Goal: Transaction & Acquisition: Purchase product/service

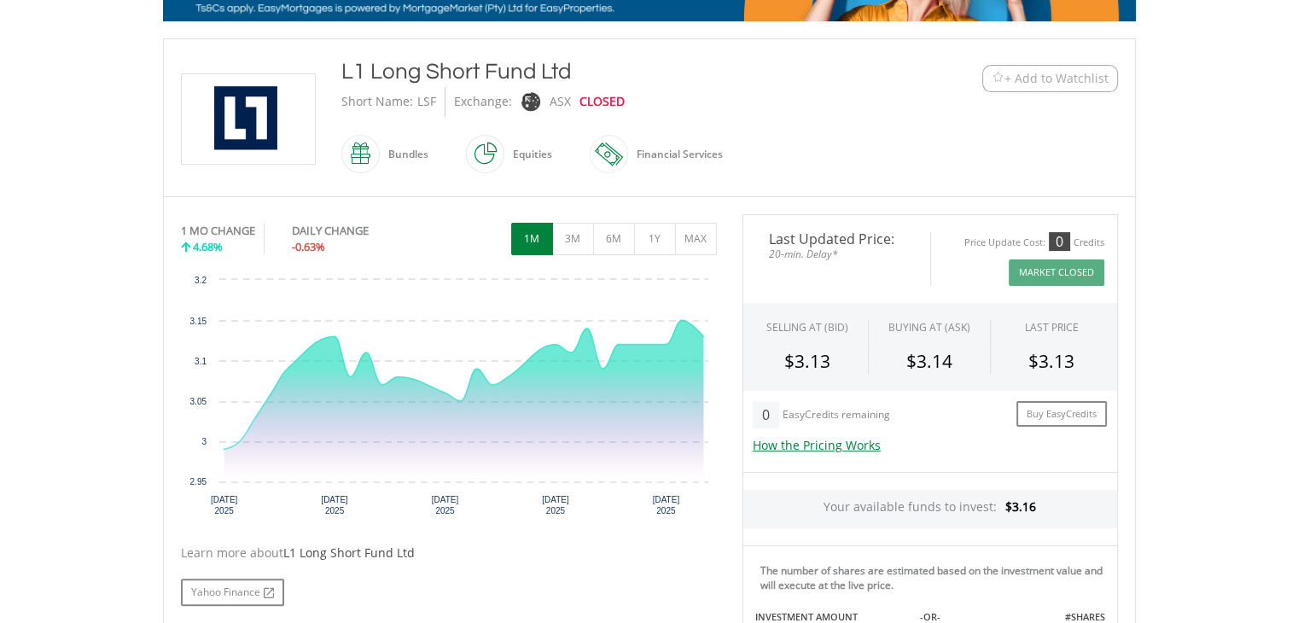
scroll to position [398, 0]
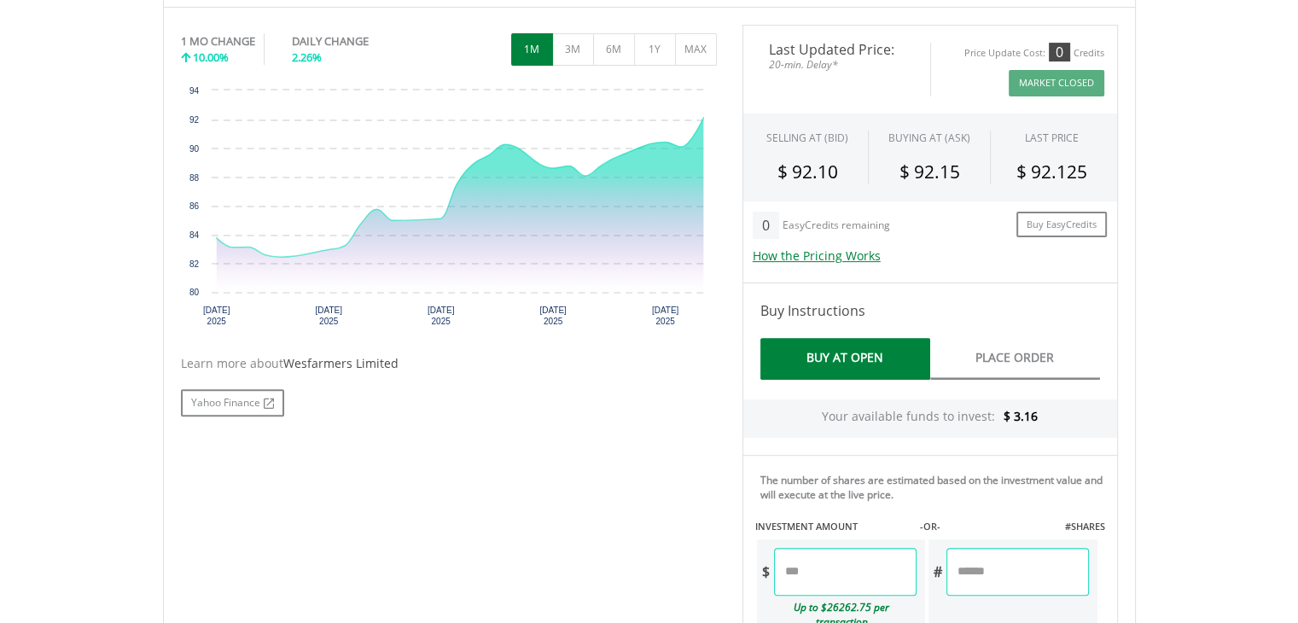
scroll to position [796, 0]
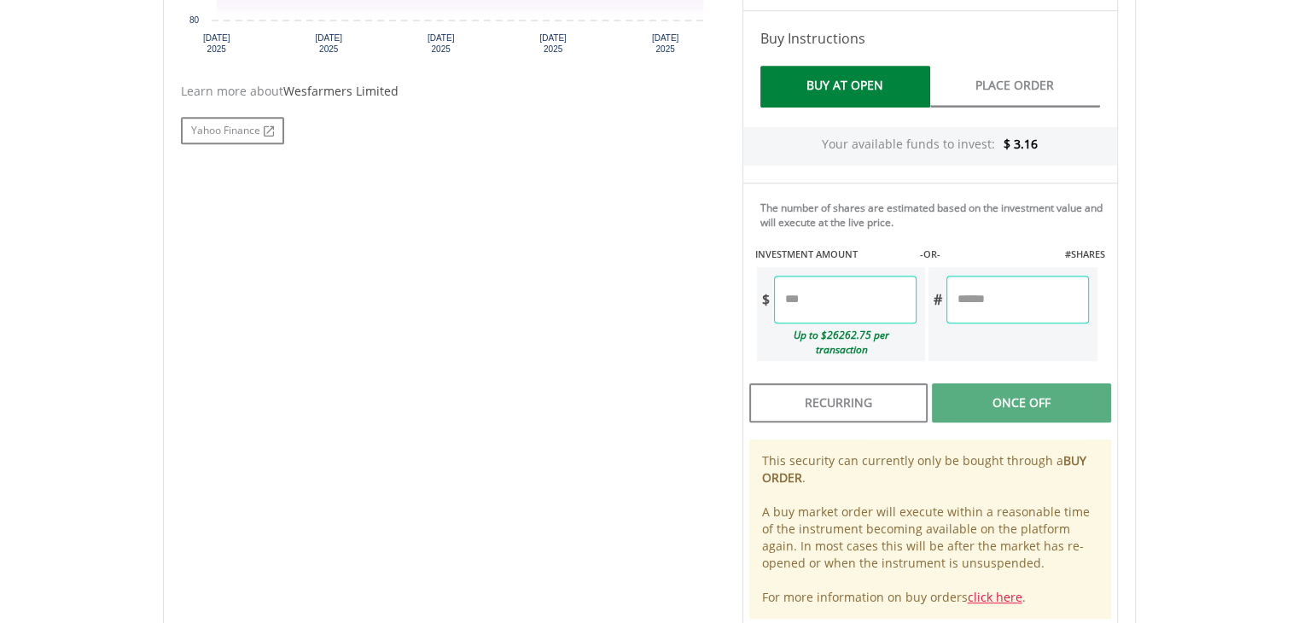
click at [837, 294] on input "number" at bounding box center [845, 300] width 142 height 48
type input "*"
type input "****"
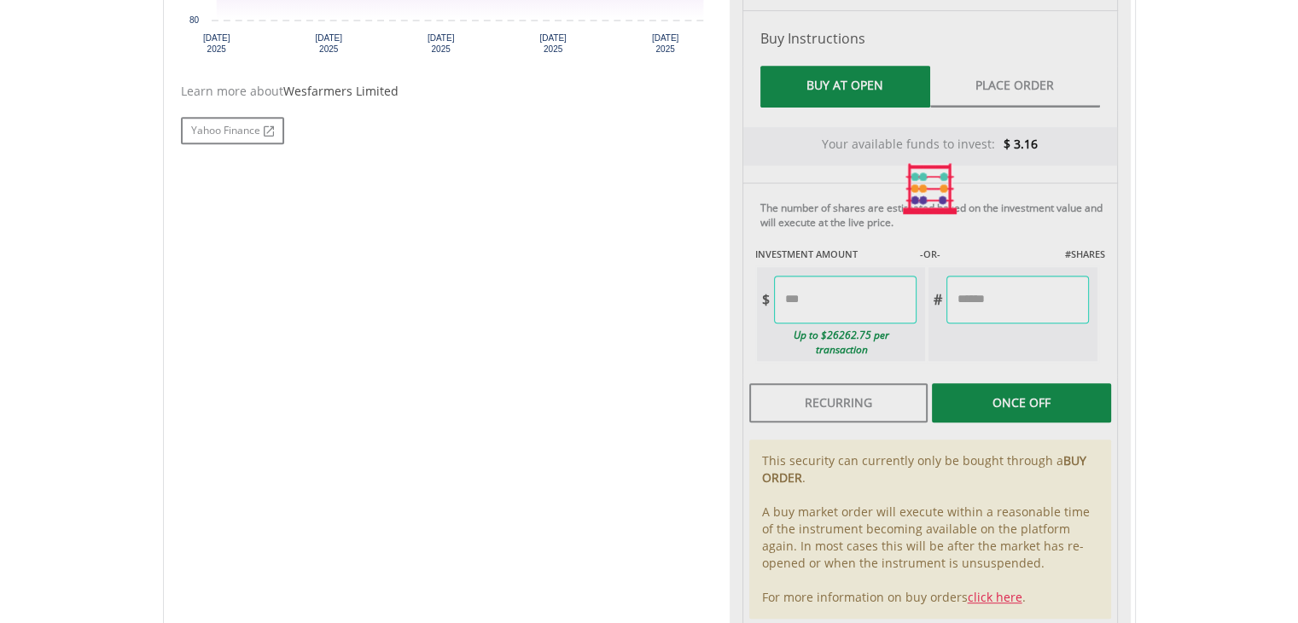
type input "******"
click at [1050, 378] on div "Last Updated Price: 20-min. Delay* Price Update Cost: 0 Credits Market Closed S…" at bounding box center [930, 189] width 401 height 873
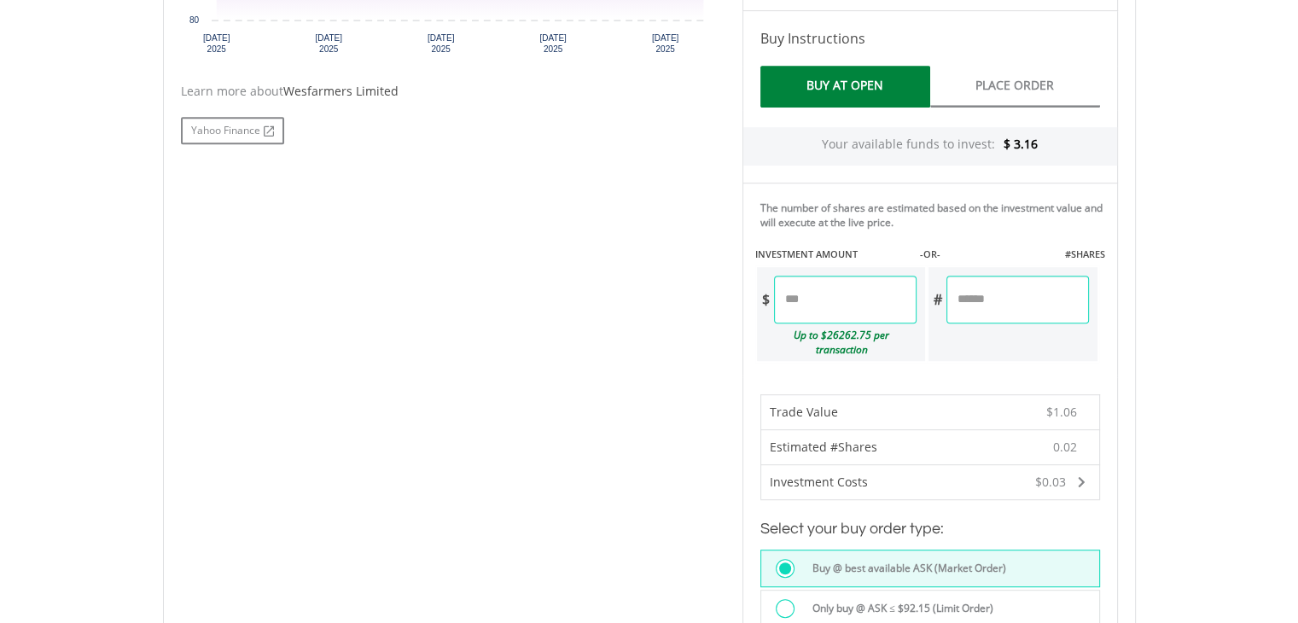
scroll to position [995, 0]
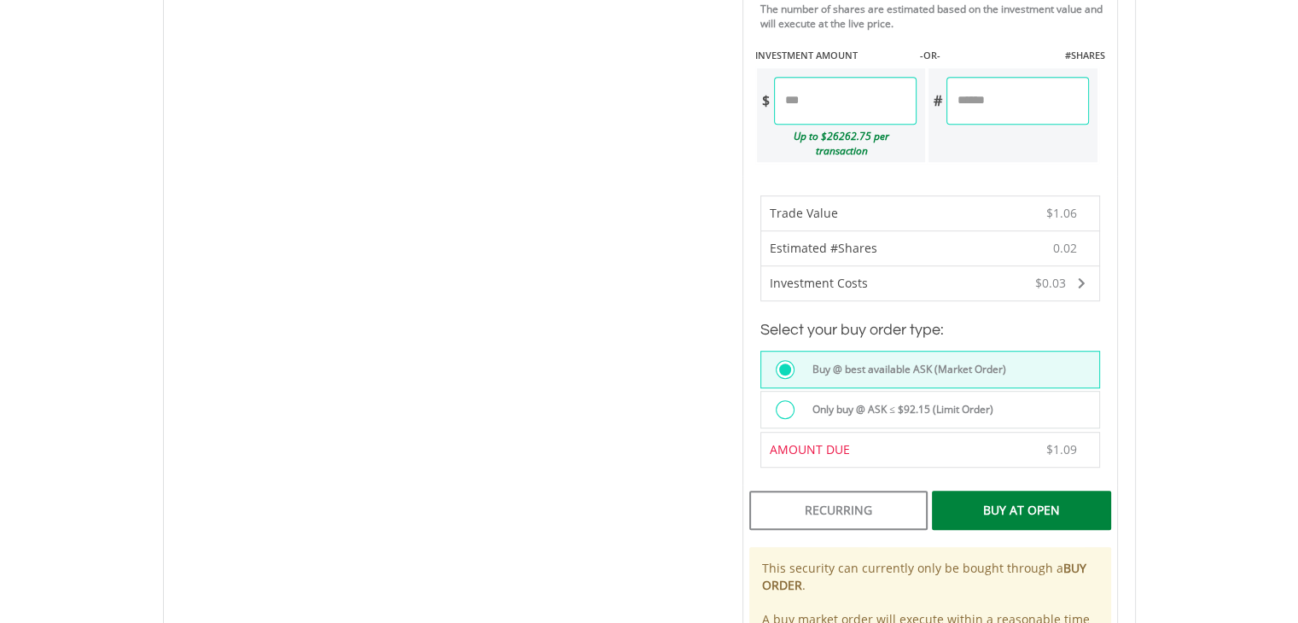
click at [1010, 497] on div "Buy At Open" at bounding box center [1021, 510] width 178 height 39
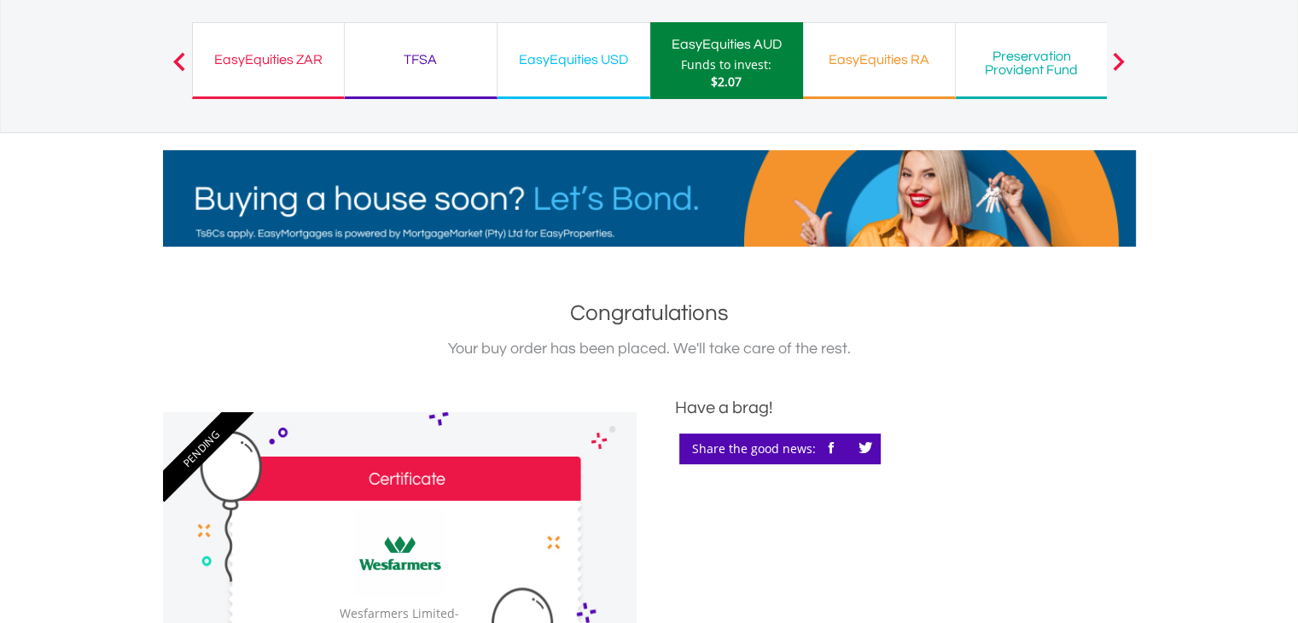
scroll to position [398, 0]
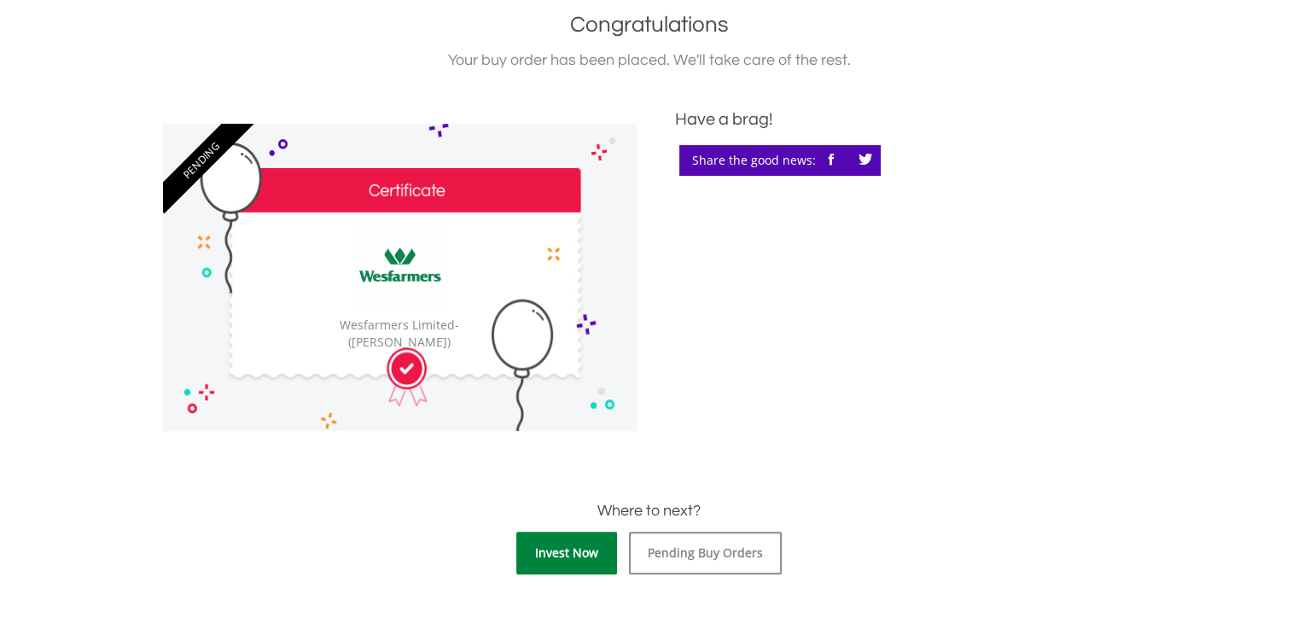
click at [580, 552] on link "Invest Now" at bounding box center [566, 553] width 101 height 43
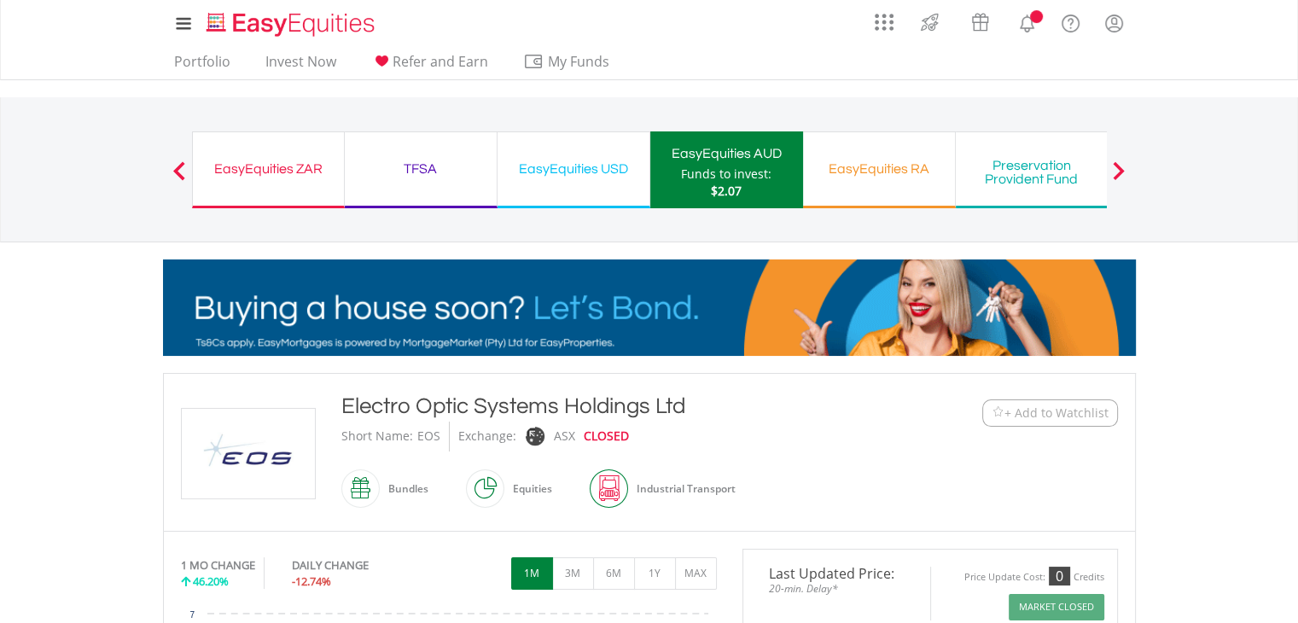
scroll to position [199, 0]
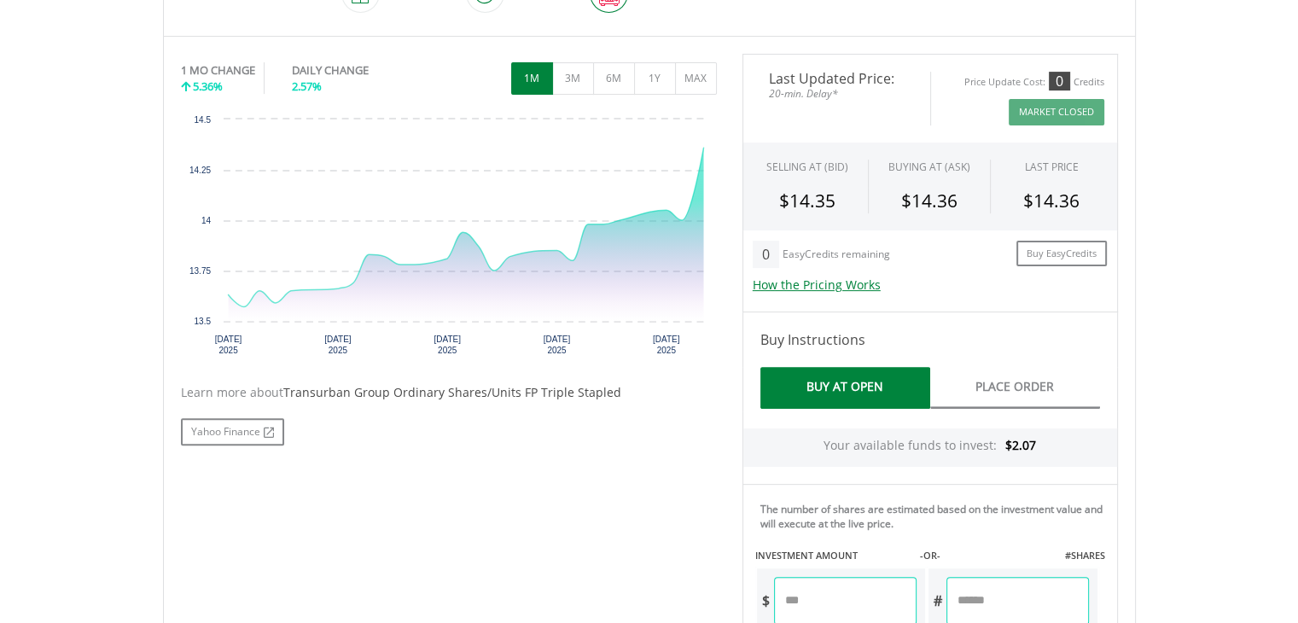
scroll to position [725, 0]
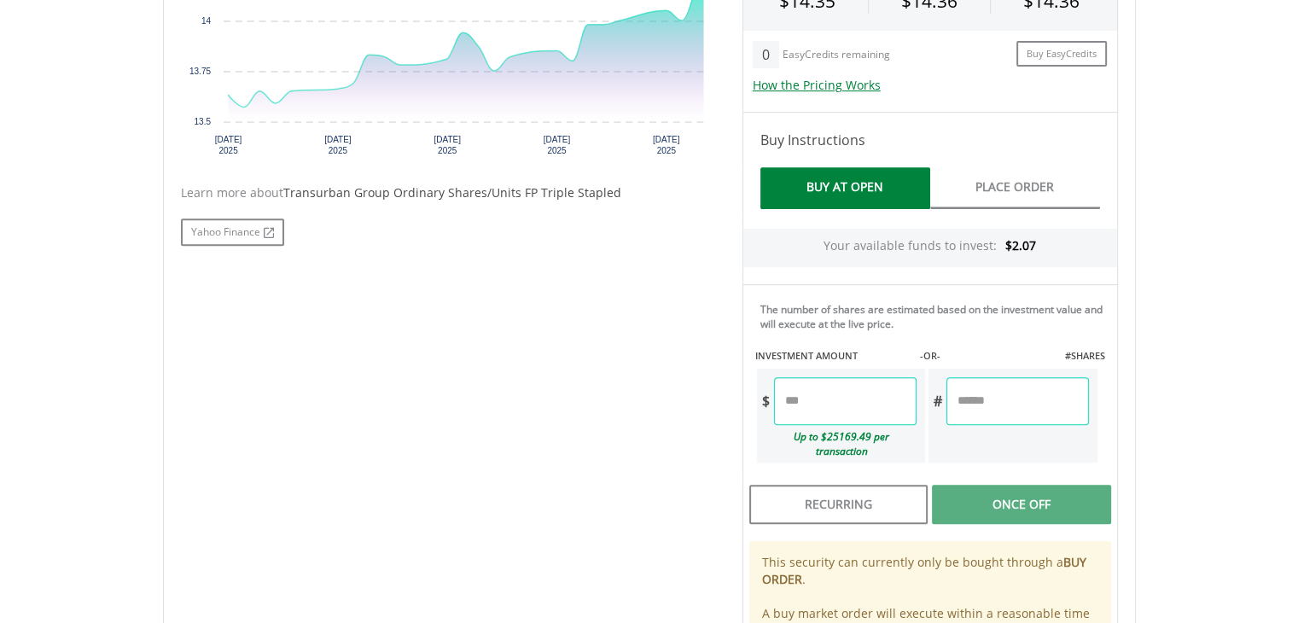
click at [835, 407] on input "number" at bounding box center [845, 401] width 142 height 48
type input "*"
type input "****"
type input "******"
click at [1031, 486] on div "Last Updated Price: 20-min. Delay* Price Update Cost: 0 Credits Market Closed S…" at bounding box center [930, 290] width 401 height 873
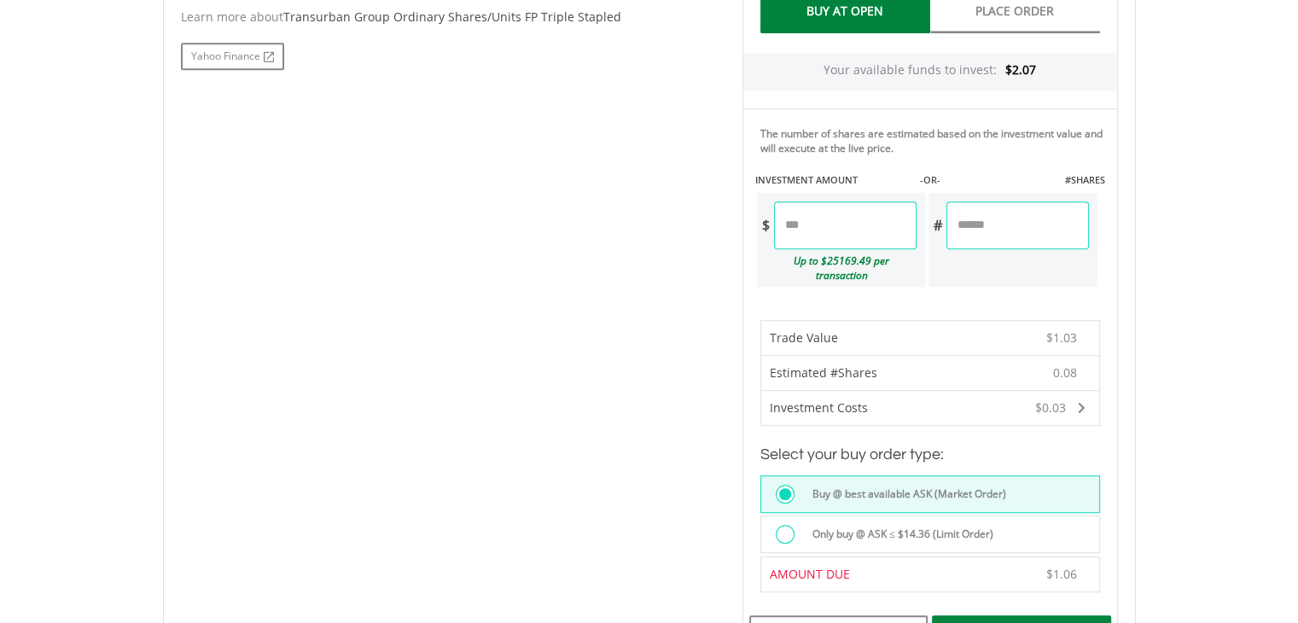
scroll to position [1123, 0]
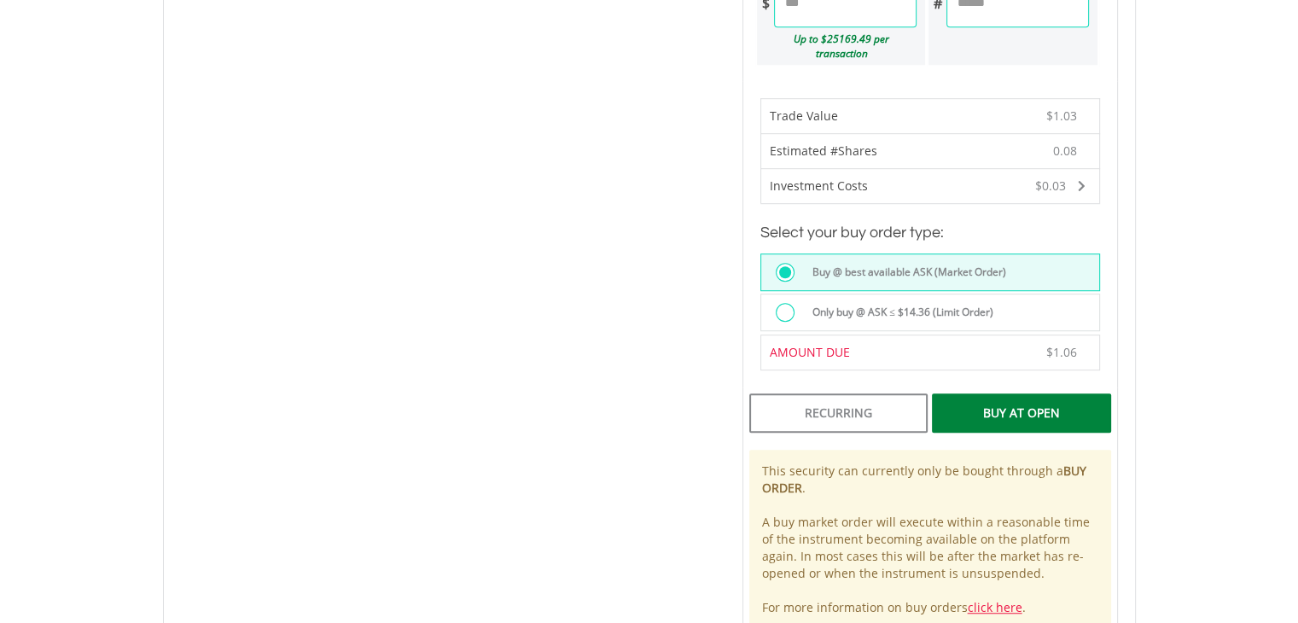
click at [1021, 393] on div "Buy At Open" at bounding box center [1021, 412] width 178 height 39
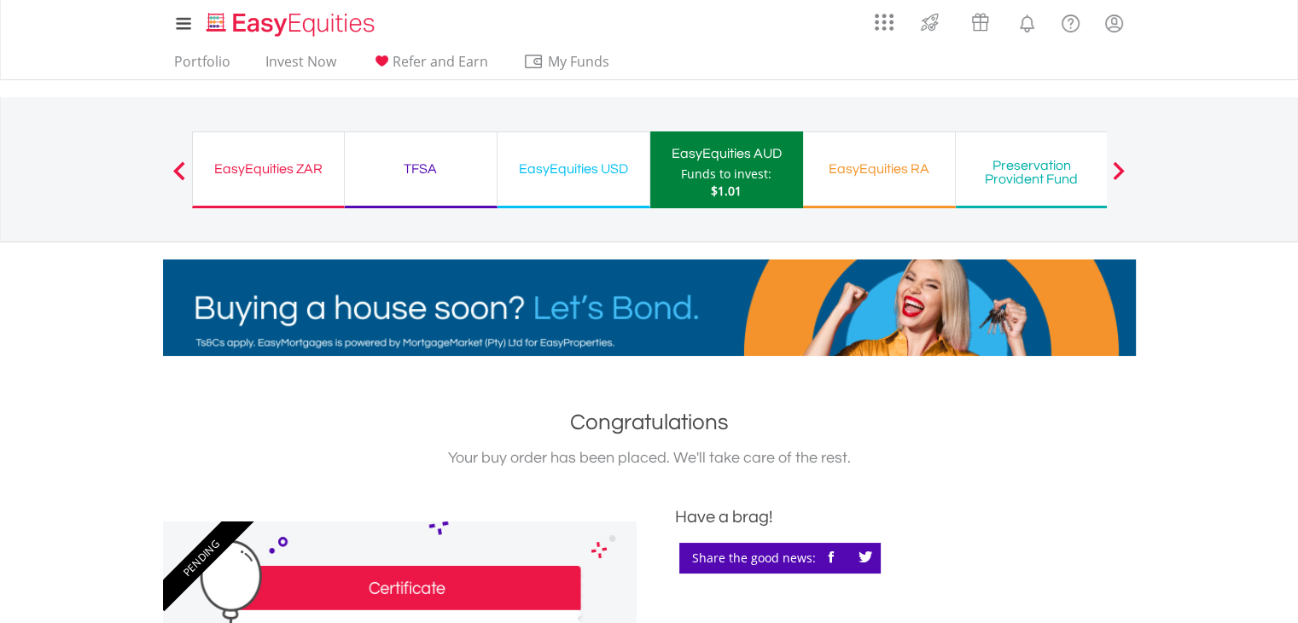
scroll to position [398, 0]
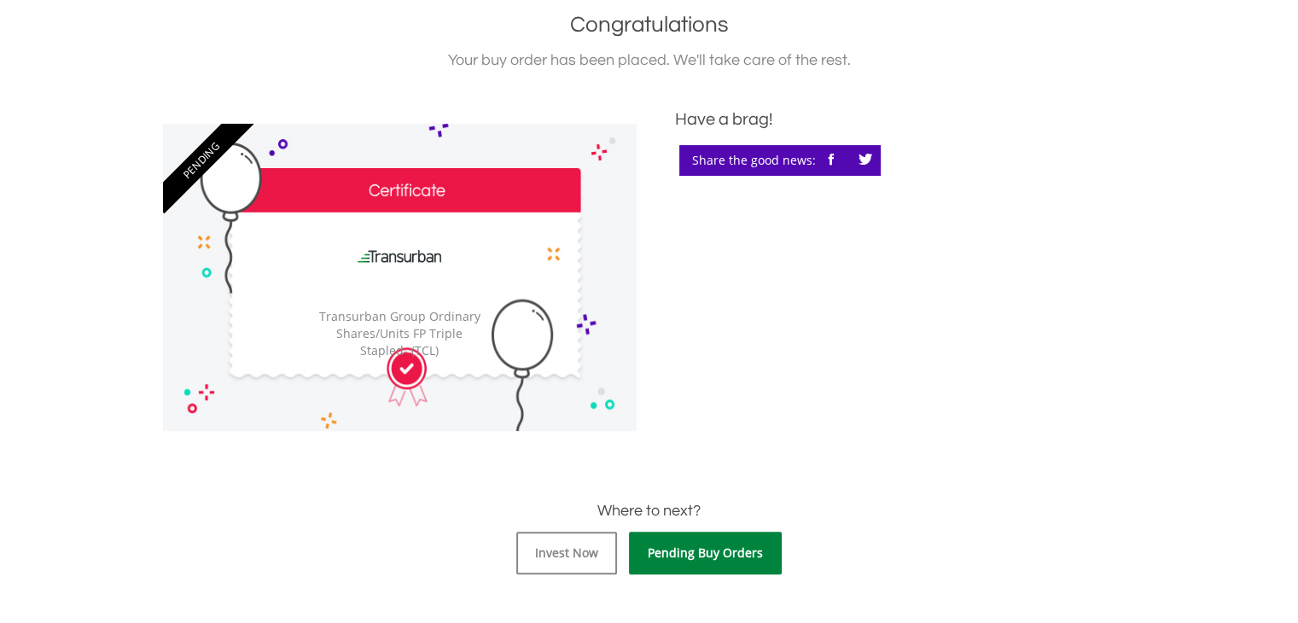
click at [698, 557] on link "Pending Buy Orders" at bounding box center [705, 553] width 153 height 43
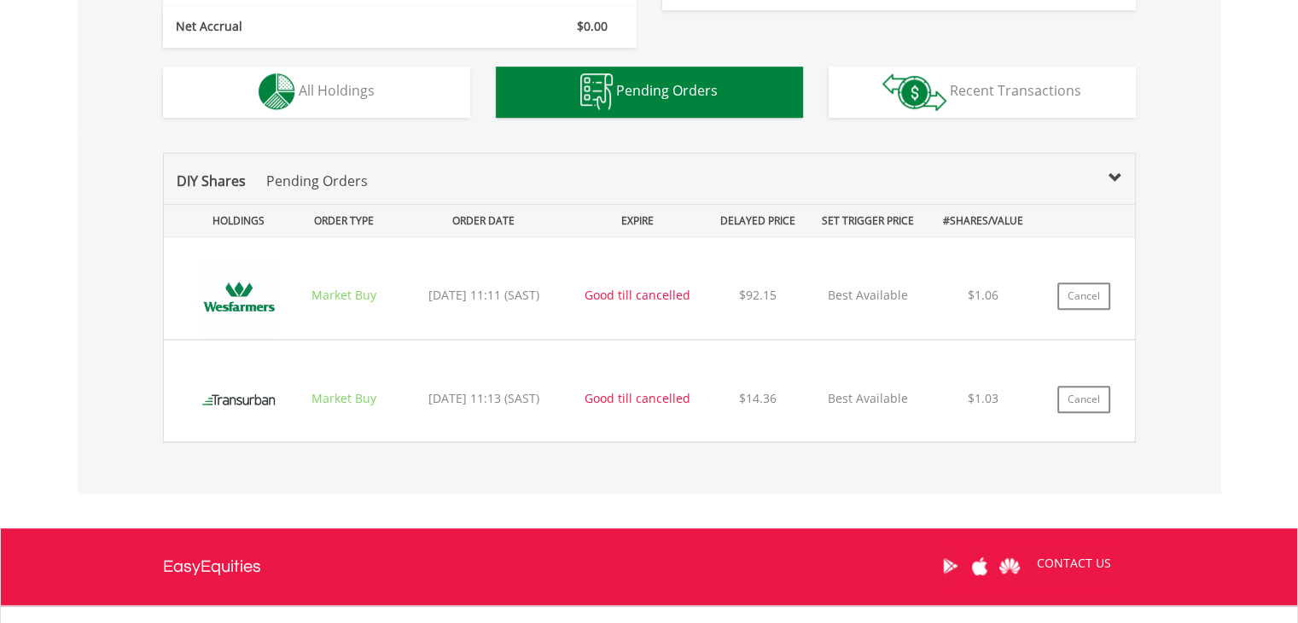
scroll to position [164, 324]
click at [1087, 298] on button "Cancel" at bounding box center [1083, 295] width 53 height 27
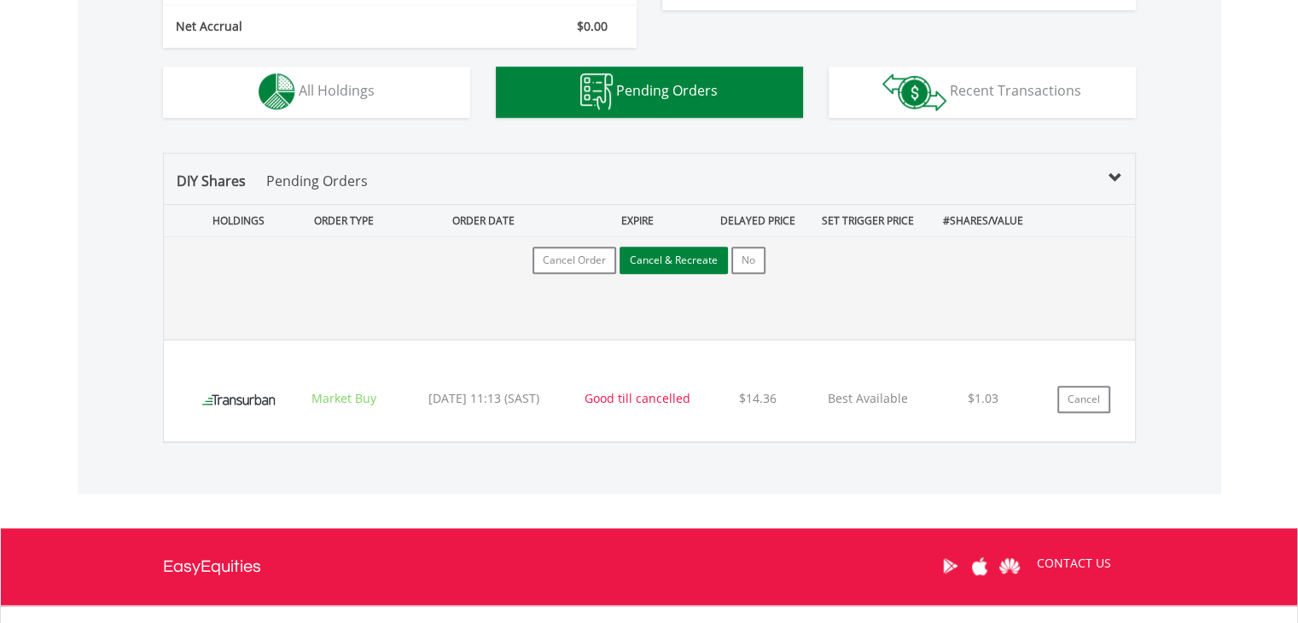
click at [677, 258] on button "Cancel & Recreate" at bounding box center [673, 260] width 108 height 27
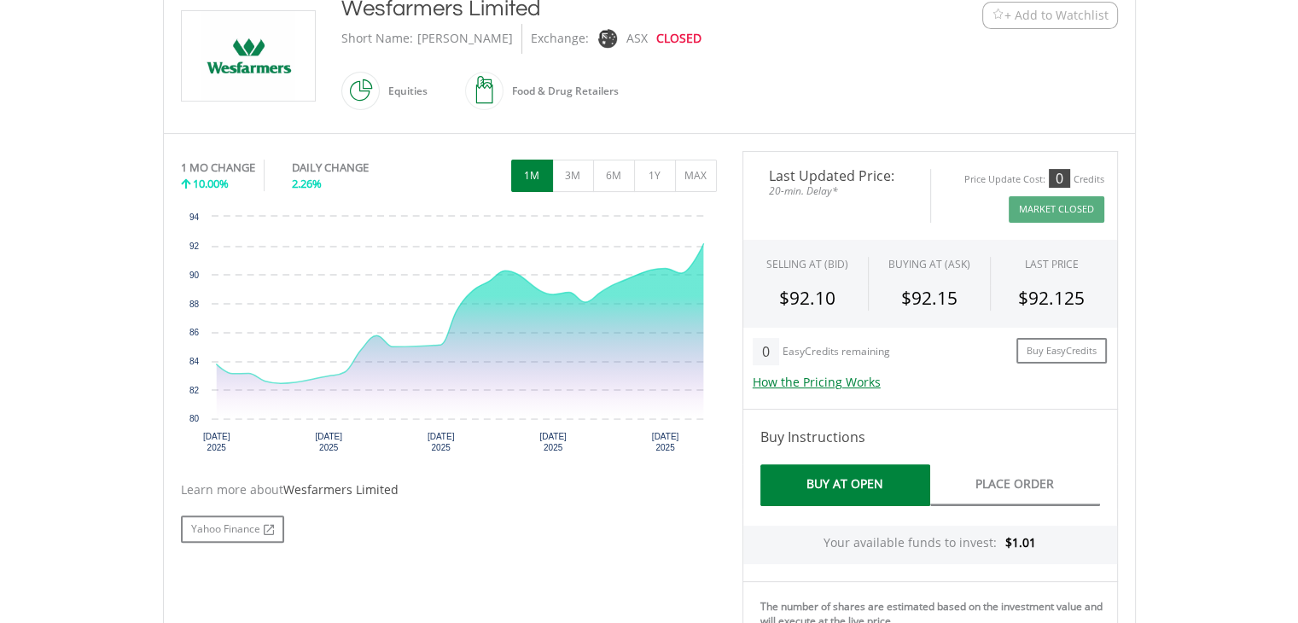
scroll to position [796, 0]
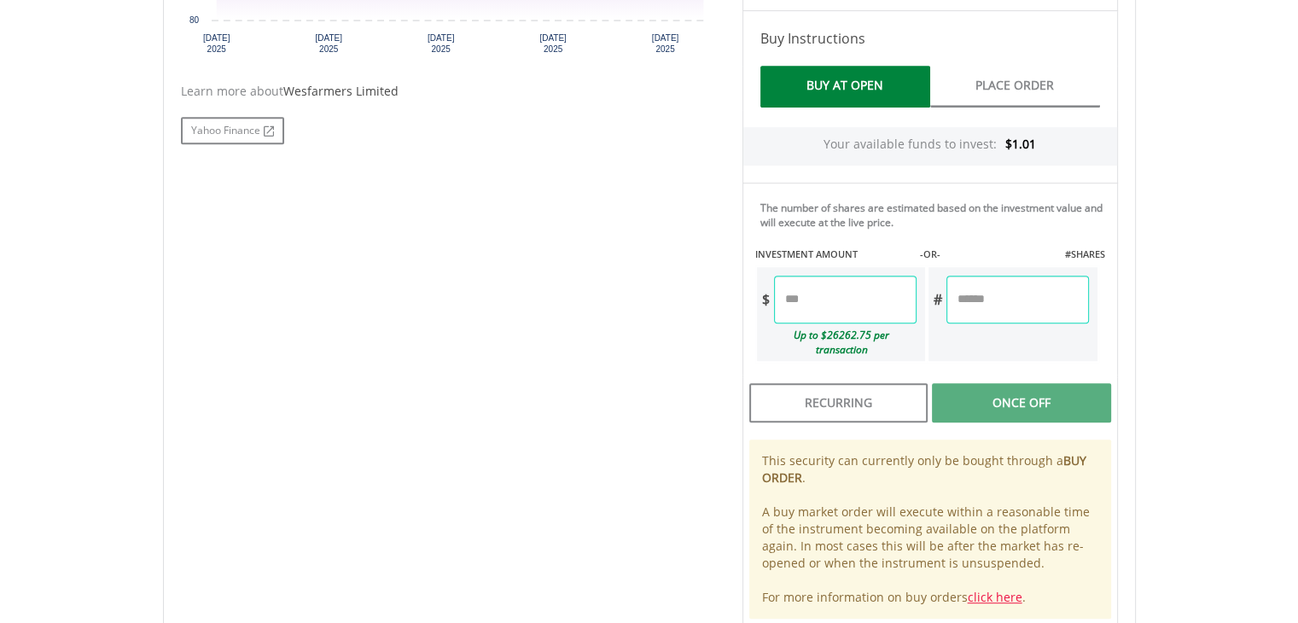
click at [864, 299] on input "number" at bounding box center [845, 300] width 142 height 48
type input "*"
type input "****"
click at [1038, 388] on div "Last Updated Price: 20-min. Delay* Price Update Cost: 0 Credits Market Closed S…" at bounding box center [930, 189] width 401 height 873
type input "******"
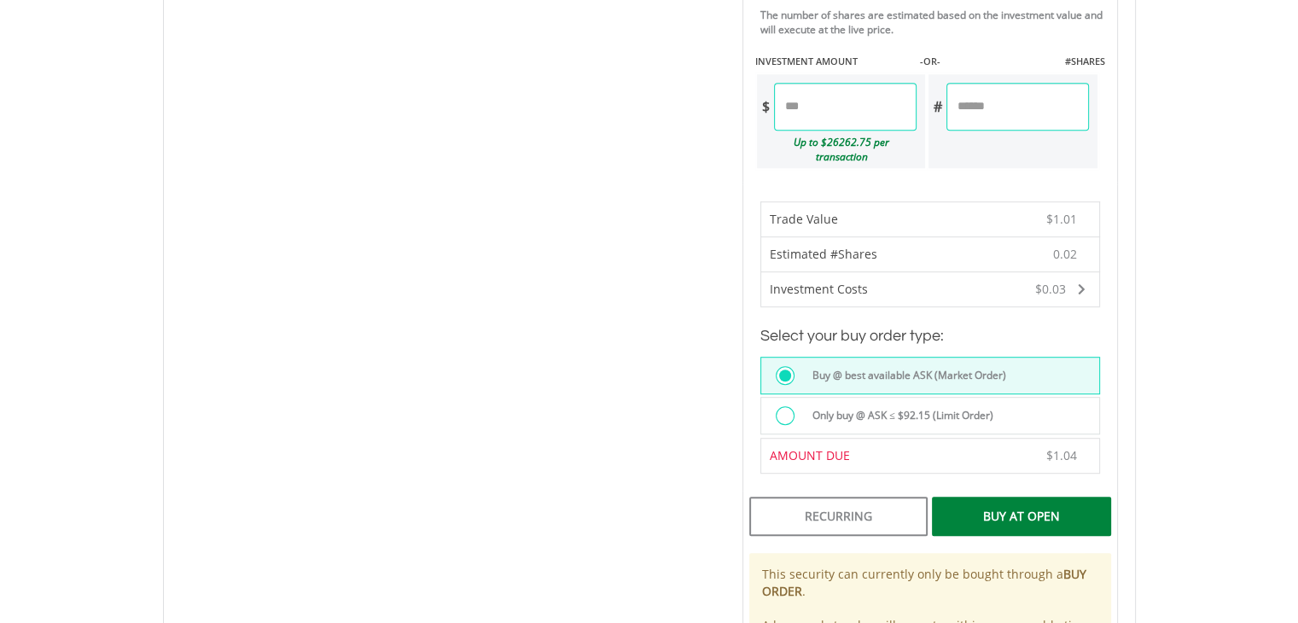
scroll to position [995, 0]
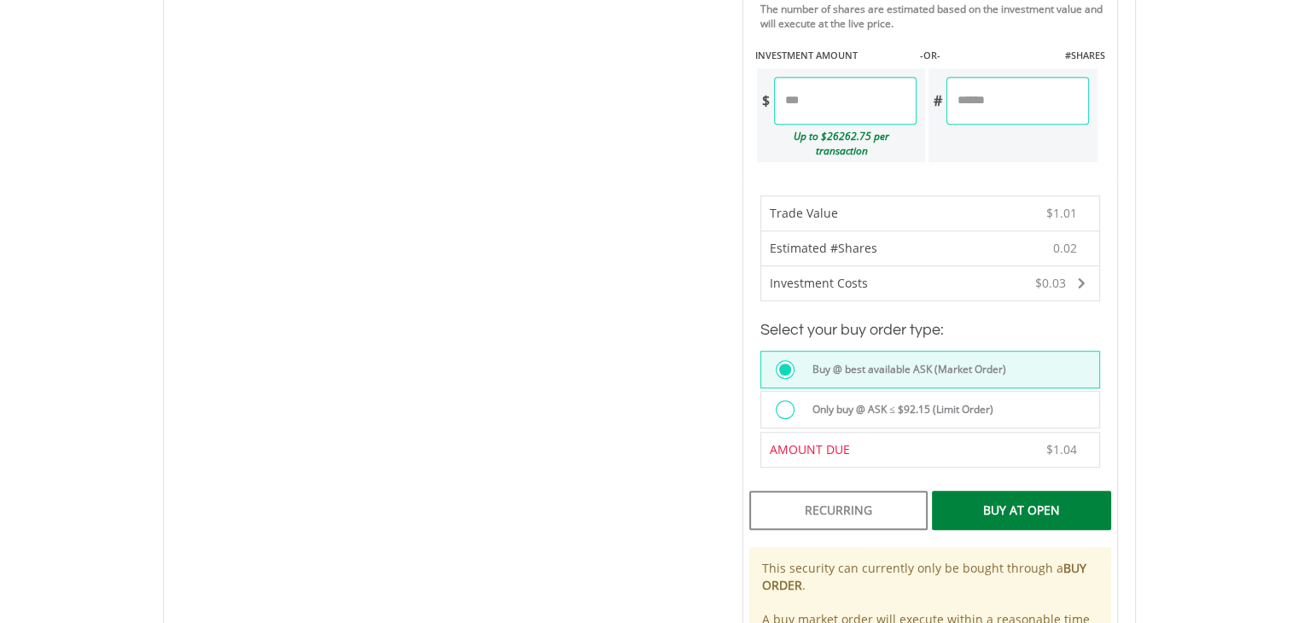
click at [1003, 498] on div "Buy At Open" at bounding box center [1021, 510] width 178 height 39
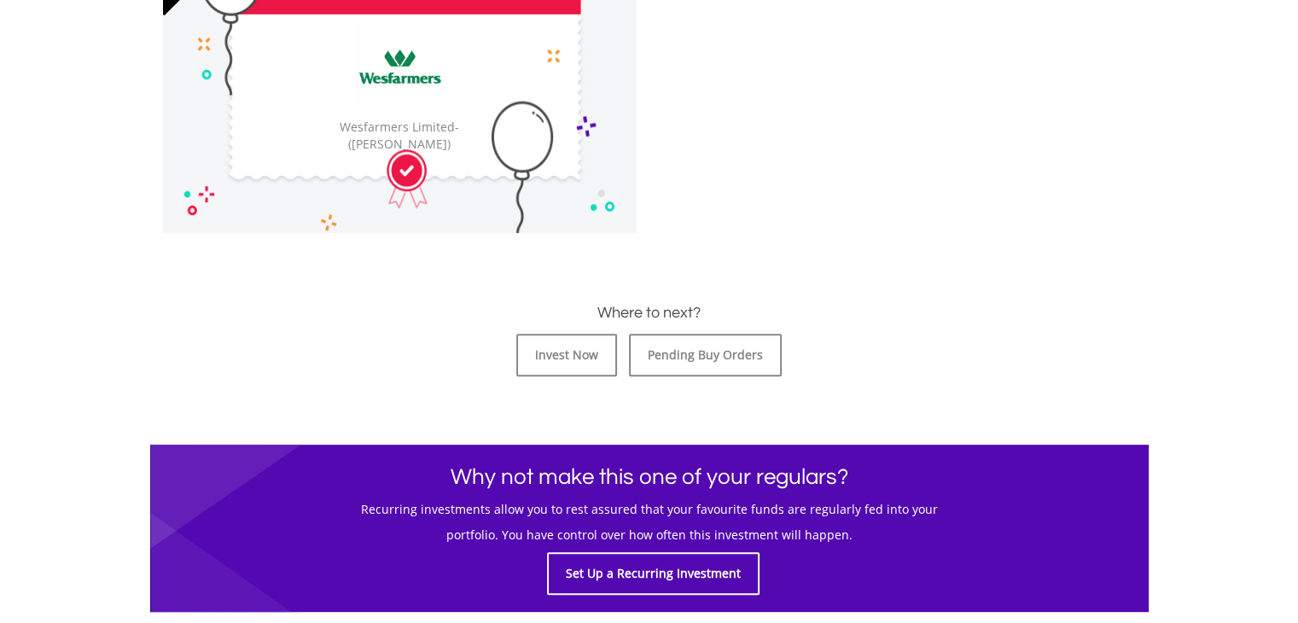
scroll to position [398, 0]
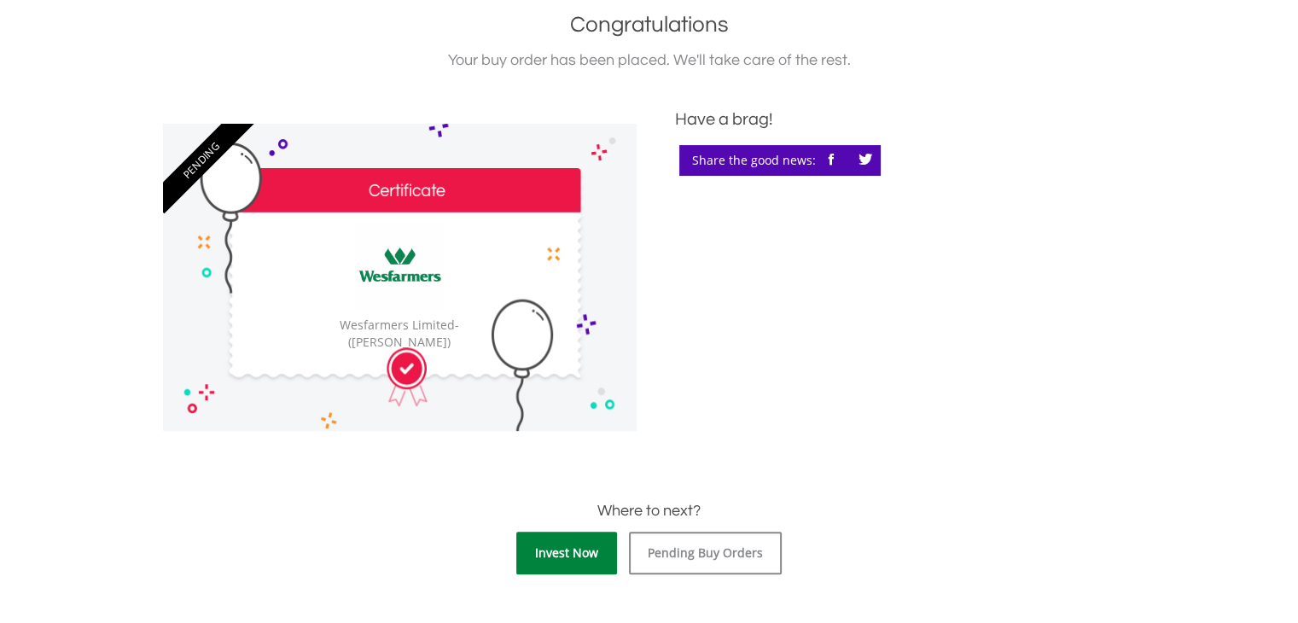
click at [550, 554] on link "Invest Now" at bounding box center [566, 553] width 101 height 43
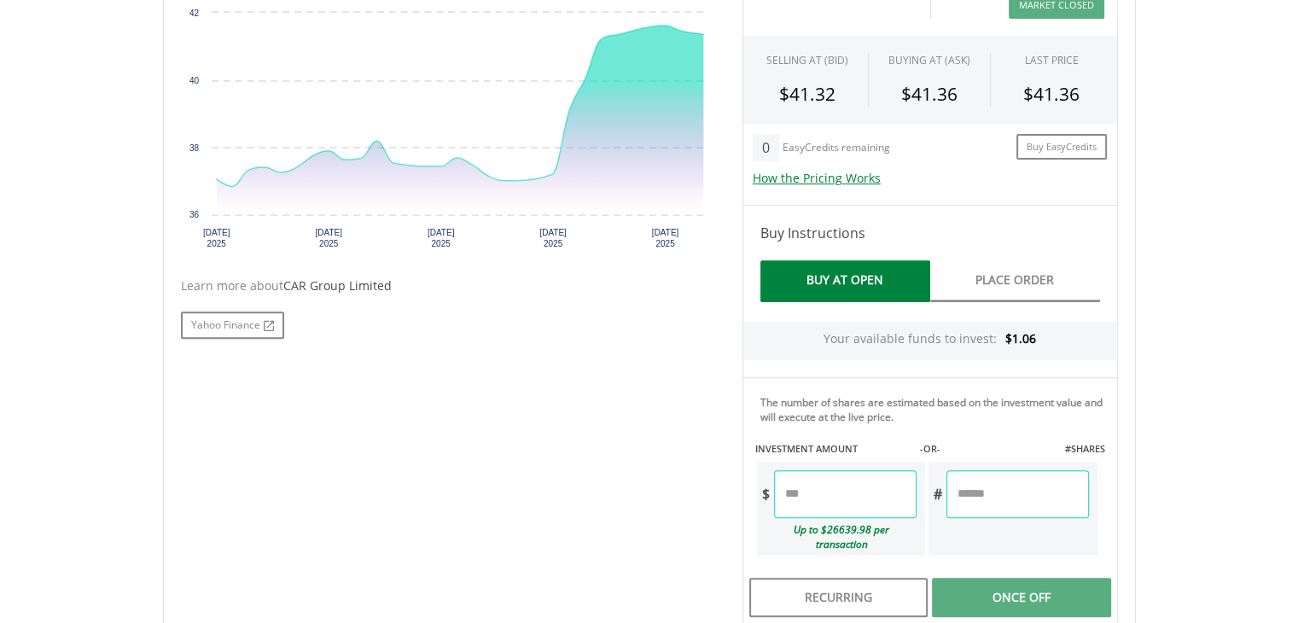
scroll to position [597, 0]
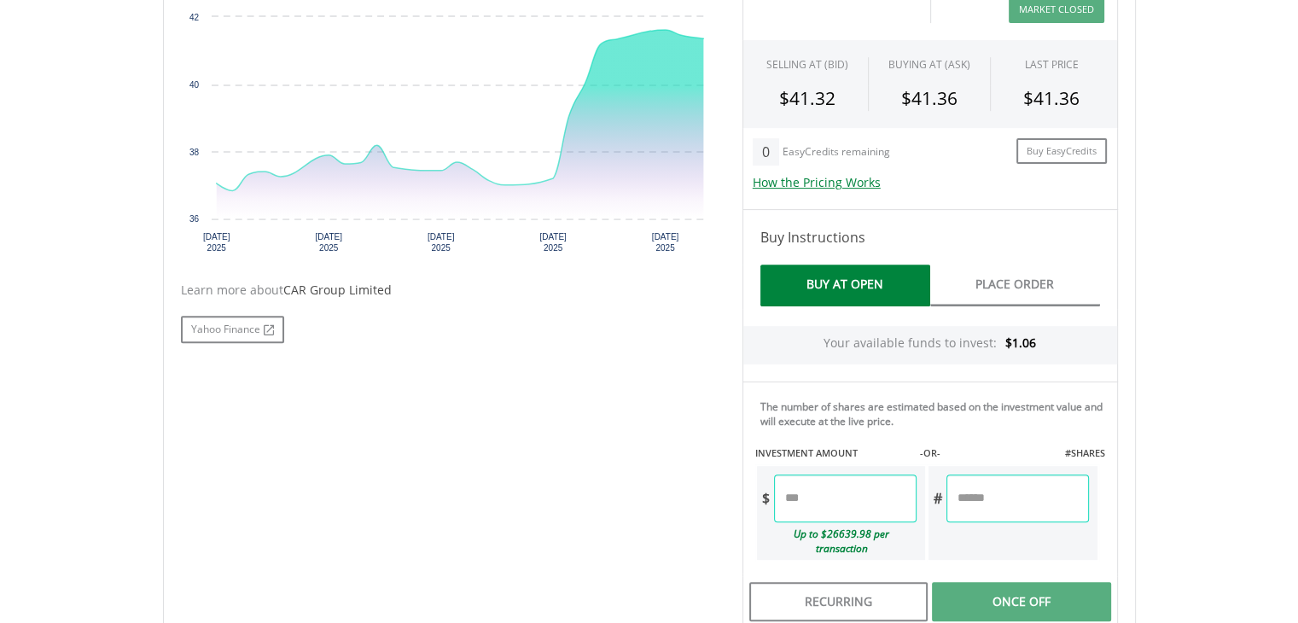
click at [837, 486] on input "number" at bounding box center [845, 498] width 142 height 48
type input "*"
type input "****"
click at [1019, 584] on div "Last Updated Price: 20-min. Delay* Price Update Cost: 0 Credits Market Closed S…" at bounding box center [930, 387] width 401 height 873
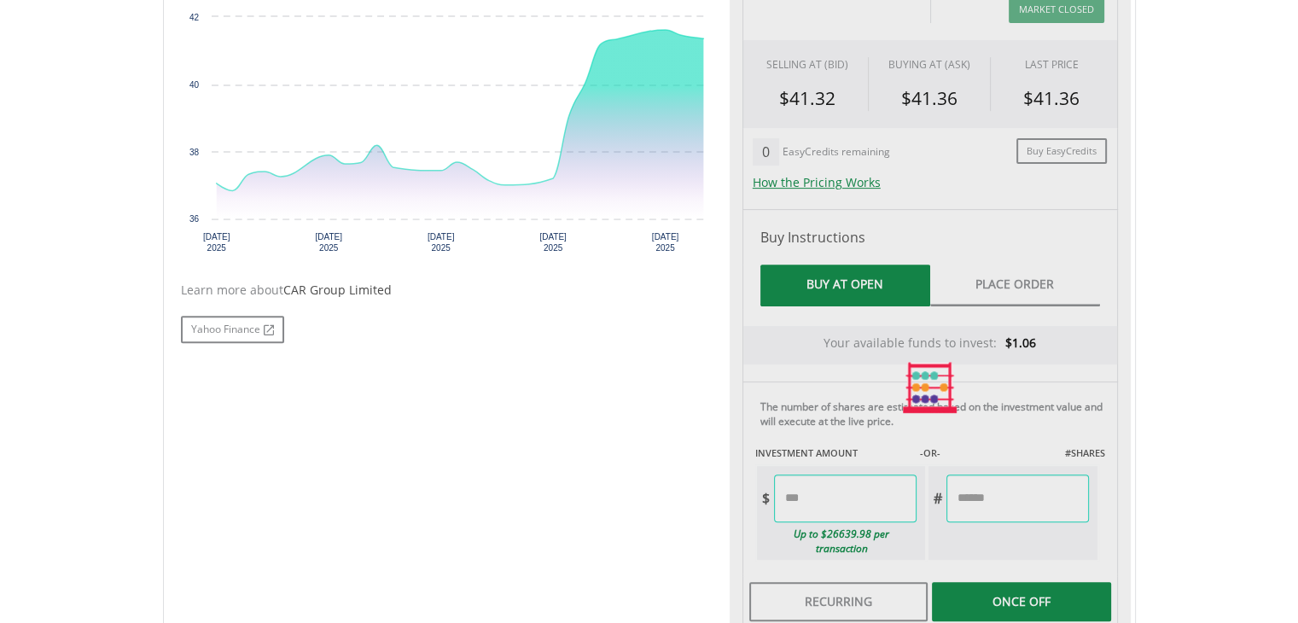
type input "******"
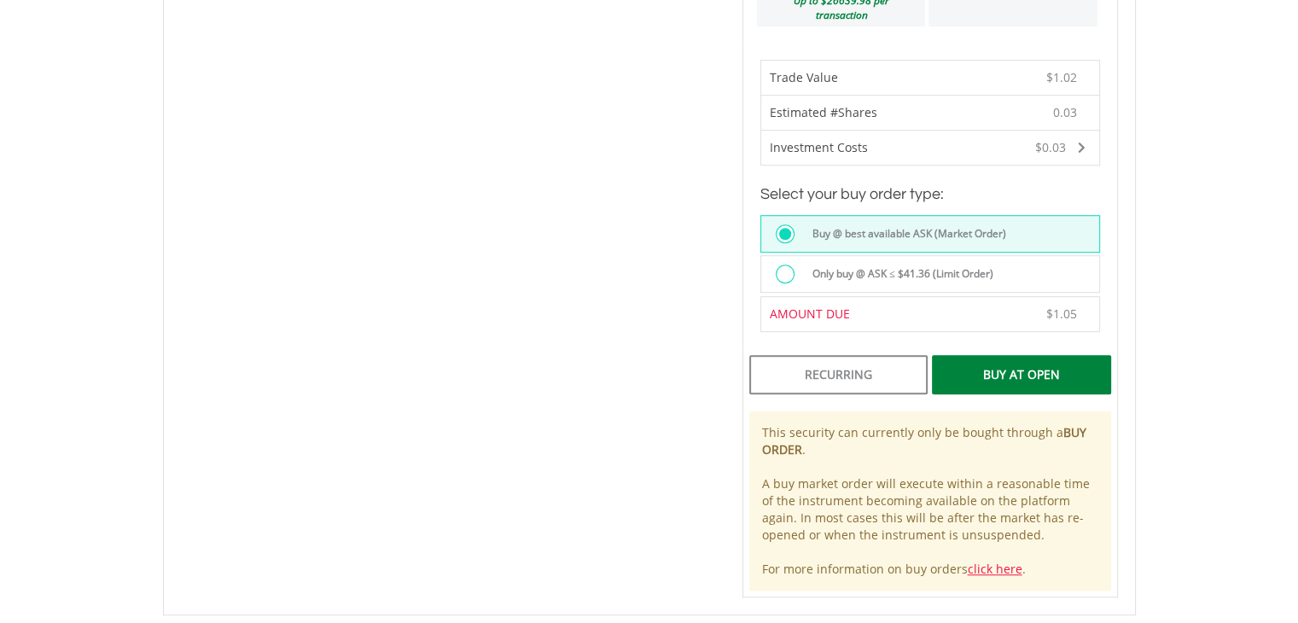
scroll to position [1195, 0]
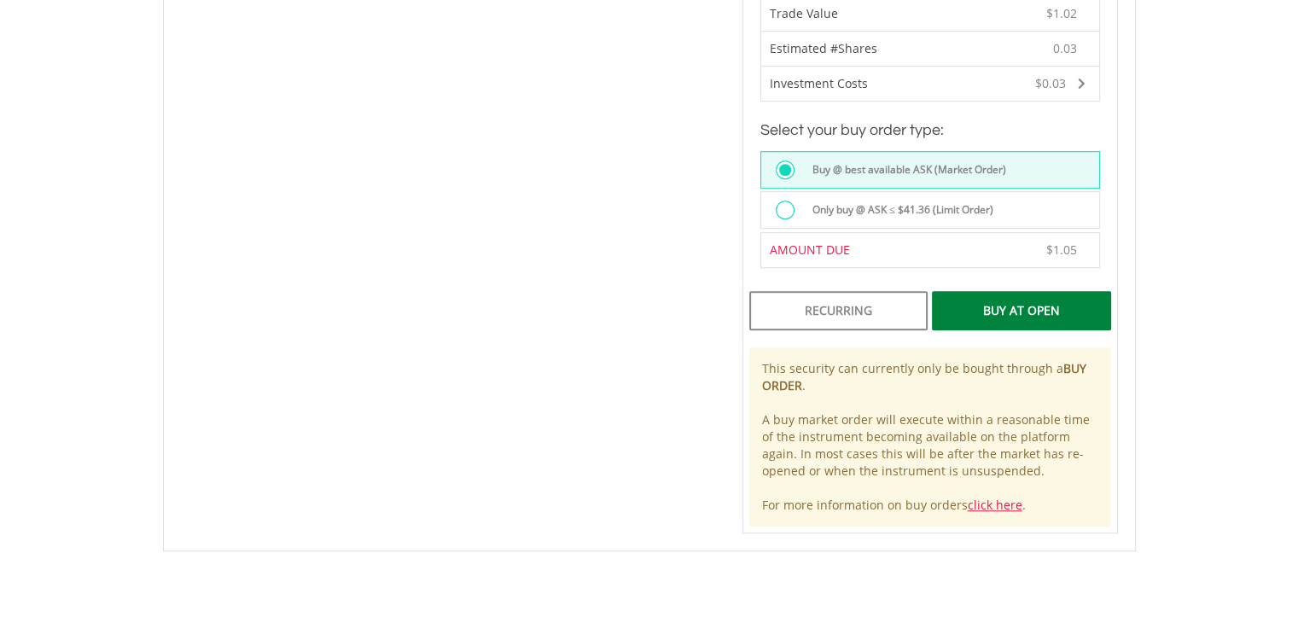
click at [1000, 294] on div "Buy At Open" at bounding box center [1021, 310] width 178 height 39
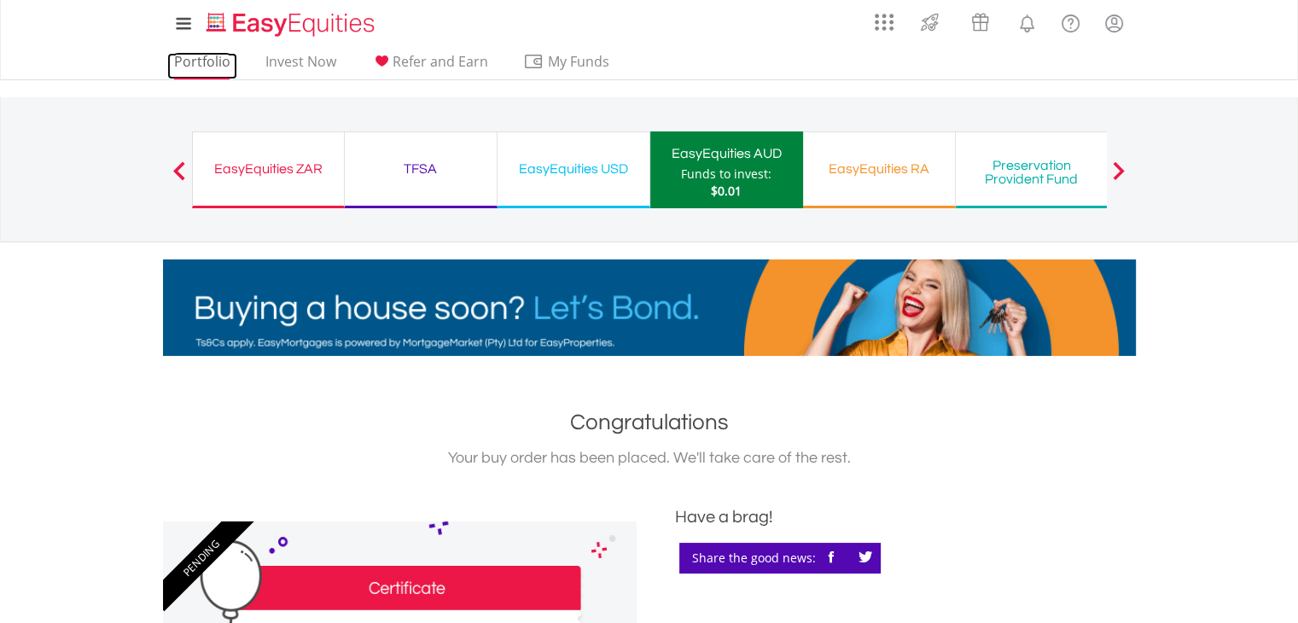
click at [206, 60] on link "Portfolio" at bounding box center [202, 66] width 70 height 26
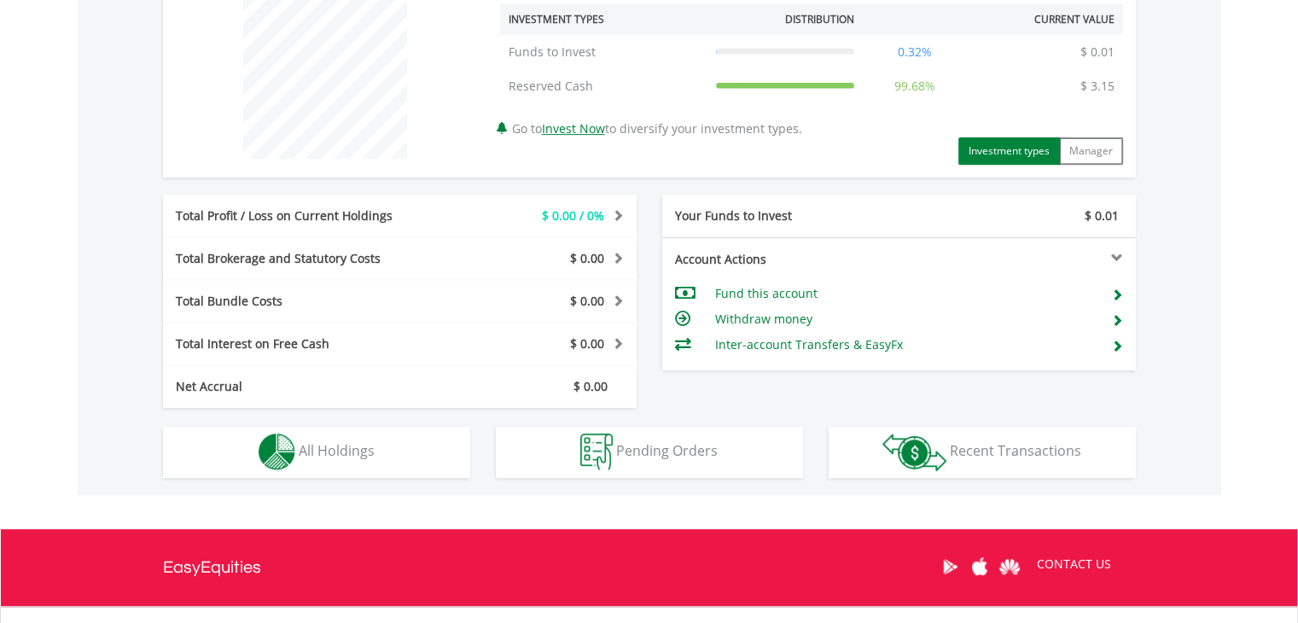
scroll to position [796, 0]
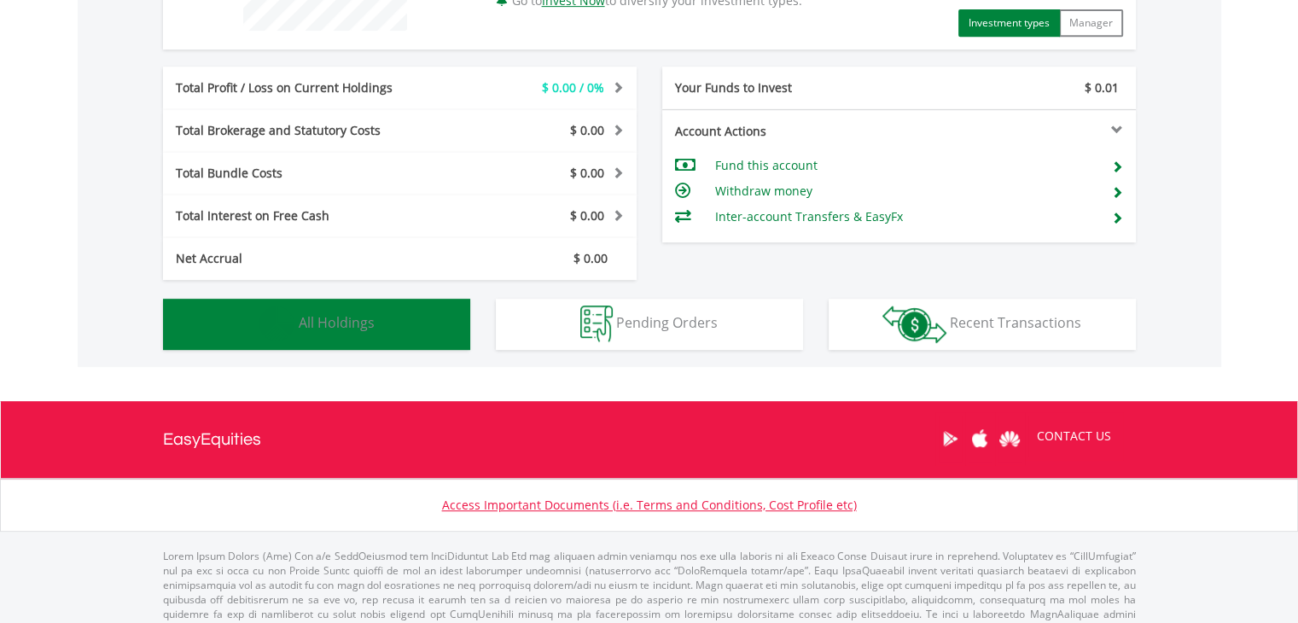
click at [430, 320] on button "Holdings All Holdings" at bounding box center [316, 324] width 307 height 51
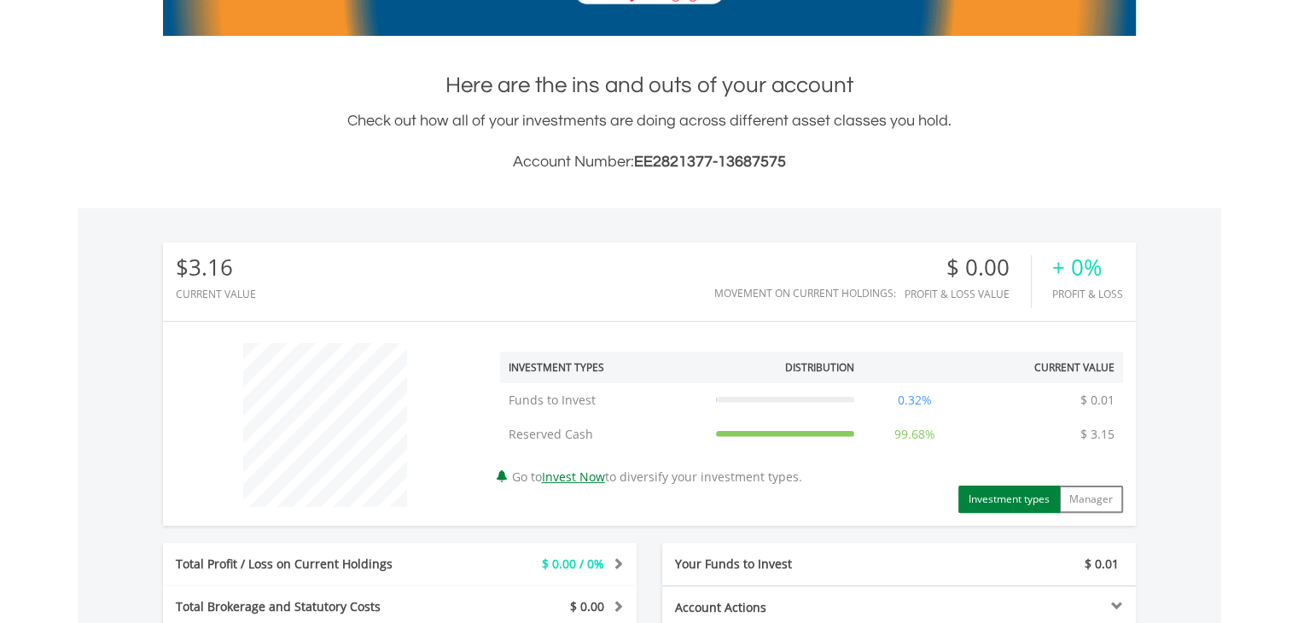
scroll to position [514, 0]
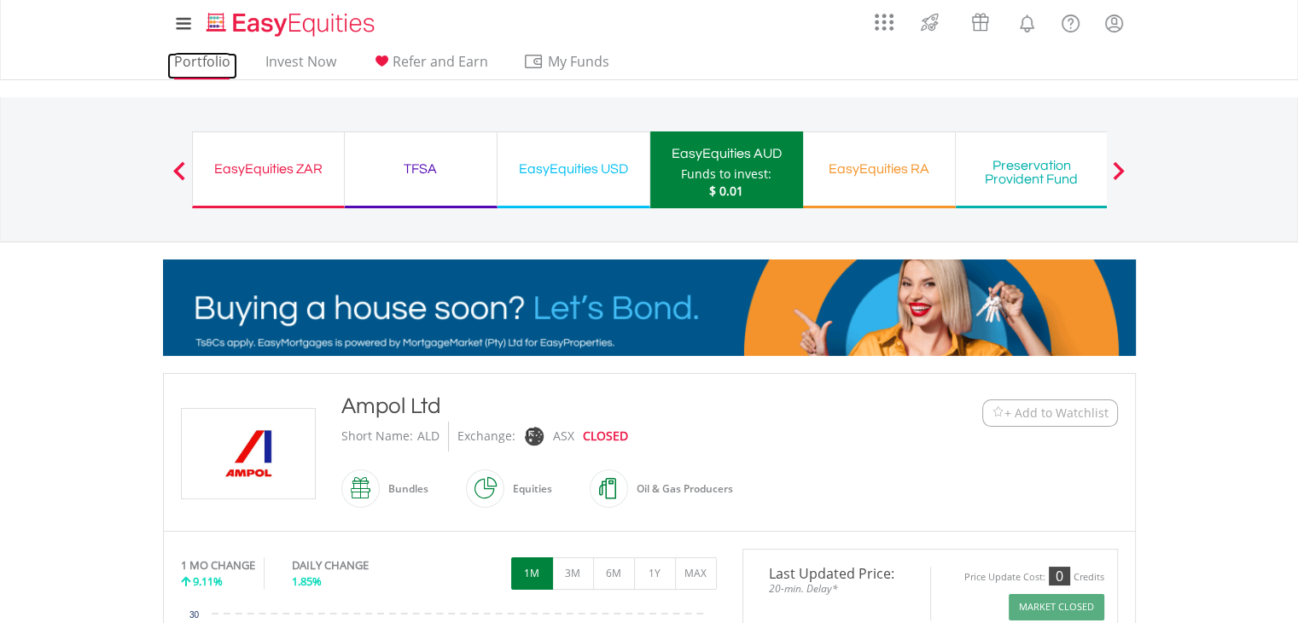
click at [229, 62] on link "Portfolio" at bounding box center [202, 66] width 70 height 26
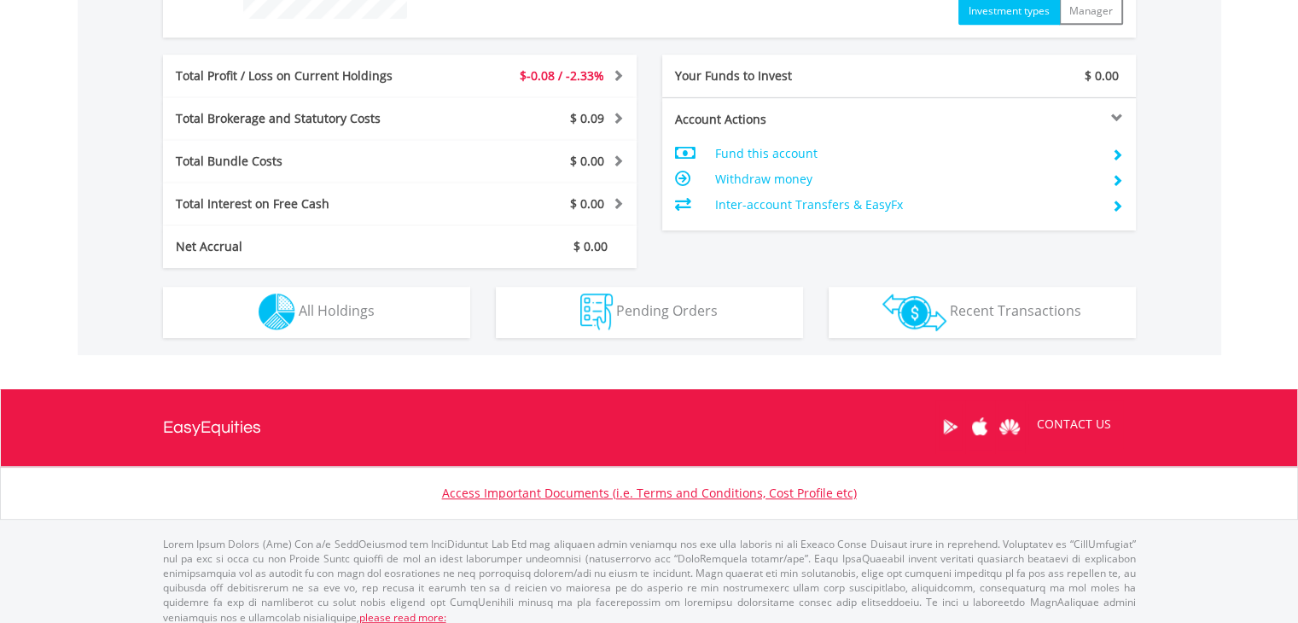
scroll to position [819, 0]
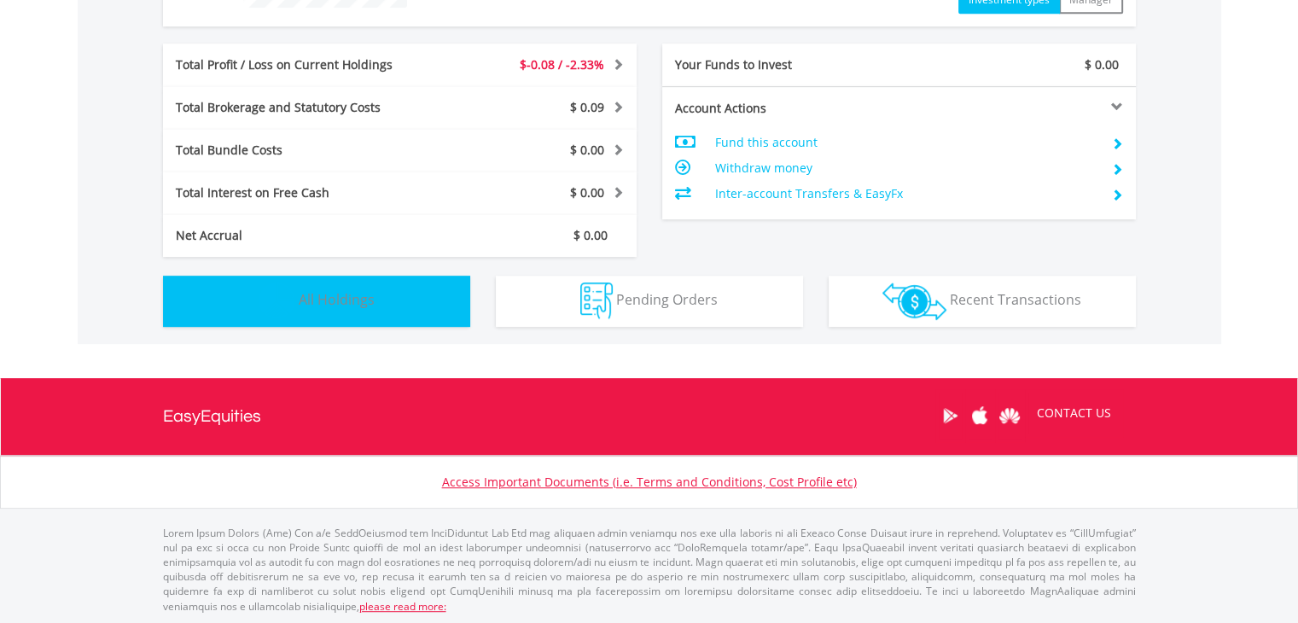
click at [273, 294] on img "button" at bounding box center [277, 300] width 37 height 37
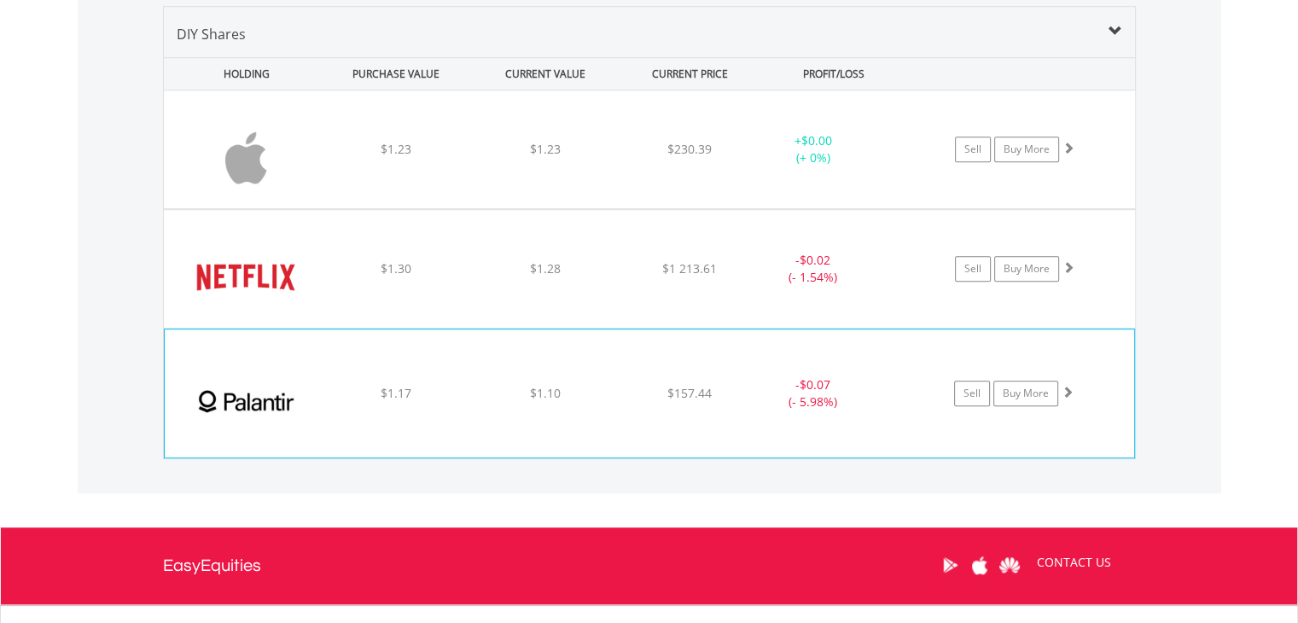
scroll to position [1195, 0]
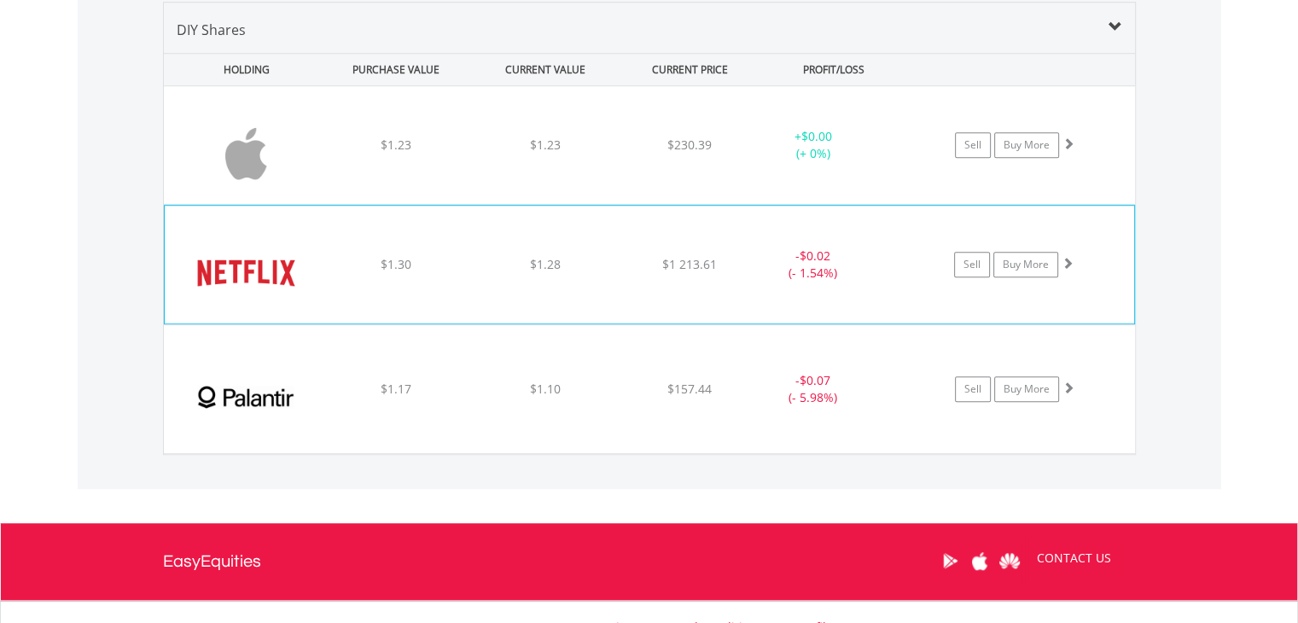
click at [1070, 261] on span at bounding box center [1067, 263] width 12 height 12
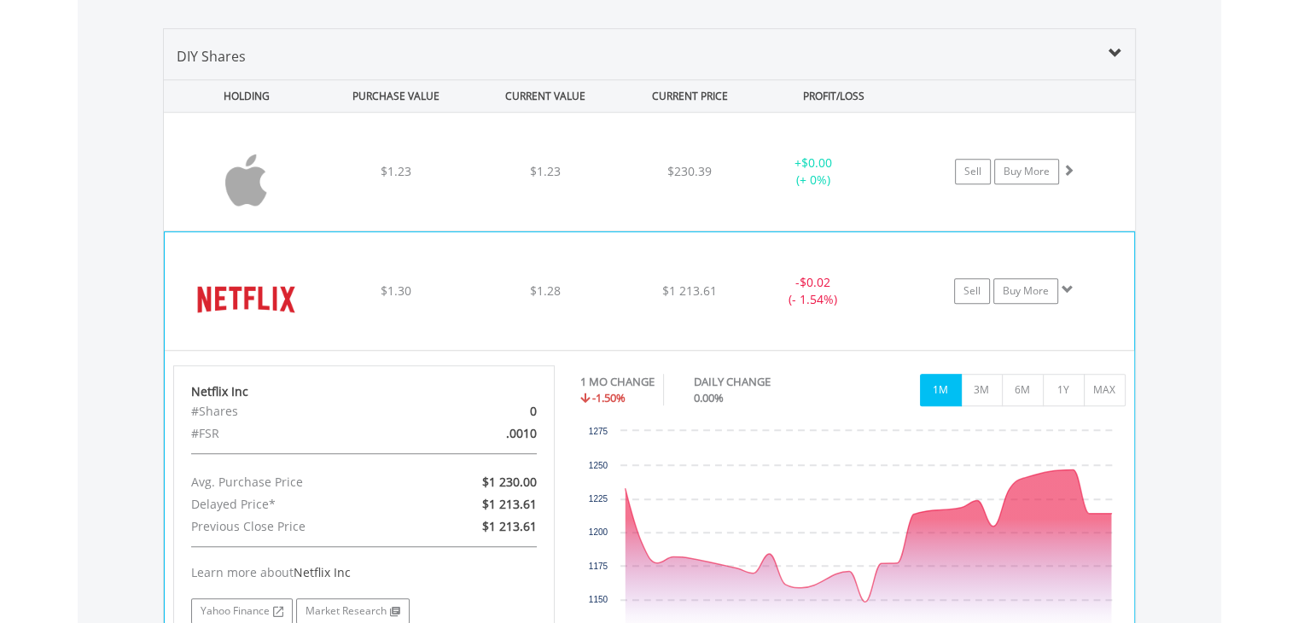
scroll to position [997, 0]
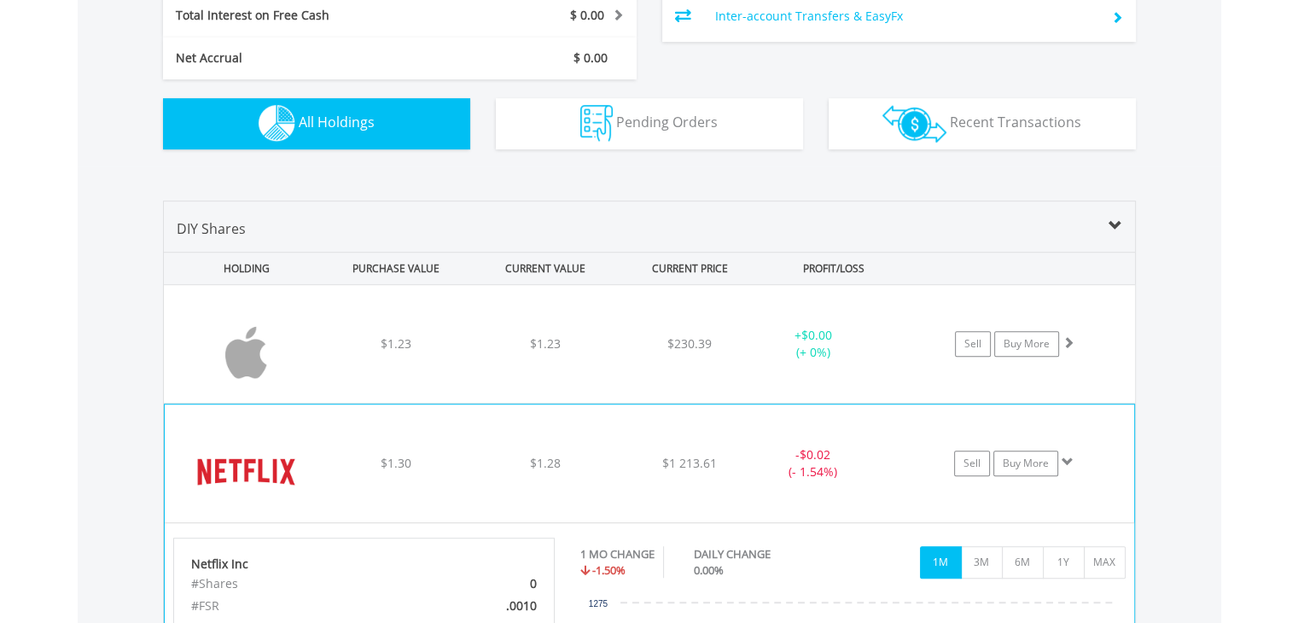
click at [1068, 462] on span at bounding box center [1067, 462] width 12 height 12
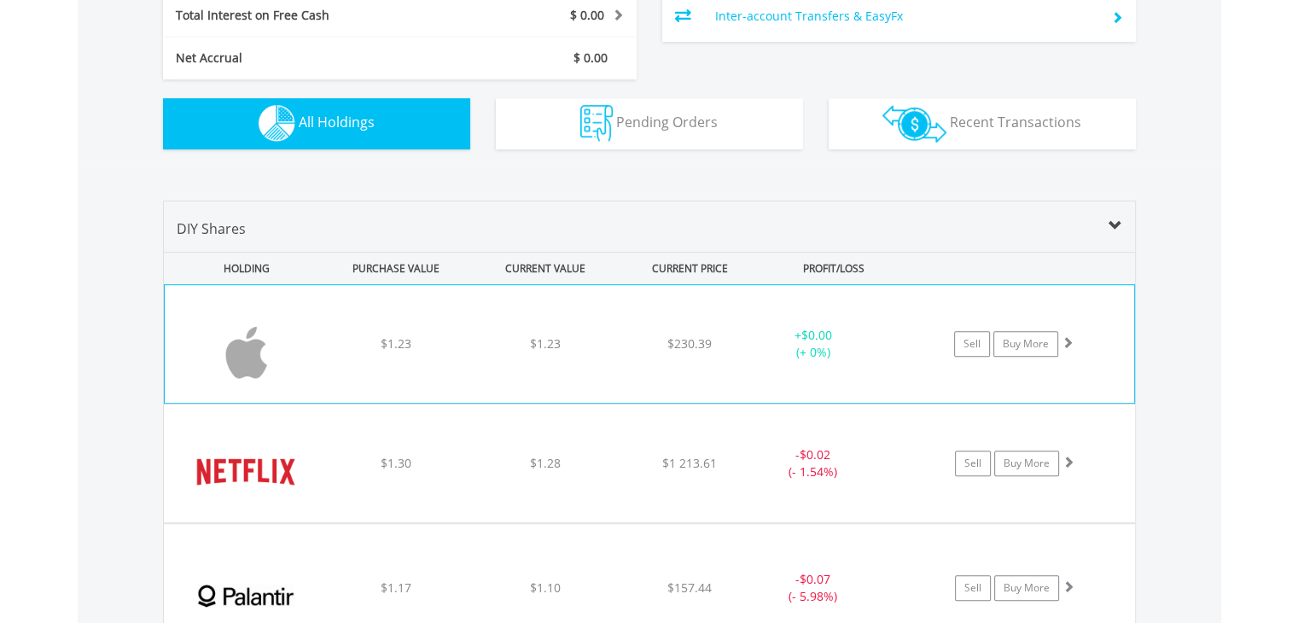
click at [1073, 334] on div "Sell Buy More" at bounding box center [1021, 344] width 223 height 26
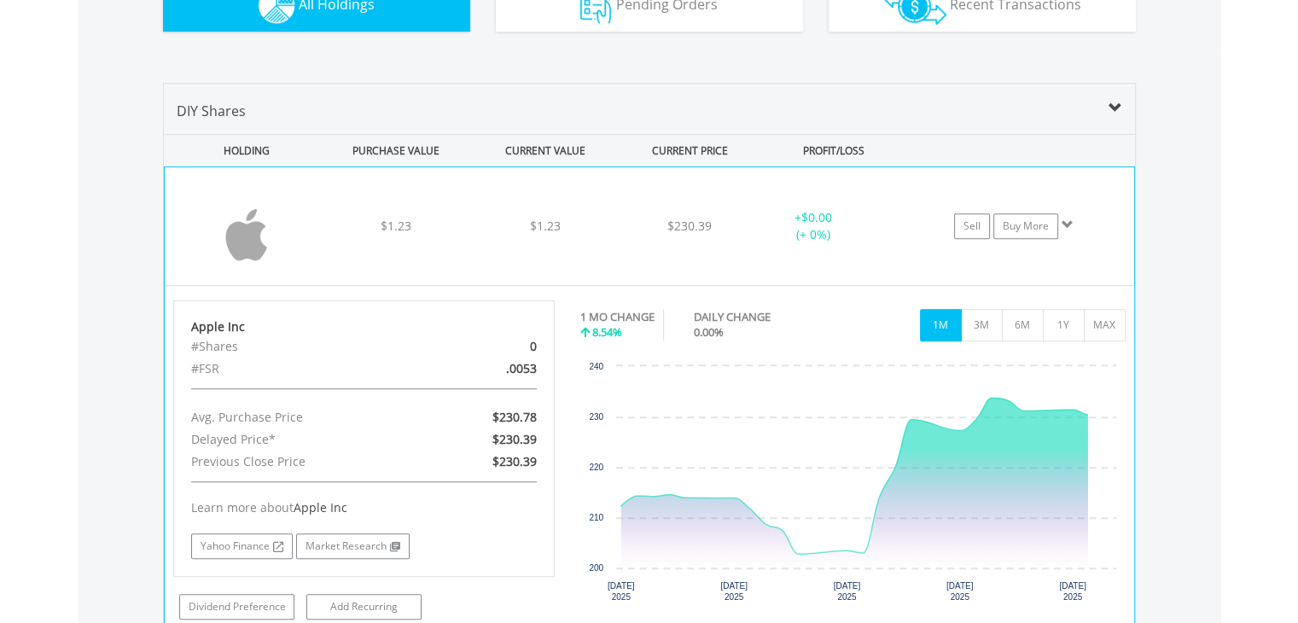
scroll to position [1195, 0]
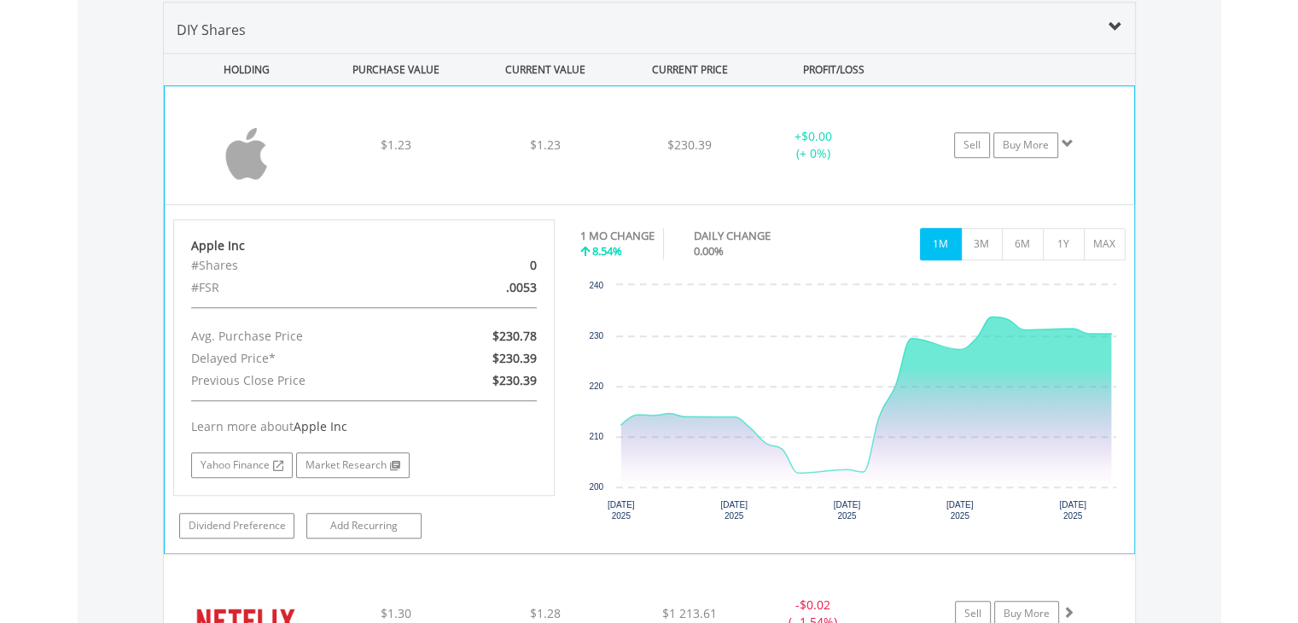
click at [1072, 138] on span at bounding box center [1067, 143] width 12 height 12
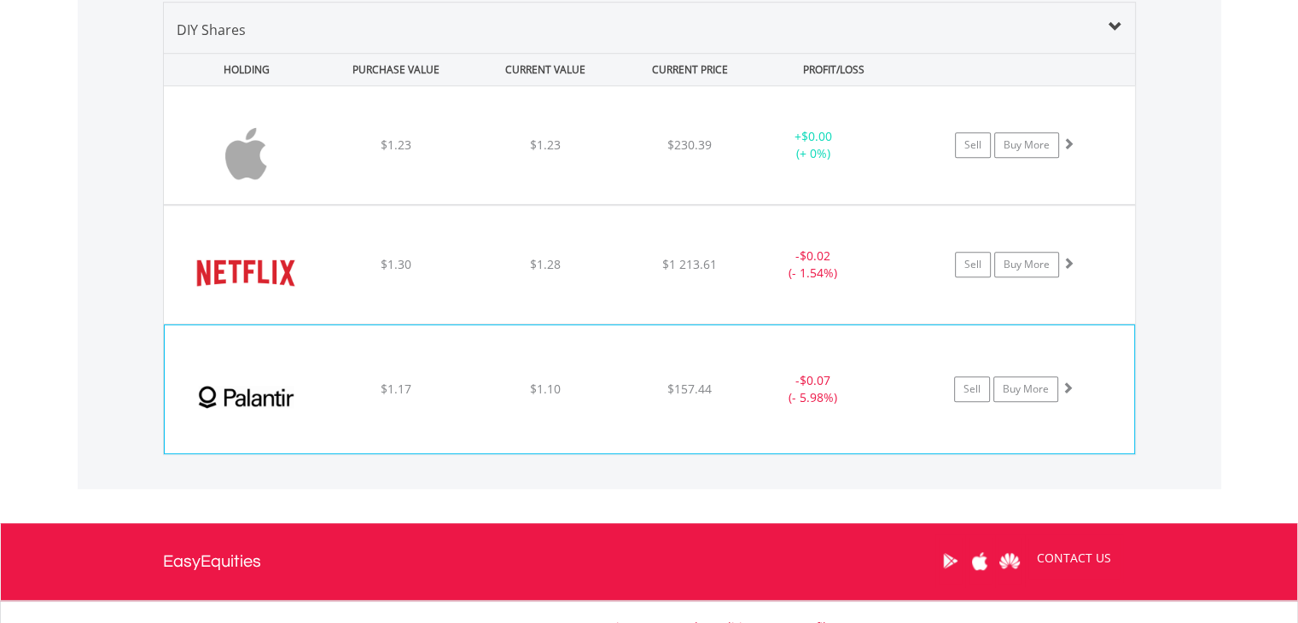
click at [1068, 386] on span at bounding box center [1067, 387] width 12 height 12
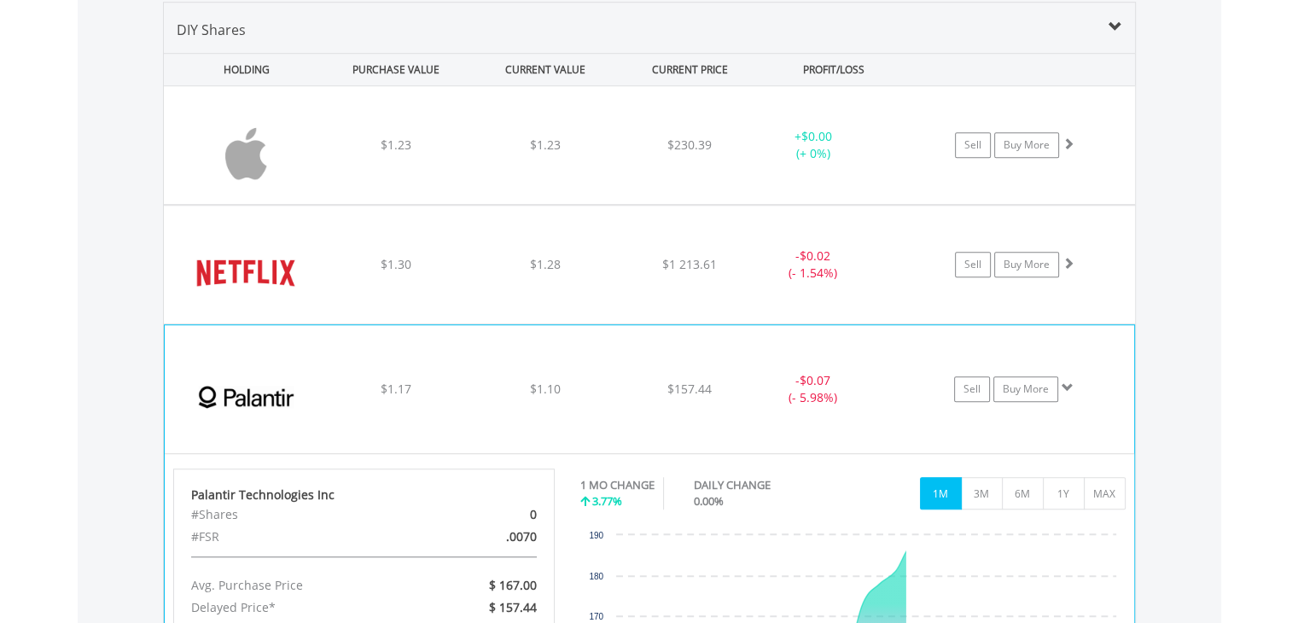
scroll to position [1395, 0]
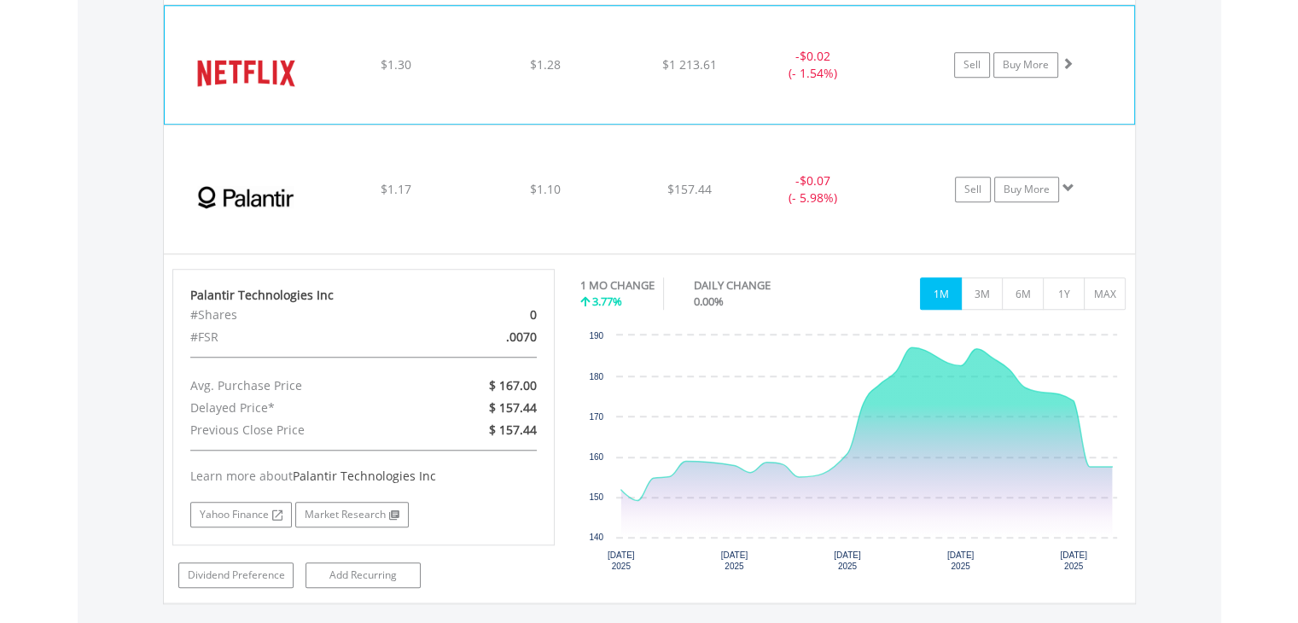
click at [1072, 59] on span at bounding box center [1067, 63] width 12 height 12
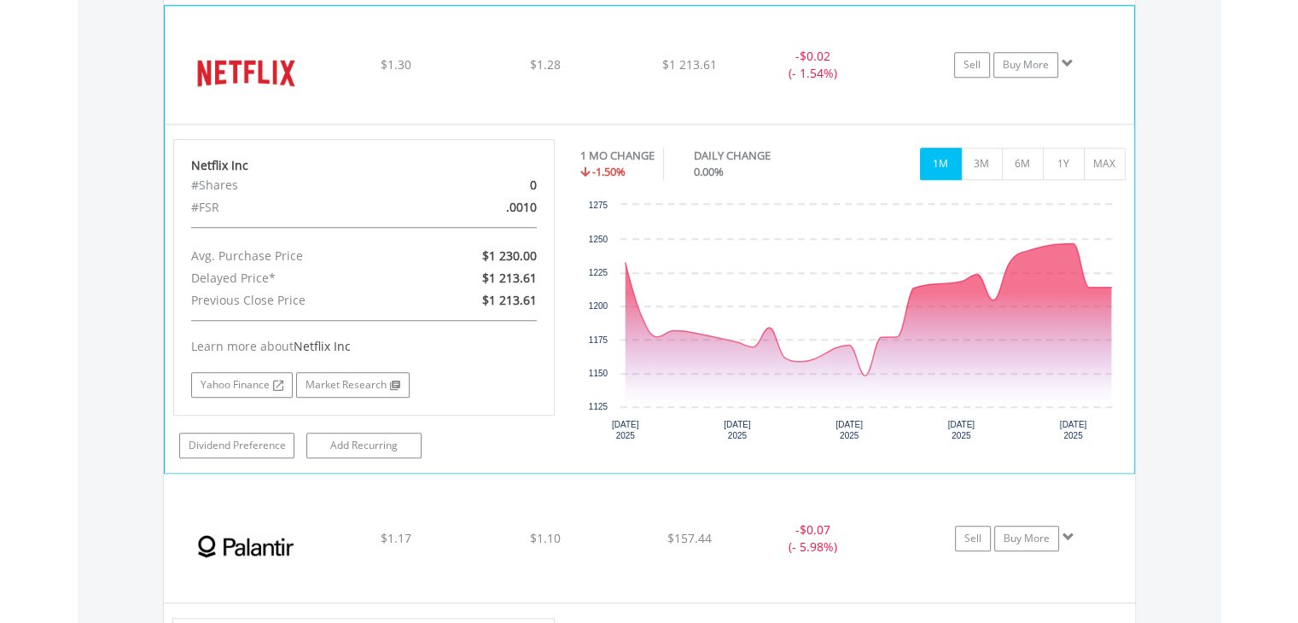
click at [1072, 59] on span at bounding box center [1067, 63] width 12 height 12
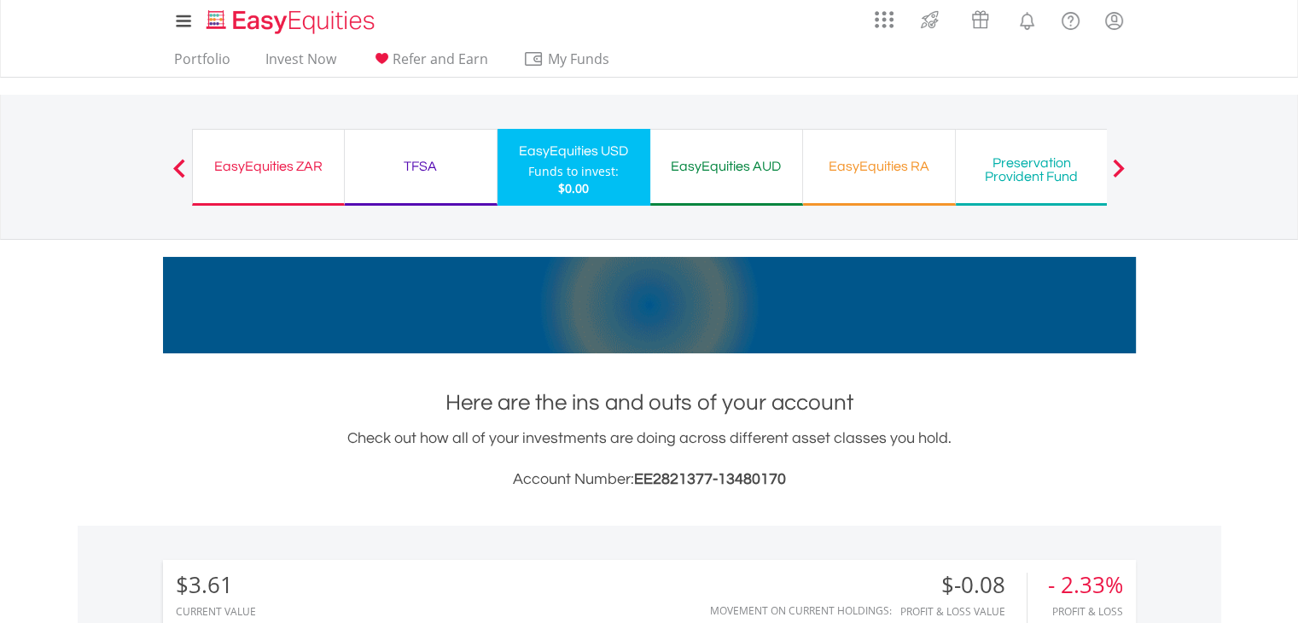
scroll to position [0, 0]
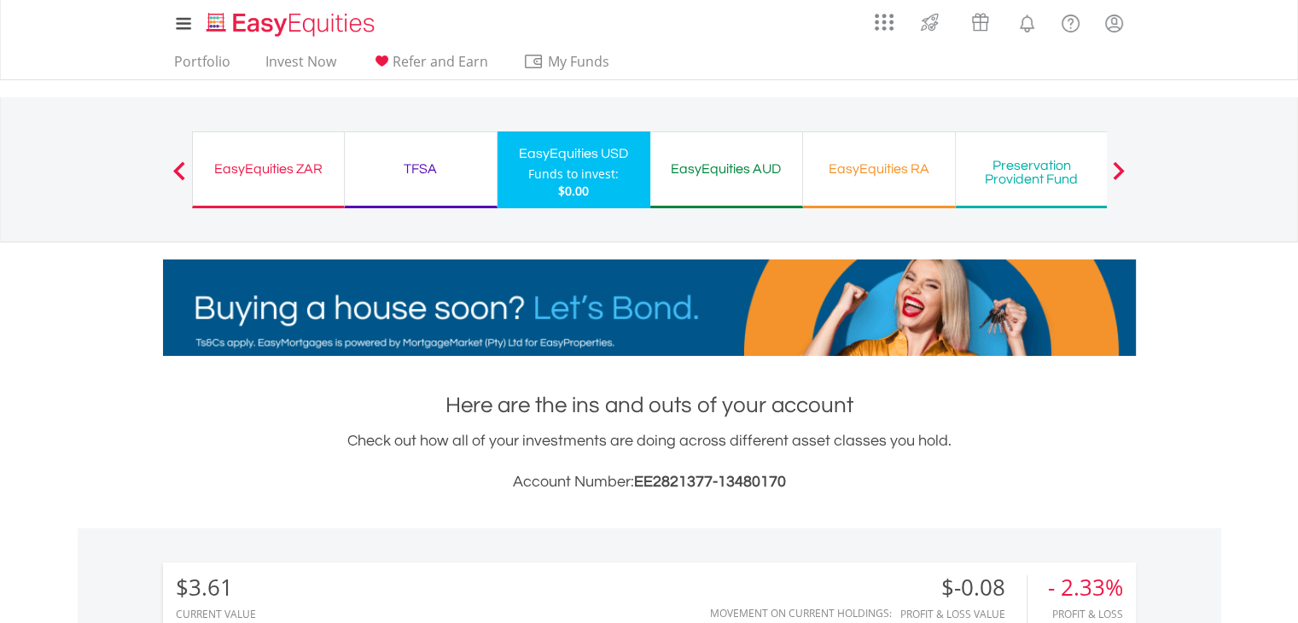
drag, startPoint x: 300, startPoint y: 173, endPoint x: 307, endPoint y: 167, distance: 9.1
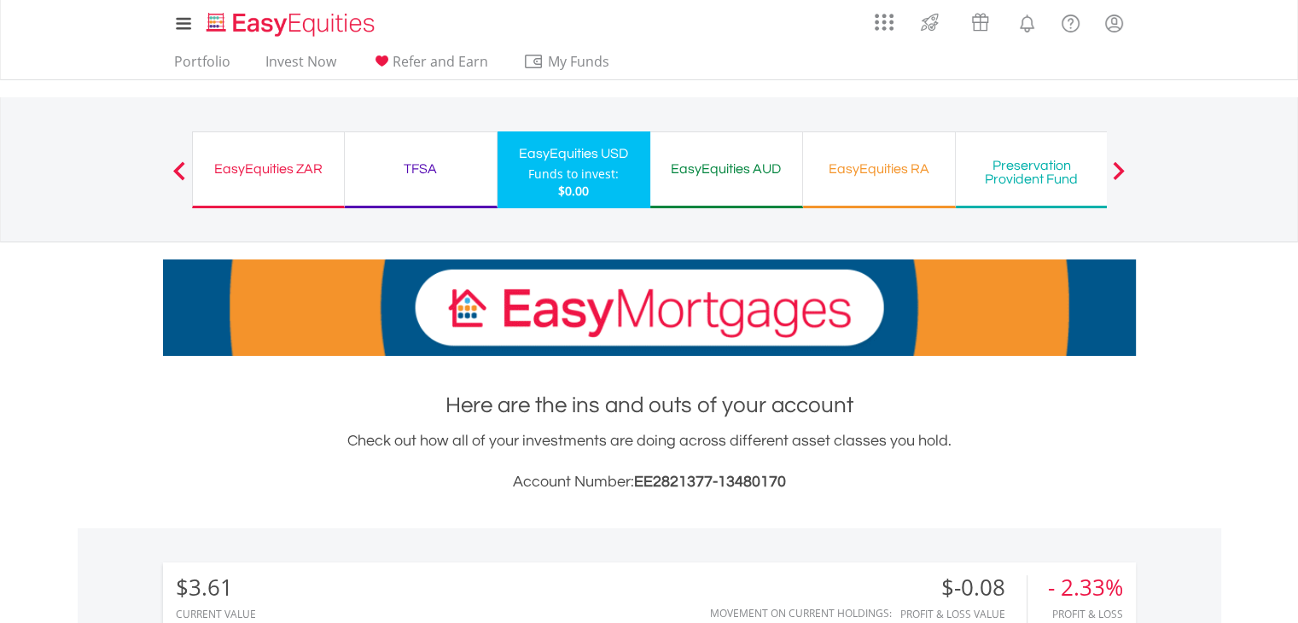
click at [300, 174] on div "EasyEquities ZAR" at bounding box center [268, 169] width 131 height 24
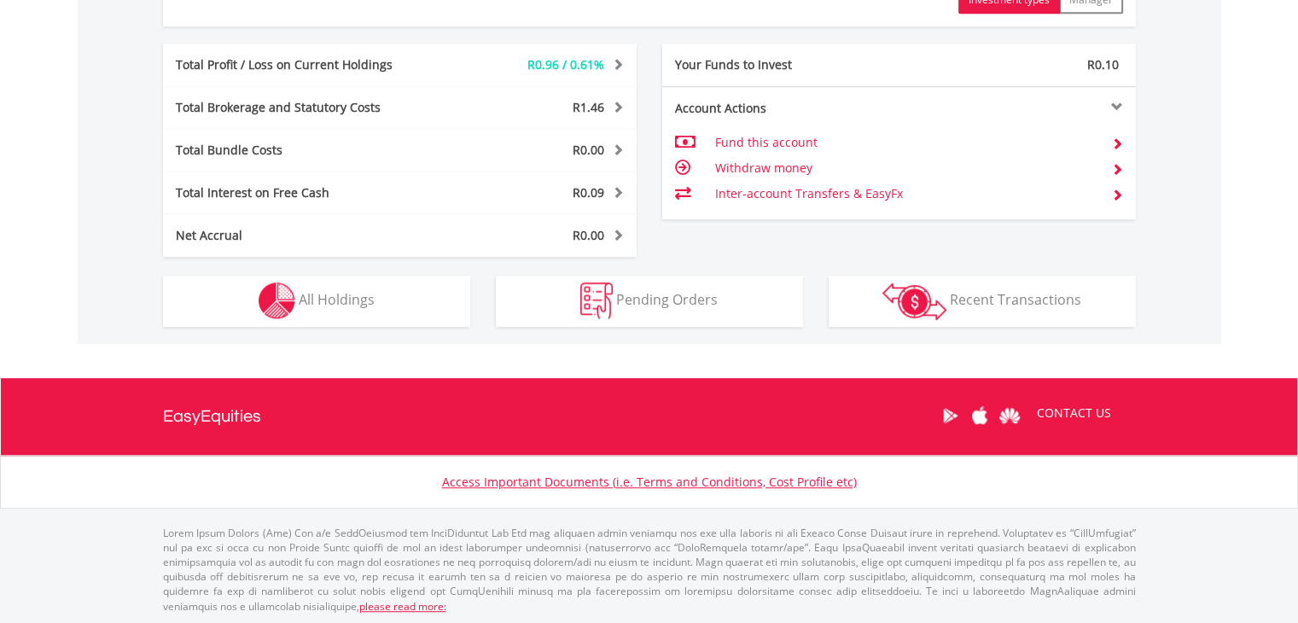
scroll to position [164, 324]
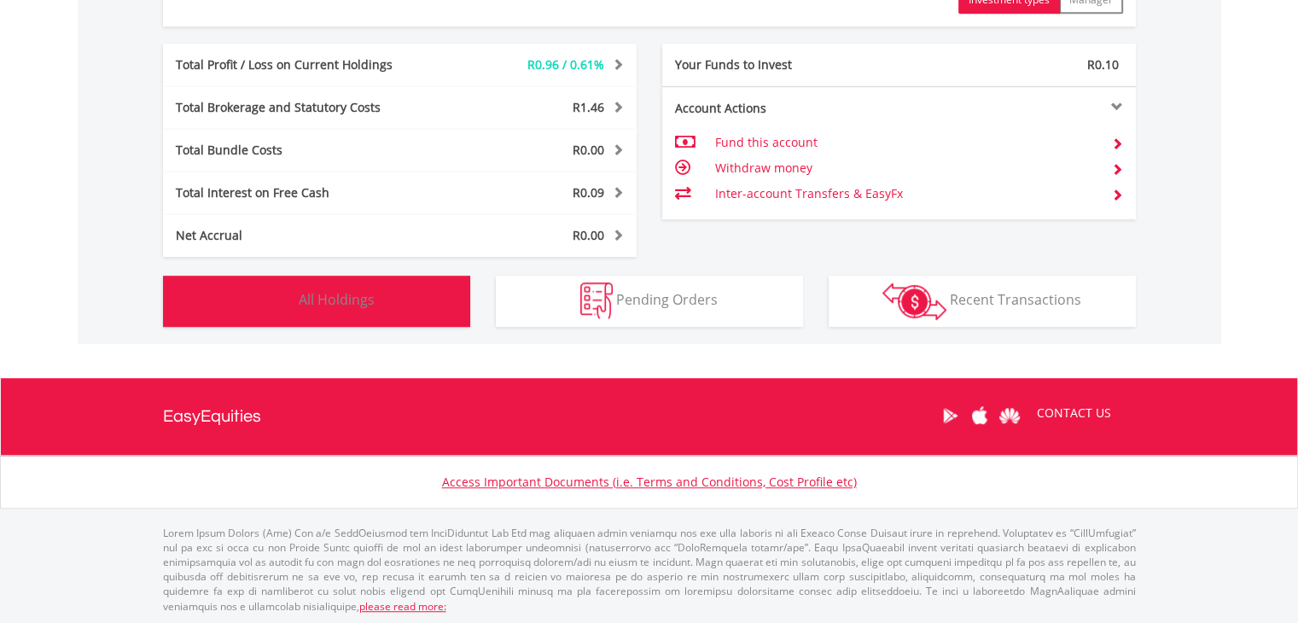
click at [319, 294] on span "All Holdings" at bounding box center [337, 299] width 76 height 19
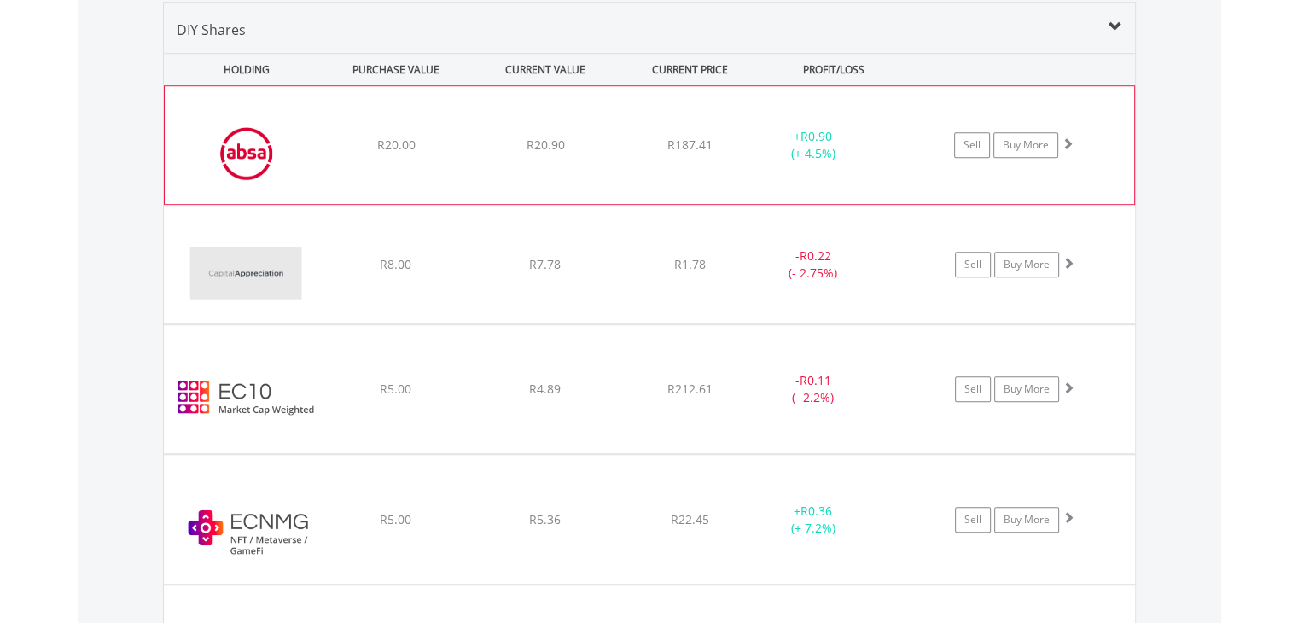
scroll to position [1133, 0]
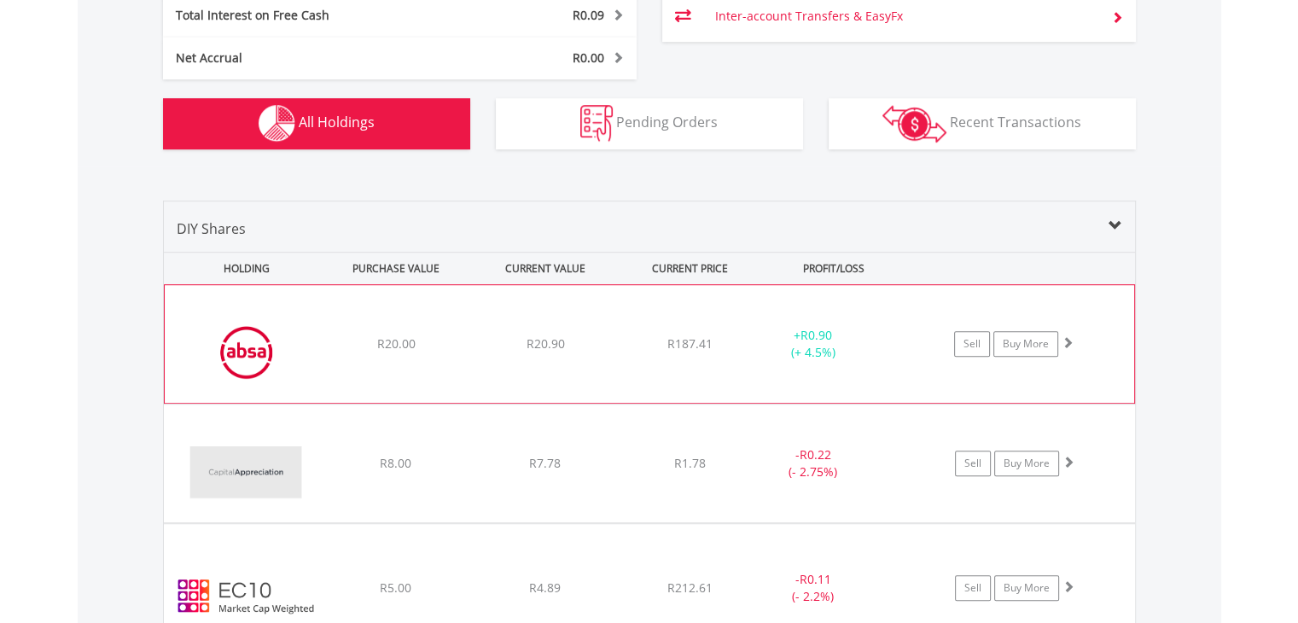
click at [831, 373] on div "﻿ Absa Group Limited R20.00 R20.90 R187.41 + R0.90 (+ 4.5%) Sell Buy More" at bounding box center [649, 344] width 969 height 118
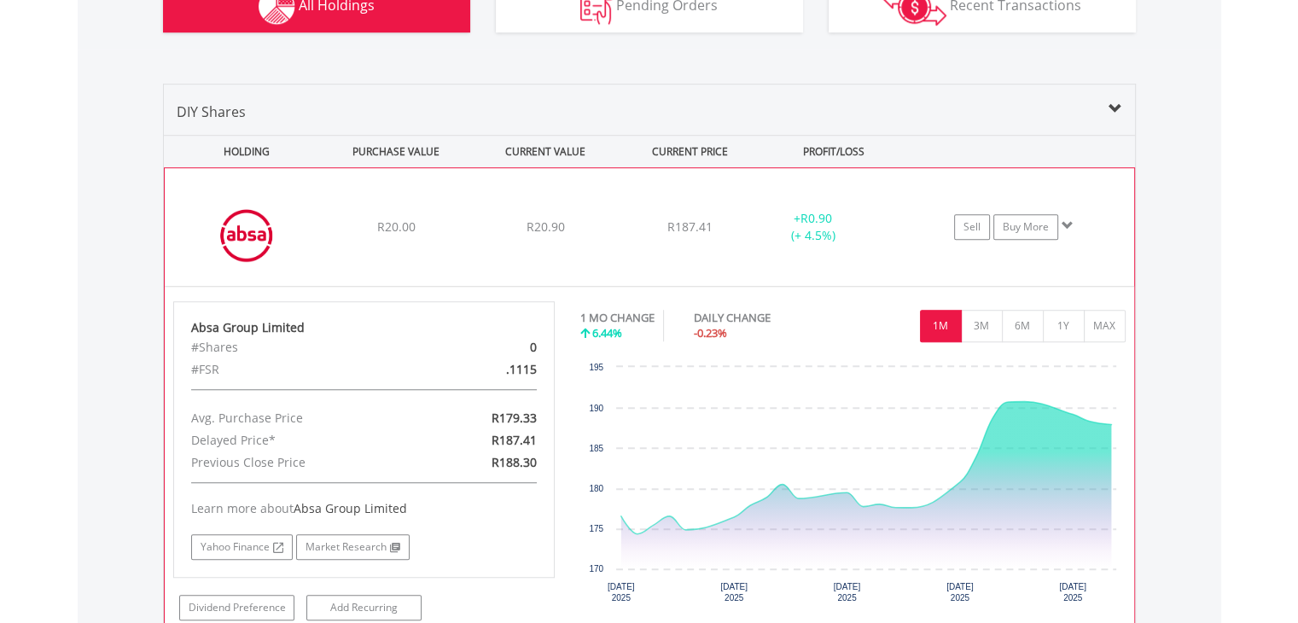
scroll to position [1332, 0]
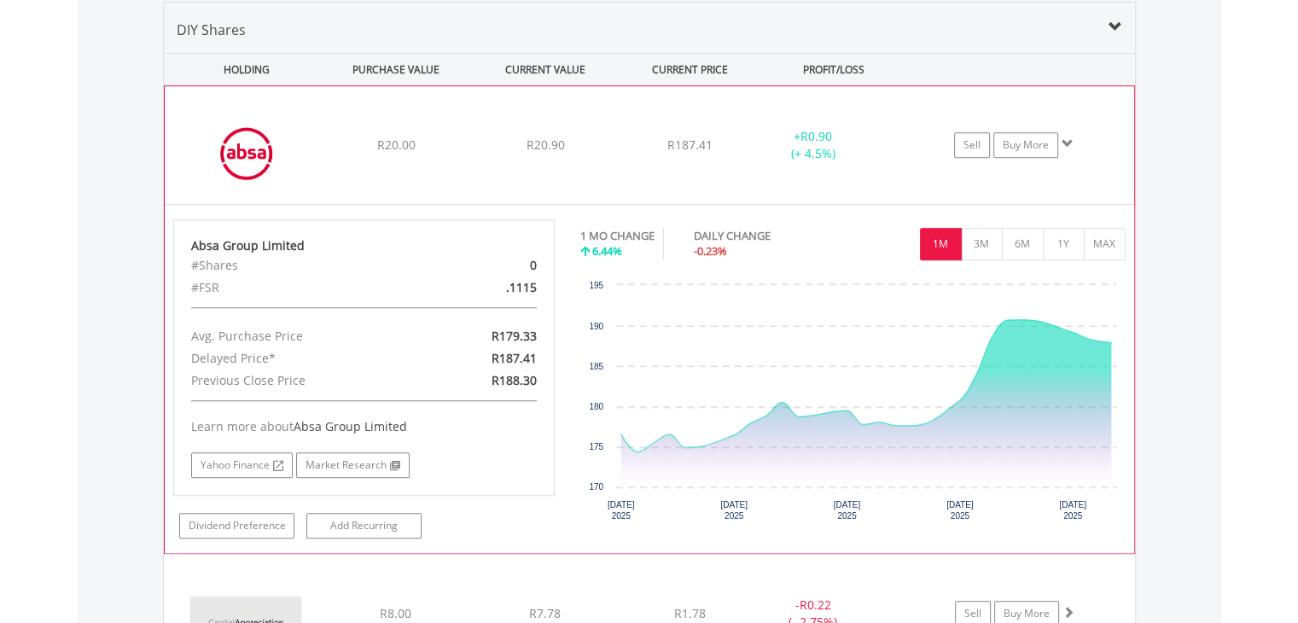
click at [897, 158] on div "+ R0.90 (+ 4.5%)" at bounding box center [833, 145] width 171 height 34
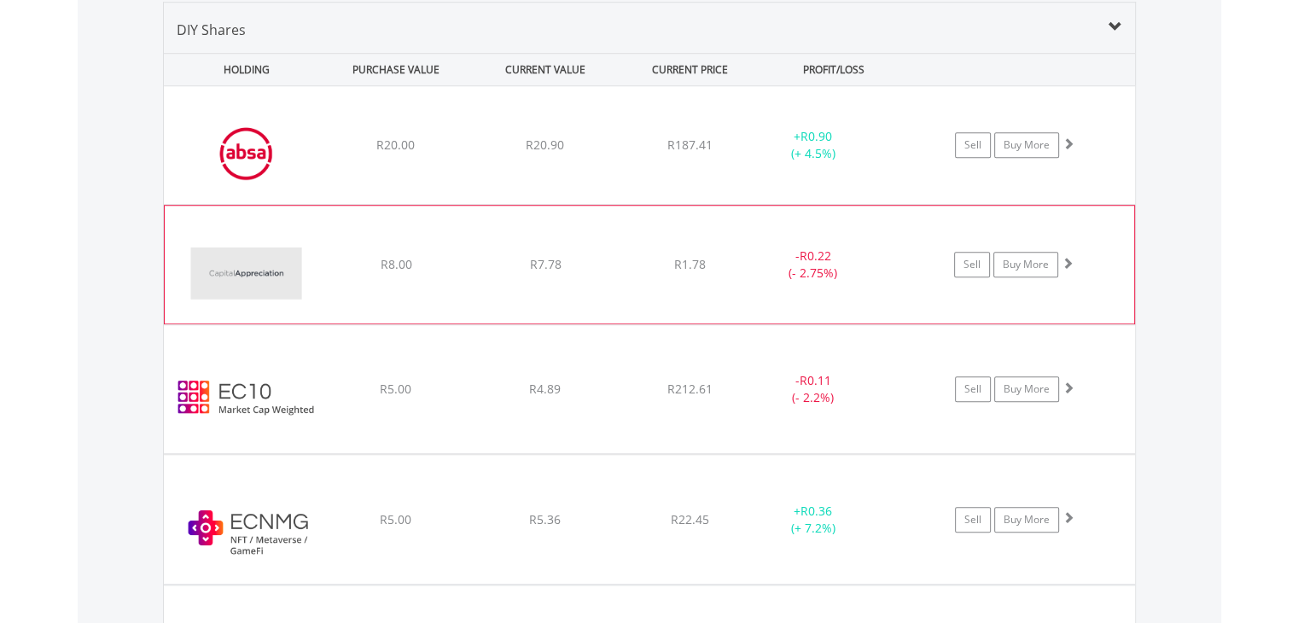
click at [891, 274] on div "- R0.22 (- 2.75%)" at bounding box center [833, 264] width 171 height 34
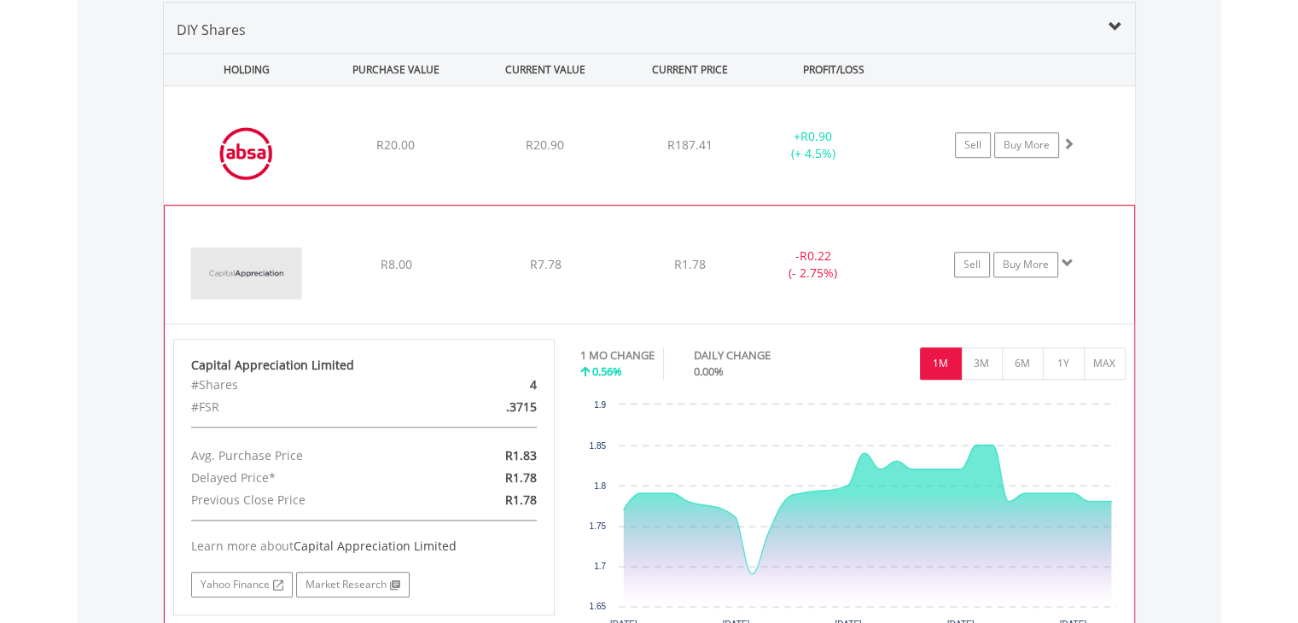
click at [891, 269] on div "- R0.22 (- 2.75%)" at bounding box center [833, 264] width 171 height 34
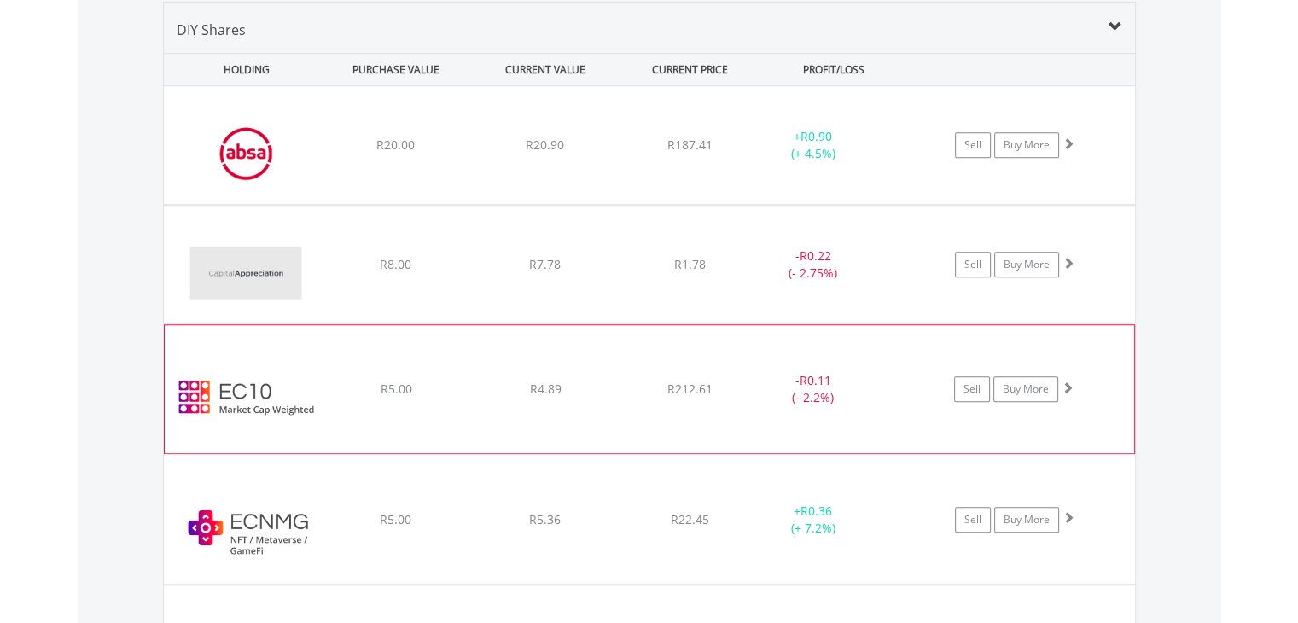
click at [867, 204] on div "﻿ EasyCrypto 10 R5.00 R4.89 R212.61 - R0.11 (- 2.2%) Sell Buy More" at bounding box center [649, 145] width 971 height 118
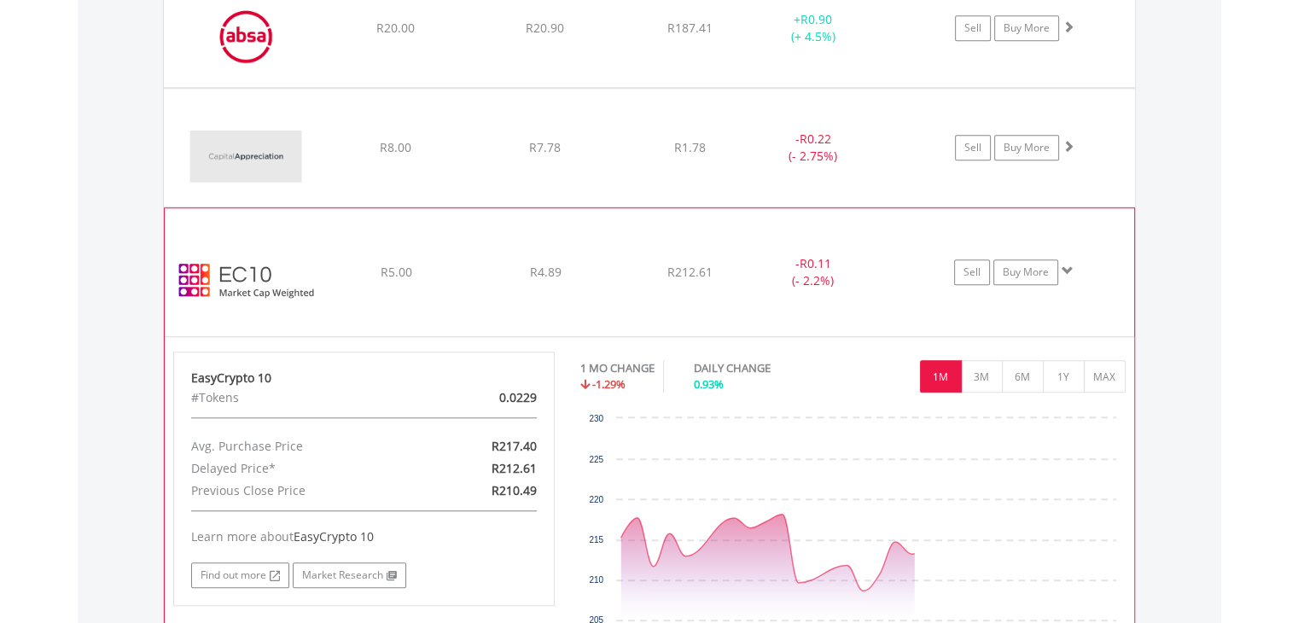
scroll to position [1532, 0]
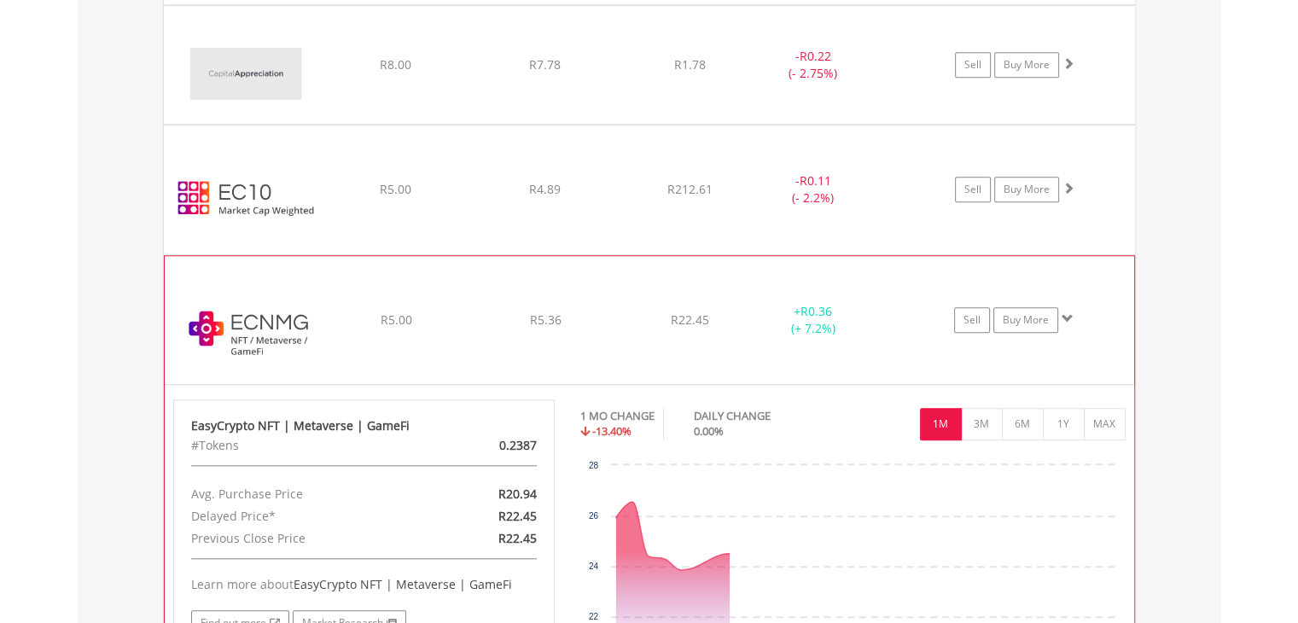
scroll to position [1730, 0]
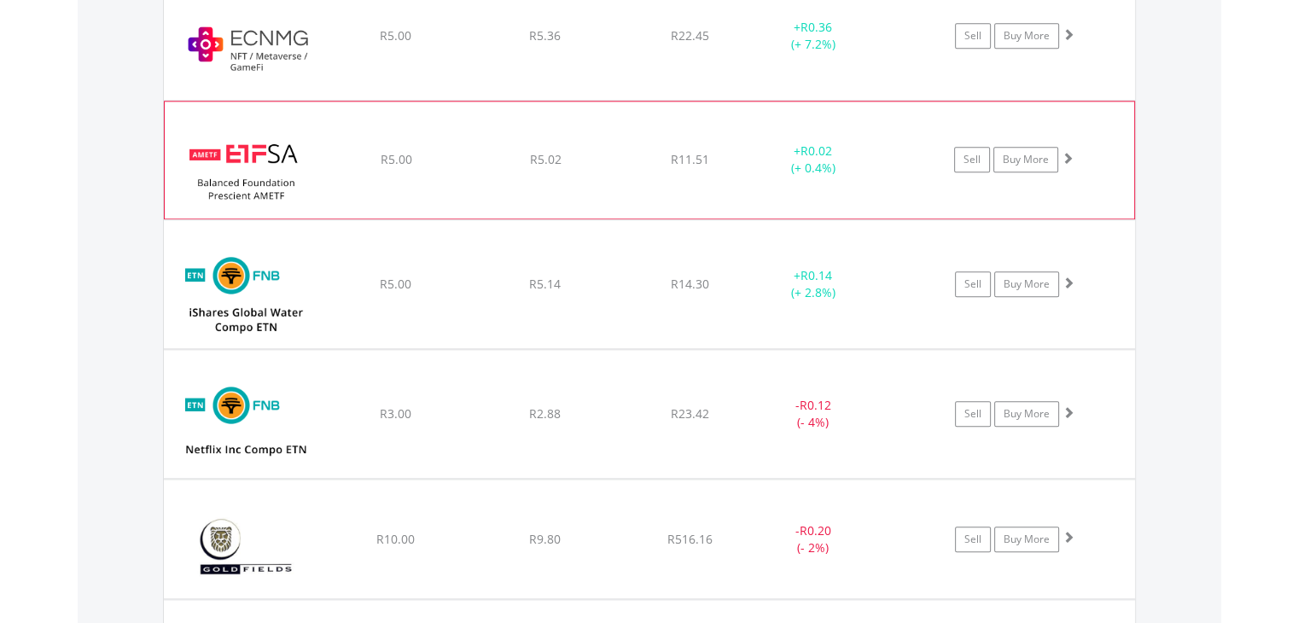
scroll to position [1929, 0]
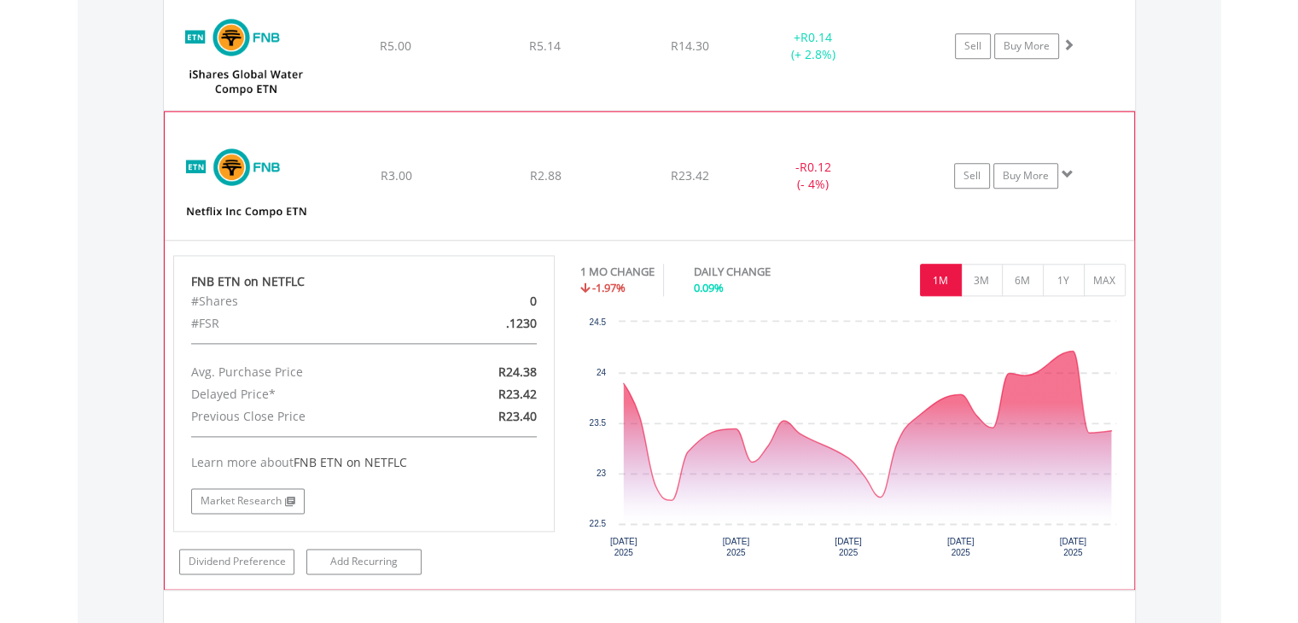
scroll to position [2129, 0]
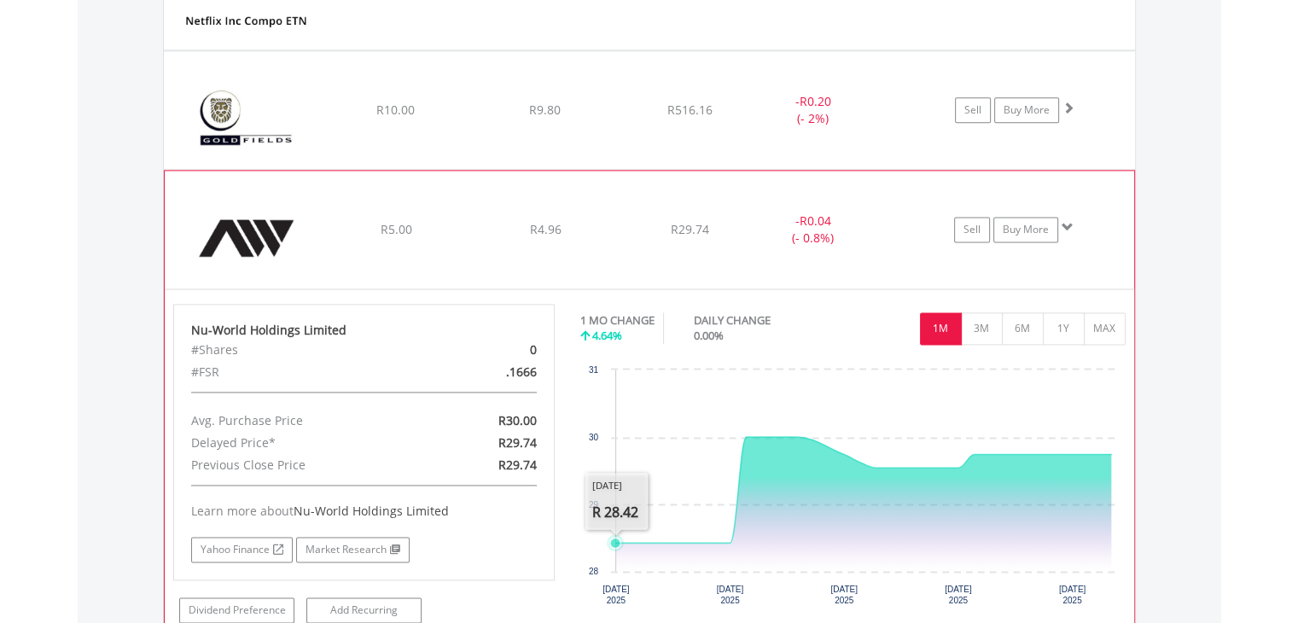
scroll to position [2328, 0]
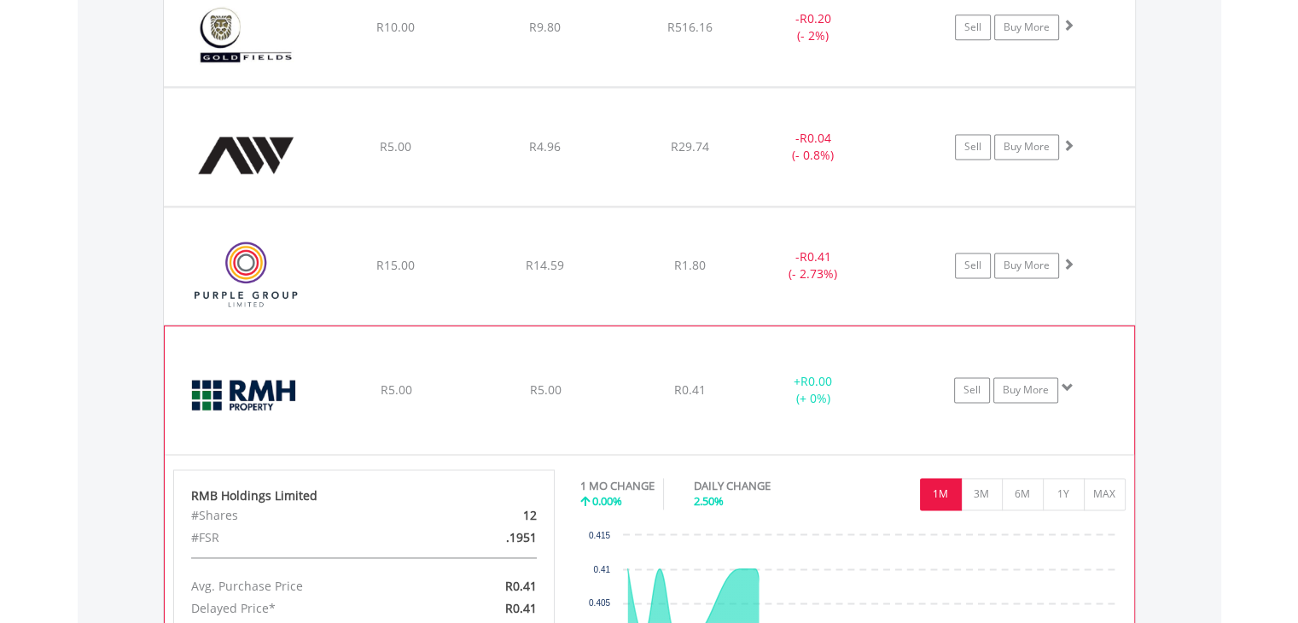
scroll to position [2527, 0]
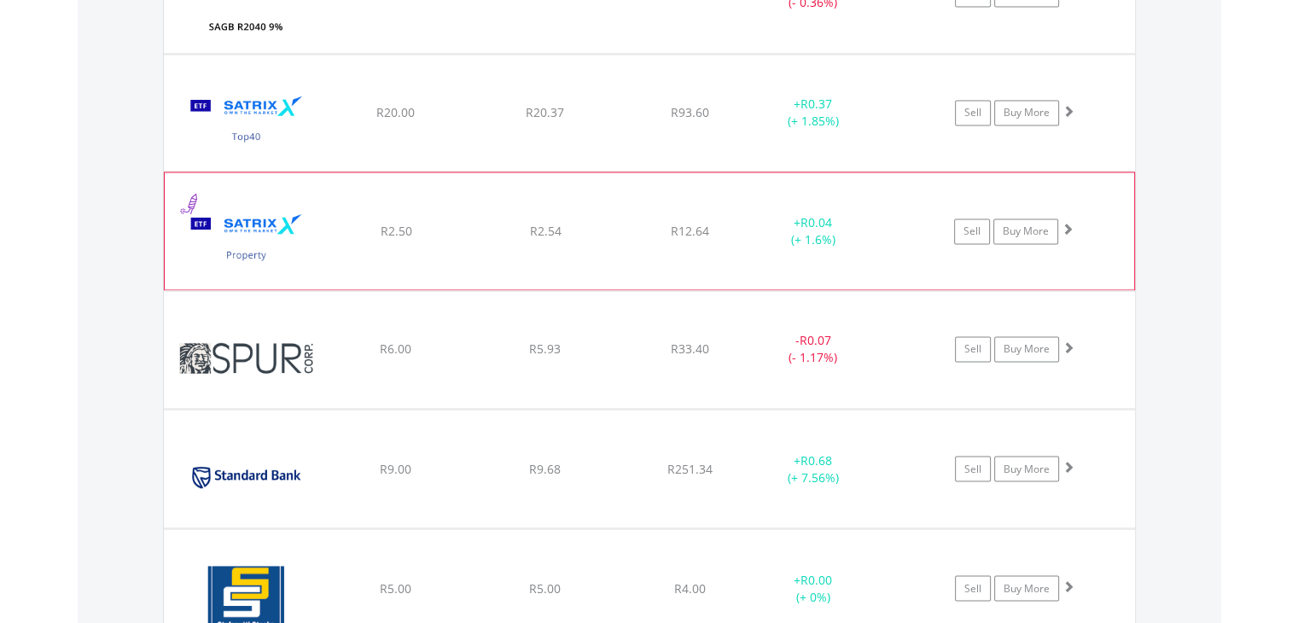
scroll to position [2925, 0]
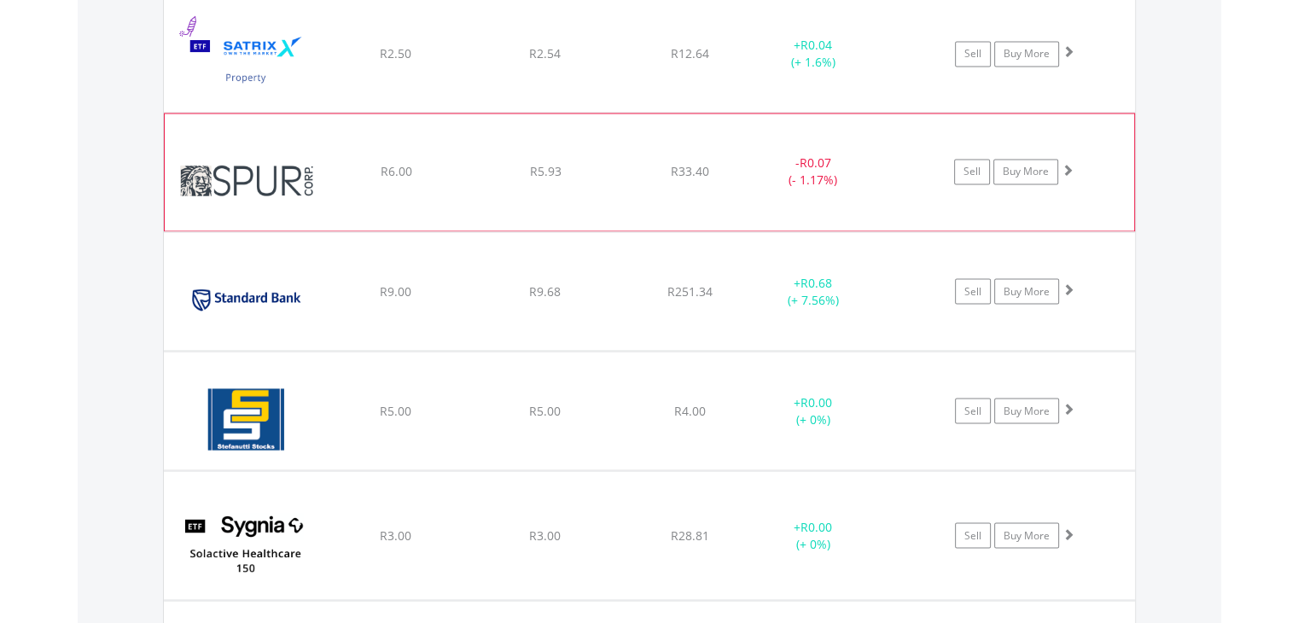
scroll to position [3124, 0]
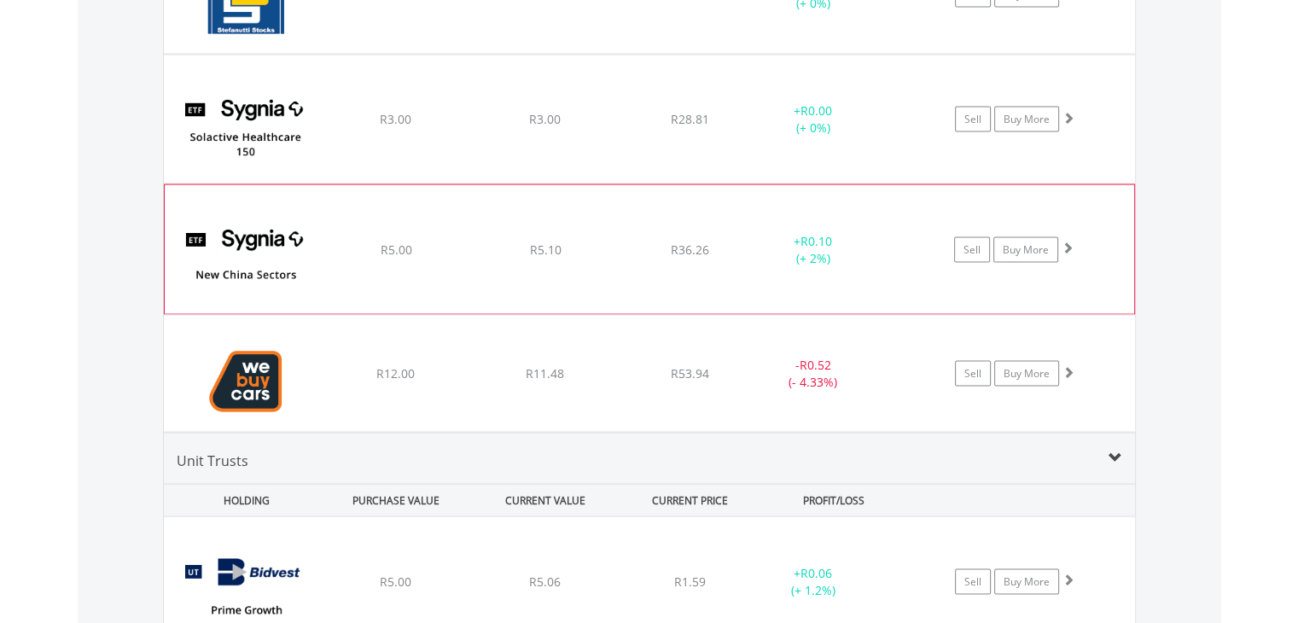
scroll to position [3522, 0]
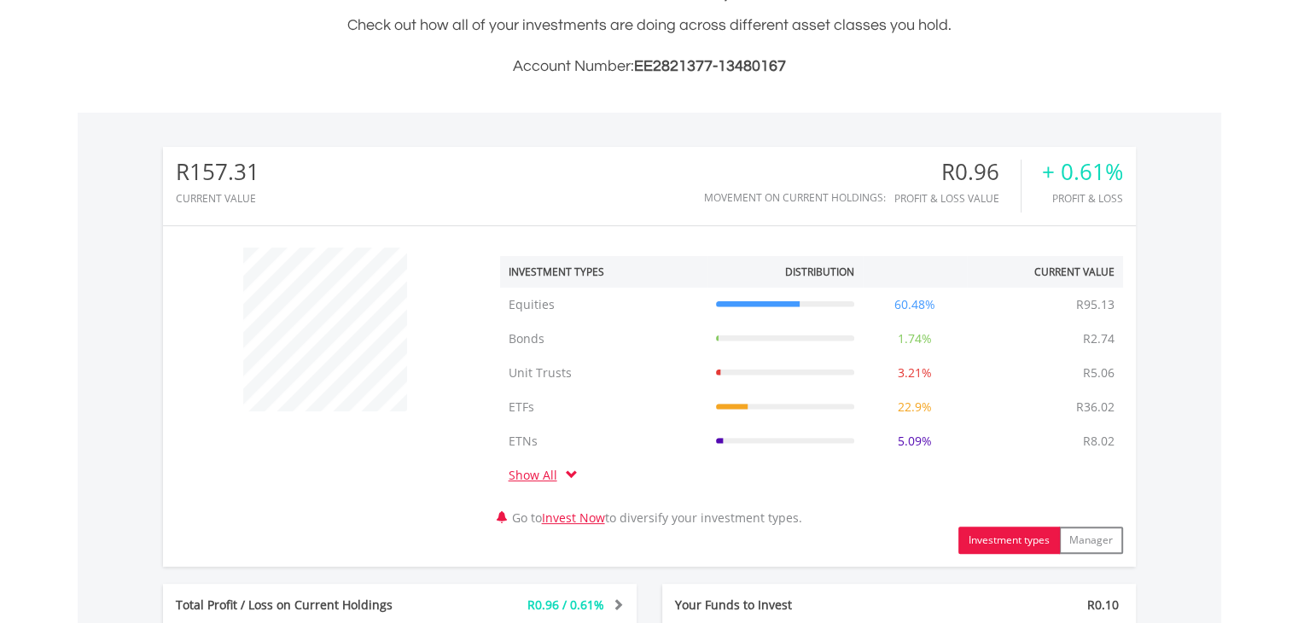
scroll to position [0, 0]
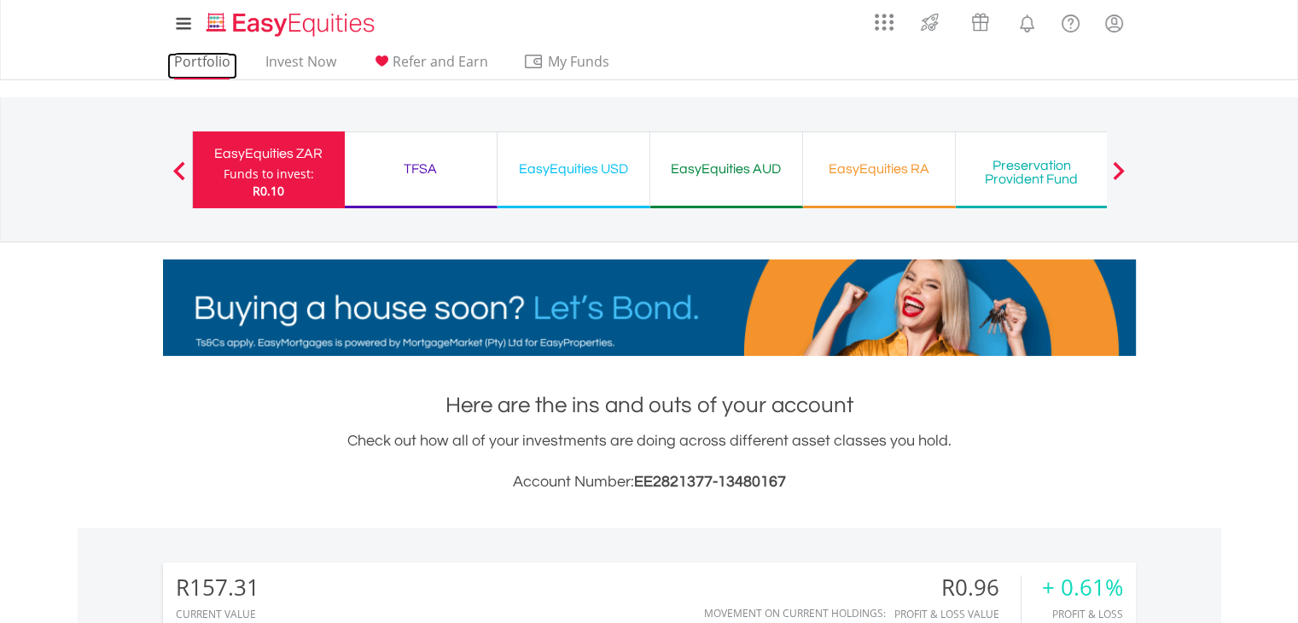
click at [208, 64] on link "Portfolio" at bounding box center [202, 66] width 70 height 26
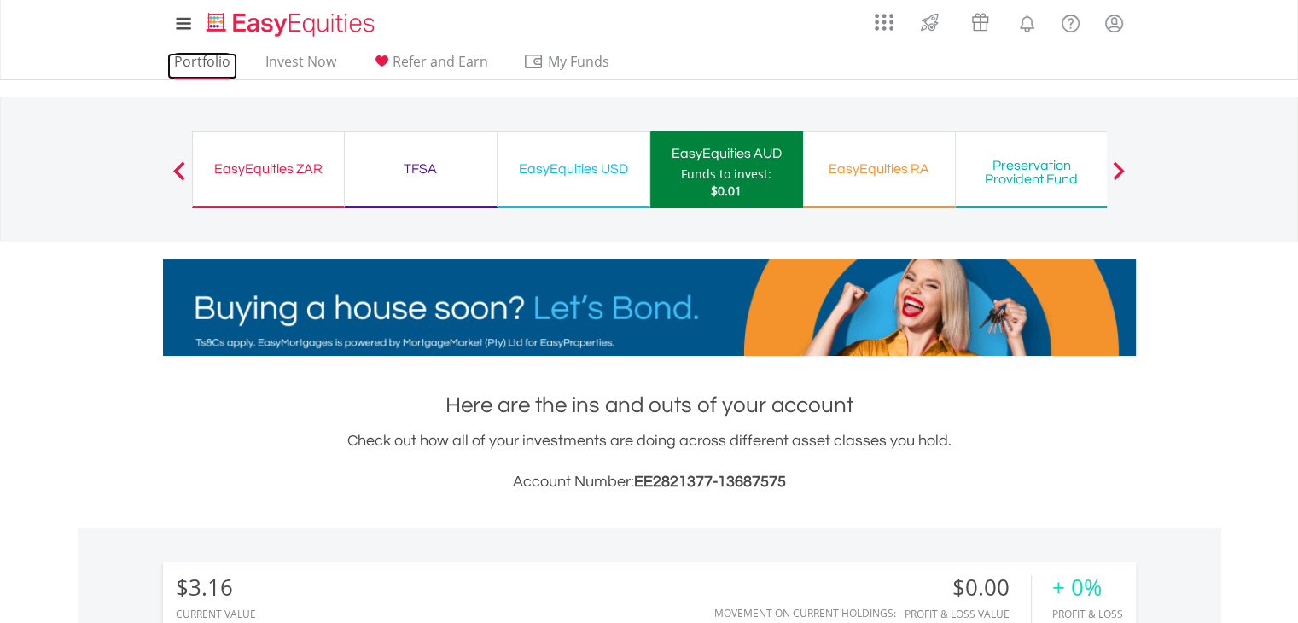
click at [207, 65] on link "Portfolio" at bounding box center [202, 66] width 70 height 26
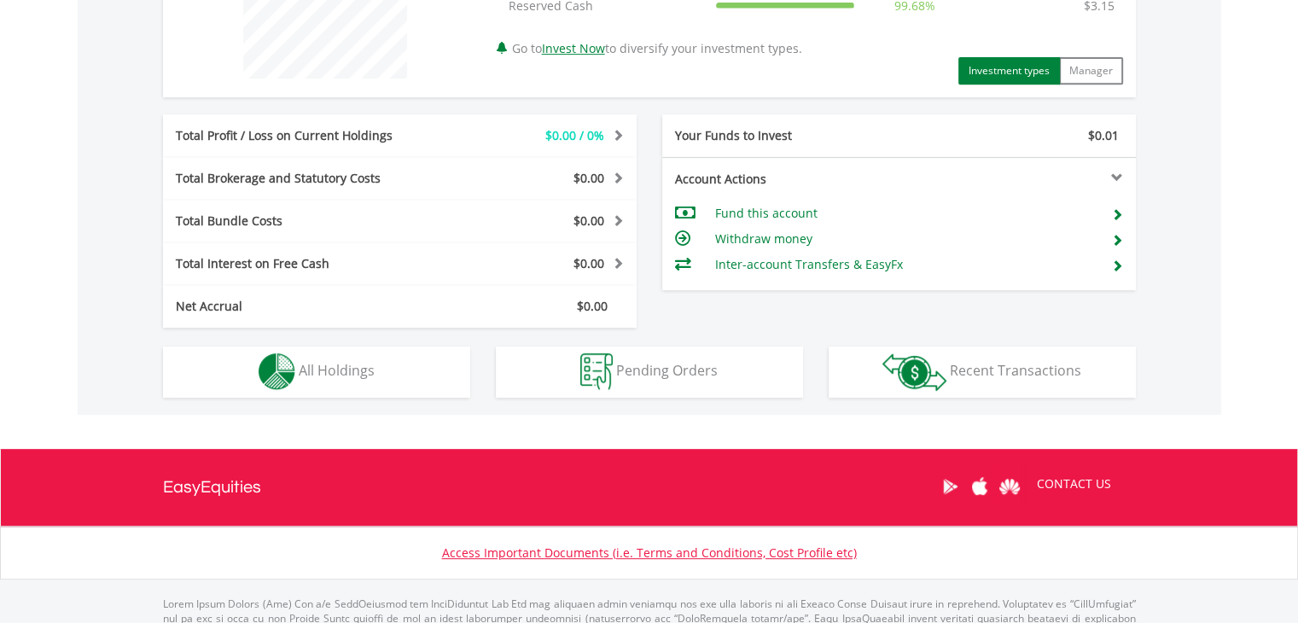
scroll to position [796, 0]
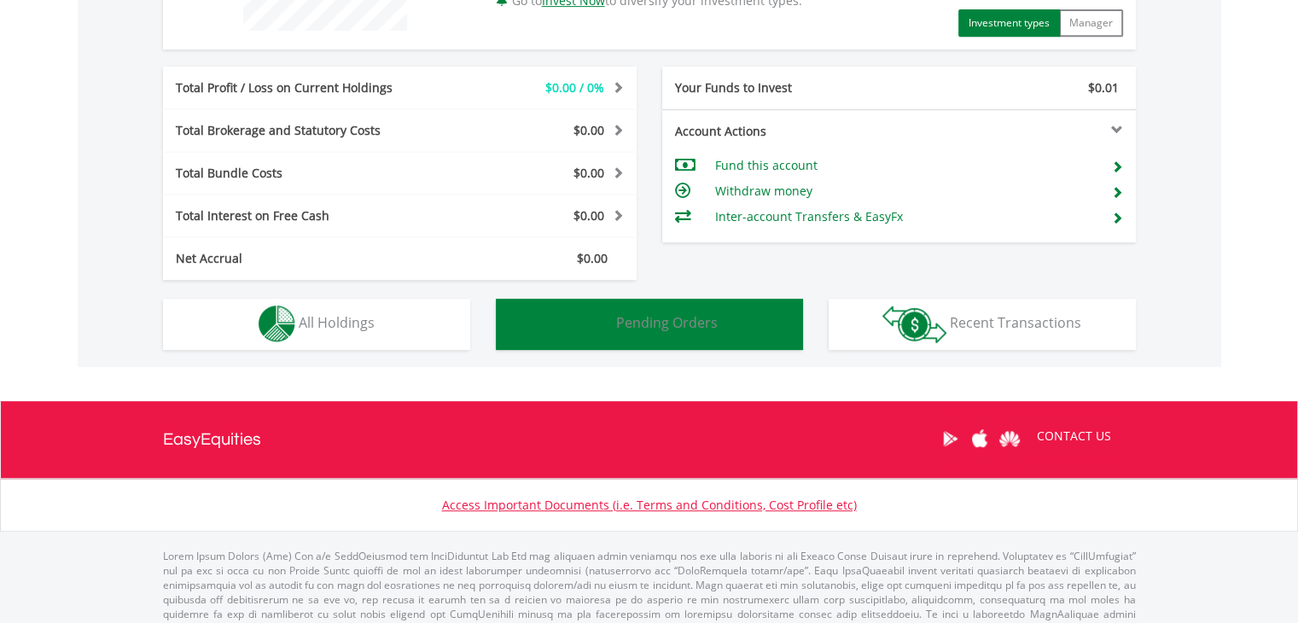
click at [710, 325] on span "Pending Orders" at bounding box center [667, 322] width 102 height 19
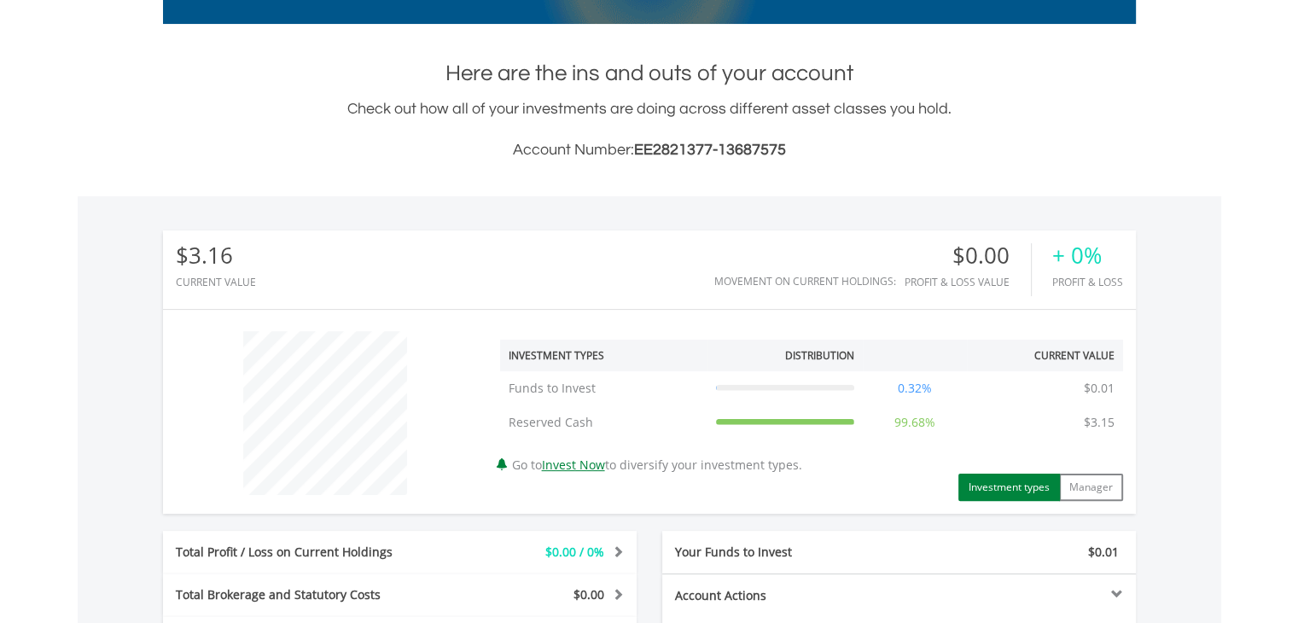
scroll to position [0, 0]
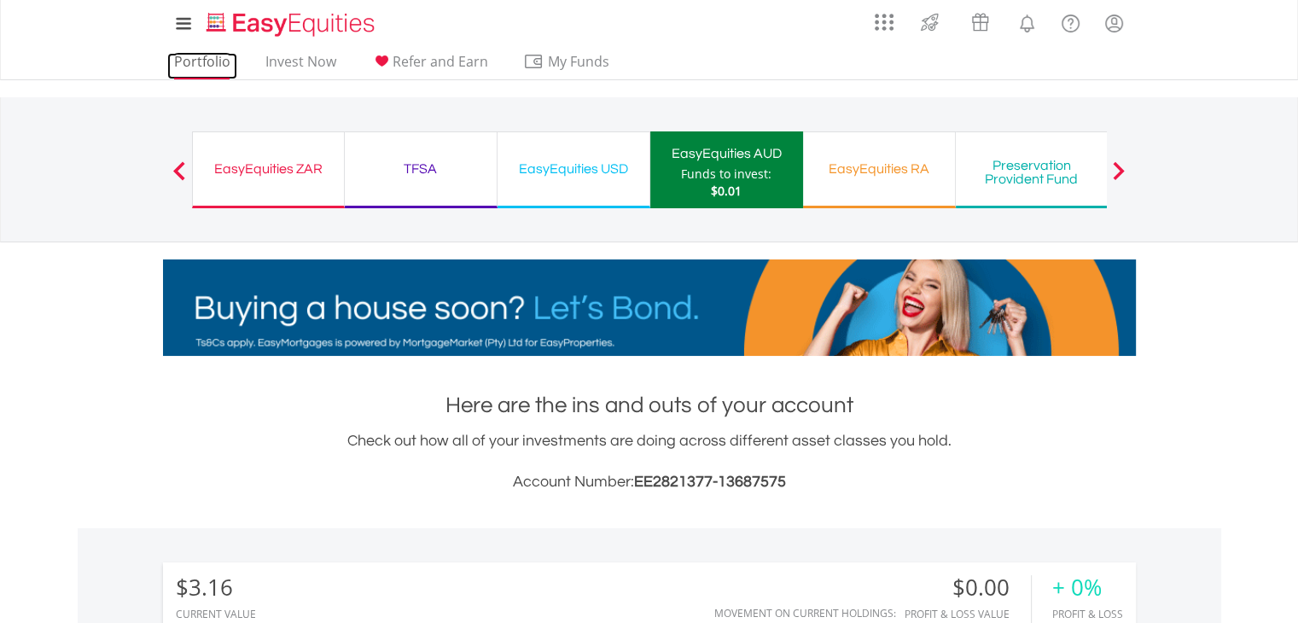
click at [195, 59] on link "Portfolio" at bounding box center [202, 66] width 70 height 26
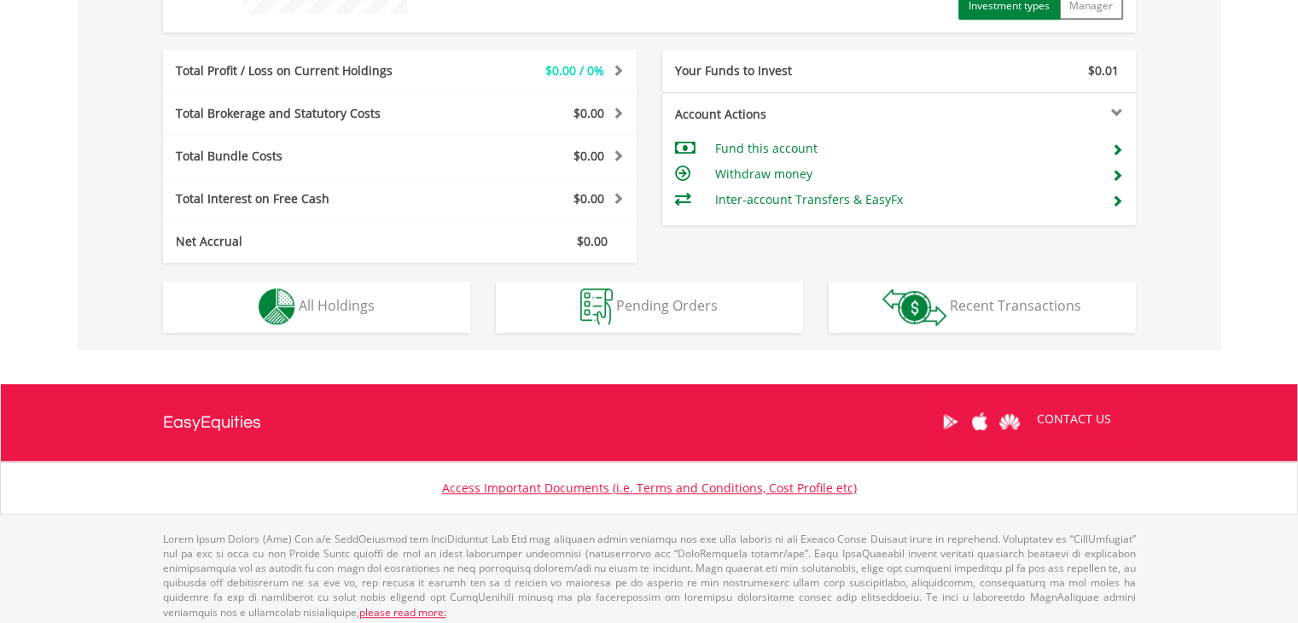
scroll to position [819, 0]
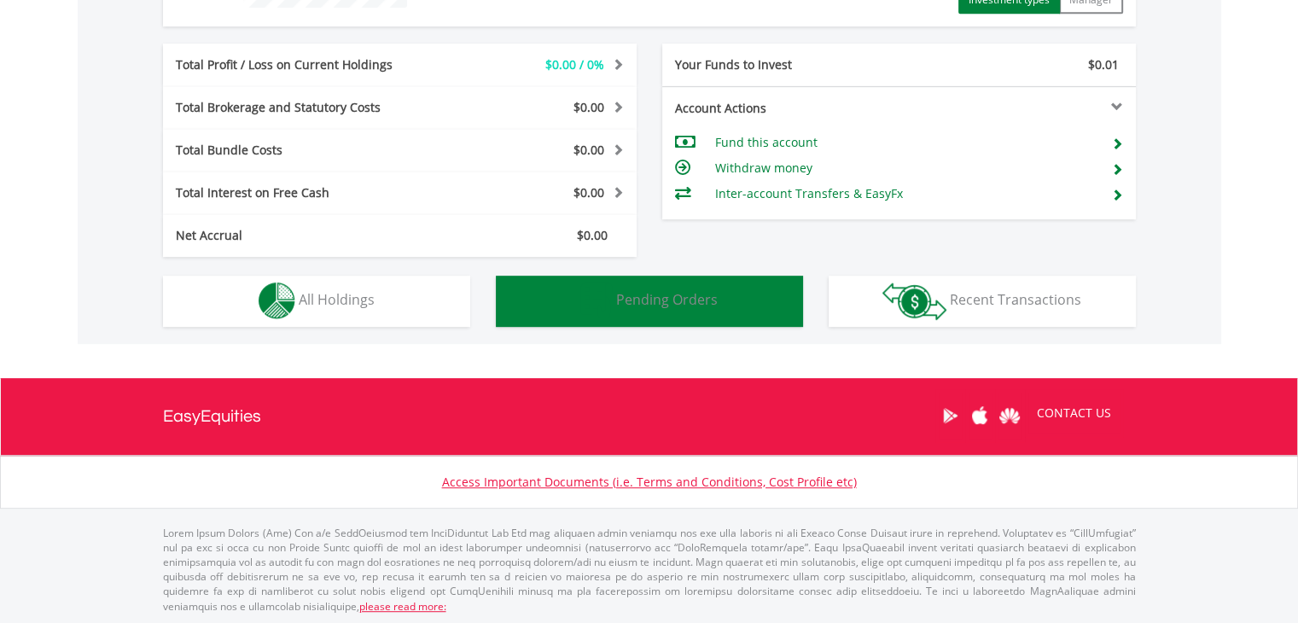
click at [666, 294] on span "Pending Orders" at bounding box center [667, 299] width 102 height 19
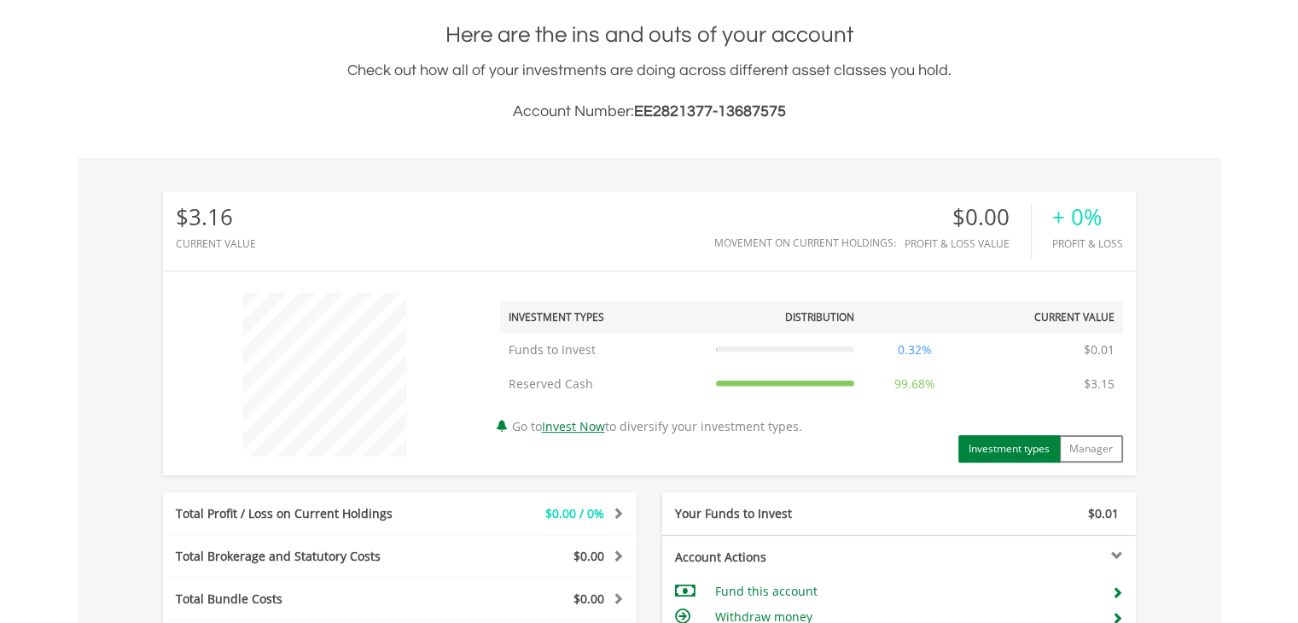
scroll to position [0, 0]
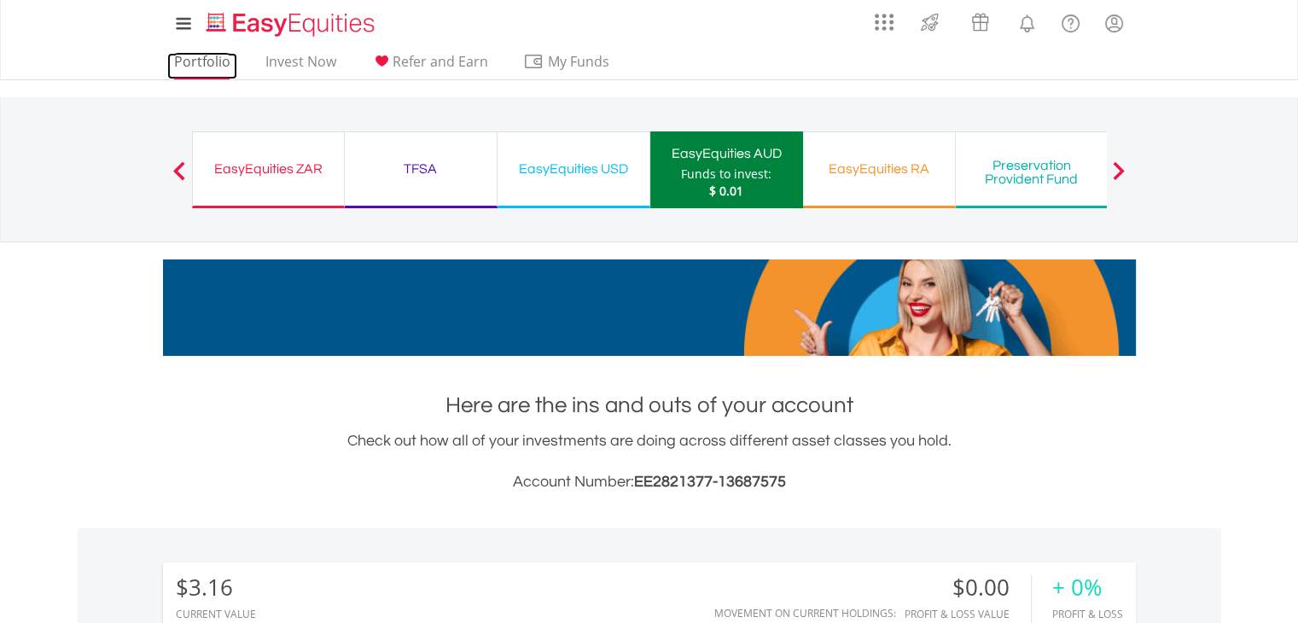
click at [207, 67] on link "Portfolio" at bounding box center [202, 66] width 70 height 26
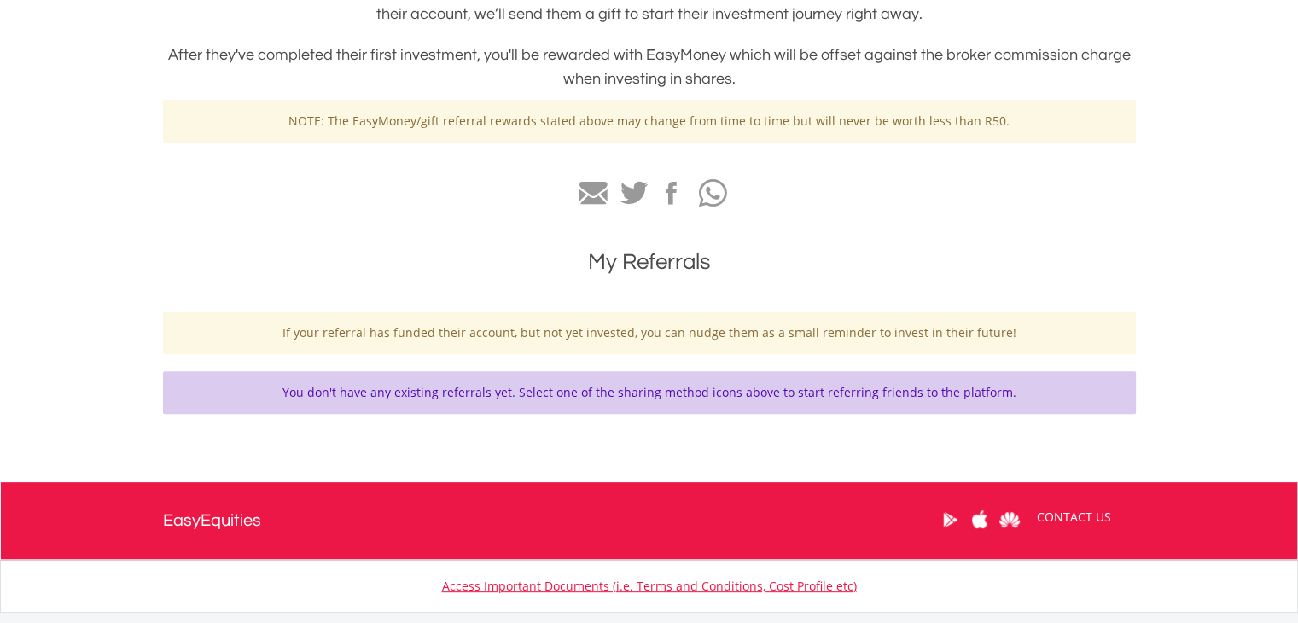
scroll to position [365, 0]
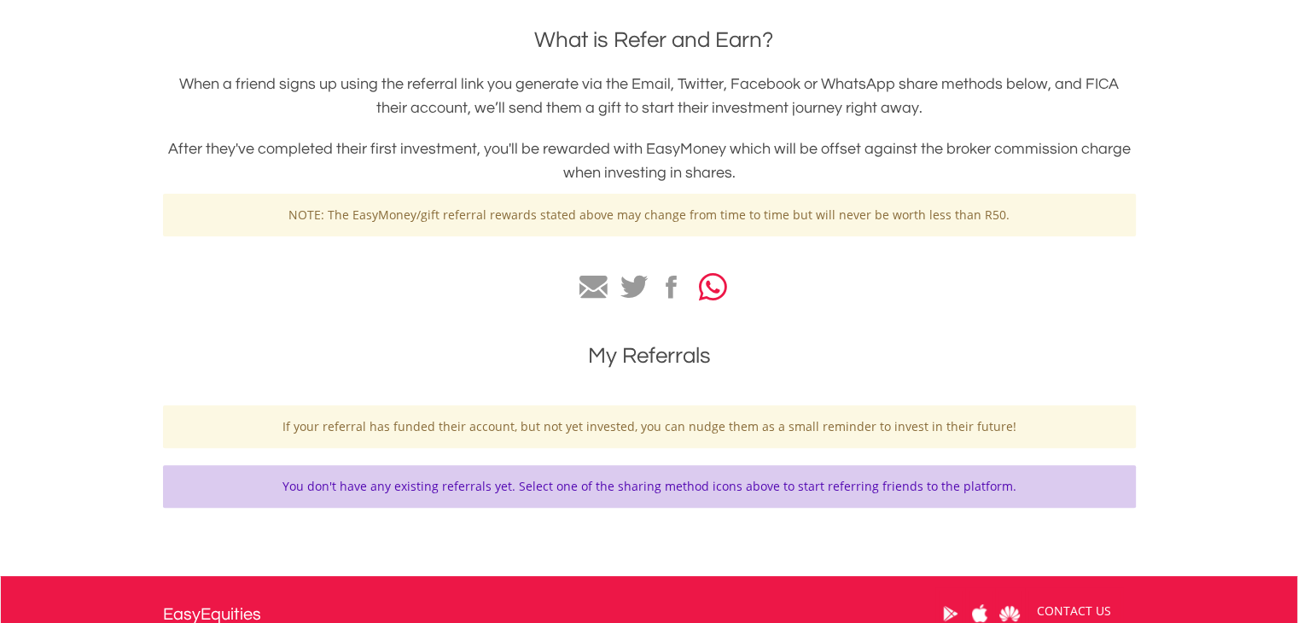
click at [711, 290] on icon "button" at bounding box center [713, 287] width 28 height 32
click at [599, 285] on icon at bounding box center [593, 288] width 28 height 24
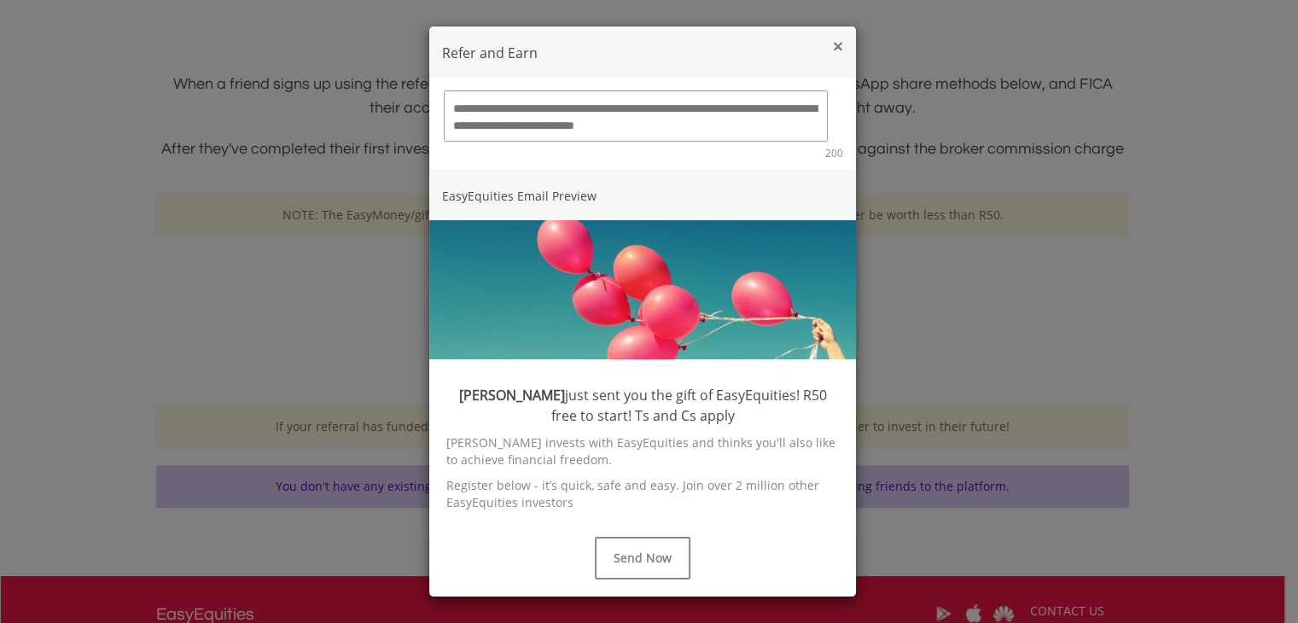
click at [840, 49] on span "×" at bounding box center [838, 46] width 10 height 24
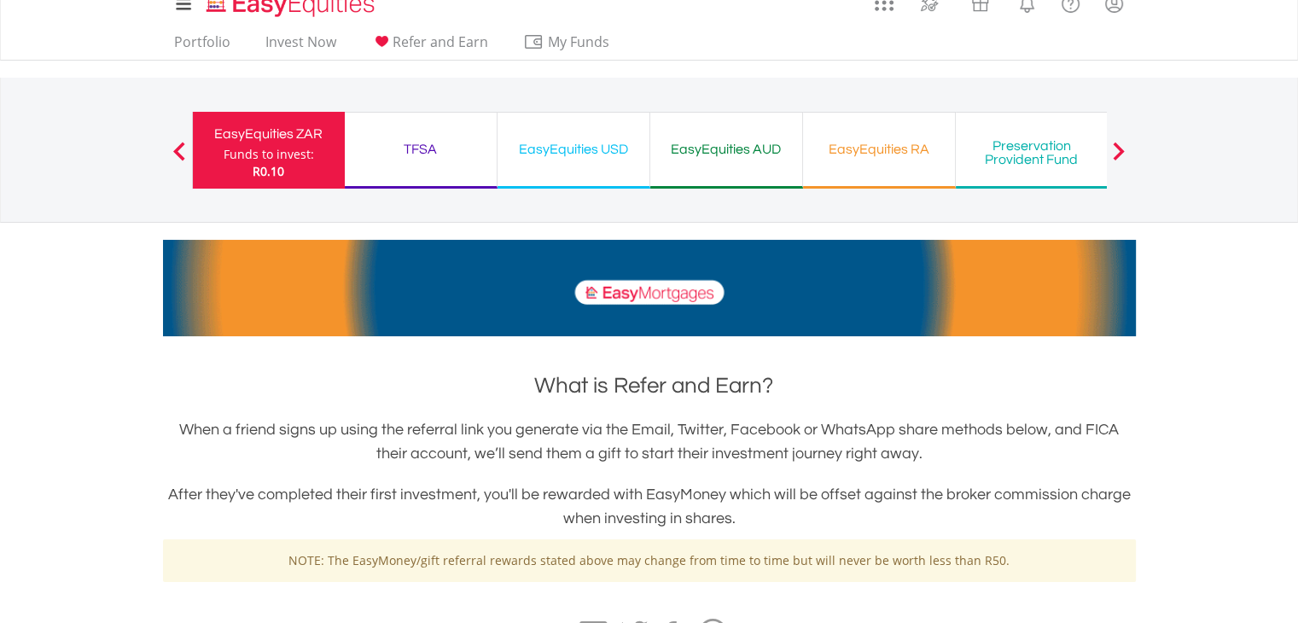
scroll to position [0, 0]
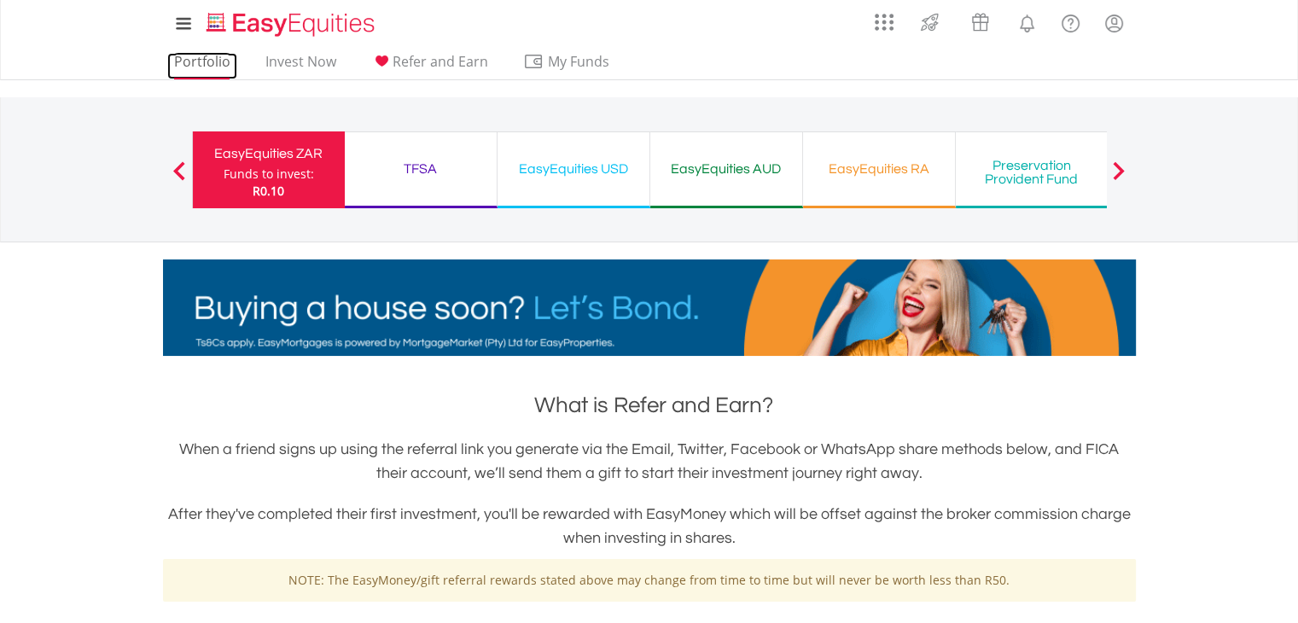
click at [232, 67] on link "Portfolio" at bounding box center [202, 66] width 70 height 26
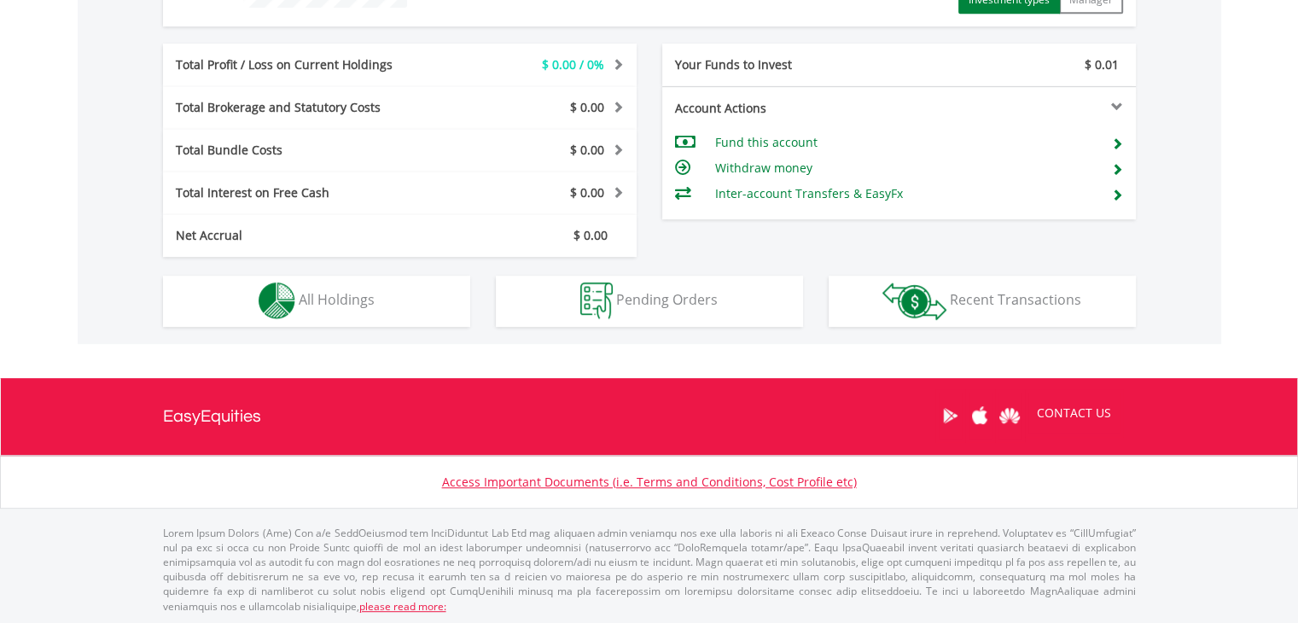
scroll to position [164, 324]
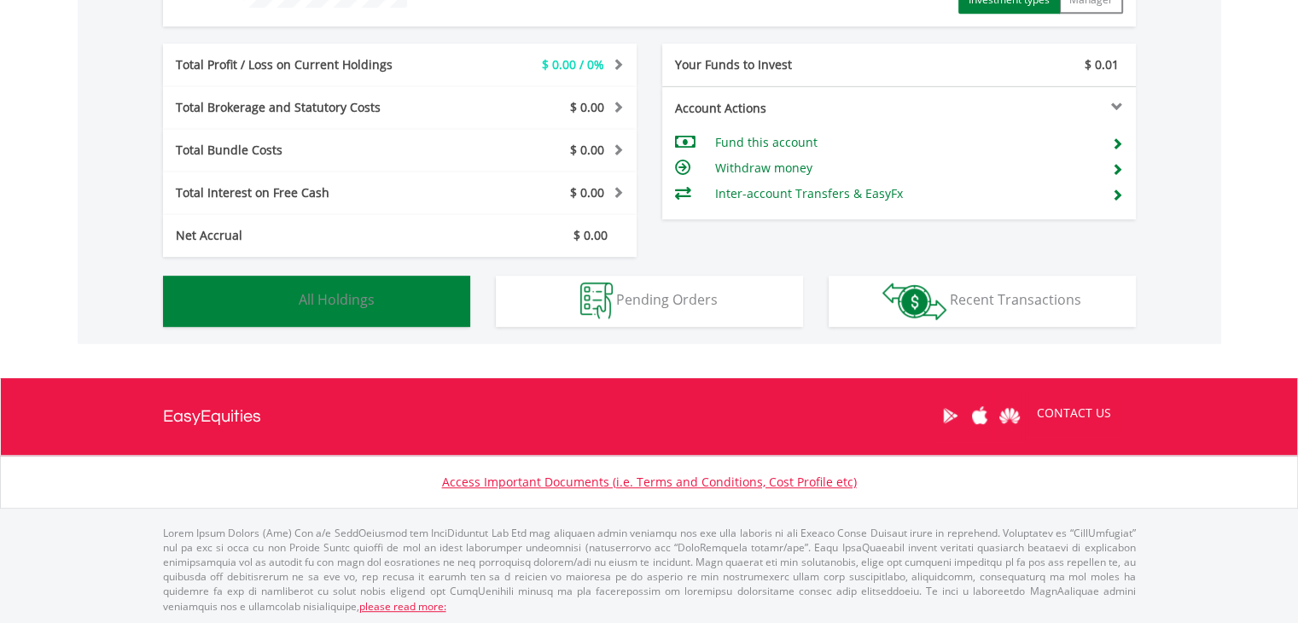
click at [402, 284] on button "Holdings All Holdings" at bounding box center [316, 301] width 307 height 51
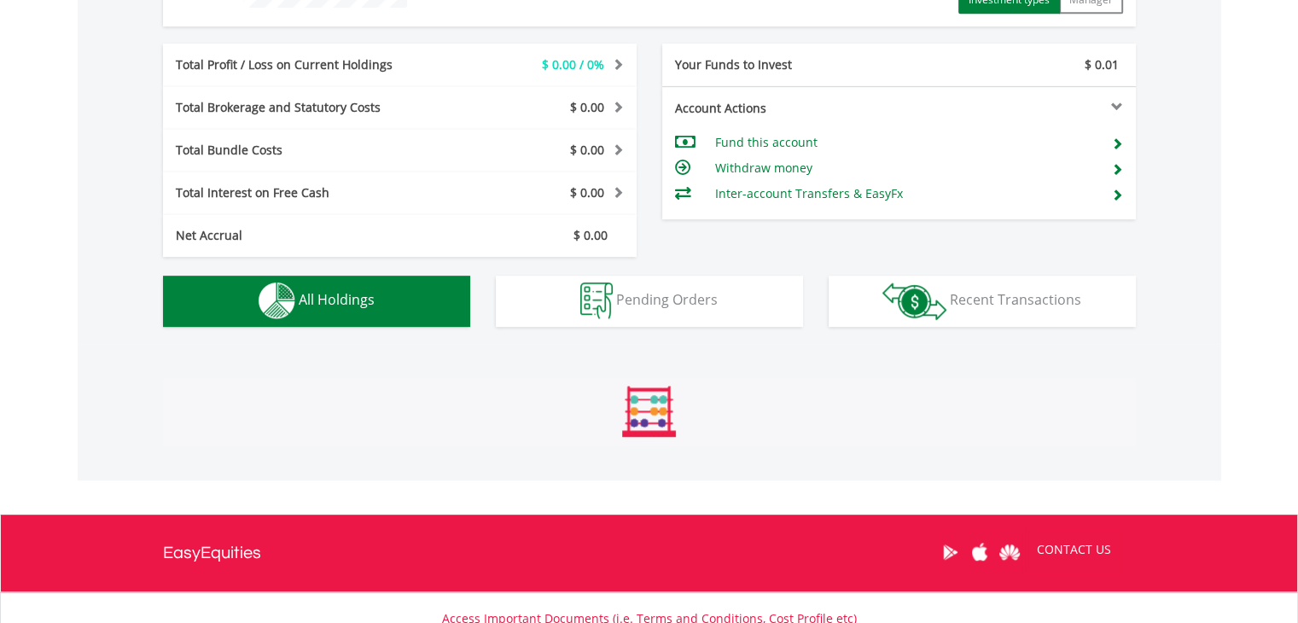
scroll to position [912, 0]
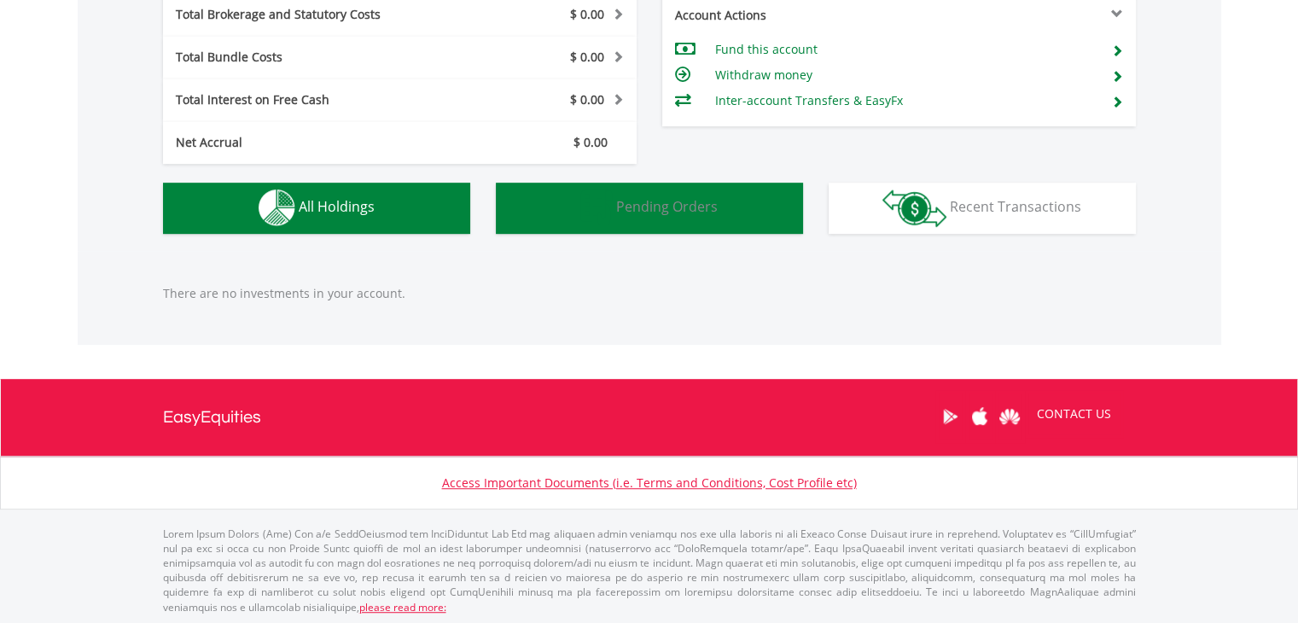
click at [700, 202] on span "Pending Orders" at bounding box center [667, 206] width 102 height 19
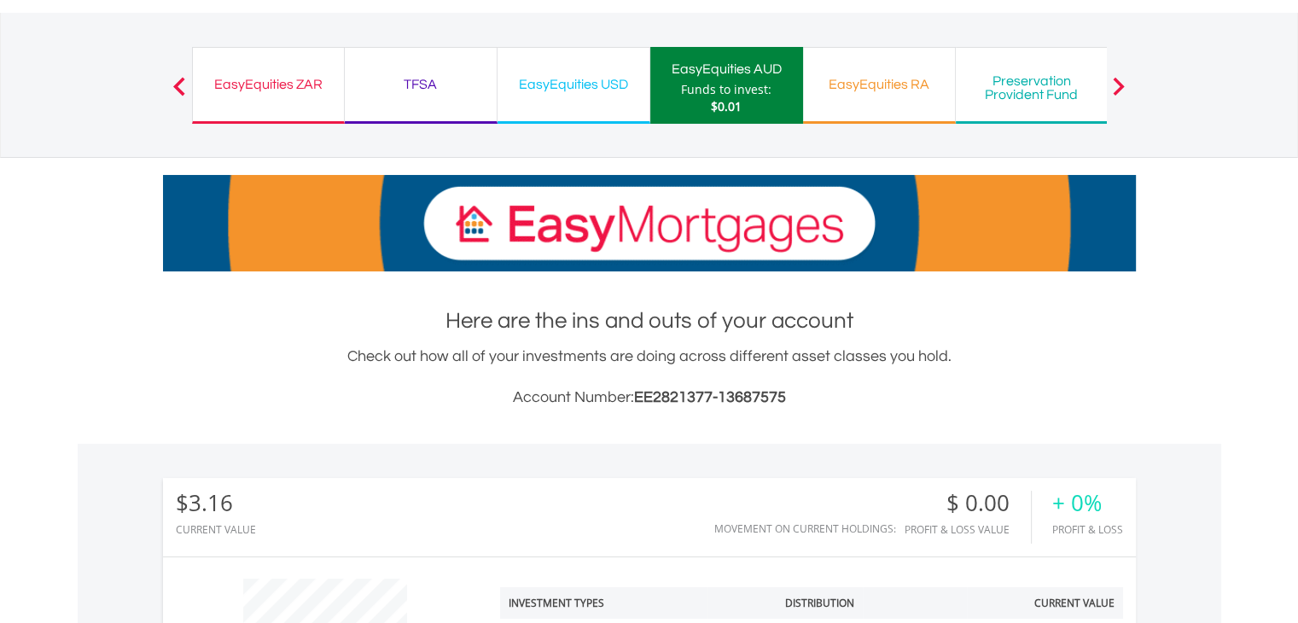
scroll to position [0, 0]
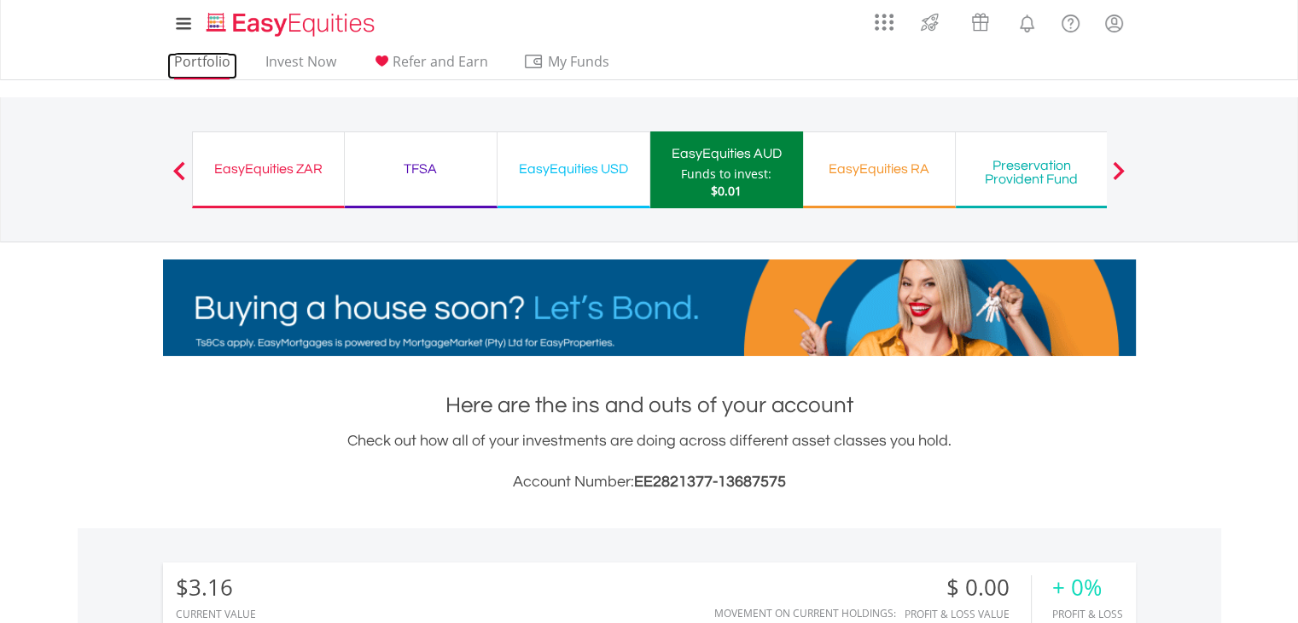
click at [225, 65] on link "Portfolio" at bounding box center [202, 66] width 70 height 26
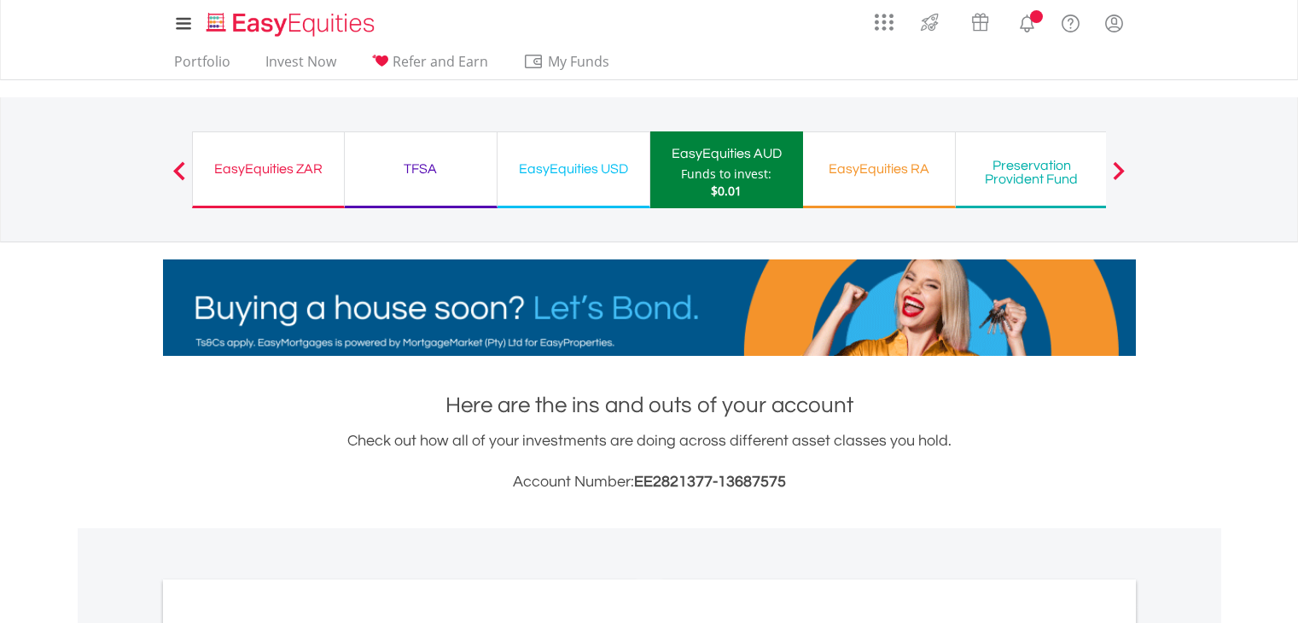
scroll to position [587, 0]
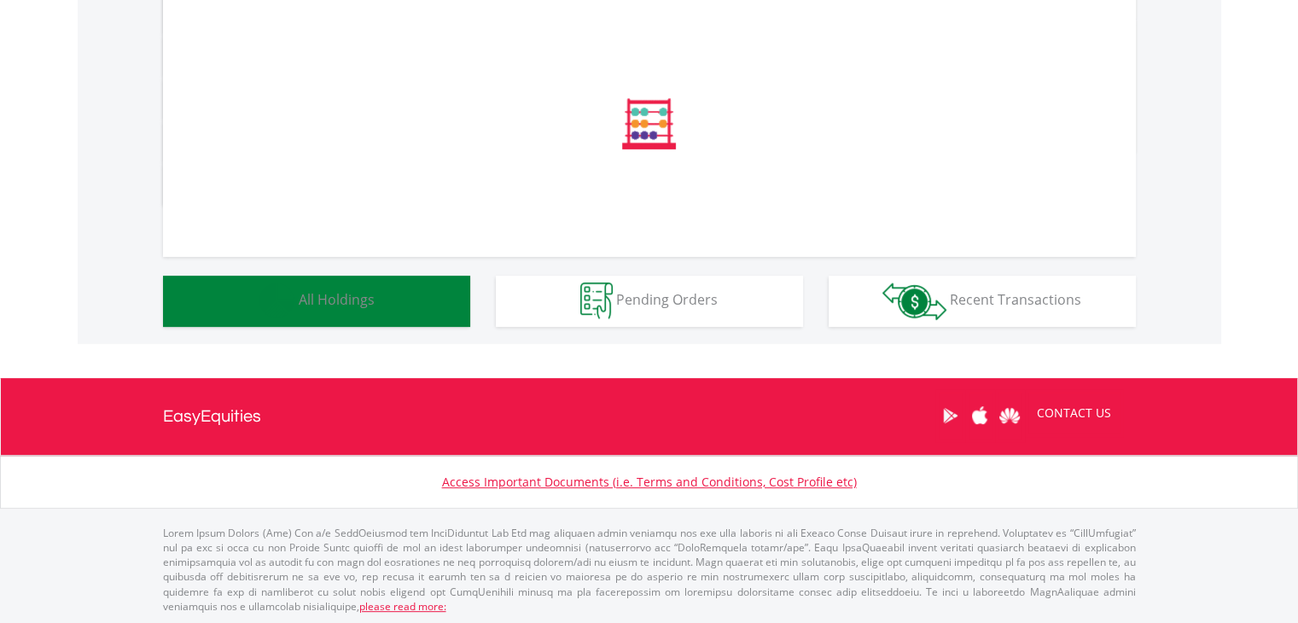
click at [358, 298] on span "All Holdings" at bounding box center [337, 299] width 76 height 19
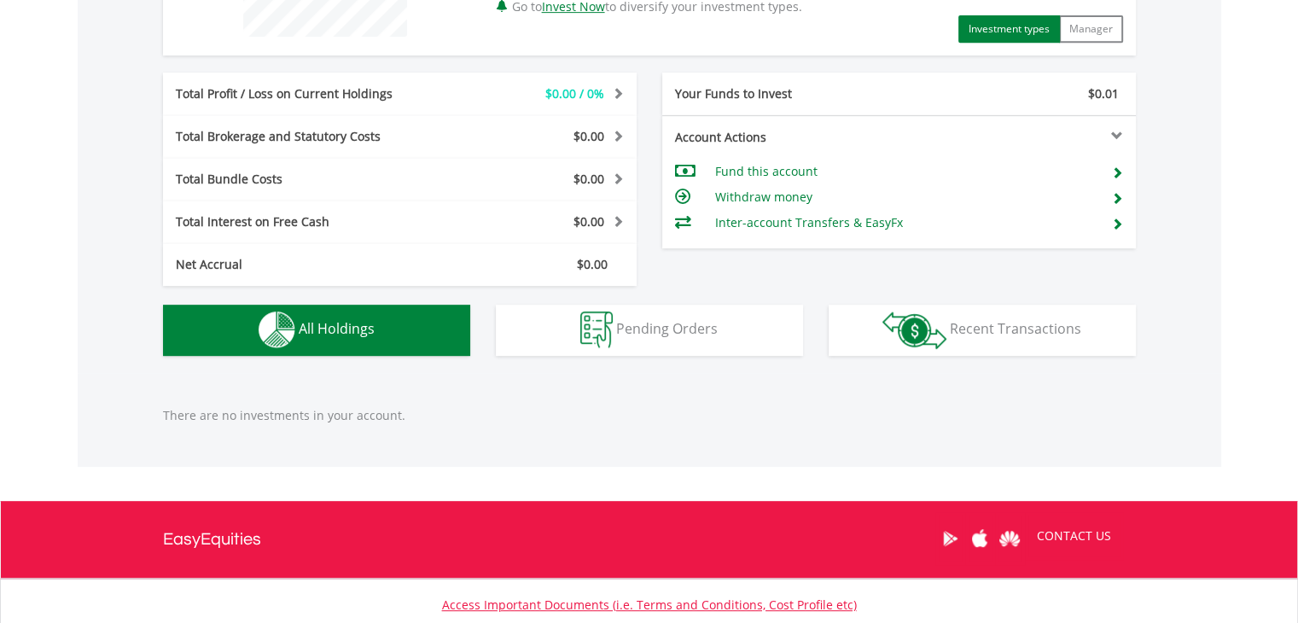
scroll to position [912, 0]
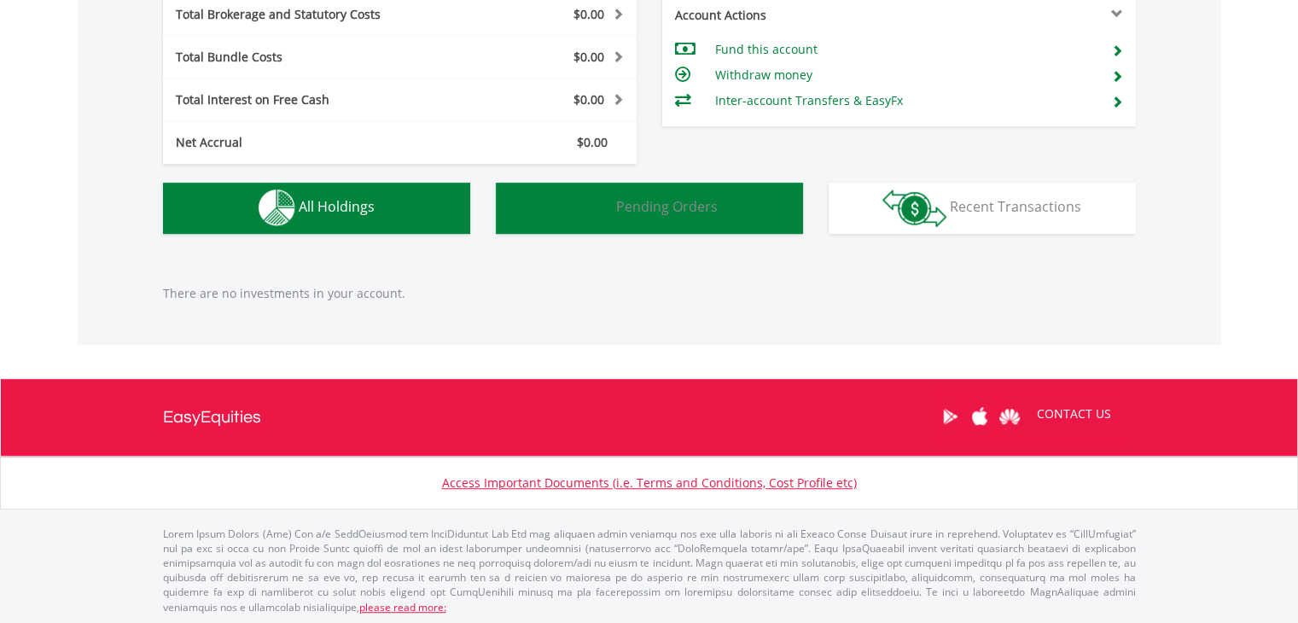
click at [683, 218] on button "Pending Orders Pending Orders" at bounding box center [649, 208] width 307 height 51
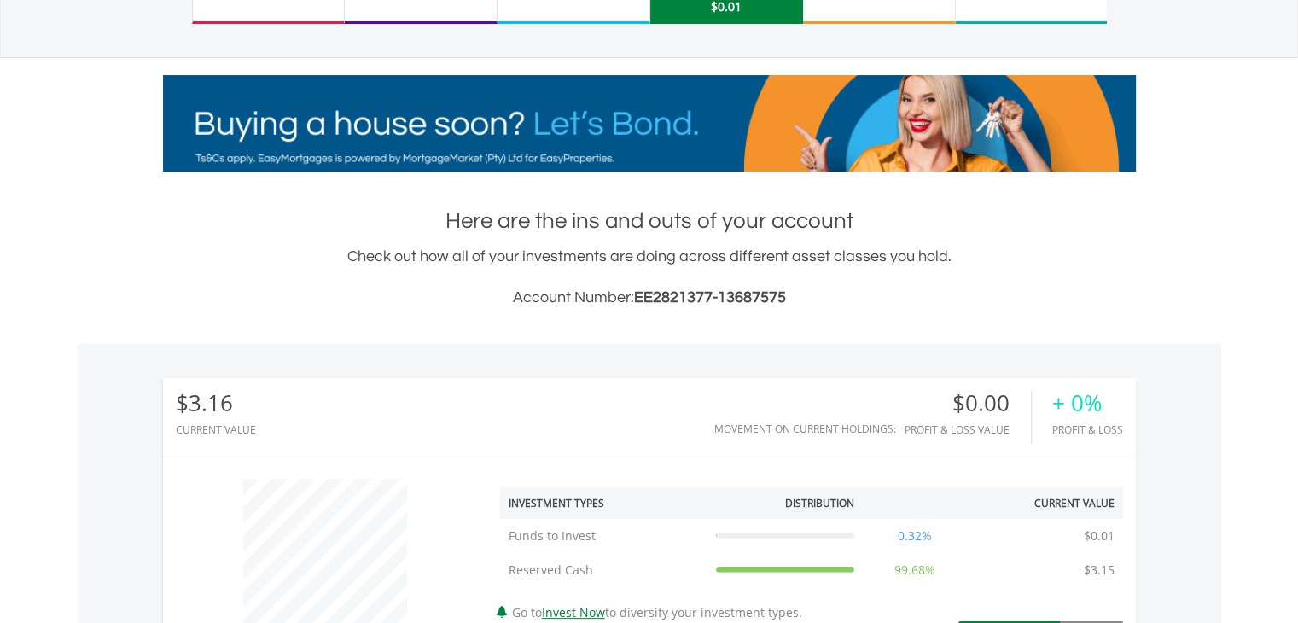
scroll to position [0, 0]
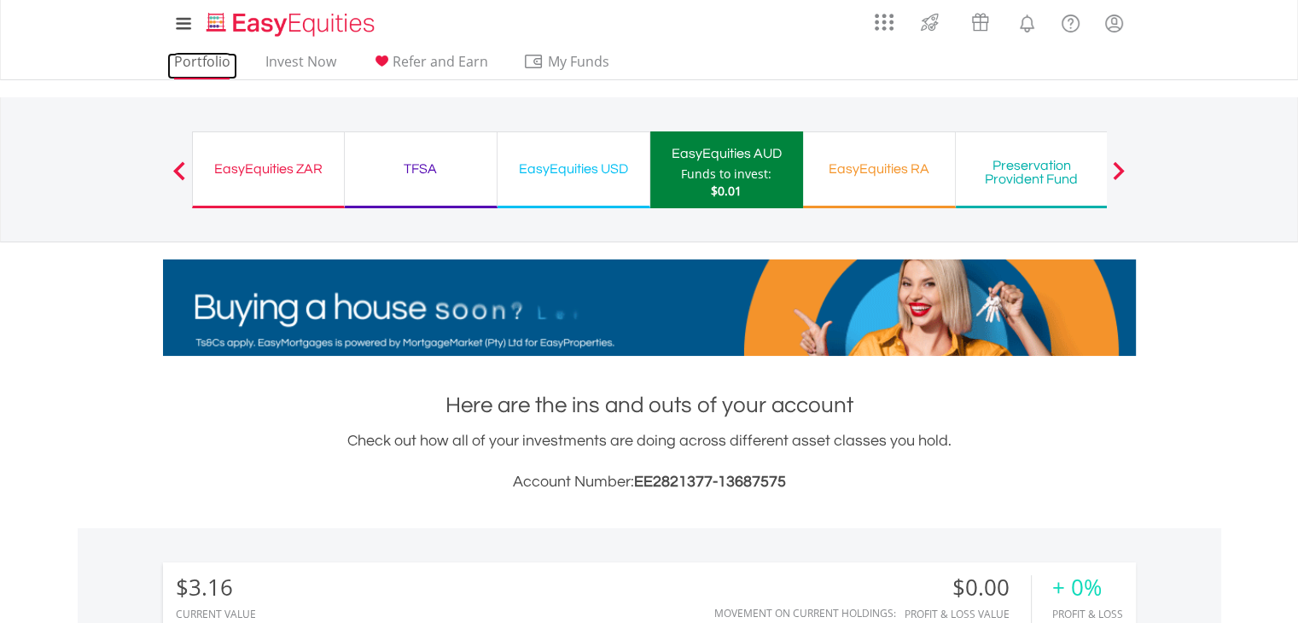
click at [205, 64] on link "Portfolio" at bounding box center [202, 66] width 70 height 26
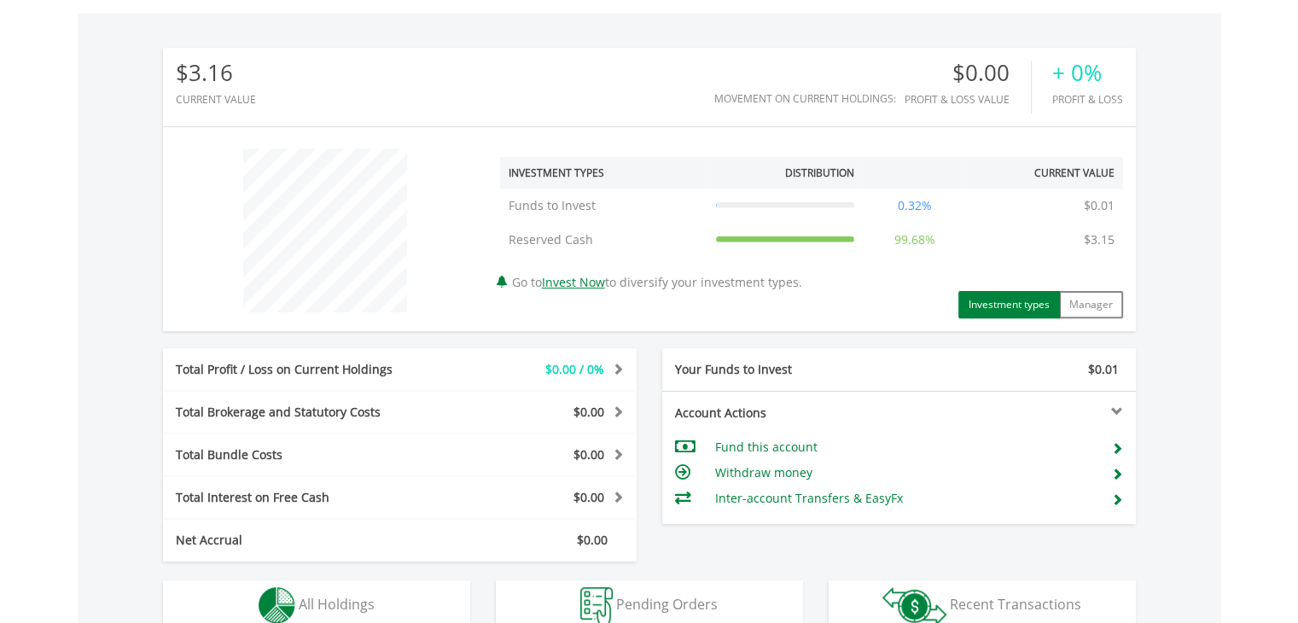
scroll to position [597, 0]
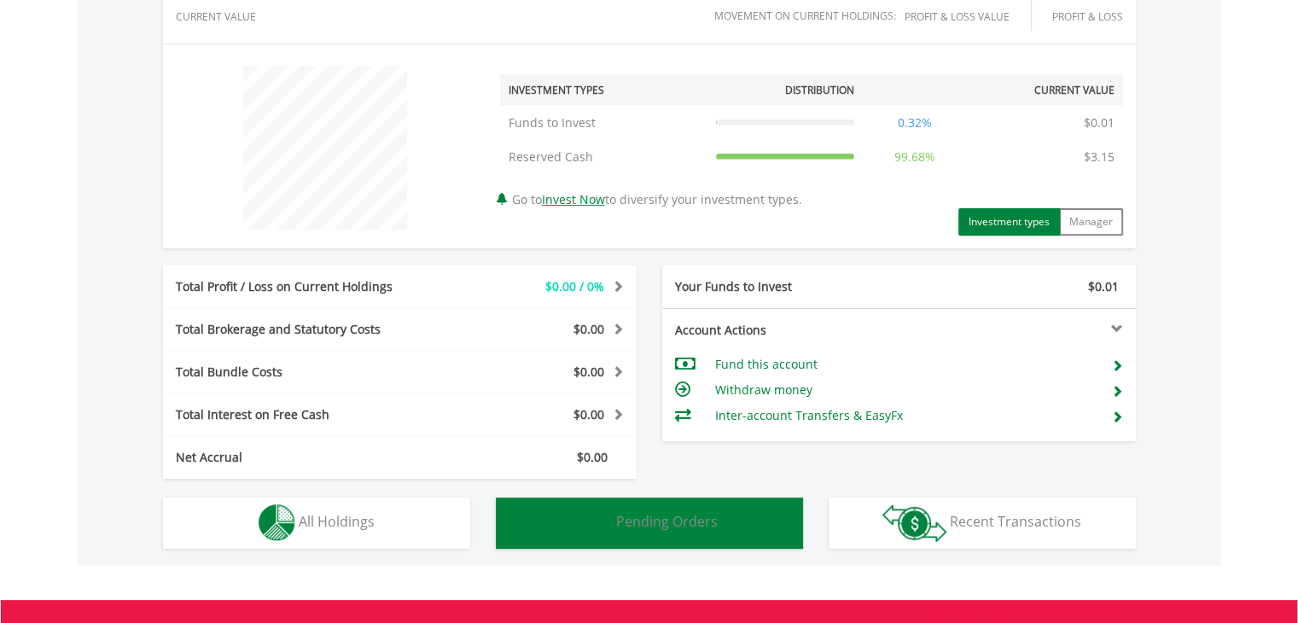
click at [606, 516] on img "button" at bounding box center [596, 522] width 32 height 37
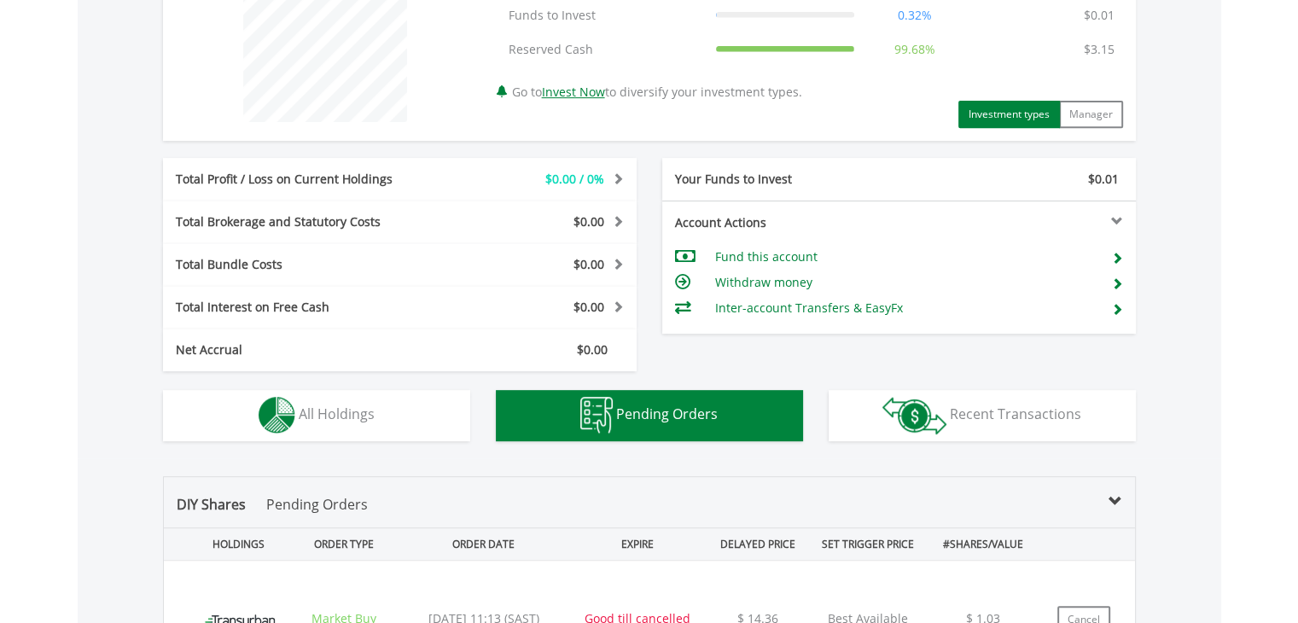
scroll to position [683, 0]
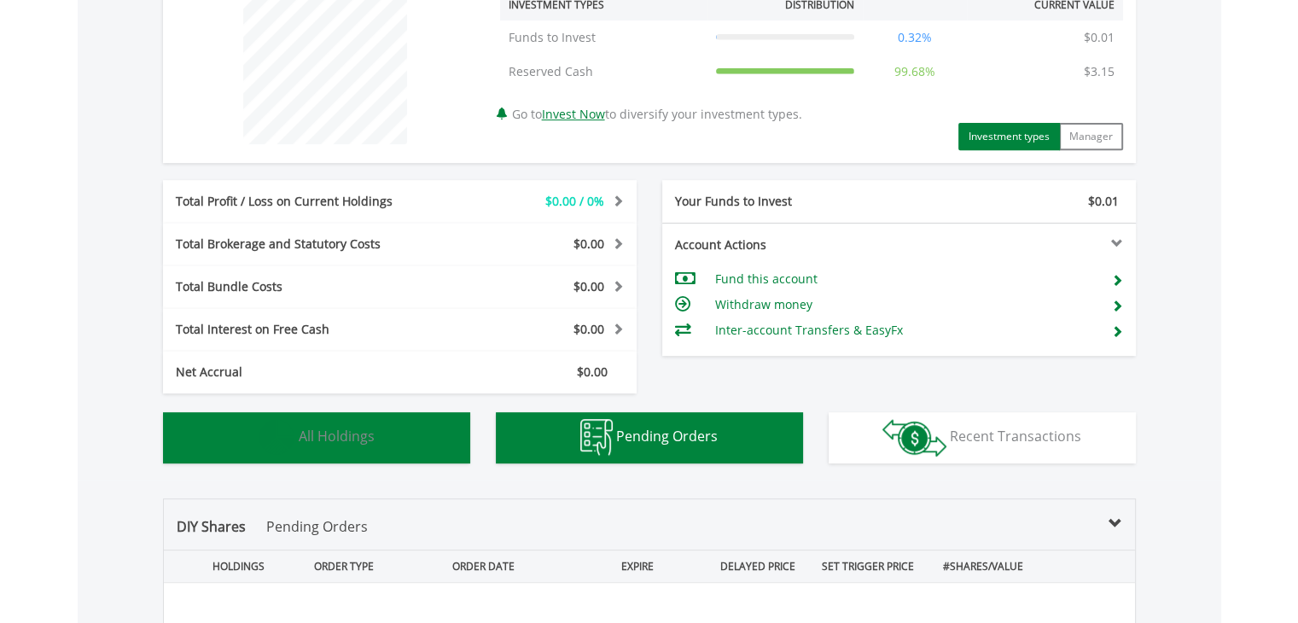
click at [284, 443] on img "button" at bounding box center [277, 437] width 37 height 37
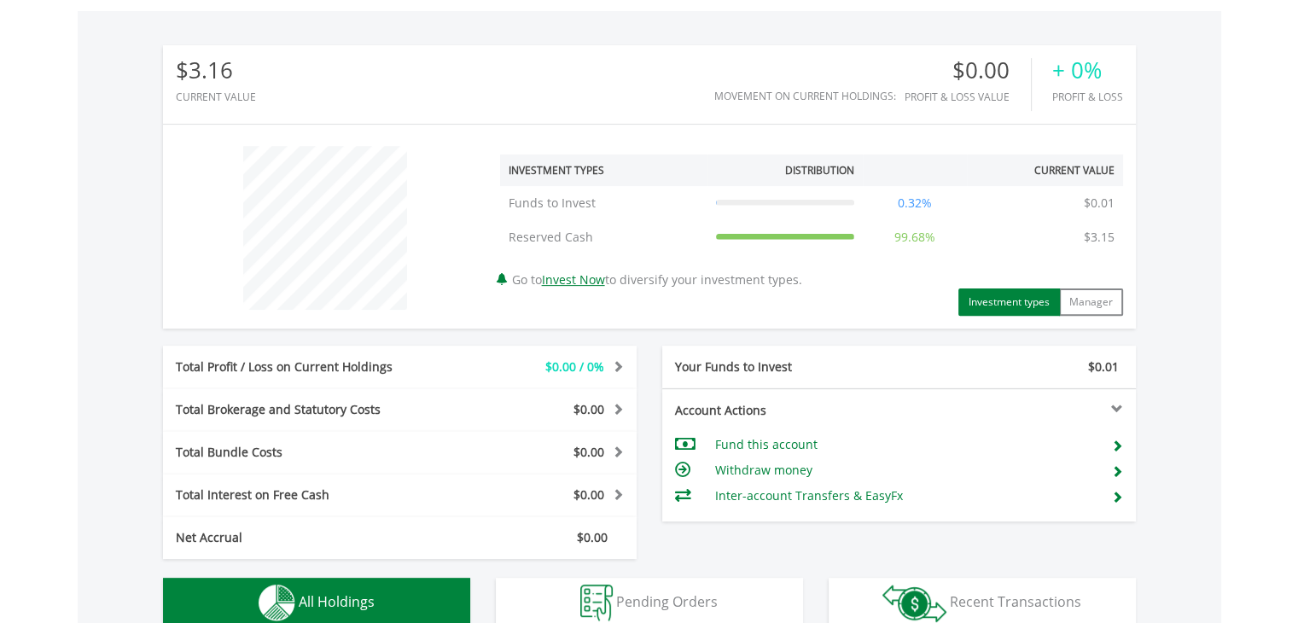
scroll to position [597, 0]
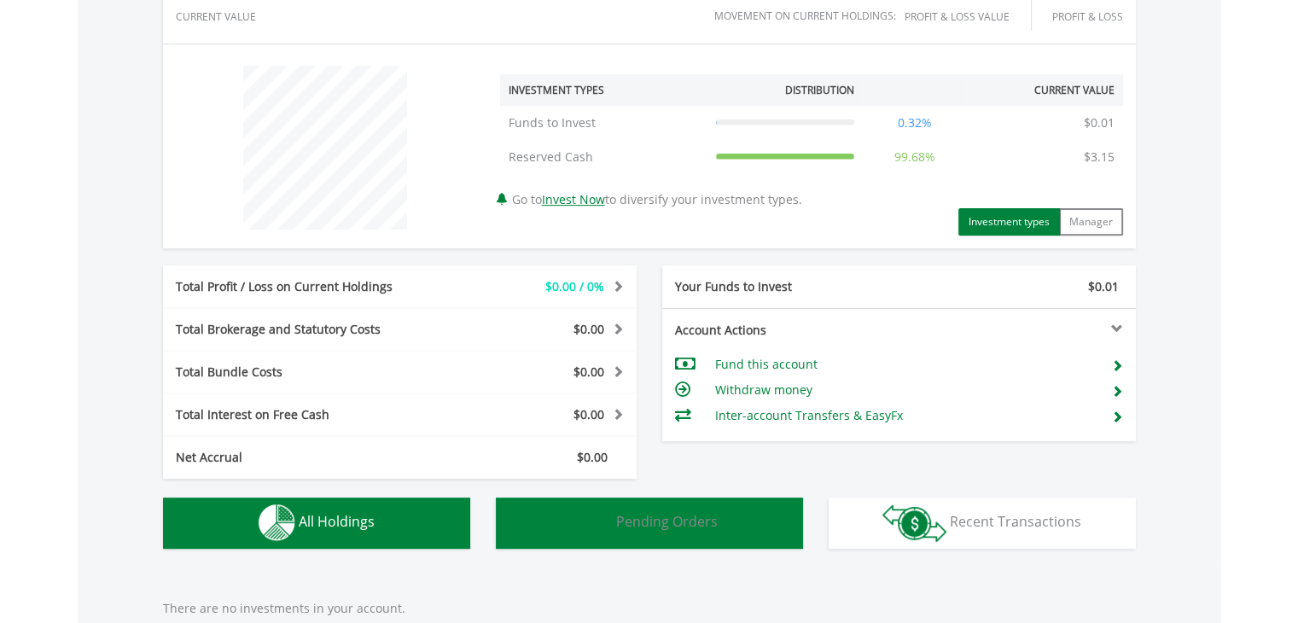
click at [693, 516] on span "Pending Orders" at bounding box center [667, 521] width 102 height 19
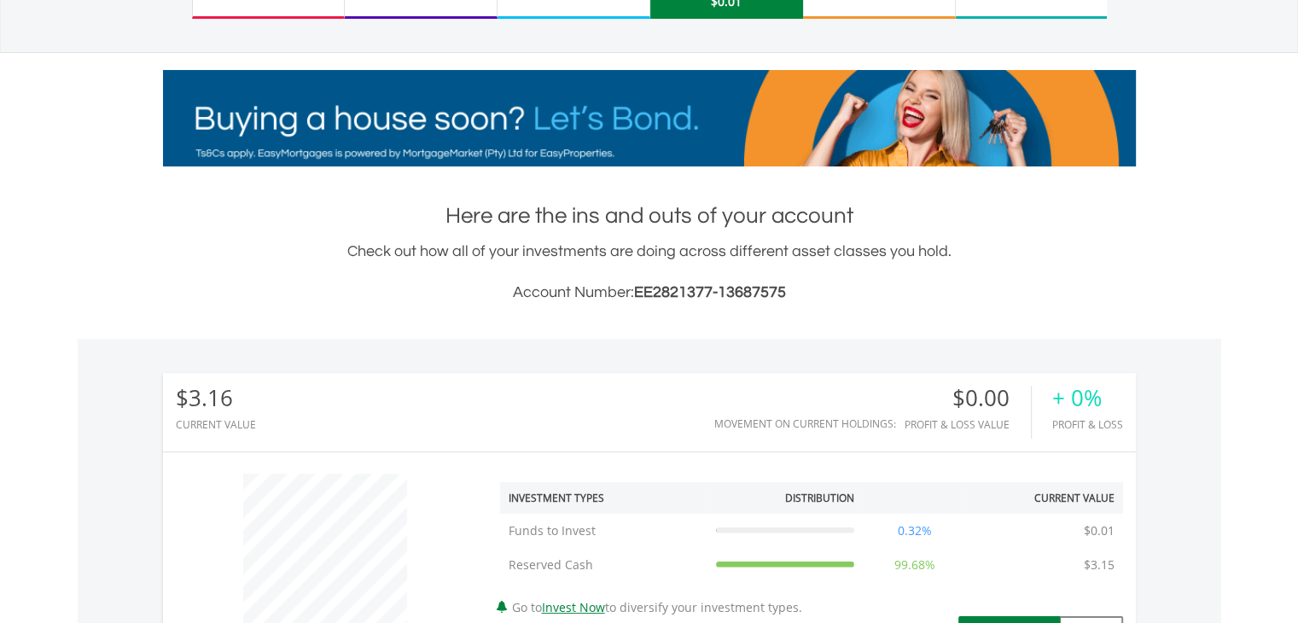
scroll to position [0, 0]
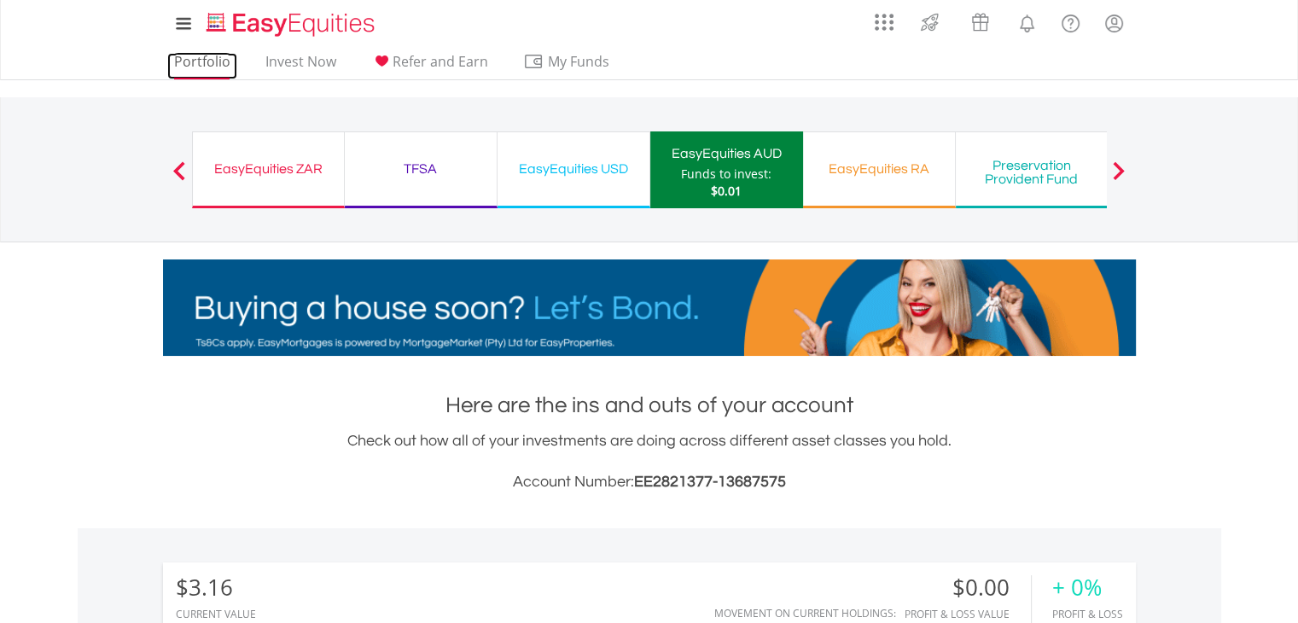
click at [204, 56] on link "Portfolio" at bounding box center [202, 66] width 70 height 26
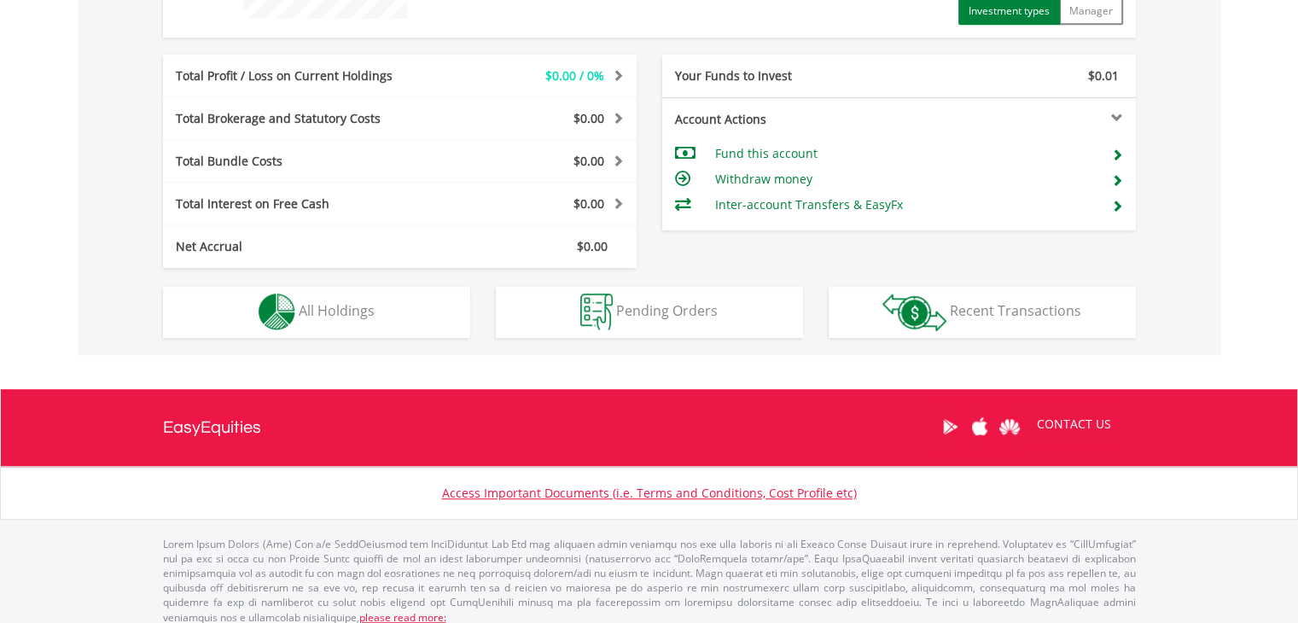
scroll to position [819, 0]
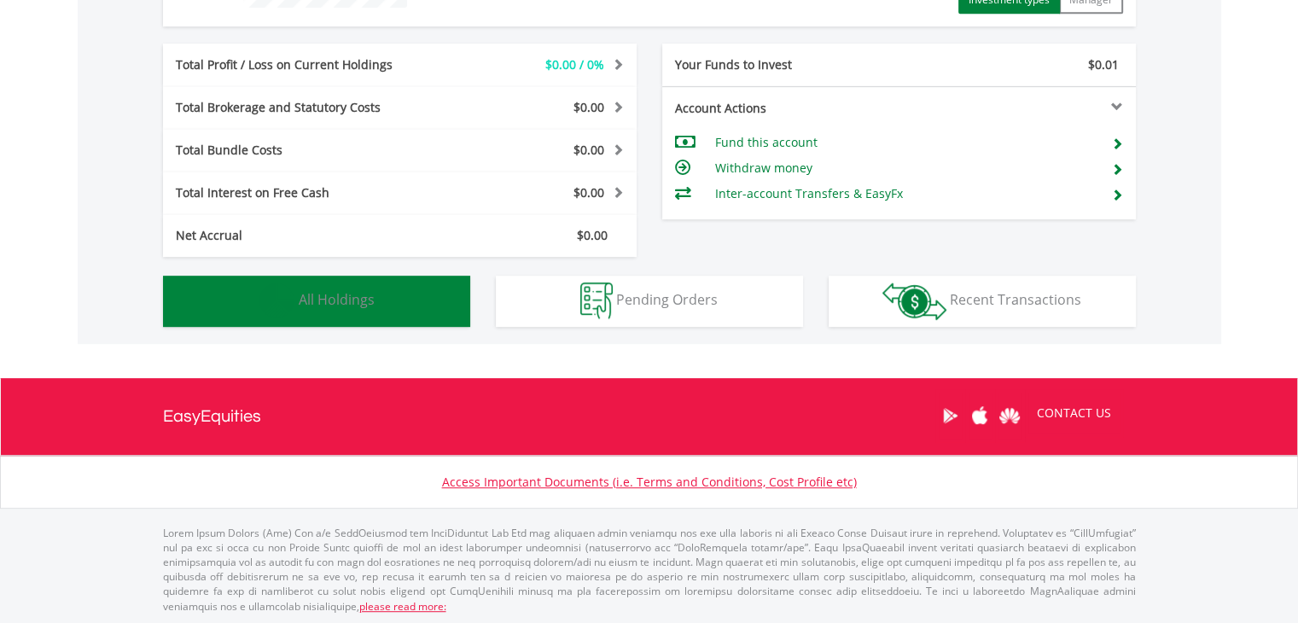
click at [396, 288] on button "Holdings All Holdings" at bounding box center [316, 301] width 307 height 51
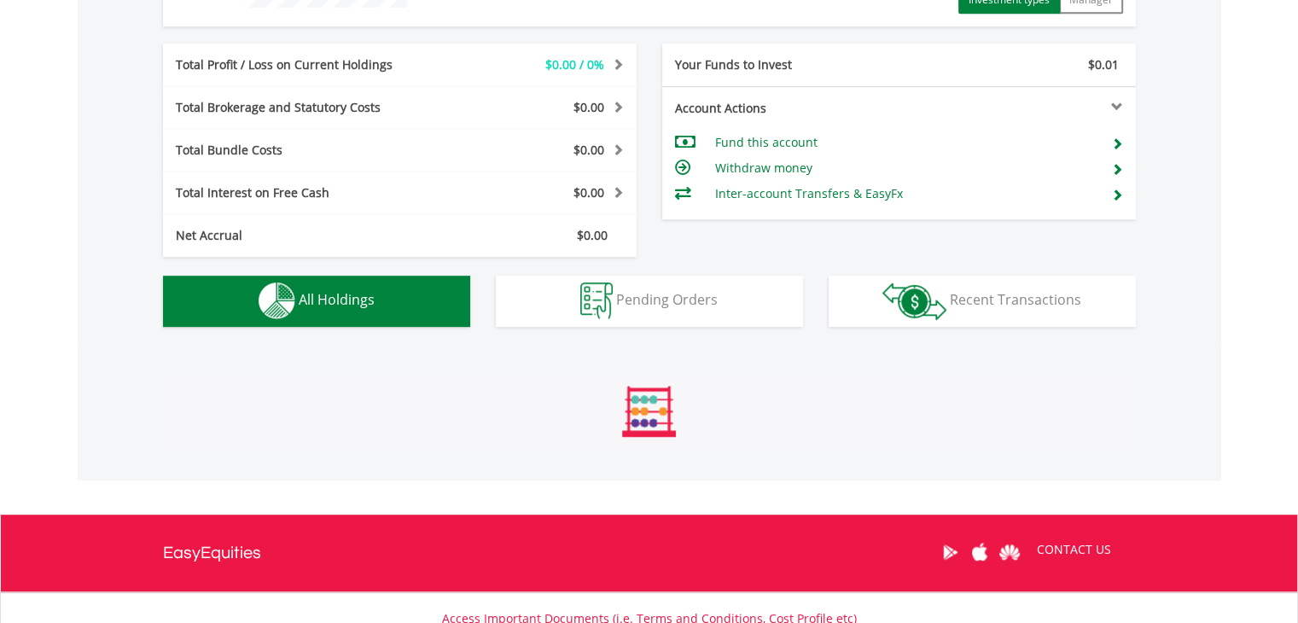
scroll to position [912, 0]
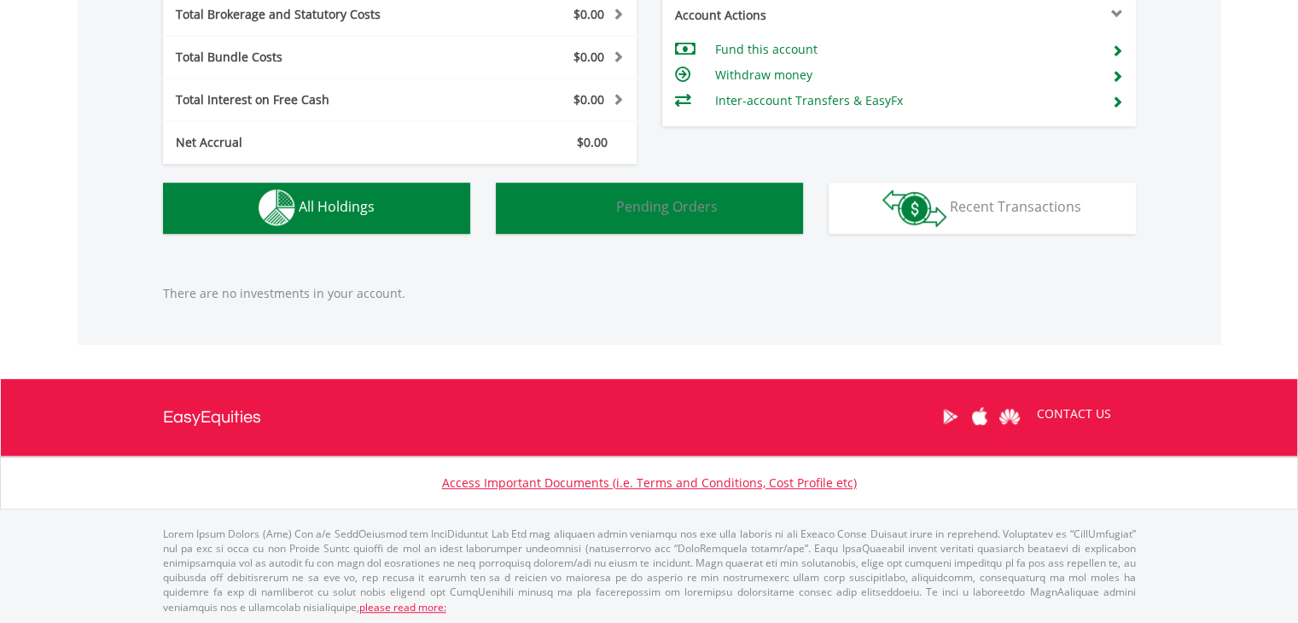
click at [707, 212] on span "Pending Orders" at bounding box center [667, 206] width 102 height 19
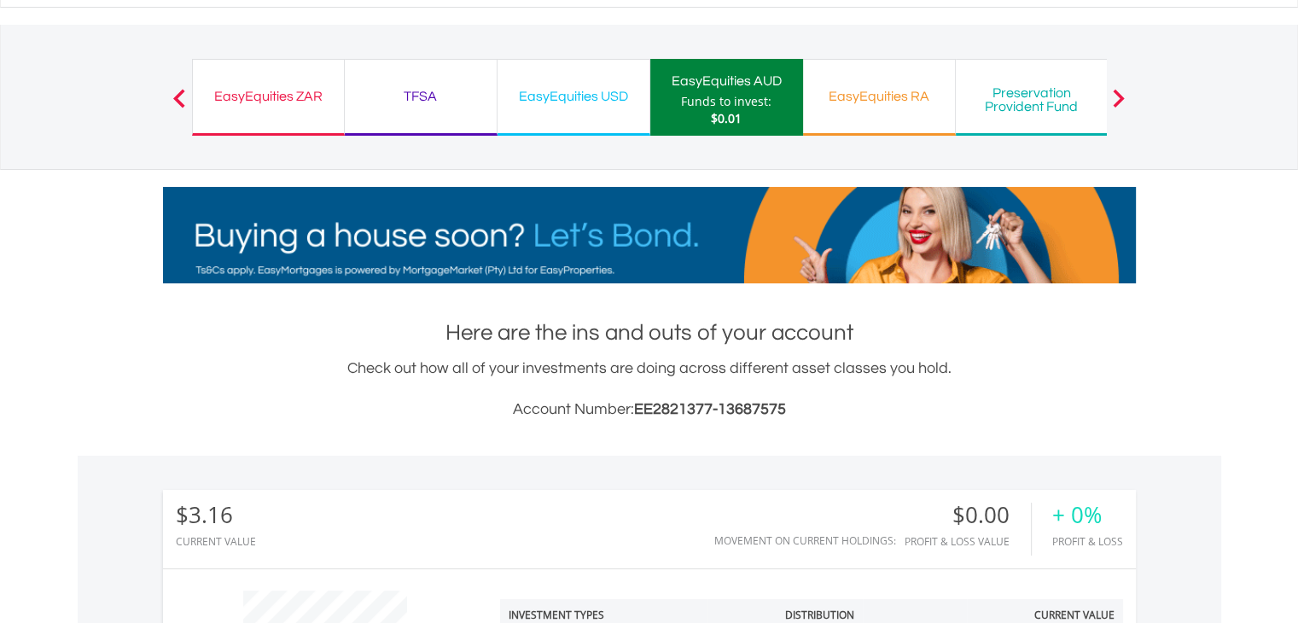
scroll to position [0, 0]
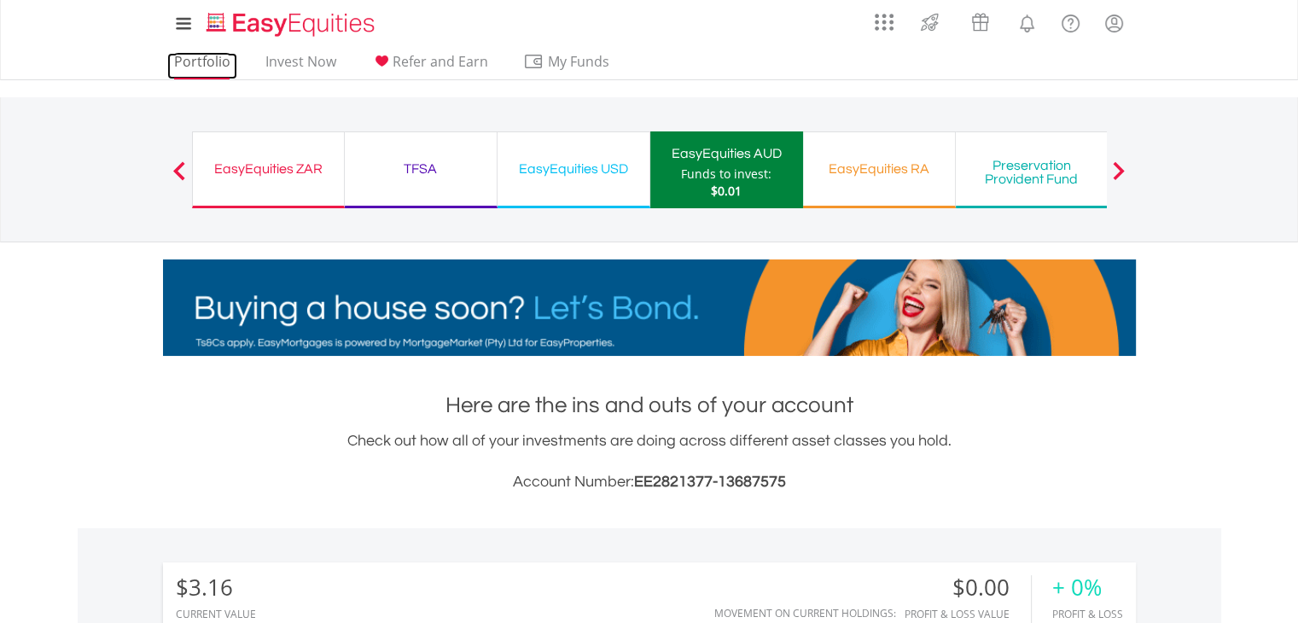
click at [195, 59] on link "Portfolio" at bounding box center [202, 66] width 70 height 26
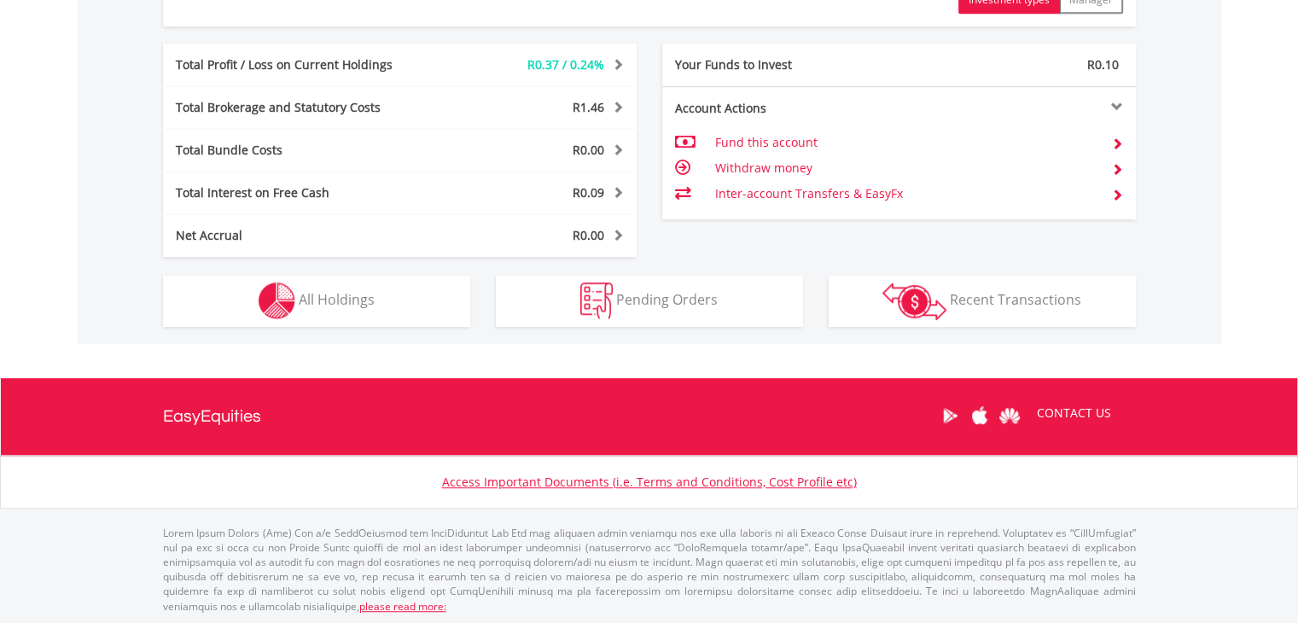
scroll to position [164, 324]
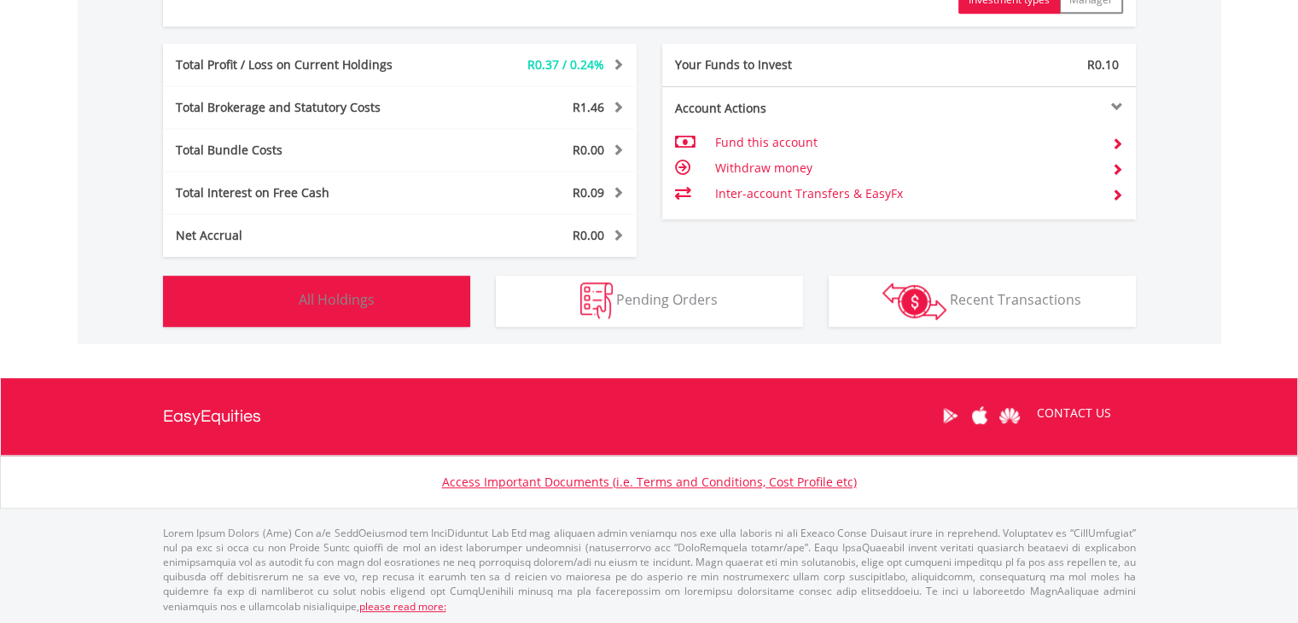
click at [365, 301] on span "All Holdings" at bounding box center [337, 299] width 76 height 19
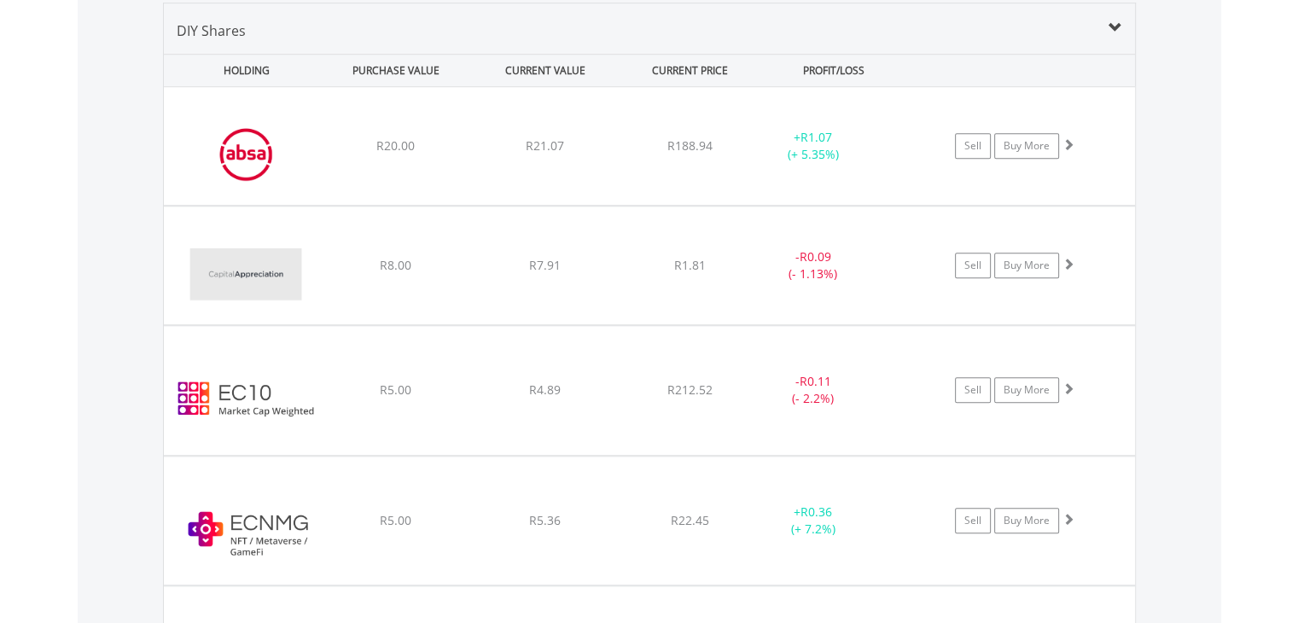
scroll to position [1332, 0]
click at [481, 204] on div "﻿ EasyCrypto 10 R5.00 R4.89 R212.52 - R0.11 (- 2.2%) Sell Buy More" at bounding box center [649, 145] width 971 height 118
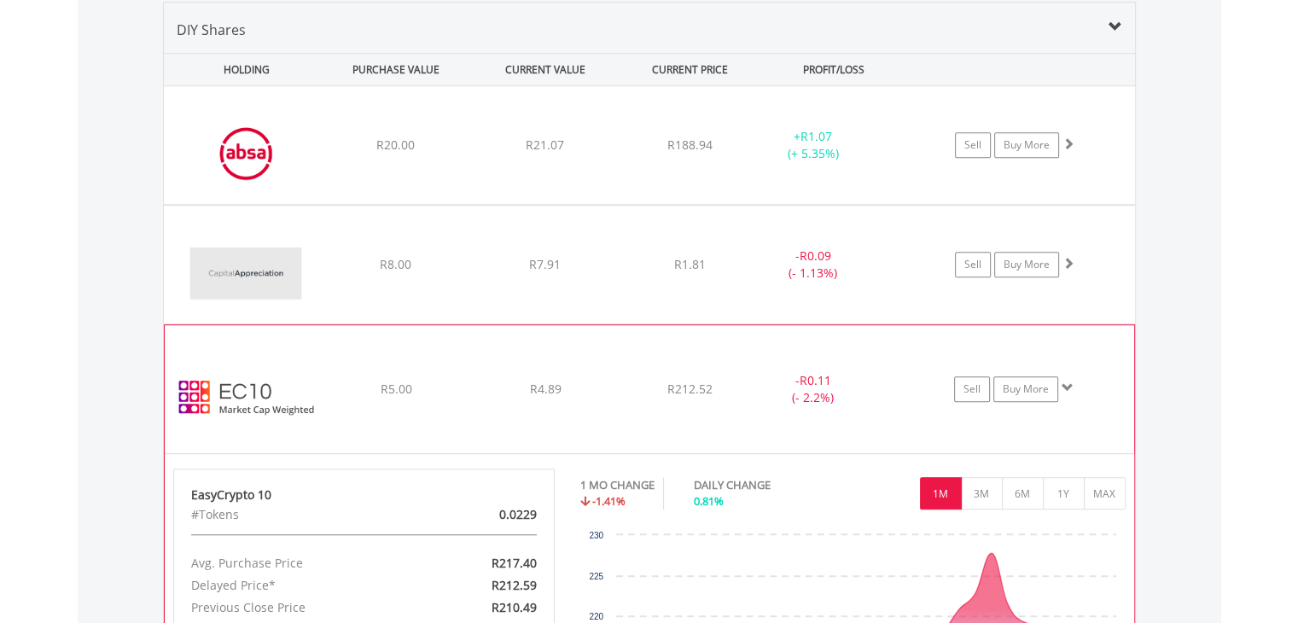
scroll to position [1532, 0]
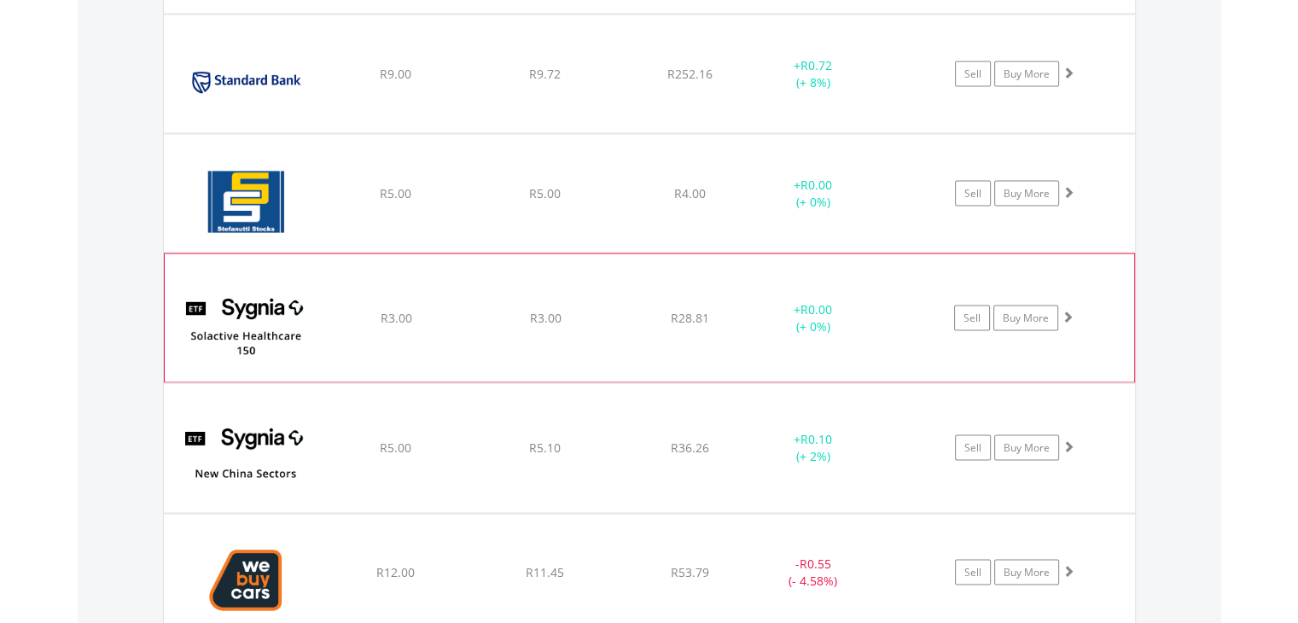
scroll to position [3522, 0]
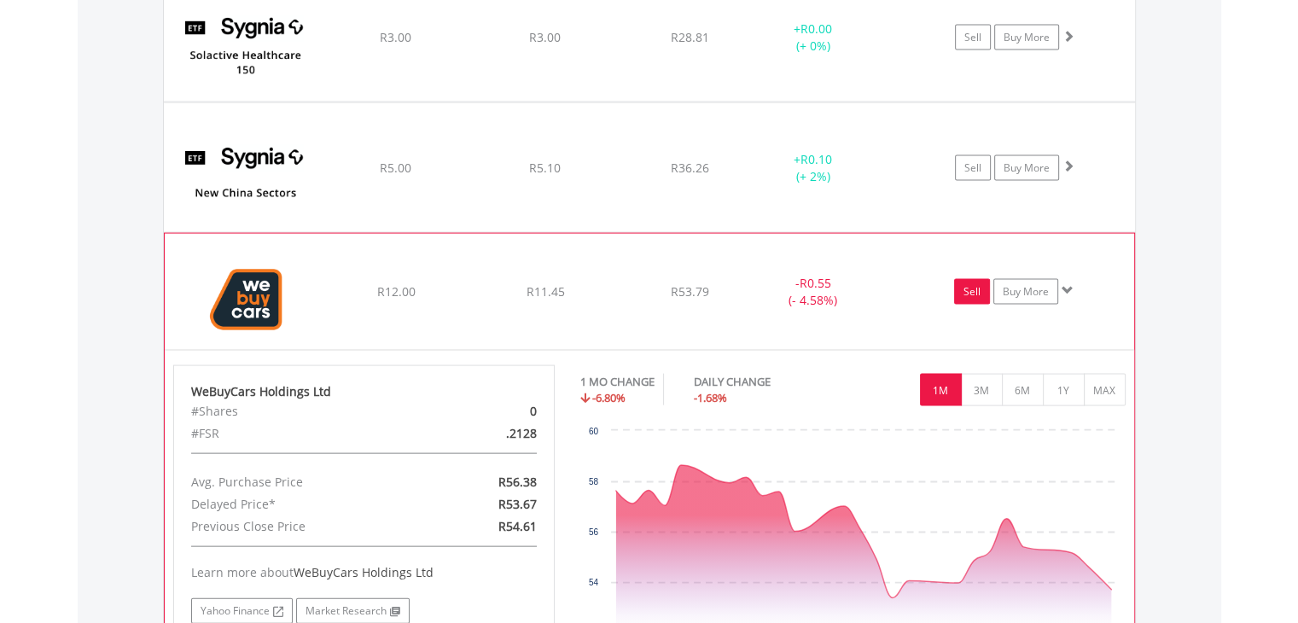
click at [983, 288] on link "Sell" at bounding box center [972, 292] width 36 height 26
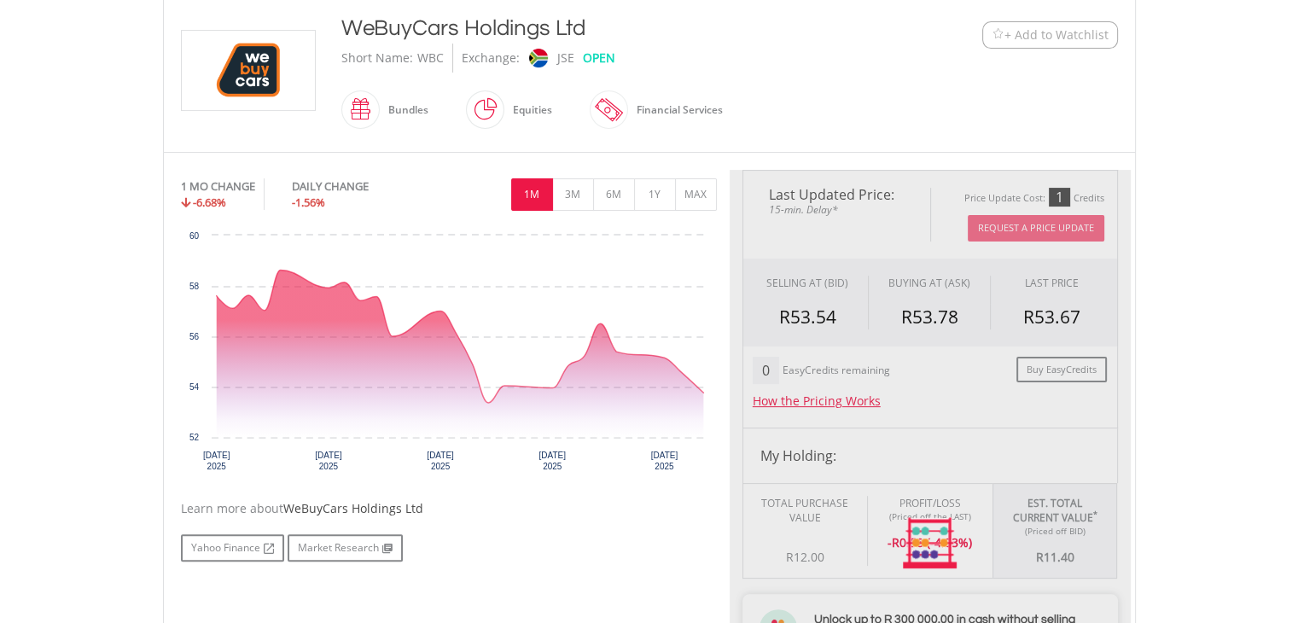
type input "*****"
type input "******"
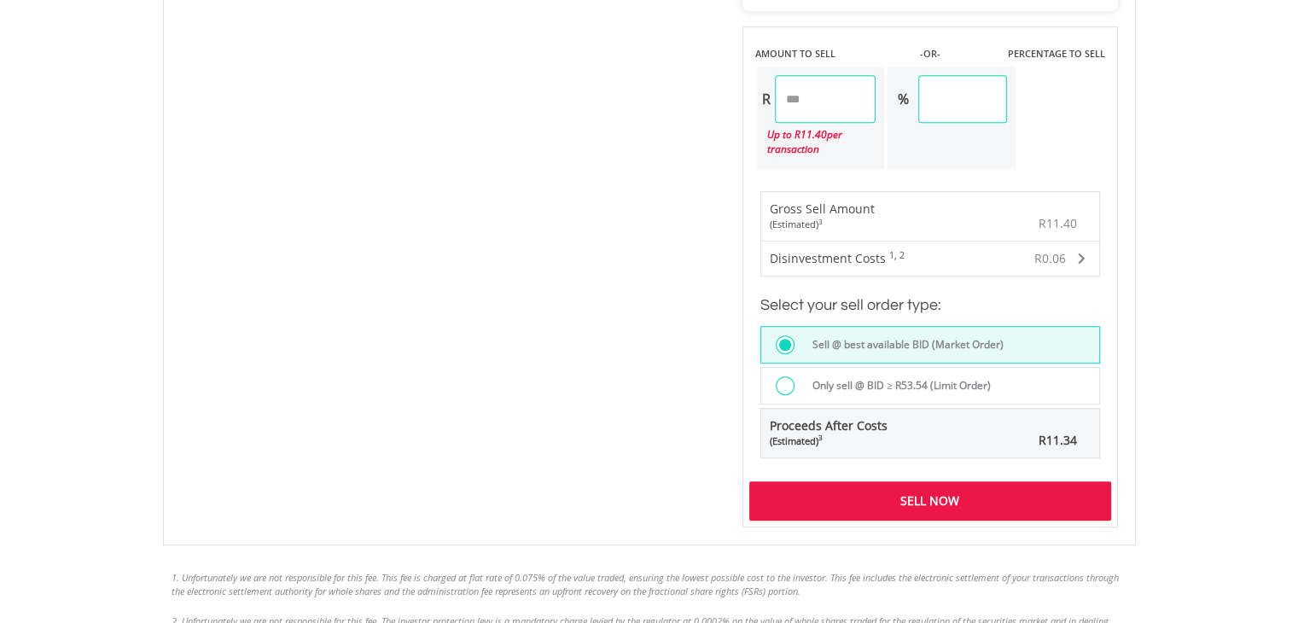
scroll to position [995, 0]
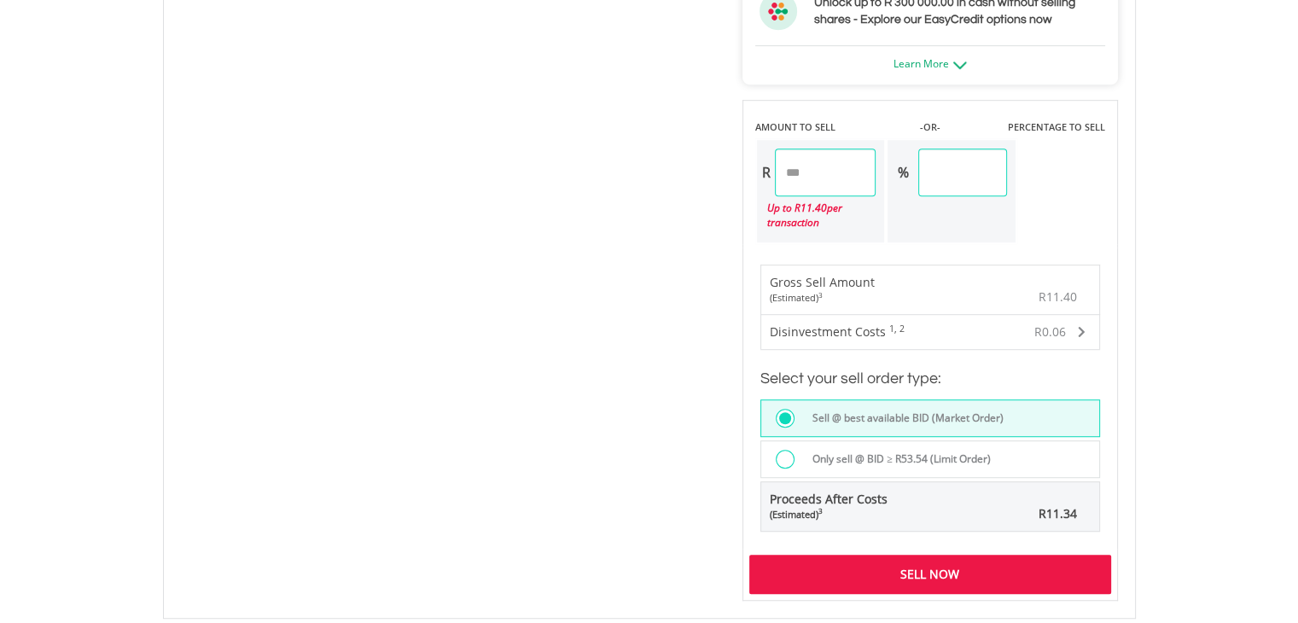
click at [901, 568] on div "Sell Now" at bounding box center [930, 574] width 362 height 39
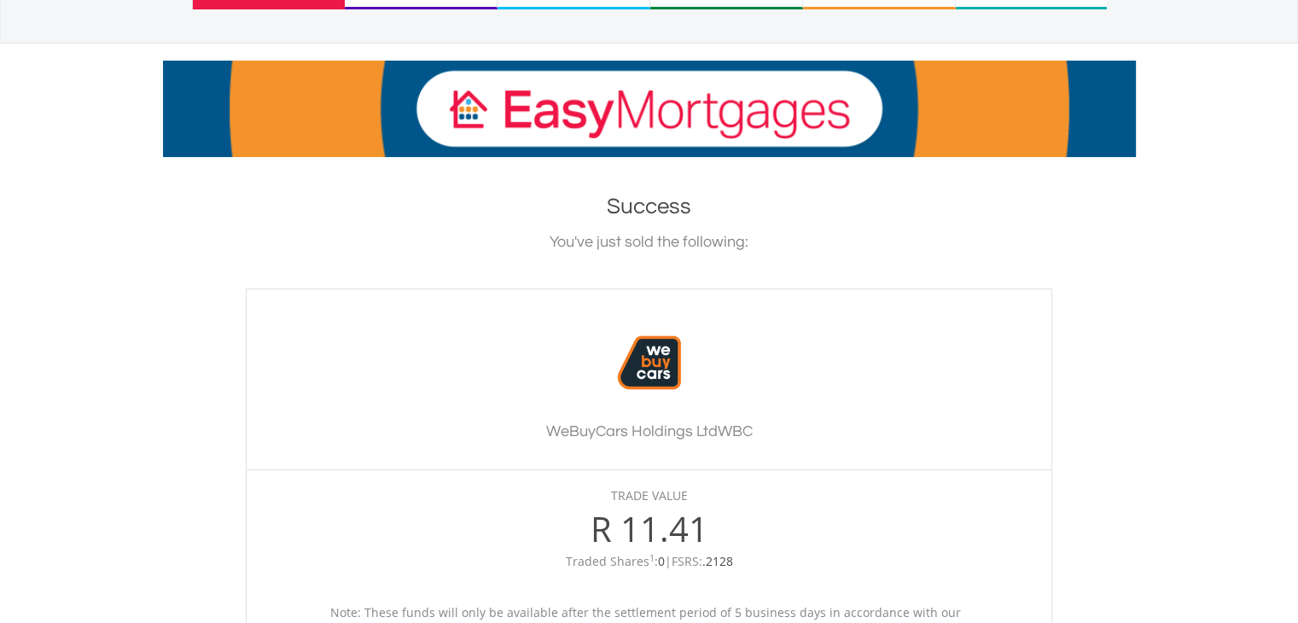
scroll to position [398, 0]
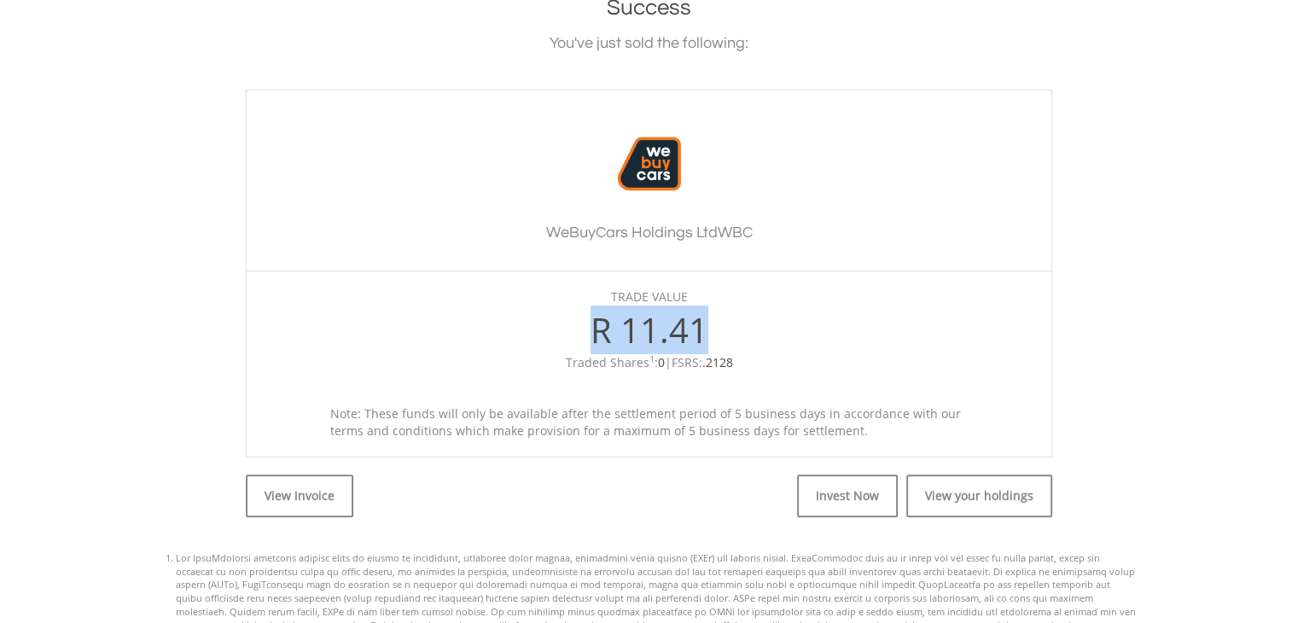
drag, startPoint x: 715, startPoint y: 318, endPoint x: 591, endPoint y: 309, distance: 124.1
click at [591, 309] on div "R 11.41" at bounding box center [649, 329] width 771 height 49
click at [835, 328] on div "R 11.41" at bounding box center [649, 329] width 771 height 49
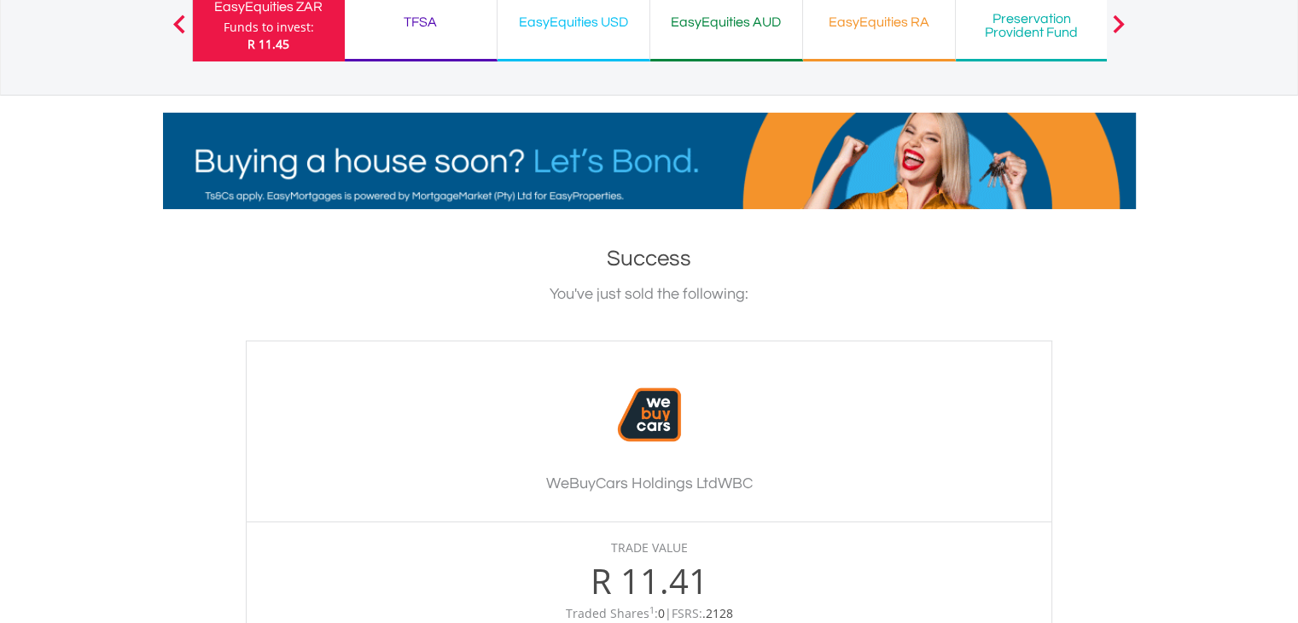
scroll to position [597, 0]
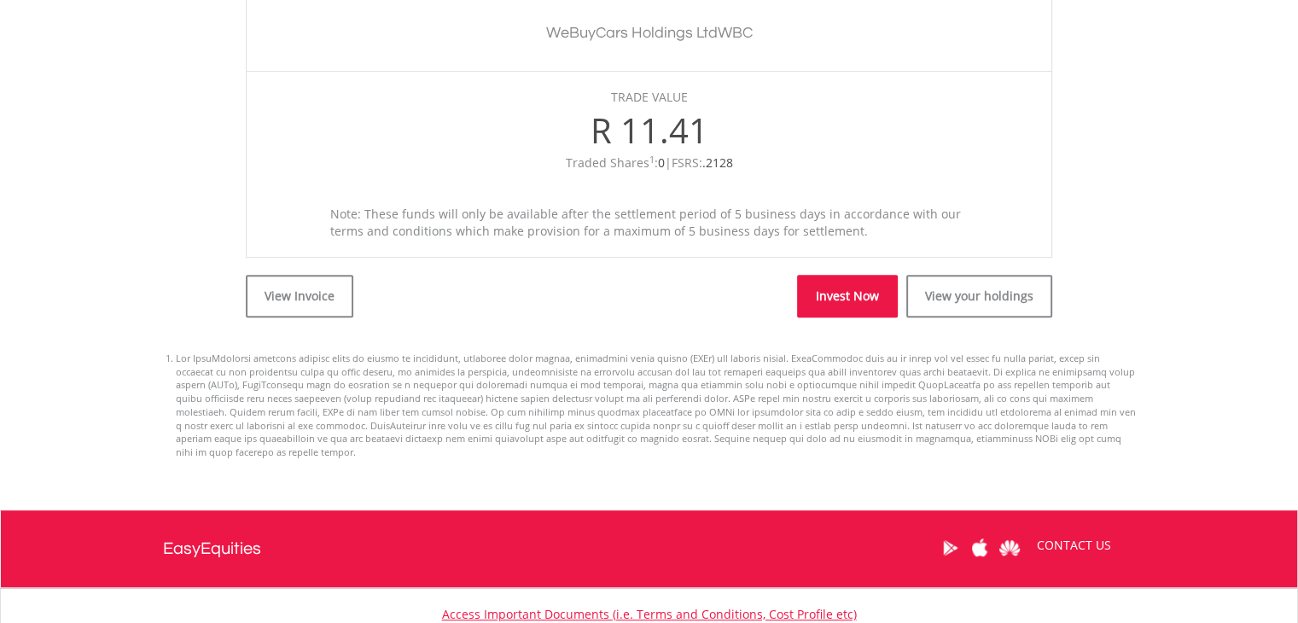
click at [861, 297] on link "Invest Now" at bounding box center [847, 296] width 101 height 43
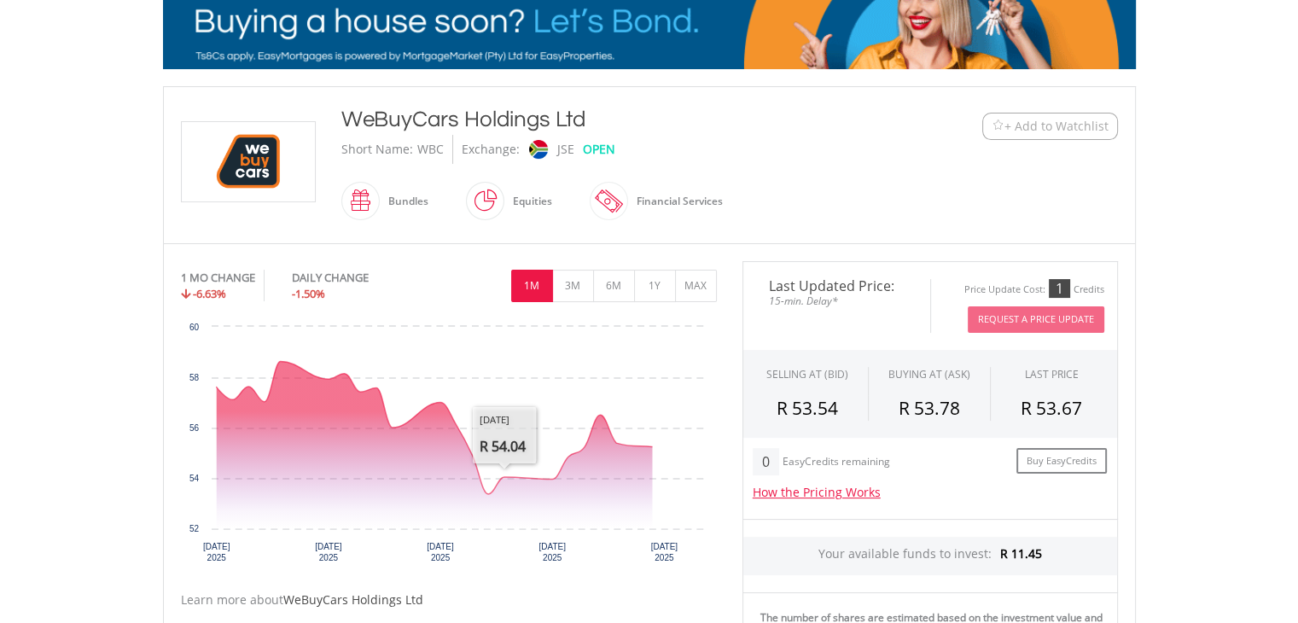
scroll to position [398, 0]
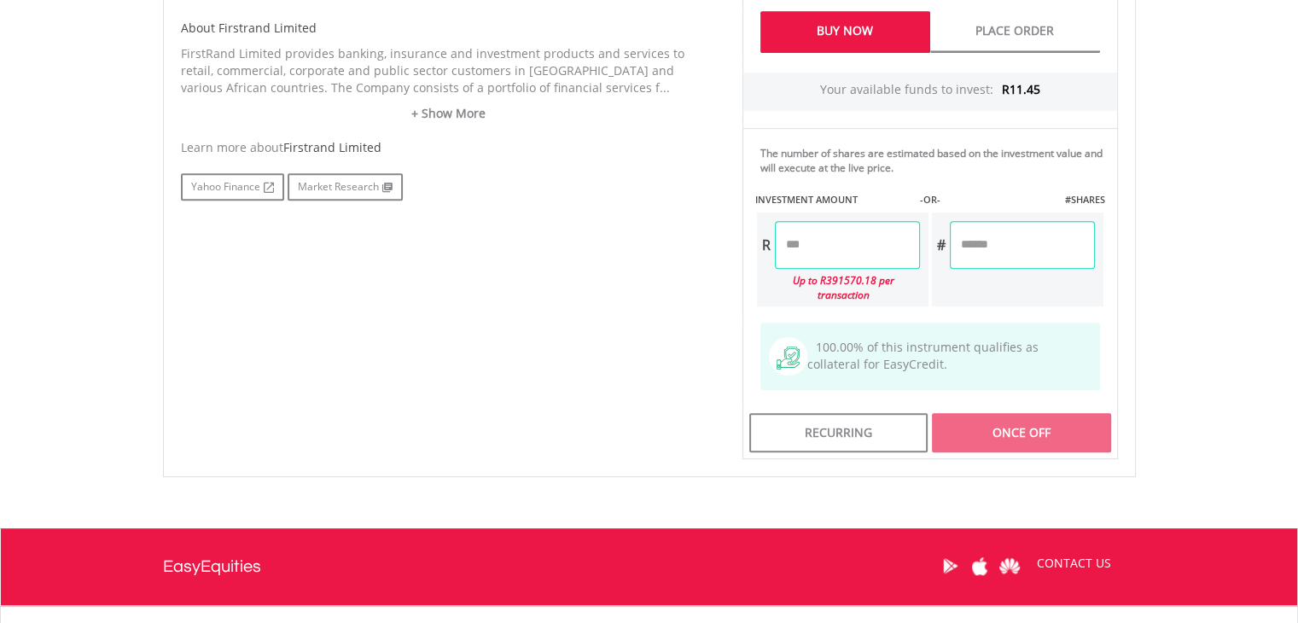
scroll to position [796, 0]
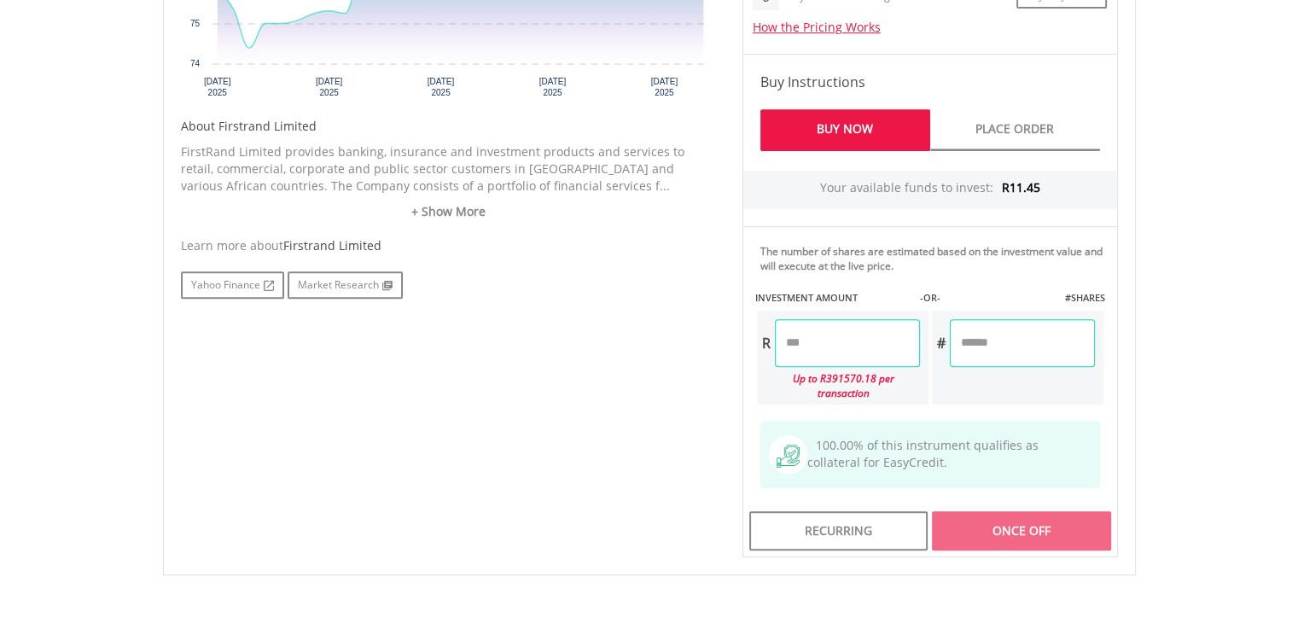
click at [853, 351] on input "number" at bounding box center [847, 343] width 145 height 48
type input "*"
type input "****"
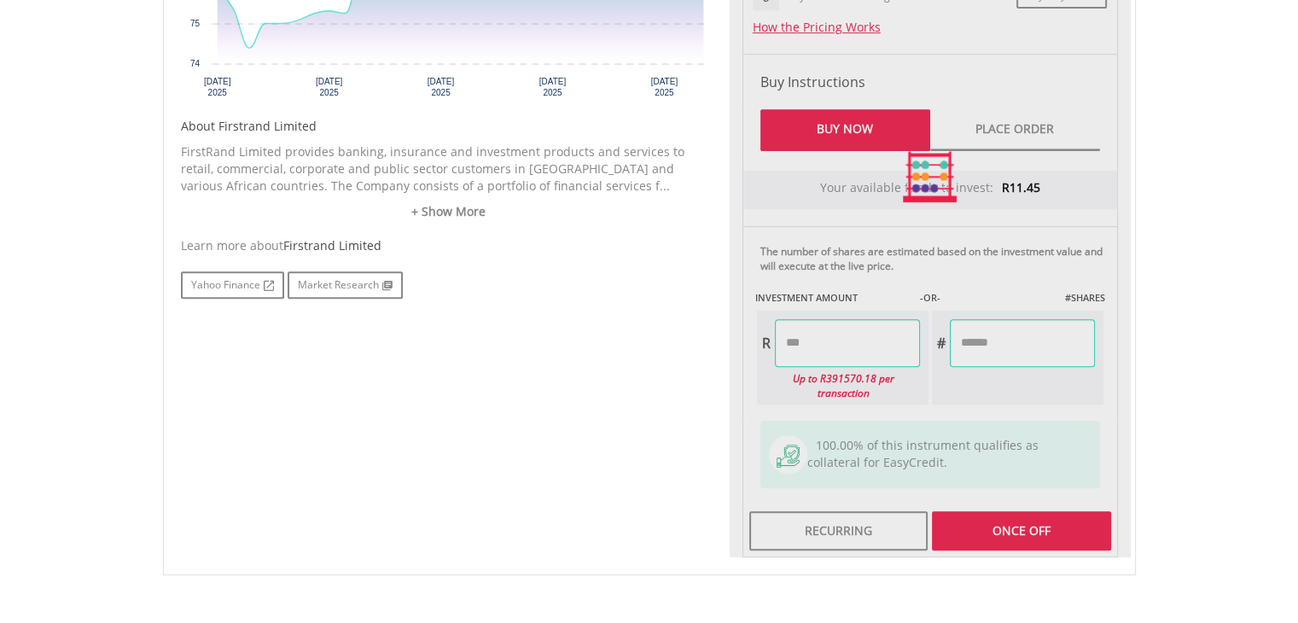
type input "******"
click at [1021, 503] on div "Last Updated Price: 15-min. Delay* Price Update Cost: 2 Credits Request A Price…" at bounding box center [930, 176] width 401 height 761
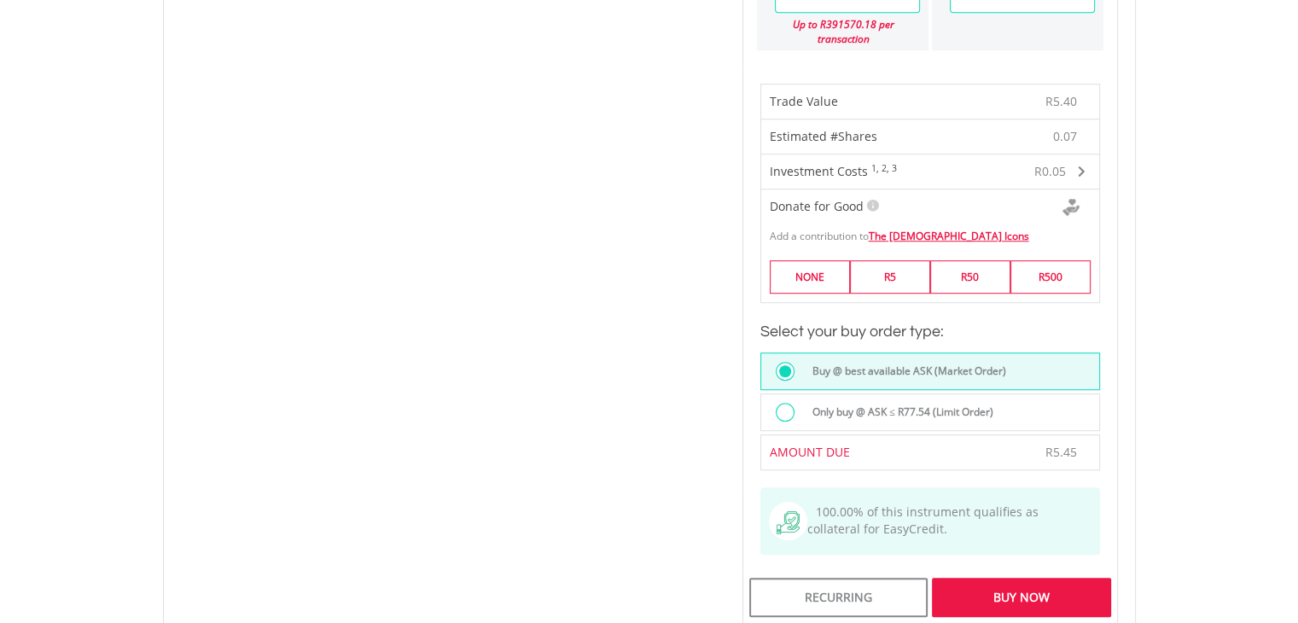
scroll to position [1393, 0]
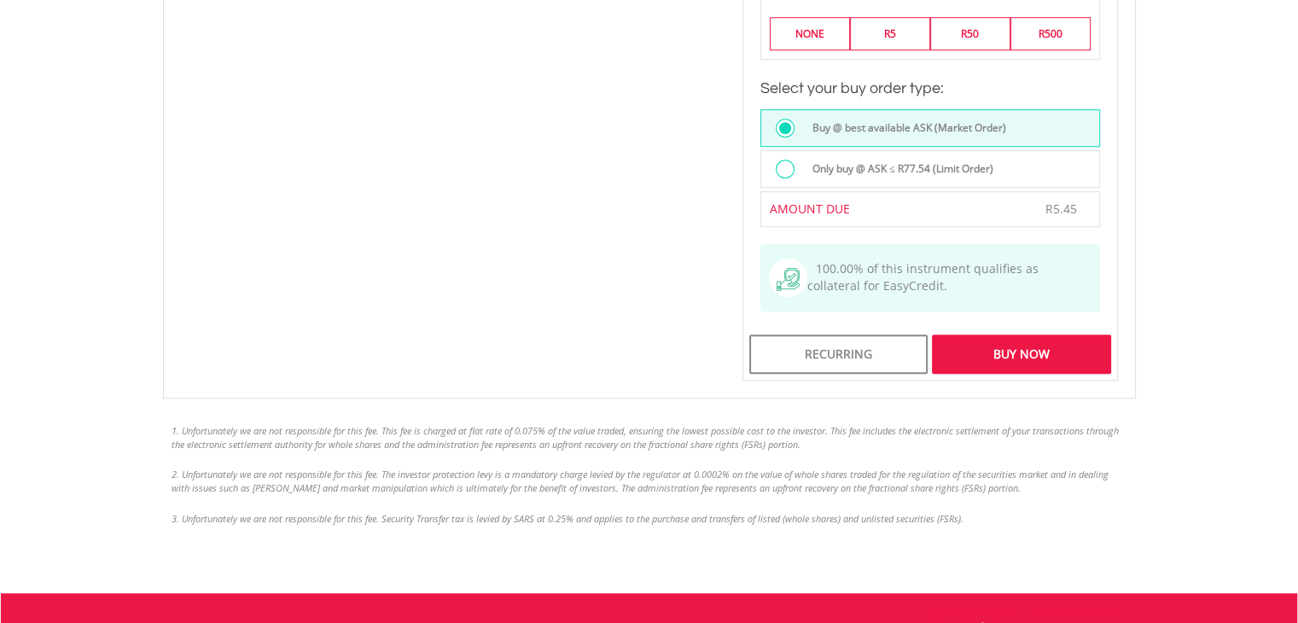
click at [1023, 334] on div "Buy Now" at bounding box center [1021, 353] width 178 height 39
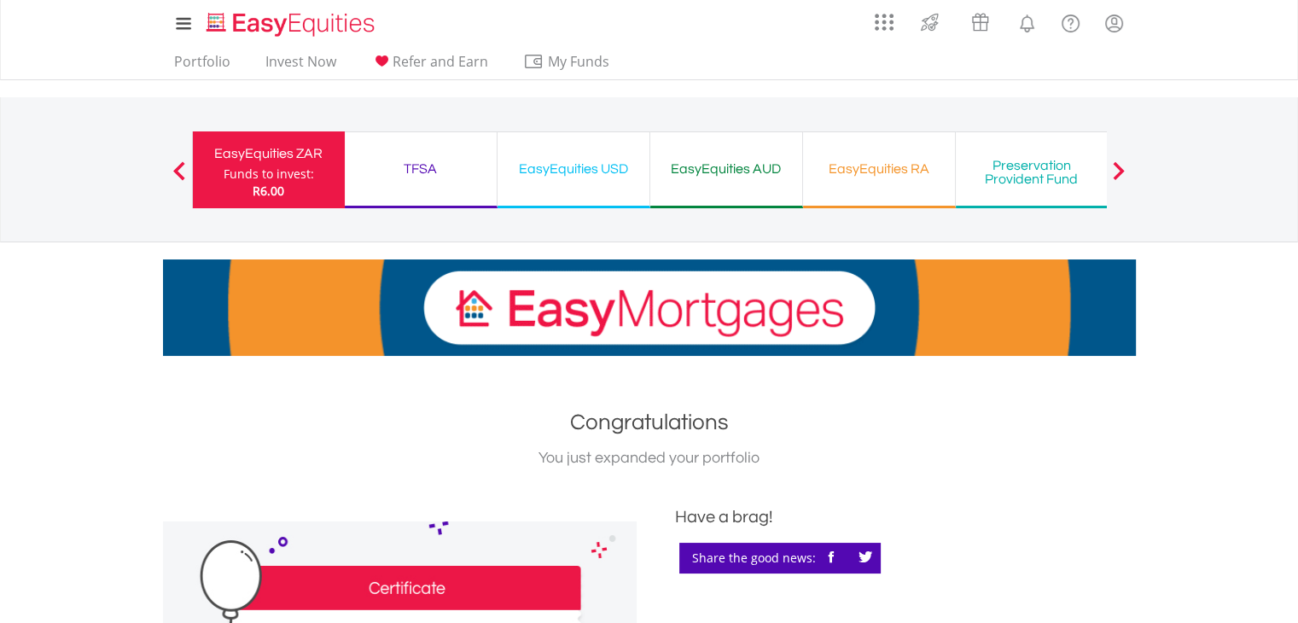
click at [283, 182] on div "Funds to invest:" at bounding box center [269, 174] width 90 height 17
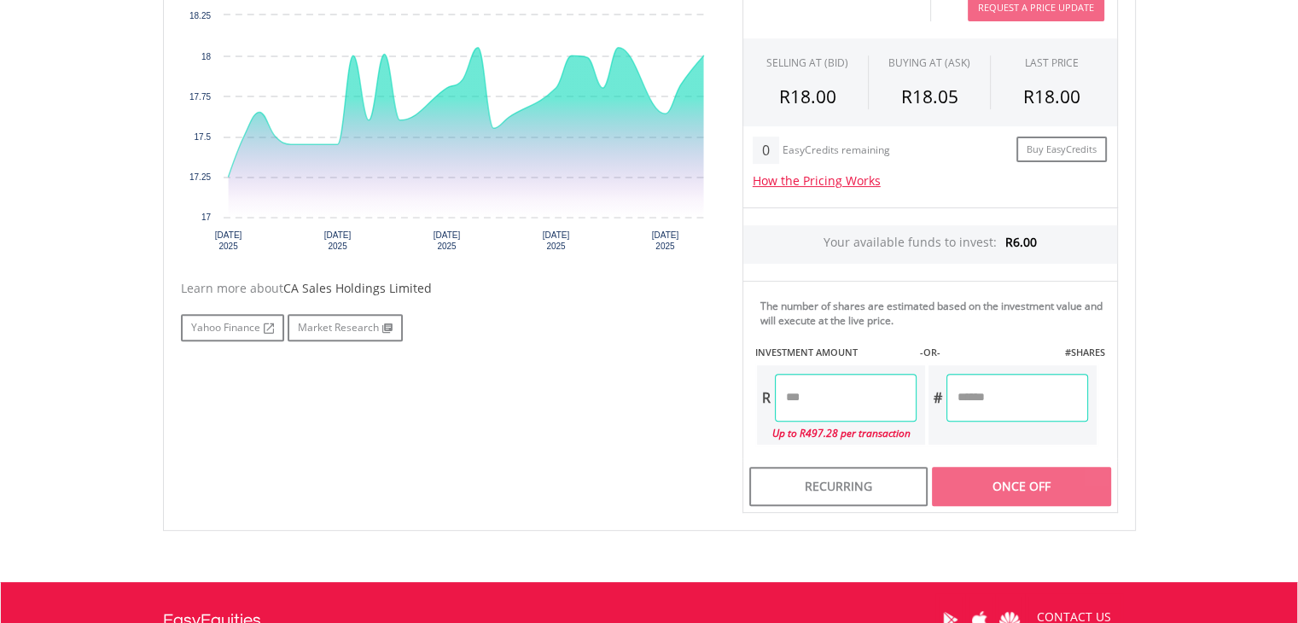
scroll to position [796, 0]
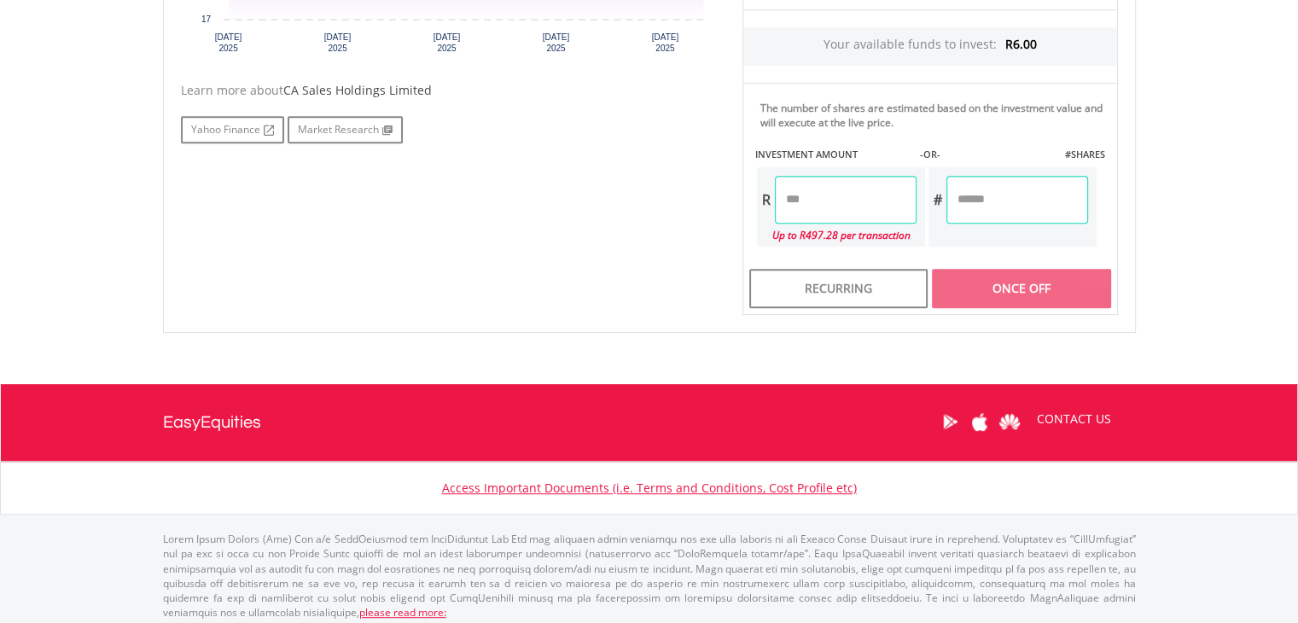
click at [862, 206] on input "number" at bounding box center [846, 200] width 142 height 48
type input "*"
type input "****"
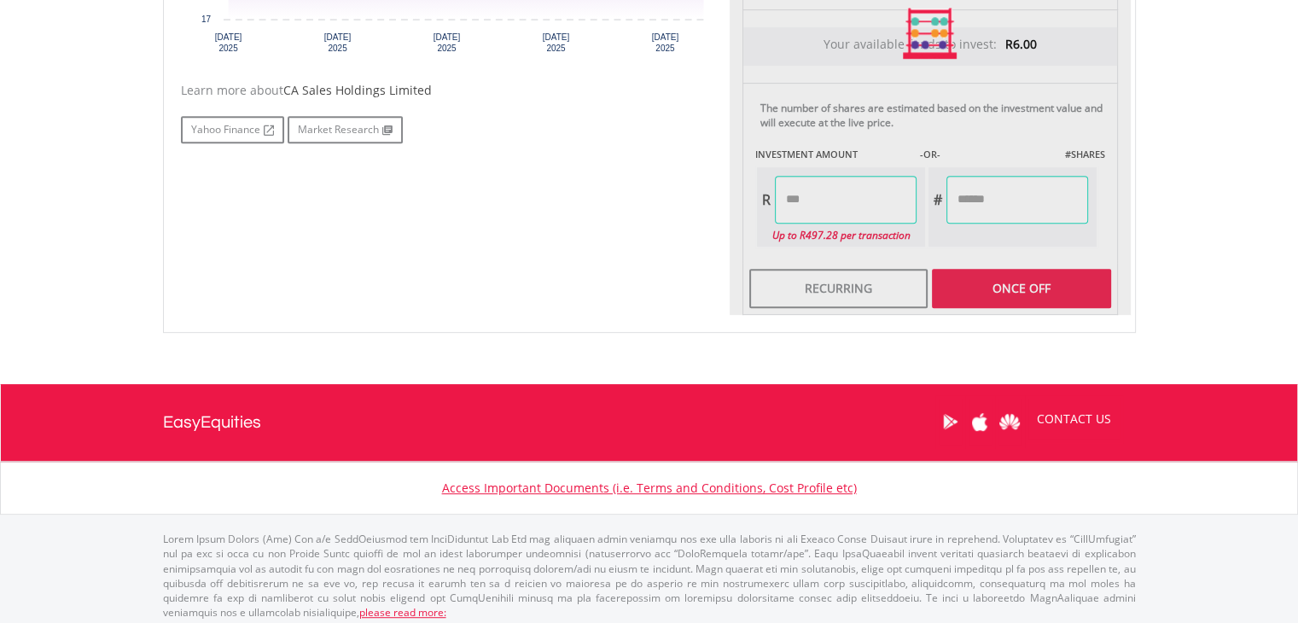
click at [1050, 290] on div "Last Updated Price: 15-min. Delay* Price Update Cost: 1 Credits Request A Price…" at bounding box center [930, 33] width 401 height 563
type input "******"
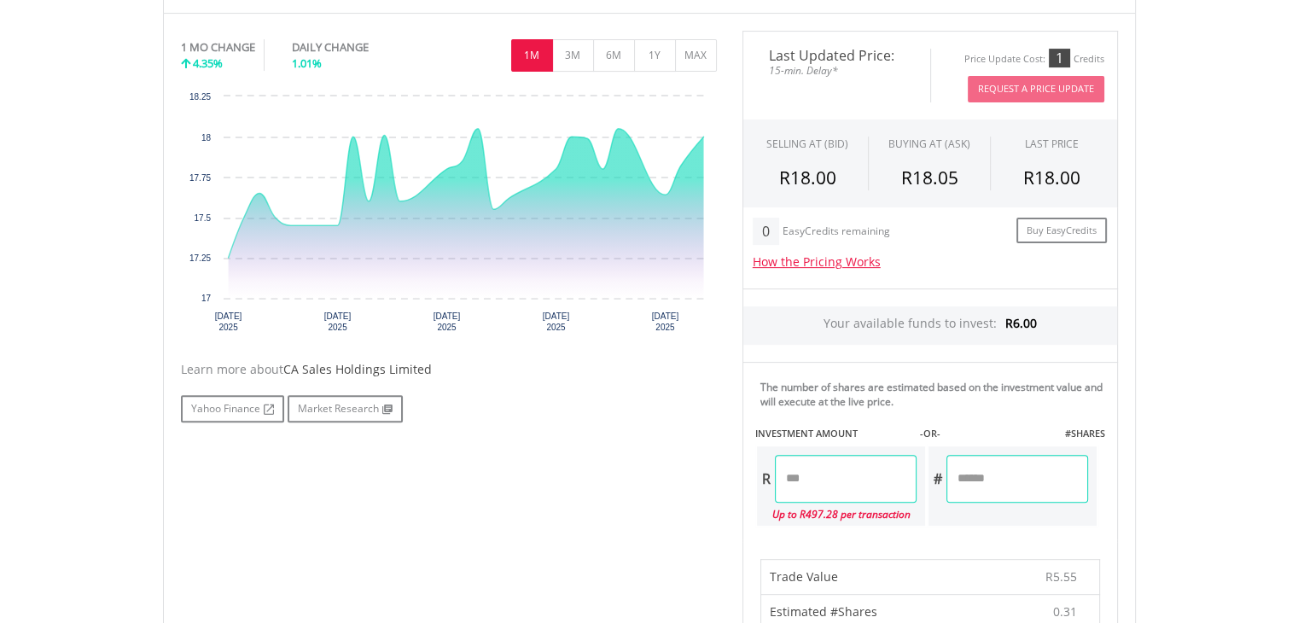
scroll to position [597, 0]
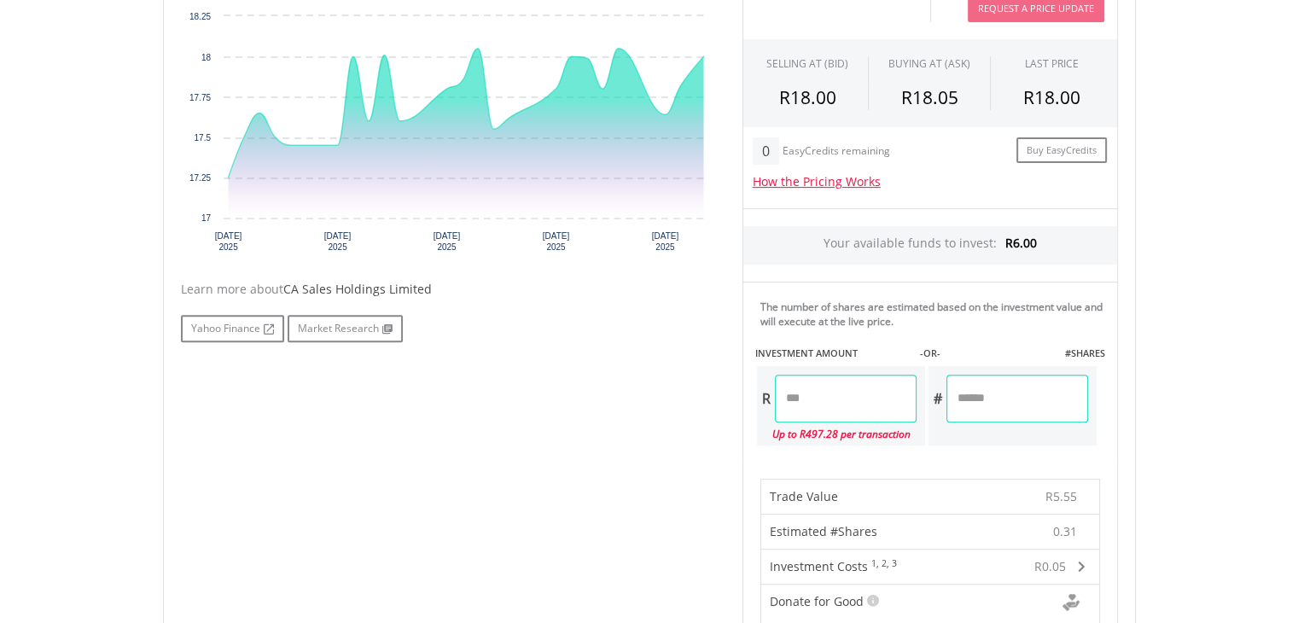
click at [824, 400] on input "****" at bounding box center [846, 399] width 142 height 48
type input "***"
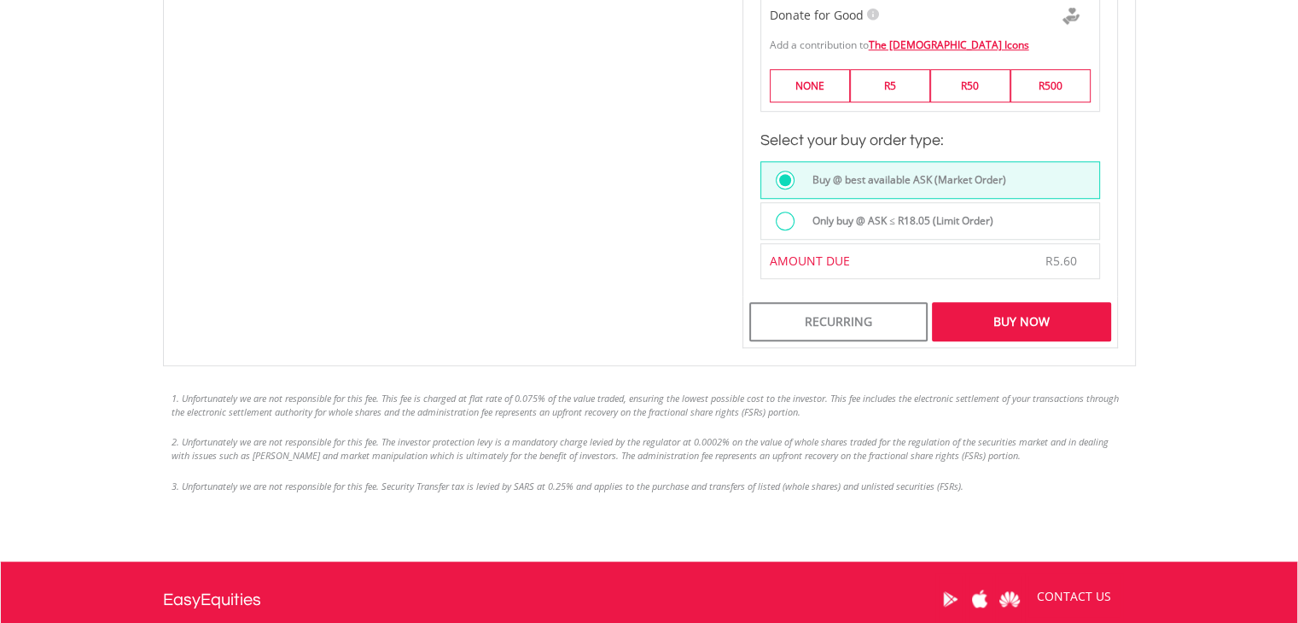
scroll to position [1195, 0]
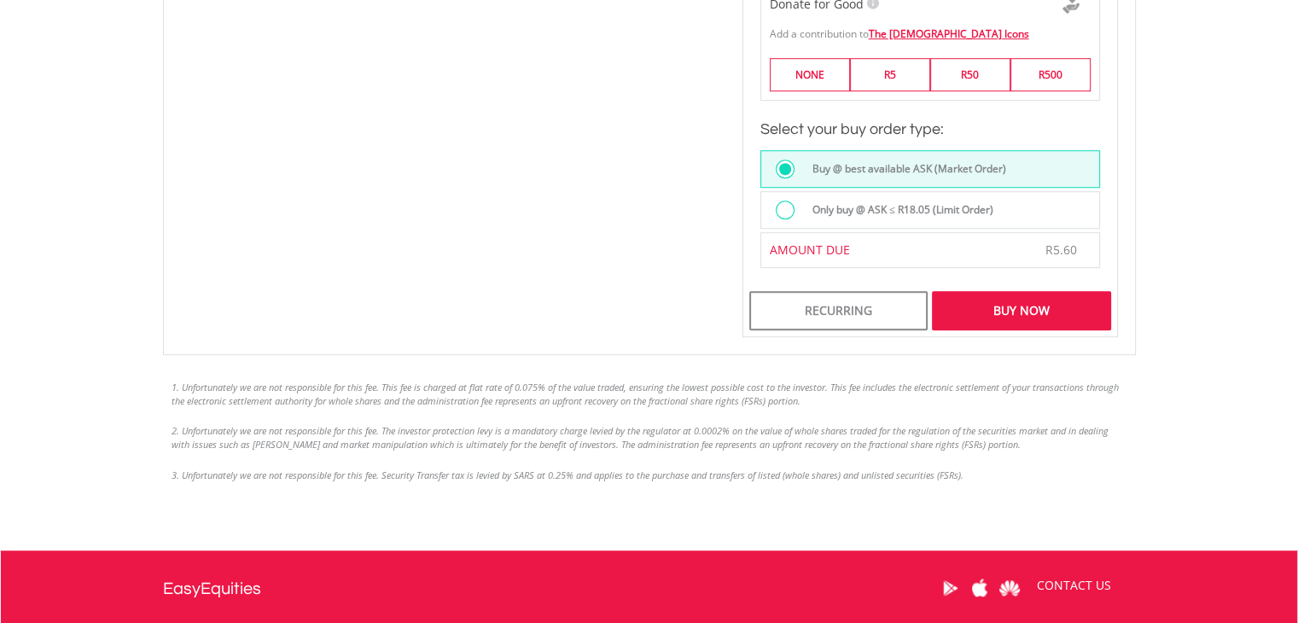
type input "****"
type input "******"
click at [1014, 308] on div "Buy Now" at bounding box center [1021, 310] width 178 height 39
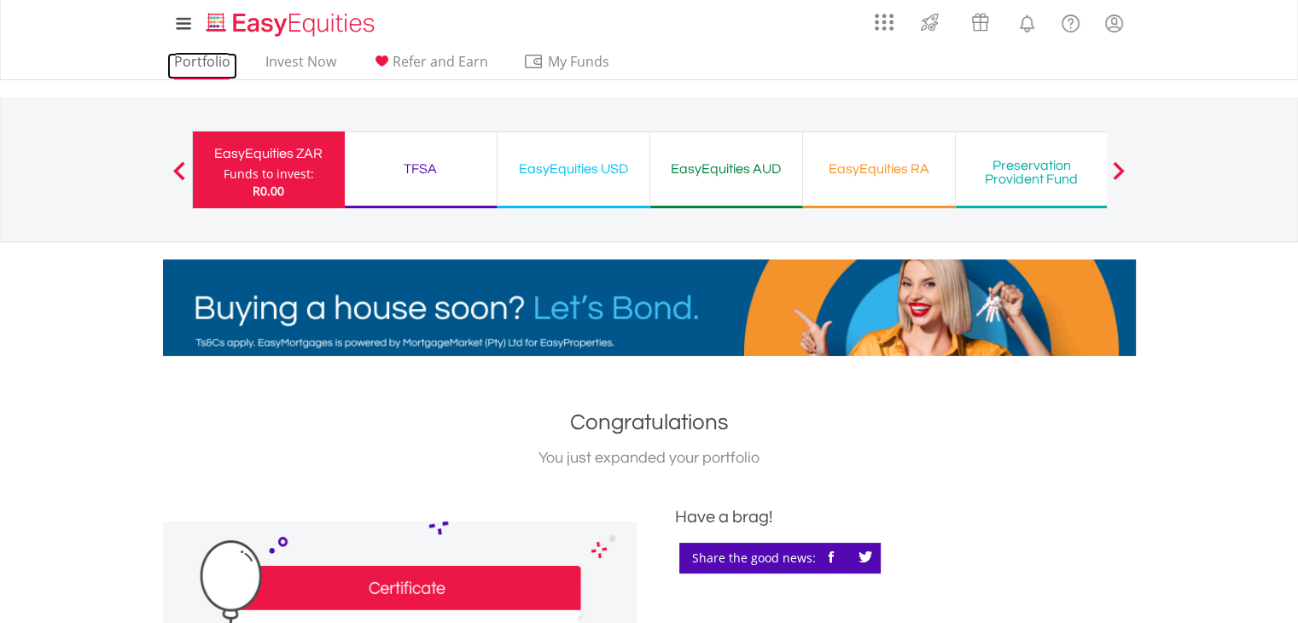
click at [226, 67] on link "Portfolio" at bounding box center [202, 66] width 70 height 26
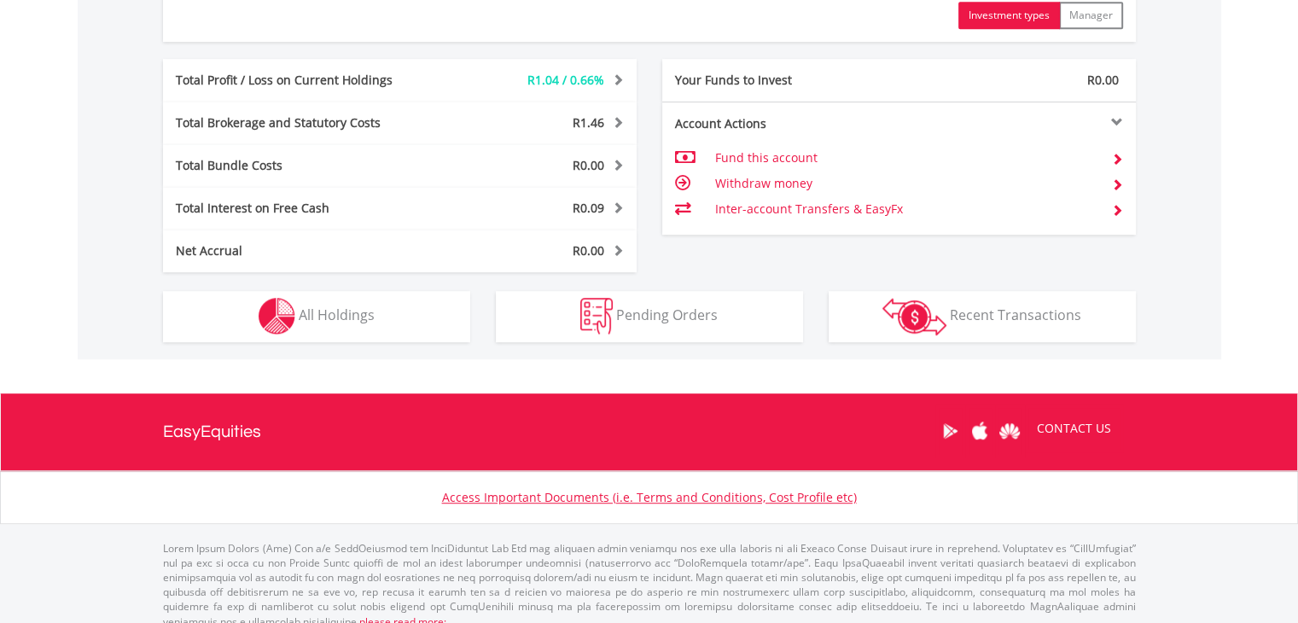
scroll to position [956, 0]
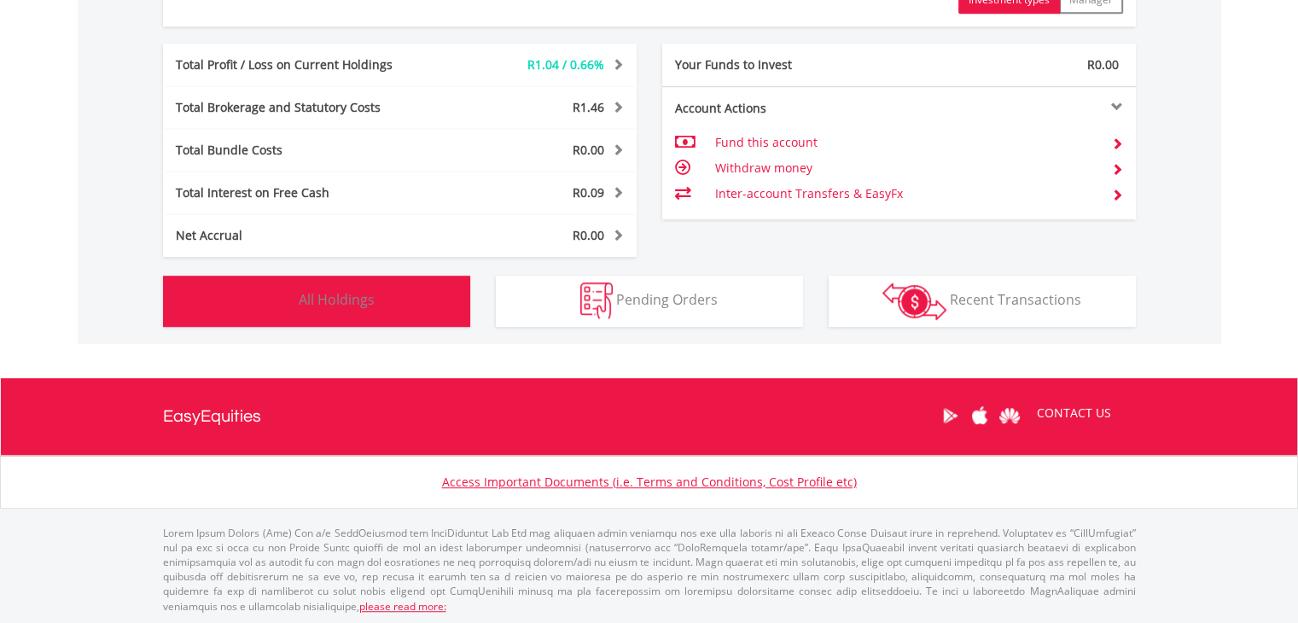
click at [355, 290] on span "All Holdings" at bounding box center [337, 299] width 76 height 19
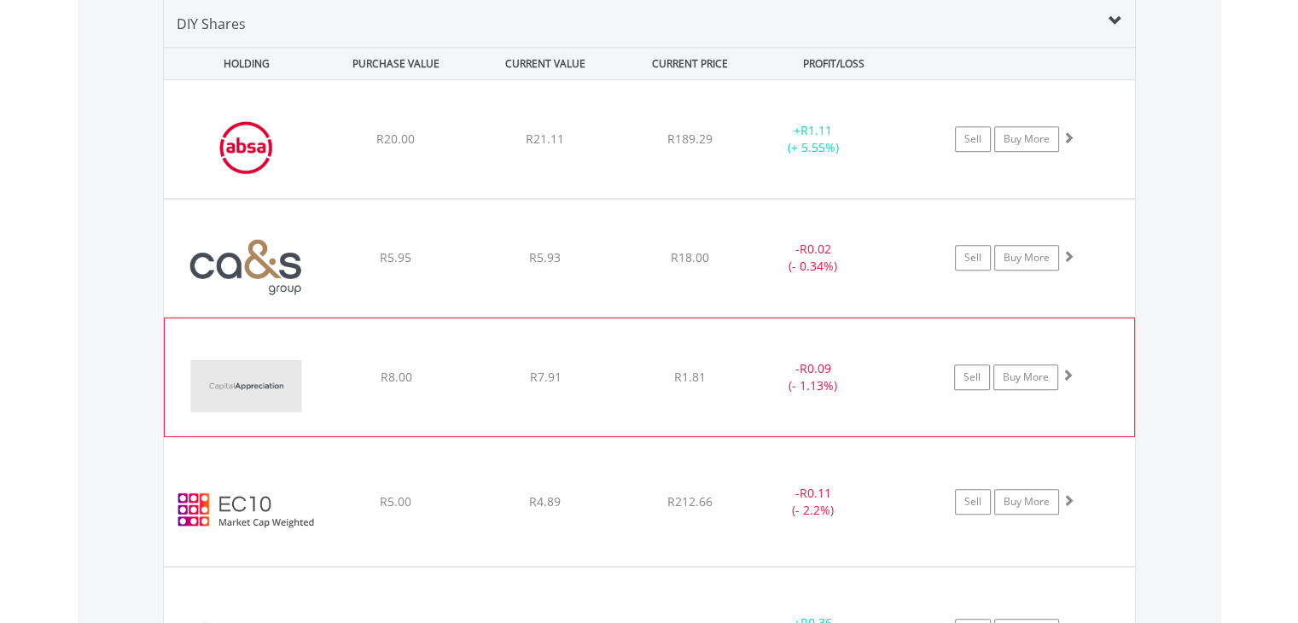
scroll to position [1311, 0]
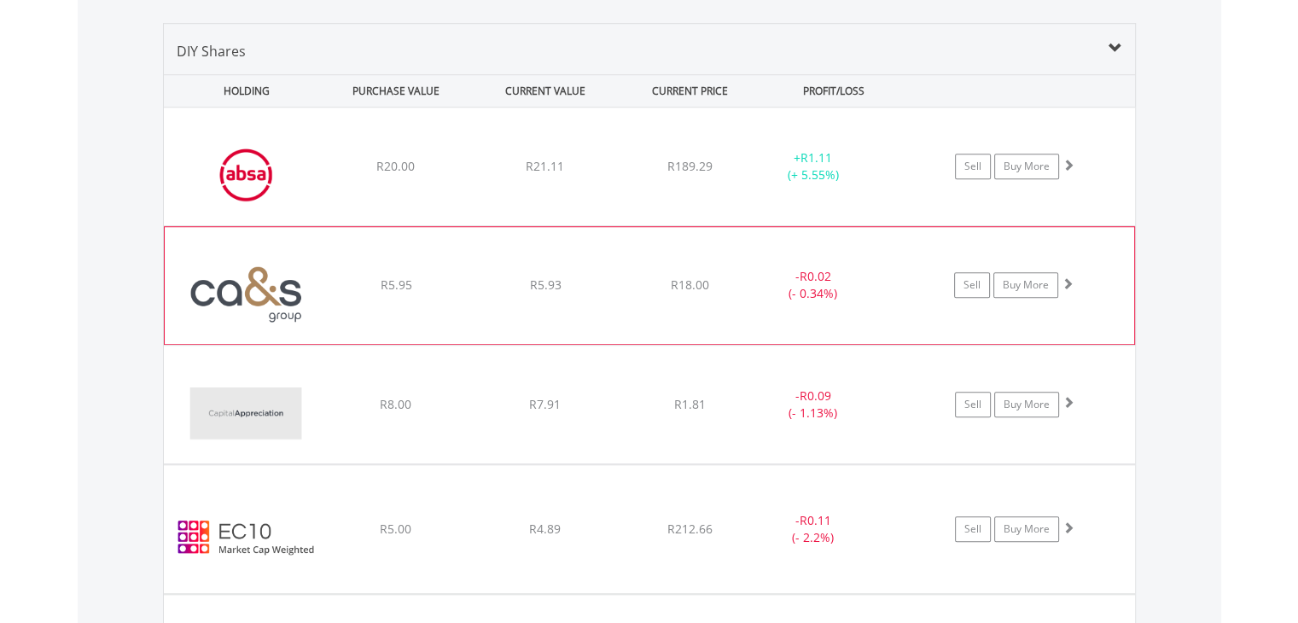
click at [555, 174] on span "R5.93" at bounding box center [545, 166] width 38 height 16
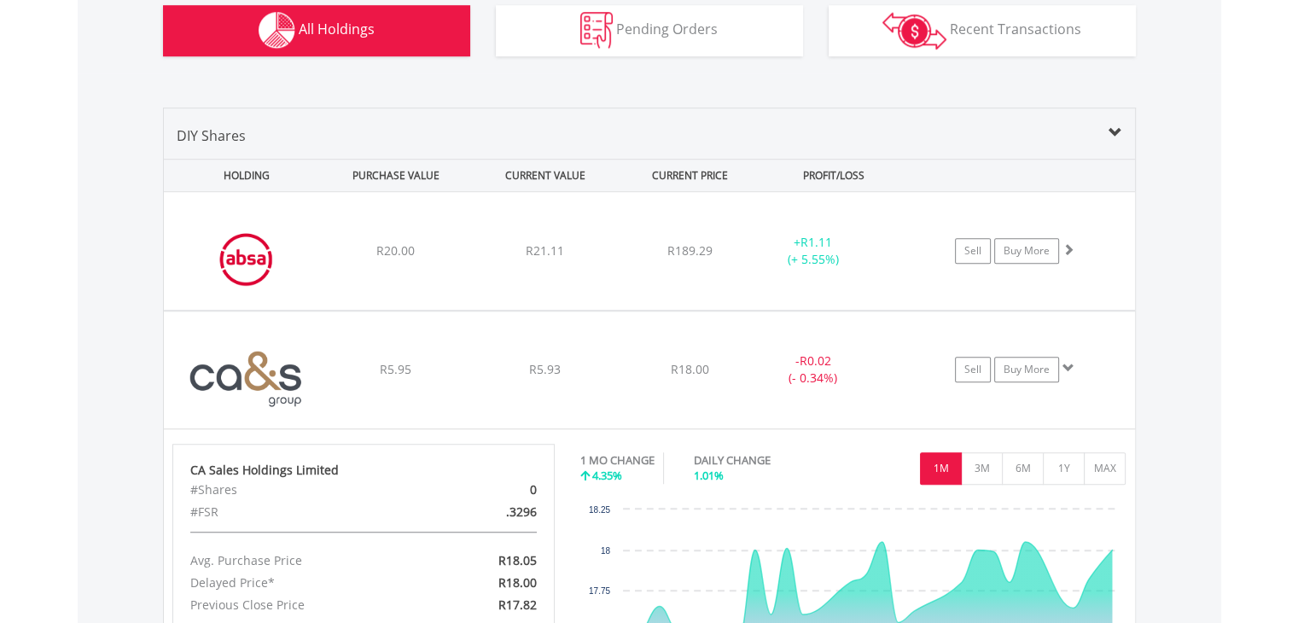
scroll to position [1393, 0]
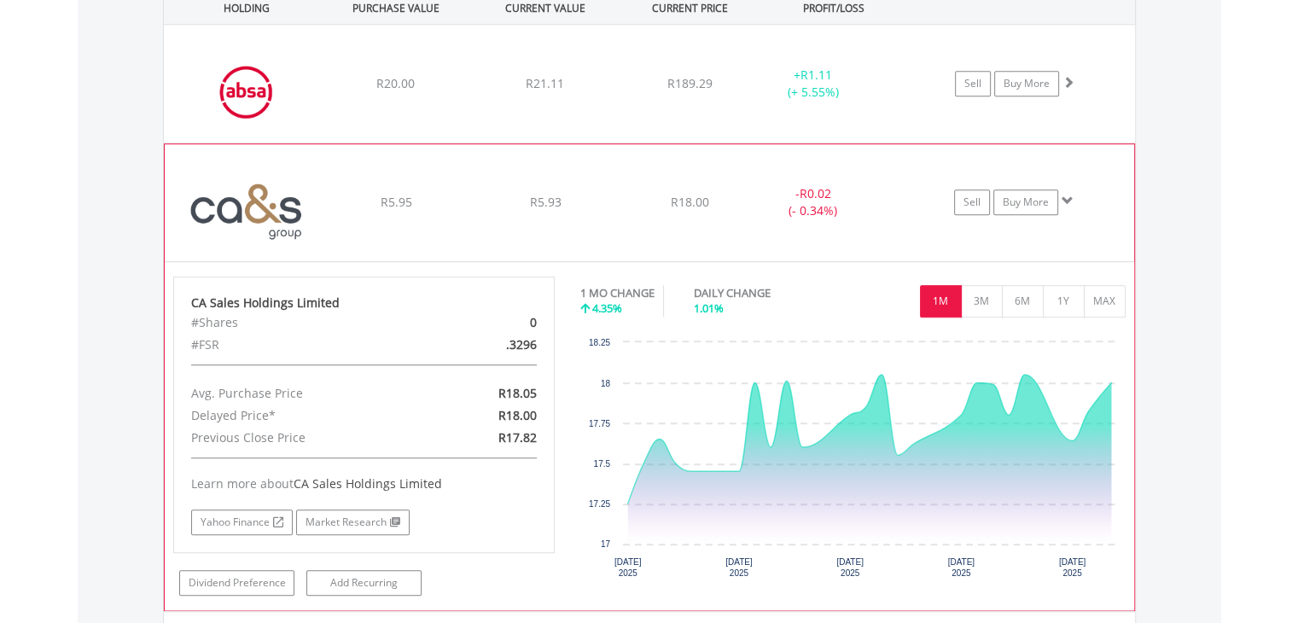
click at [1093, 96] on div "Sell Buy More" at bounding box center [1023, 84] width 224 height 26
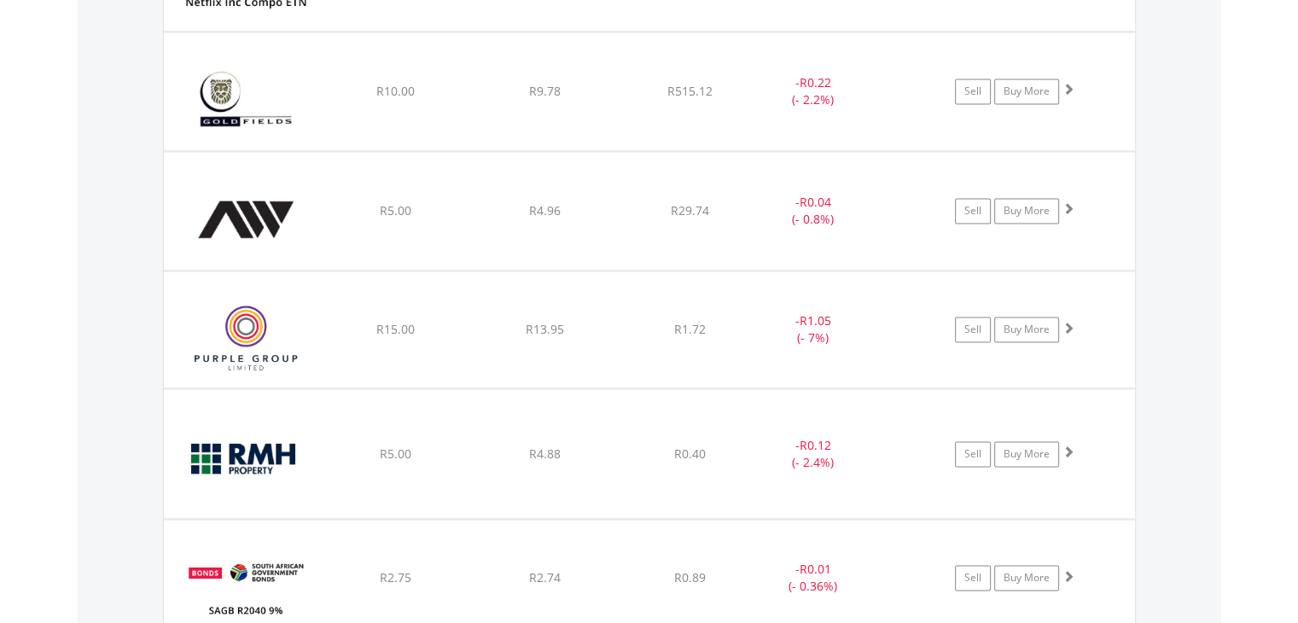
scroll to position [2588, 0]
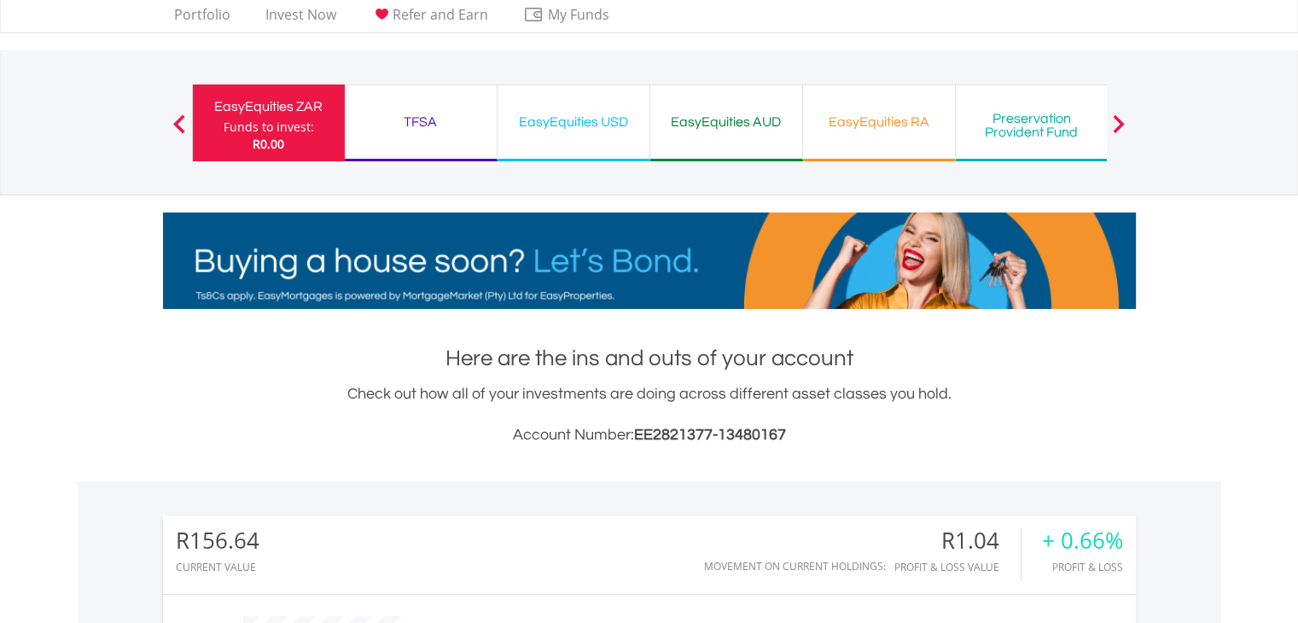
scroll to position [0, 0]
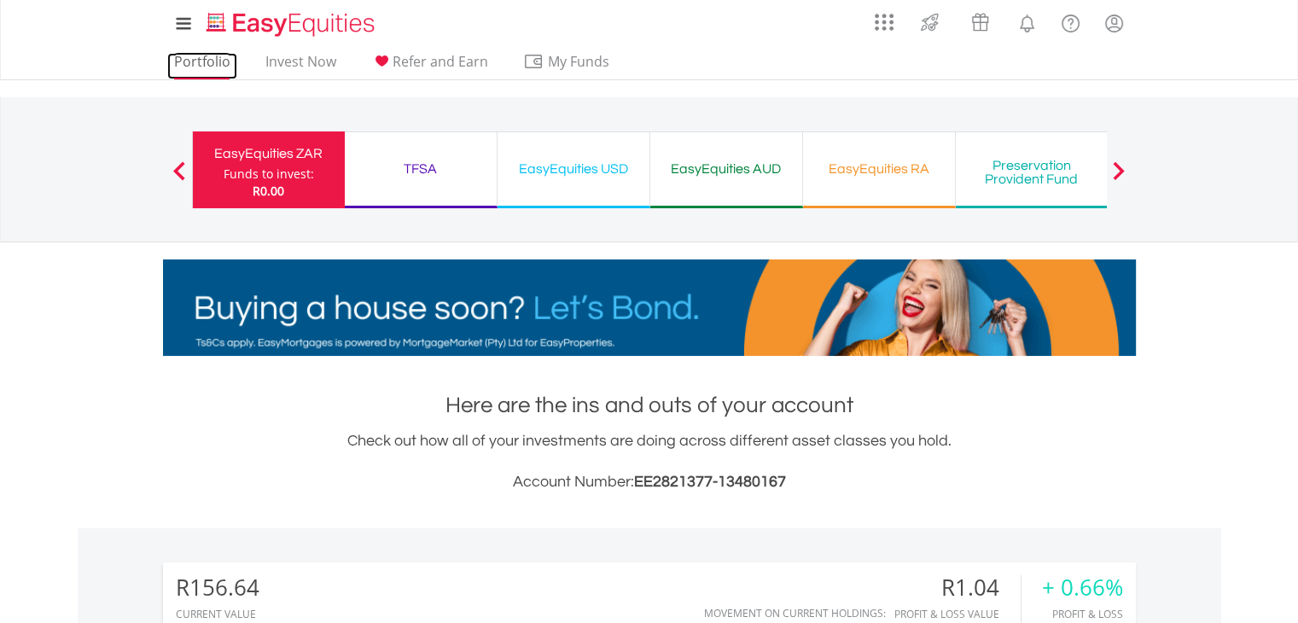
click at [195, 59] on link "Portfolio" at bounding box center [202, 66] width 70 height 26
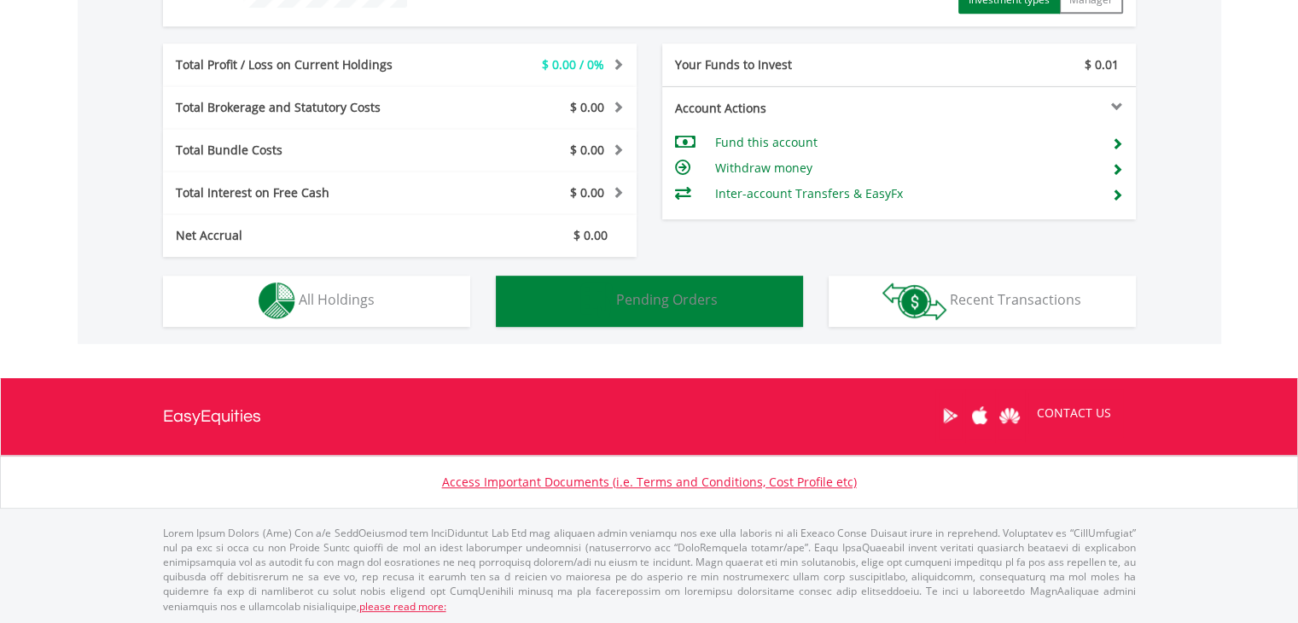
scroll to position [164, 324]
click at [676, 311] on button "Pending Orders Pending Orders" at bounding box center [649, 301] width 307 height 51
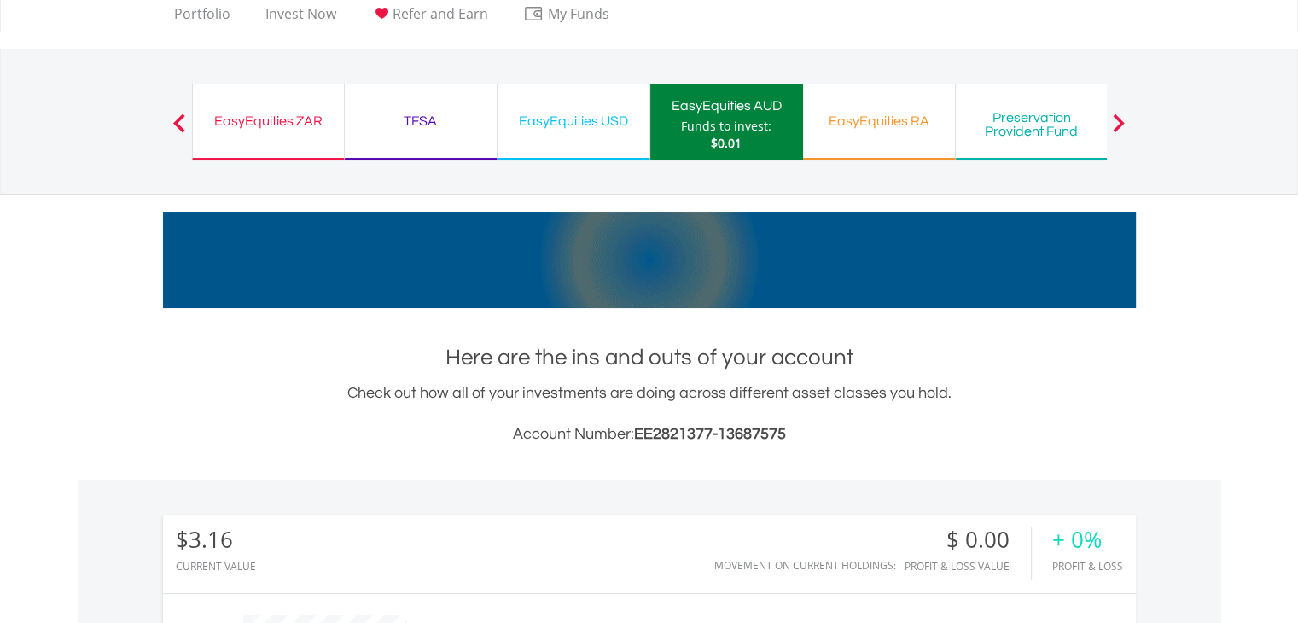
scroll to position [0, 0]
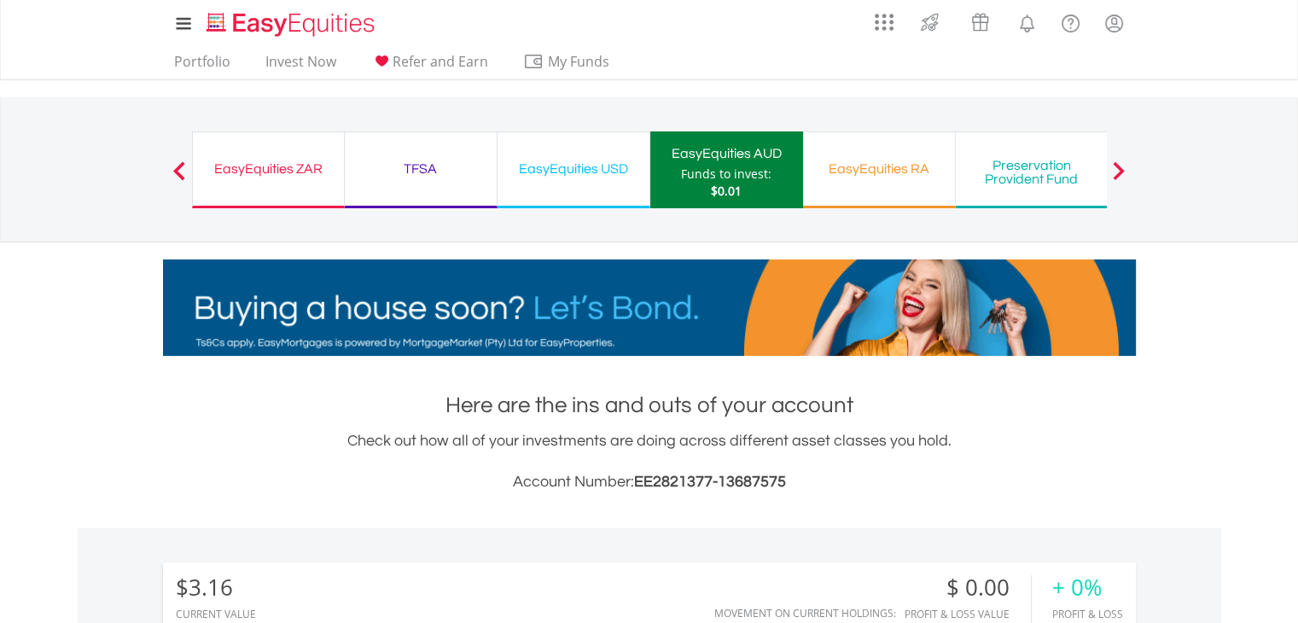
click at [559, 172] on div "EasyEquities USD" at bounding box center [573, 169] width 131 height 24
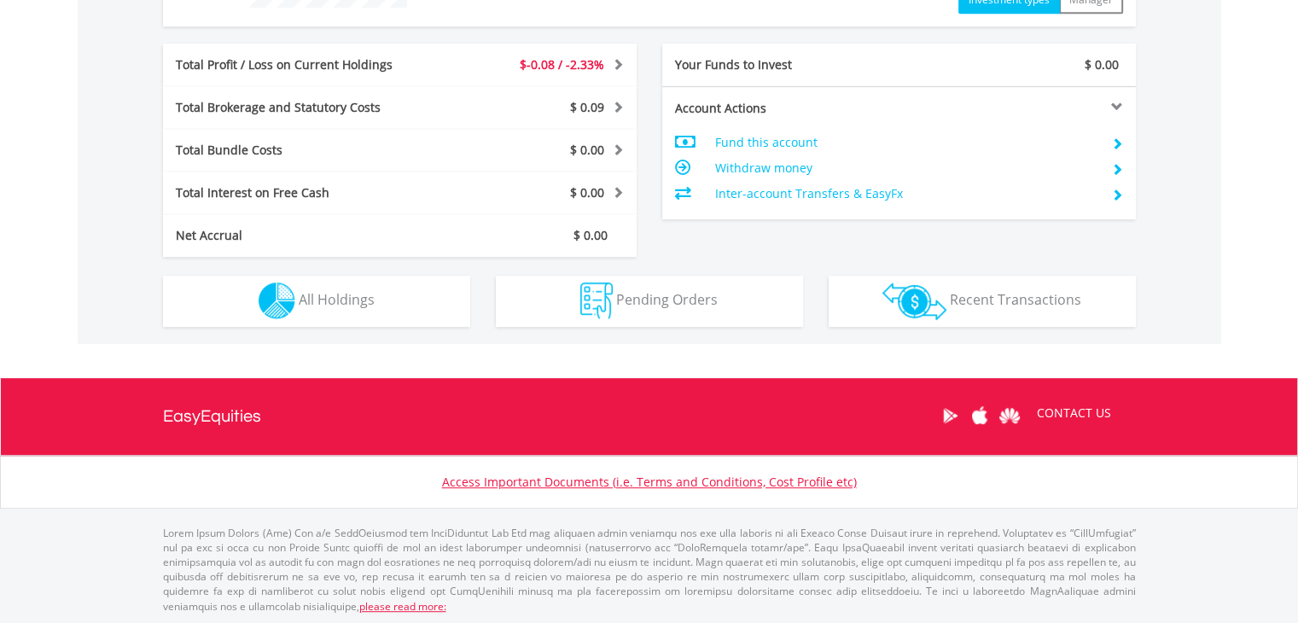
scroll to position [164, 324]
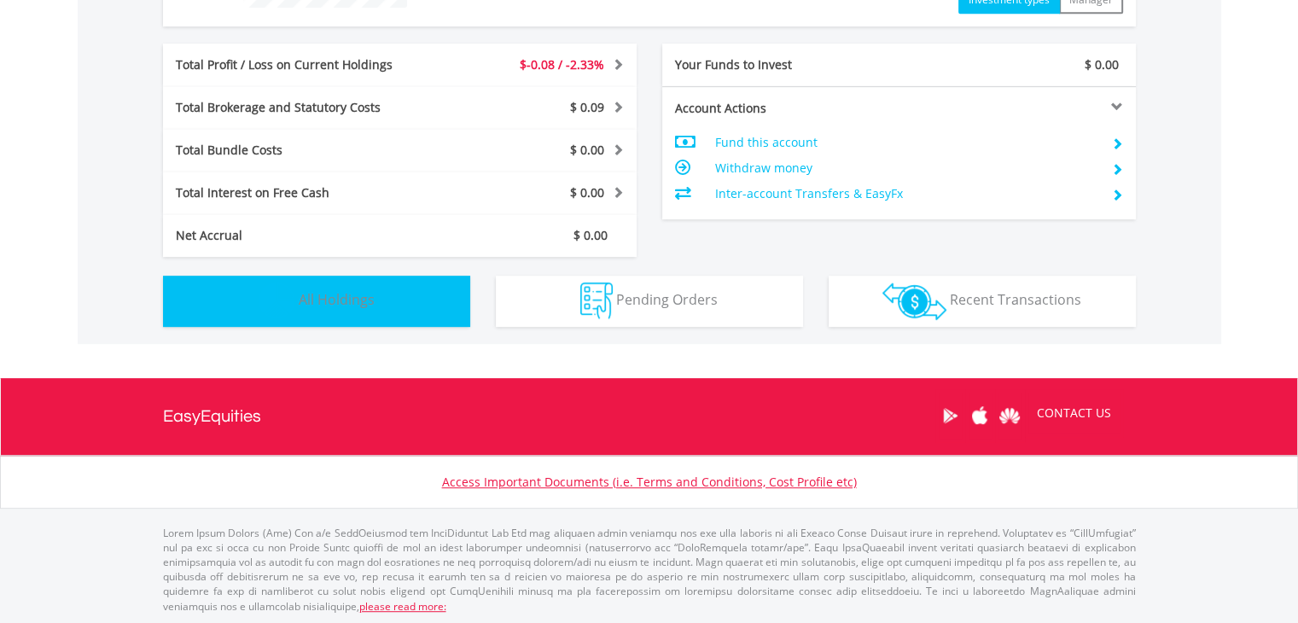
click at [355, 300] on span "All Holdings" at bounding box center [337, 299] width 76 height 19
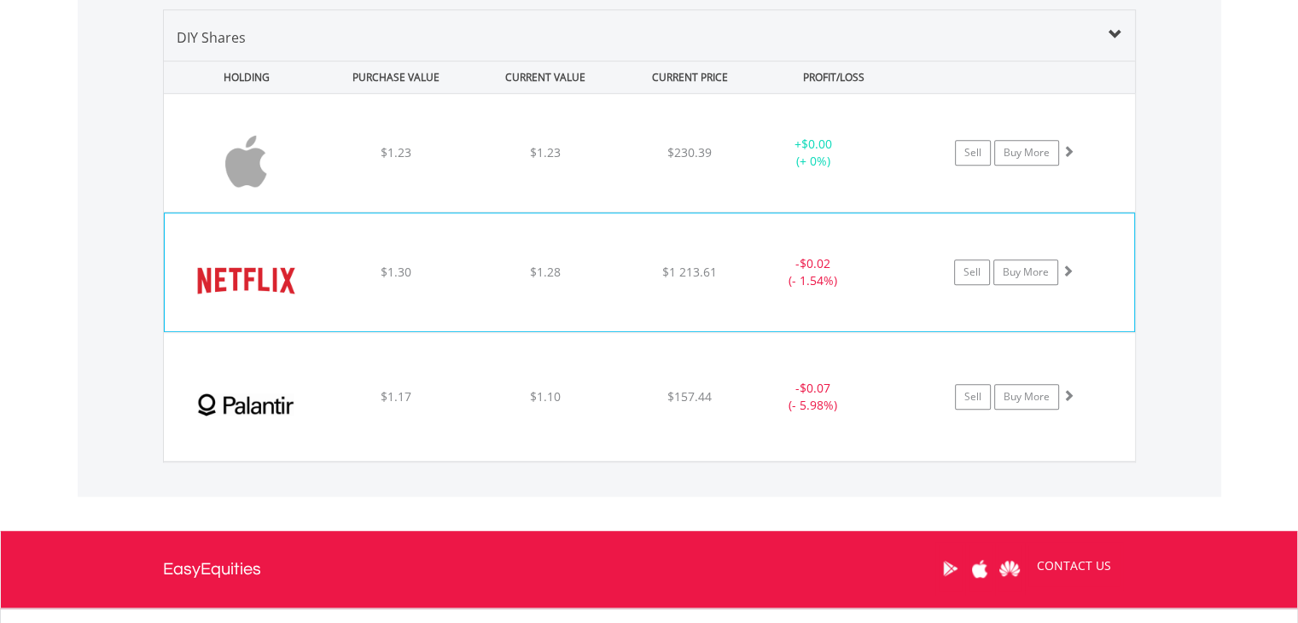
scroll to position [1195, 0]
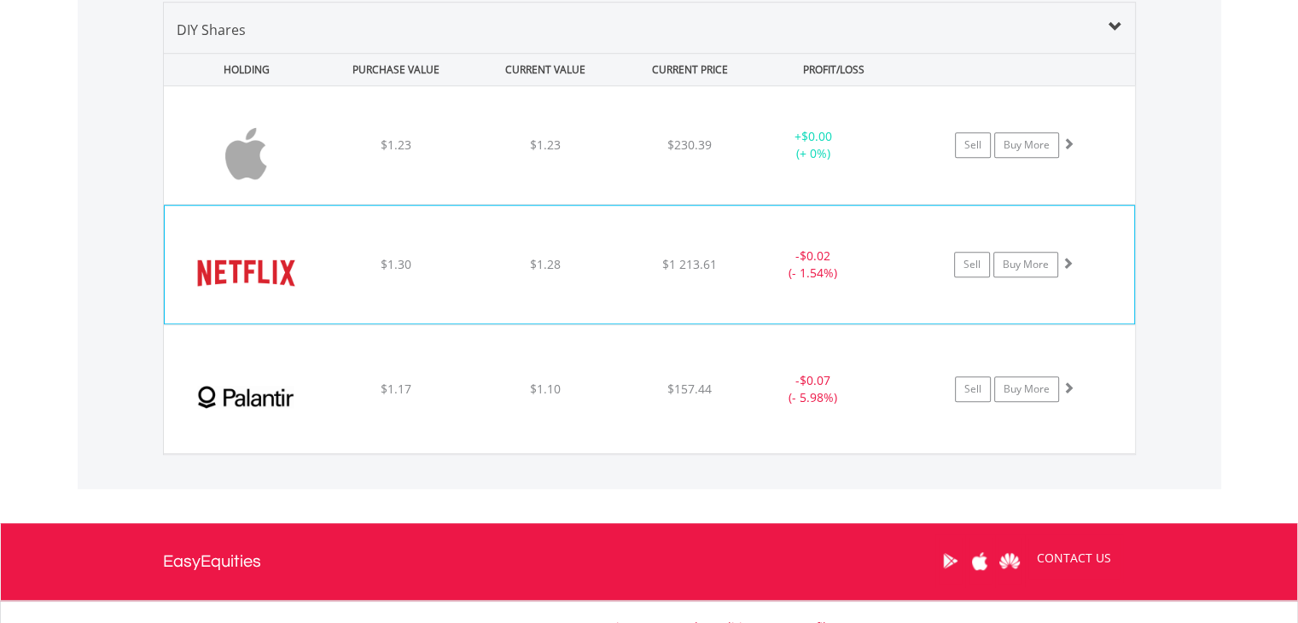
click at [610, 204] on div "﻿ Netflix Inc $1.30 $1.28 $1 213.61 - $0.02 (- 1.54%) Sell Buy More" at bounding box center [649, 145] width 971 height 118
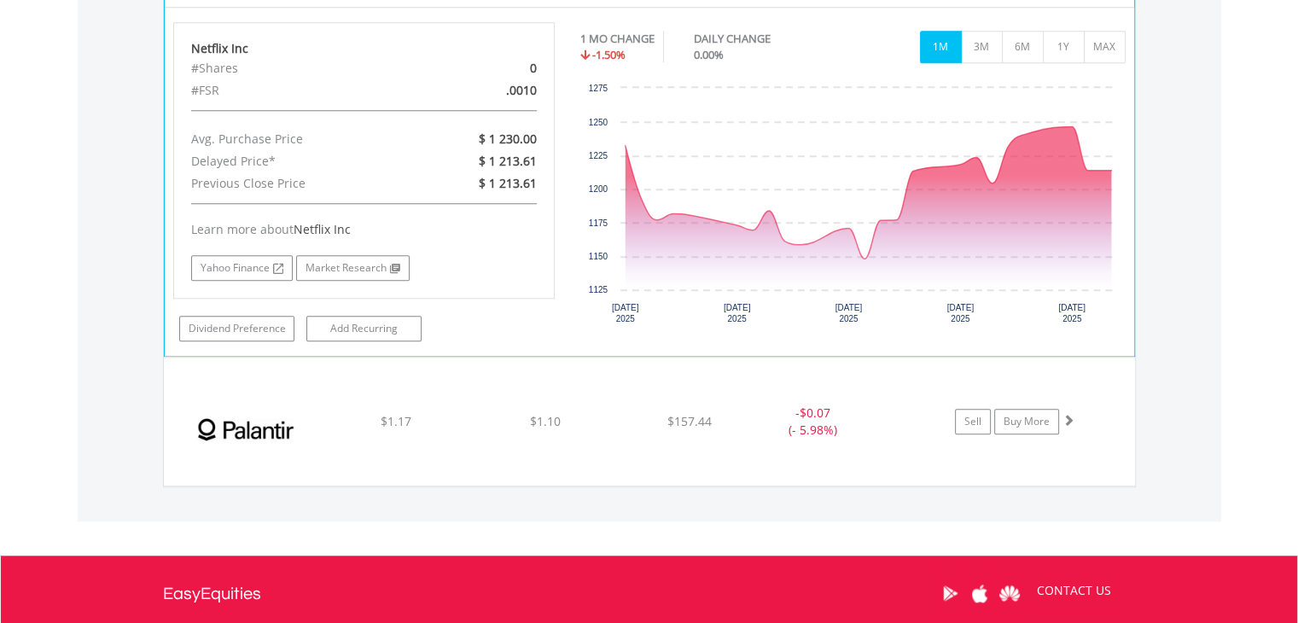
scroll to position [1594, 0]
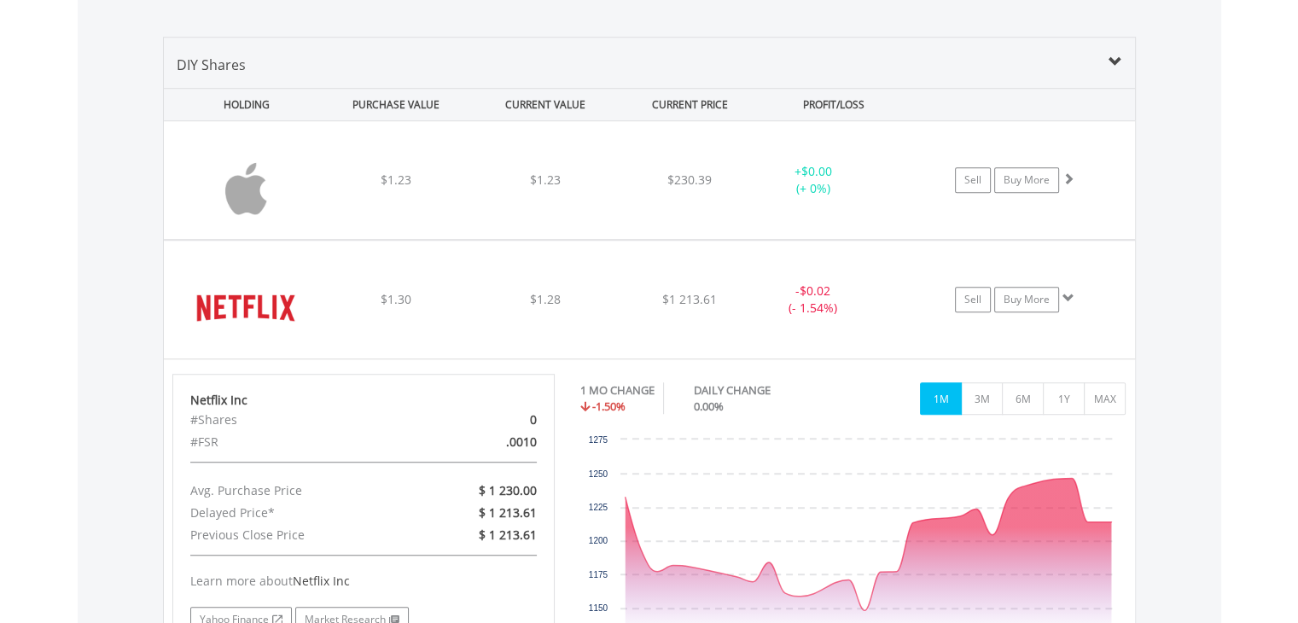
scroll to position [995, 0]
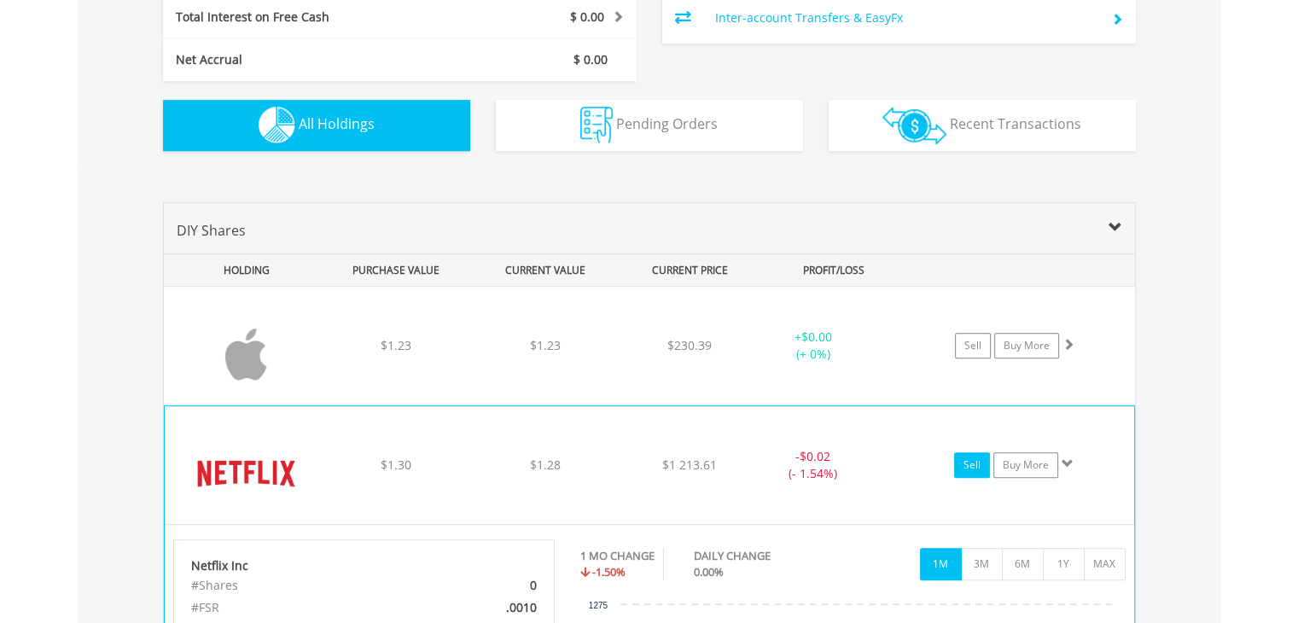
click at [966, 466] on link "Sell" at bounding box center [972, 465] width 36 height 26
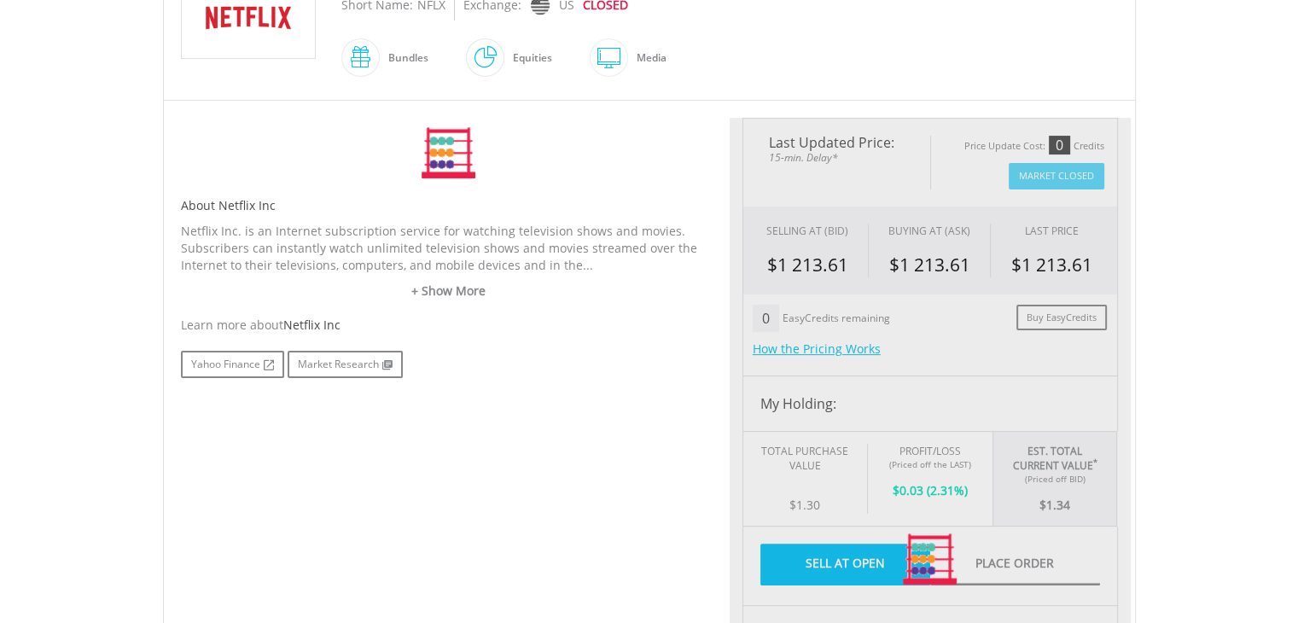
scroll to position [526, 0]
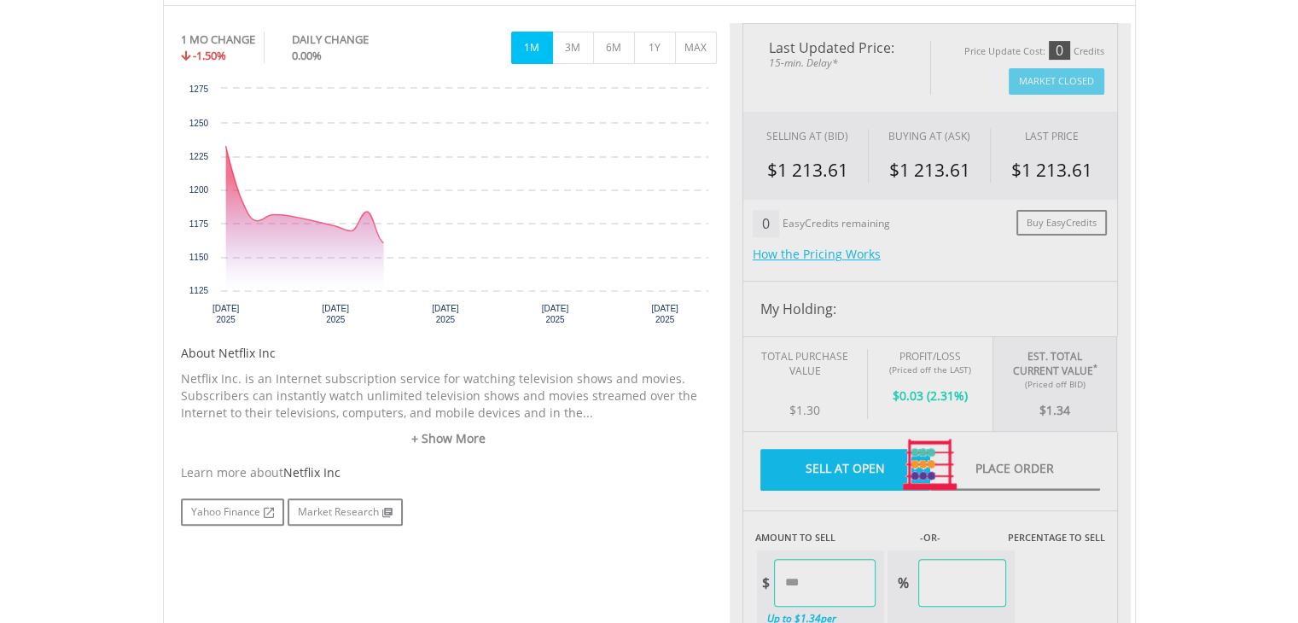
type input "****"
type input "******"
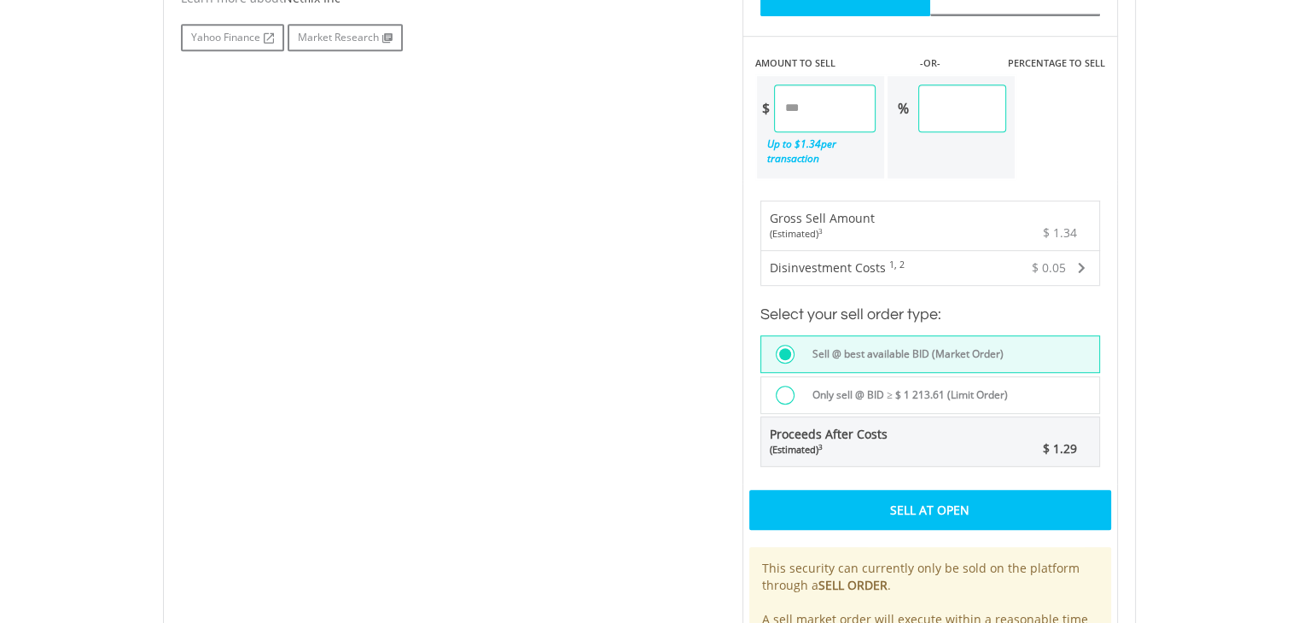
scroll to position [924, 0]
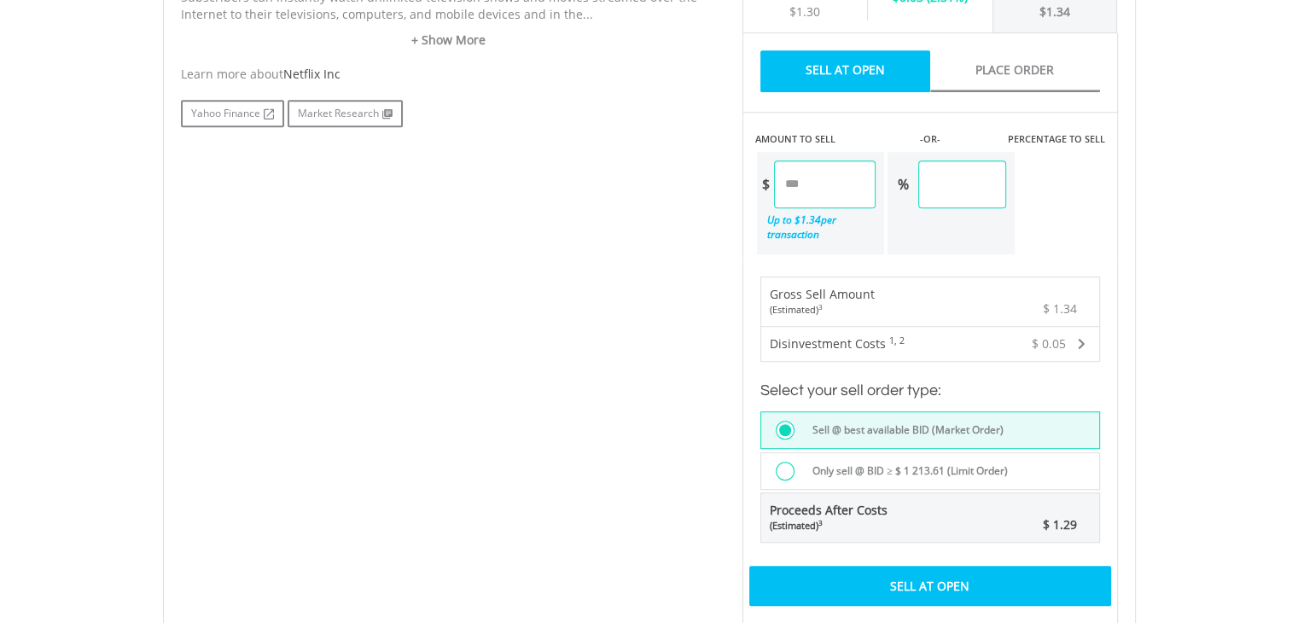
click at [939, 282] on div "Gross Sell Amount (Estimated) 3" at bounding box center [857, 301] width 193 height 49
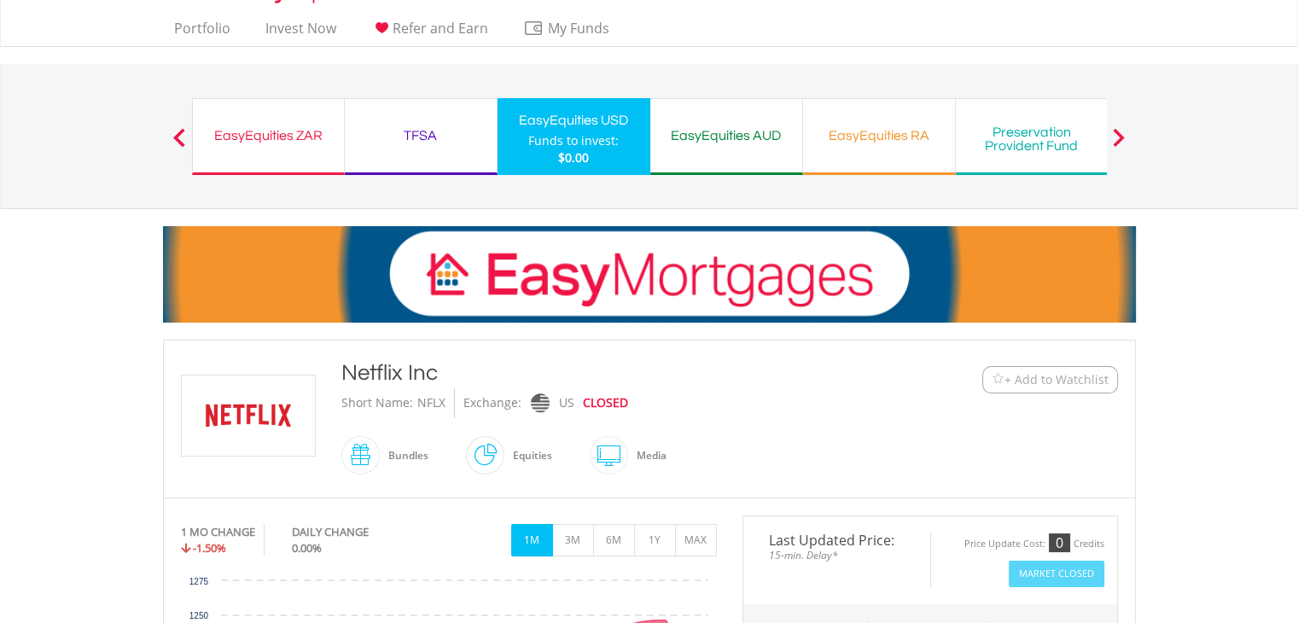
scroll to position [0, 0]
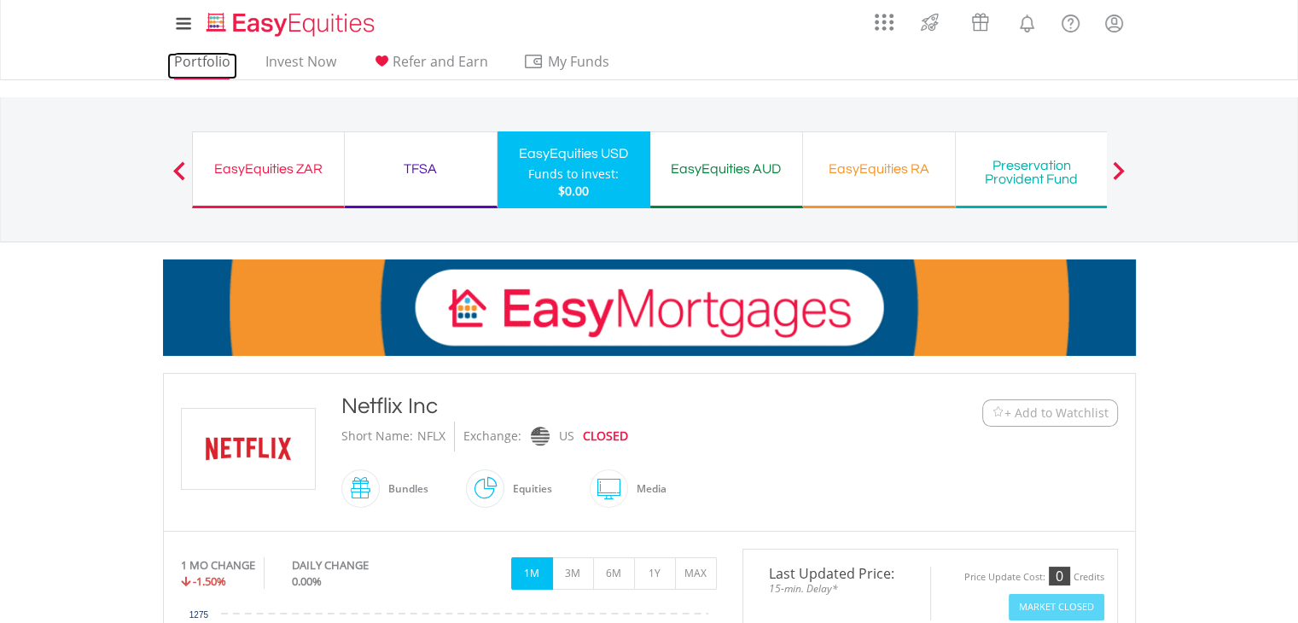
click at [211, 70] on link "Portfolio" at bounding box center [202, 66] width 70 height 26
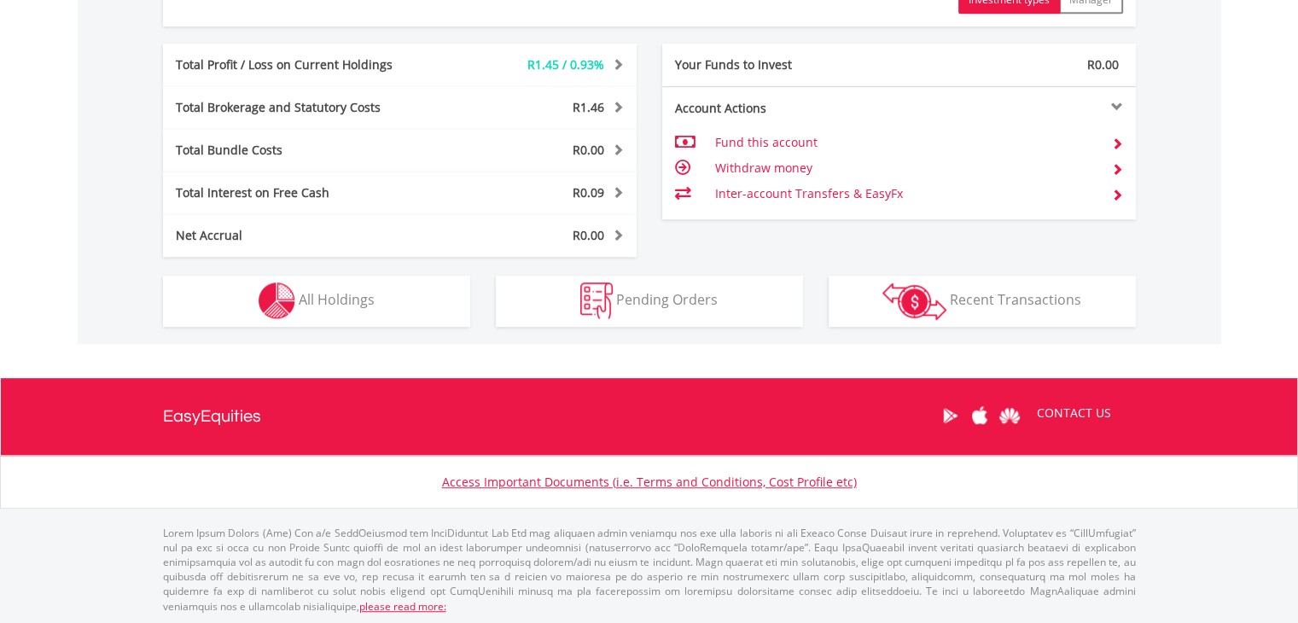
scroll to position [164, 324]
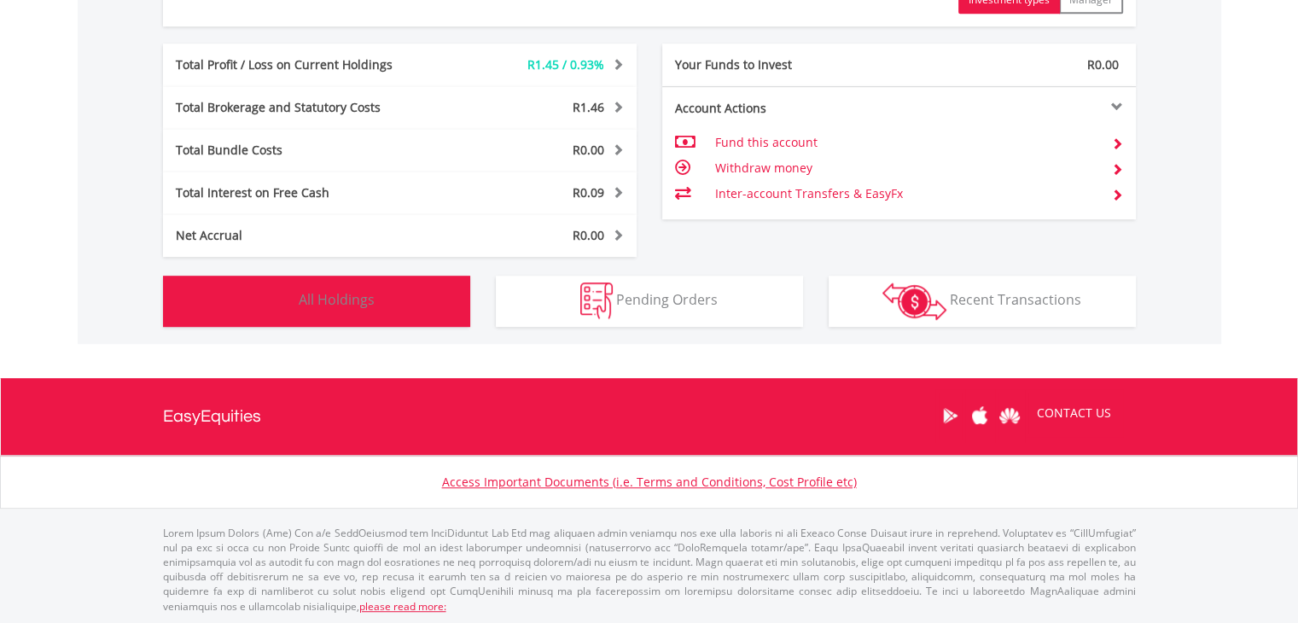
click at [378, 309] on button "Holdings All Holdings" at bounding box center [316, 301] width 307 height 51
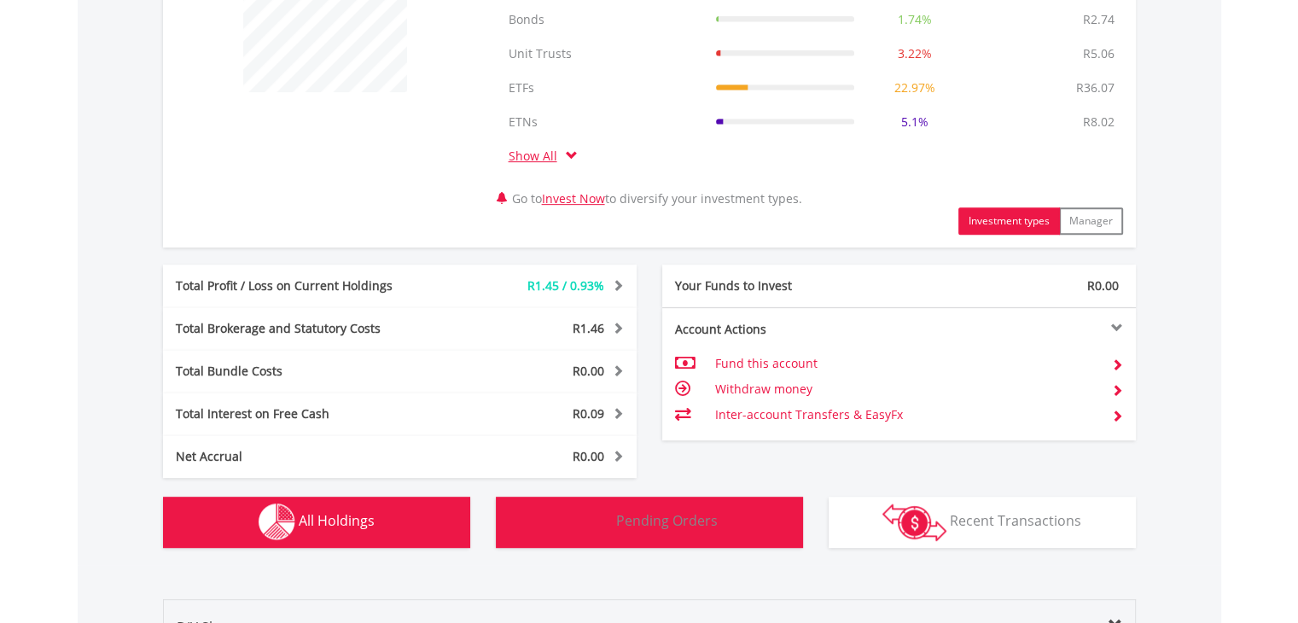
click at [653, 524] on span "Pending Orders" at bounding box center [667, 520] width 102 height 19
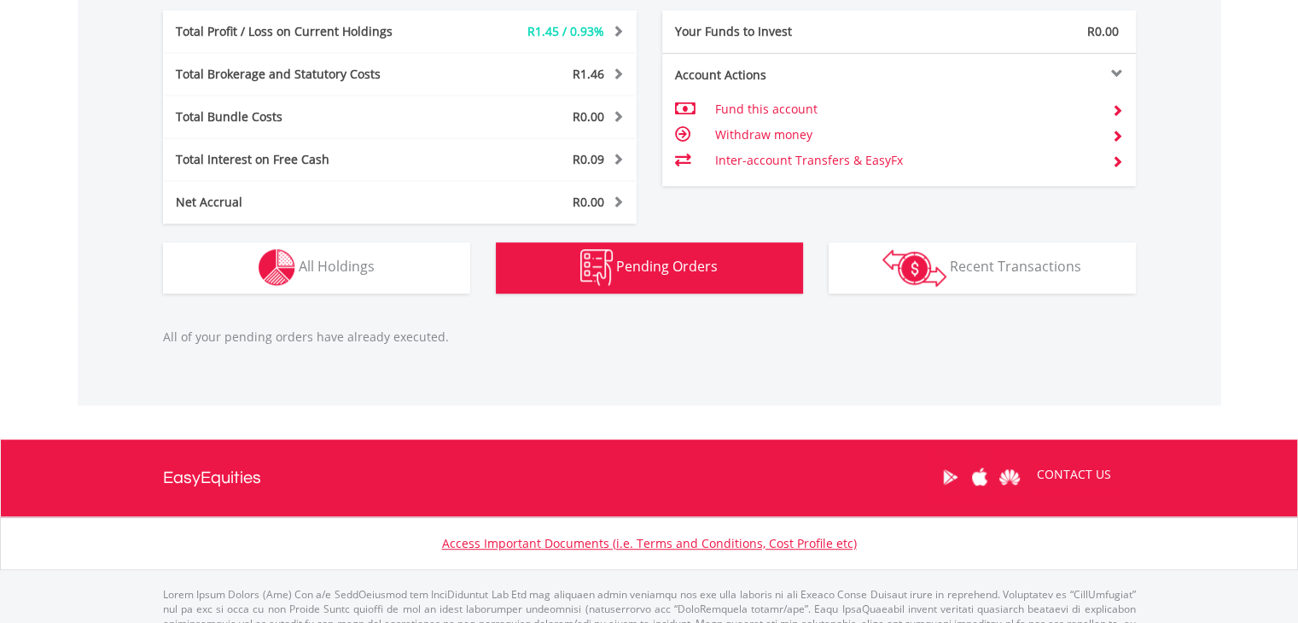
scroll to position [1050, 0]
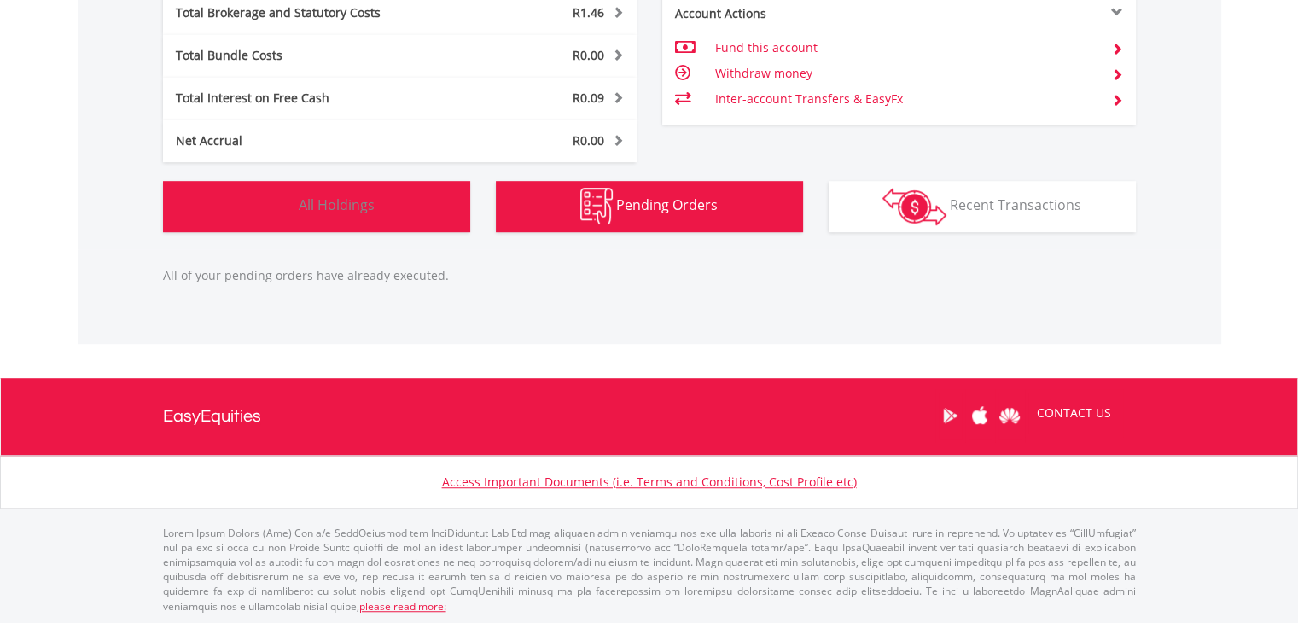
click at [416, 218] on button "Holdings All Holdings" at bounding box center [316, 206] width 307 height 51
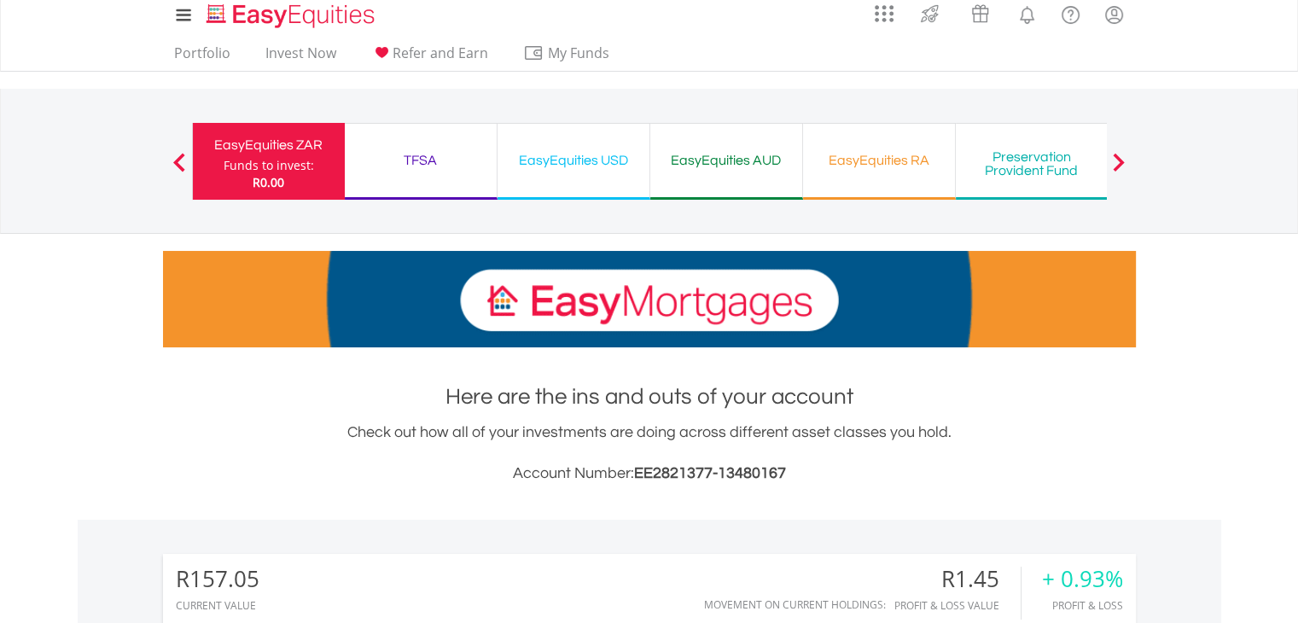
scroll to position [0, 0]
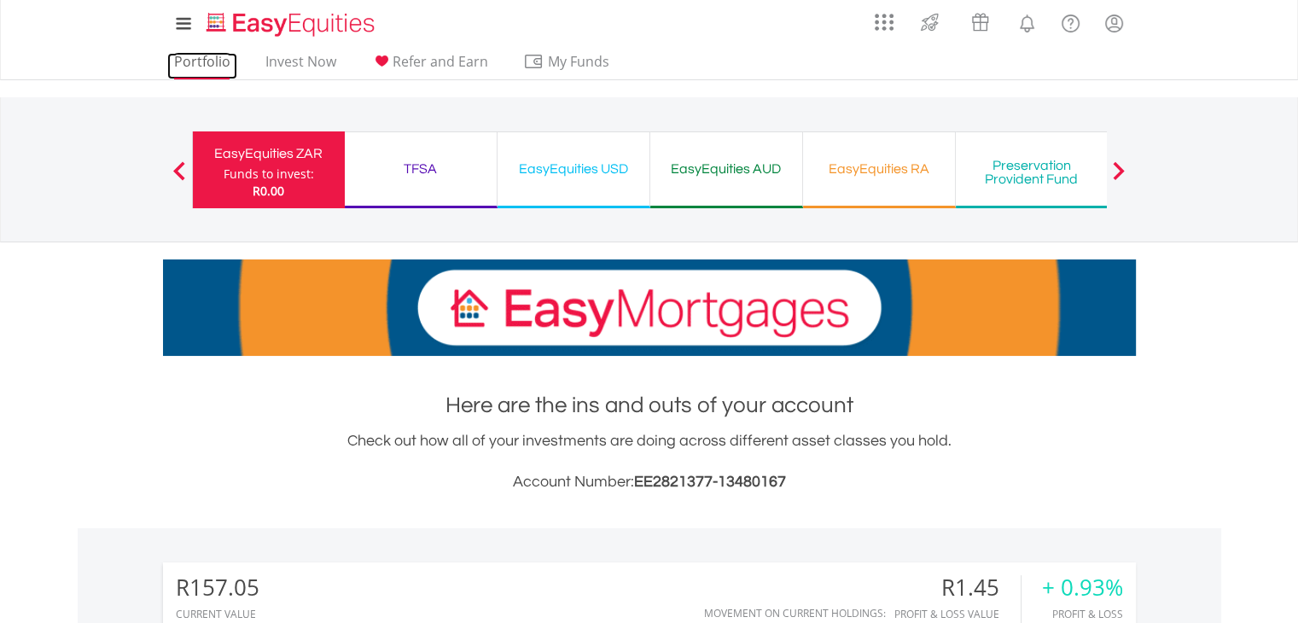
click at [221, 59] on link "Portfolio" at bounding box center [202, 66] width 70 height 26
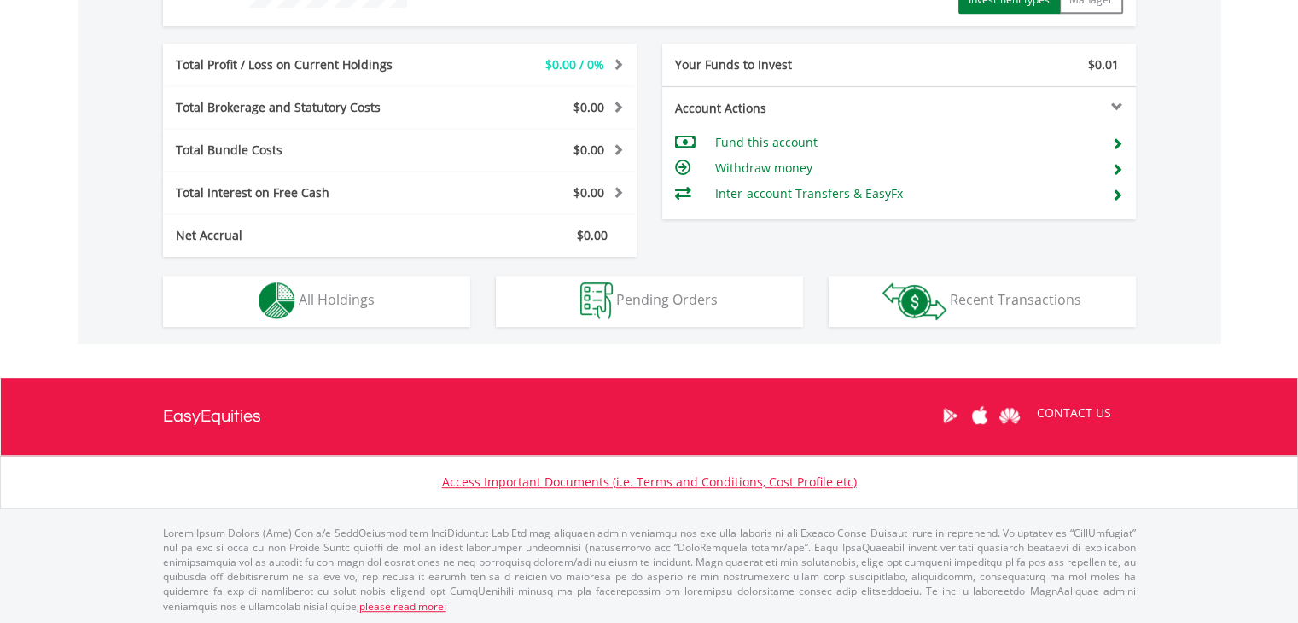
scroll to position [164, 324]
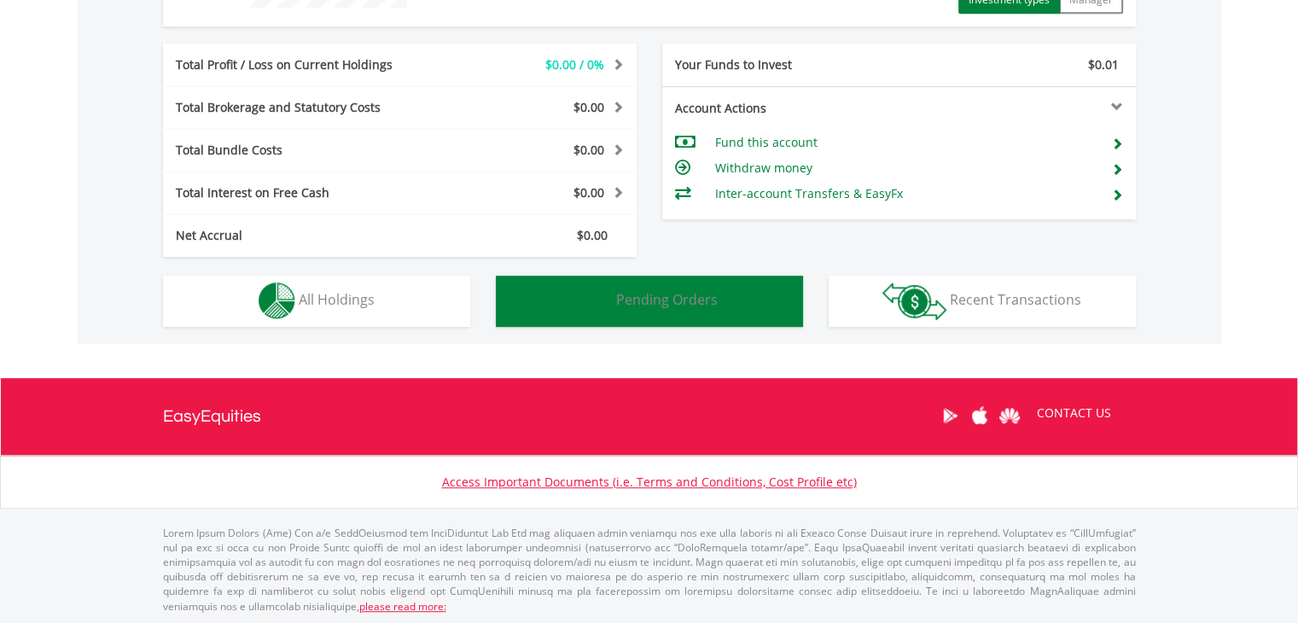
click at [642, 321] on button "Pending Orders Pending Orders" at bounding box center [649, 301] width 307 height 51
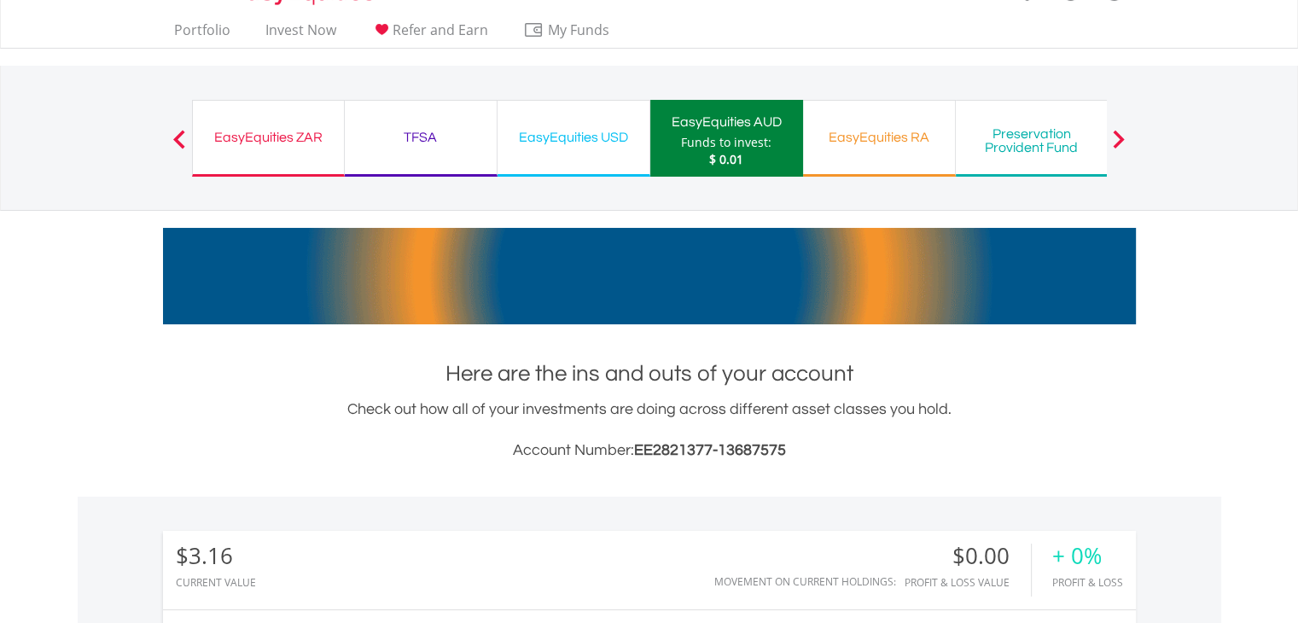
scroll to position [0, 0]
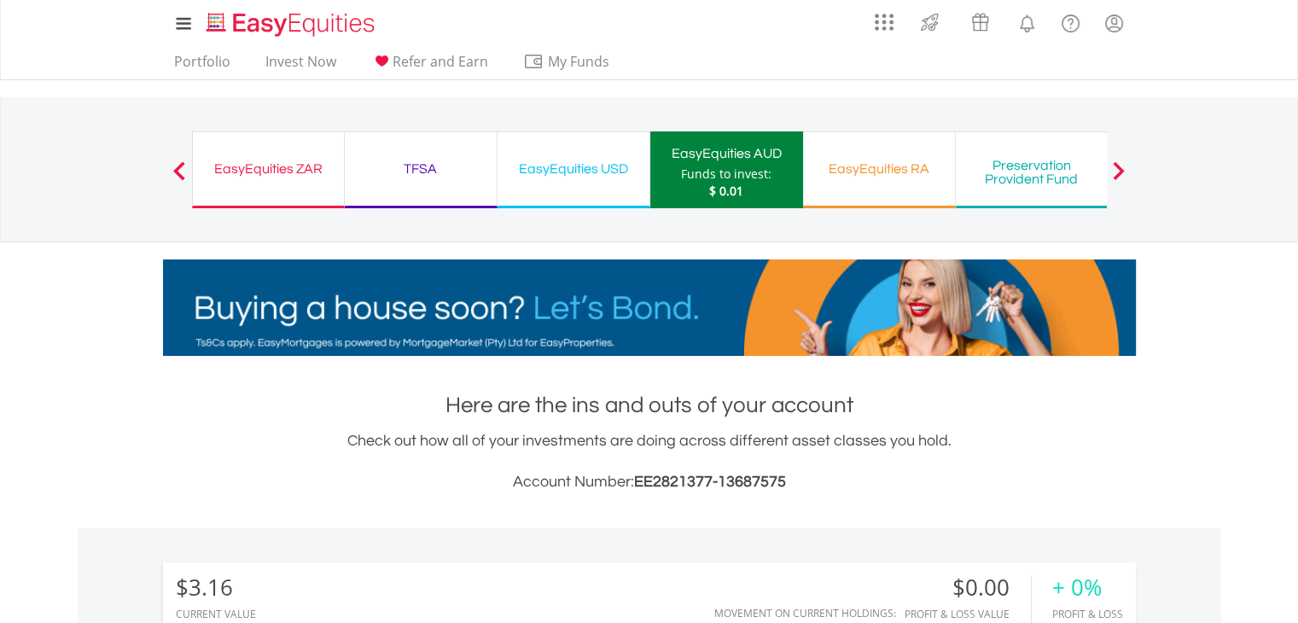
click at [299, 153] on div "EasyEquities ZAR Funds to invest: $ 0.01" at bounding box center [268, 169] width 153 height 77
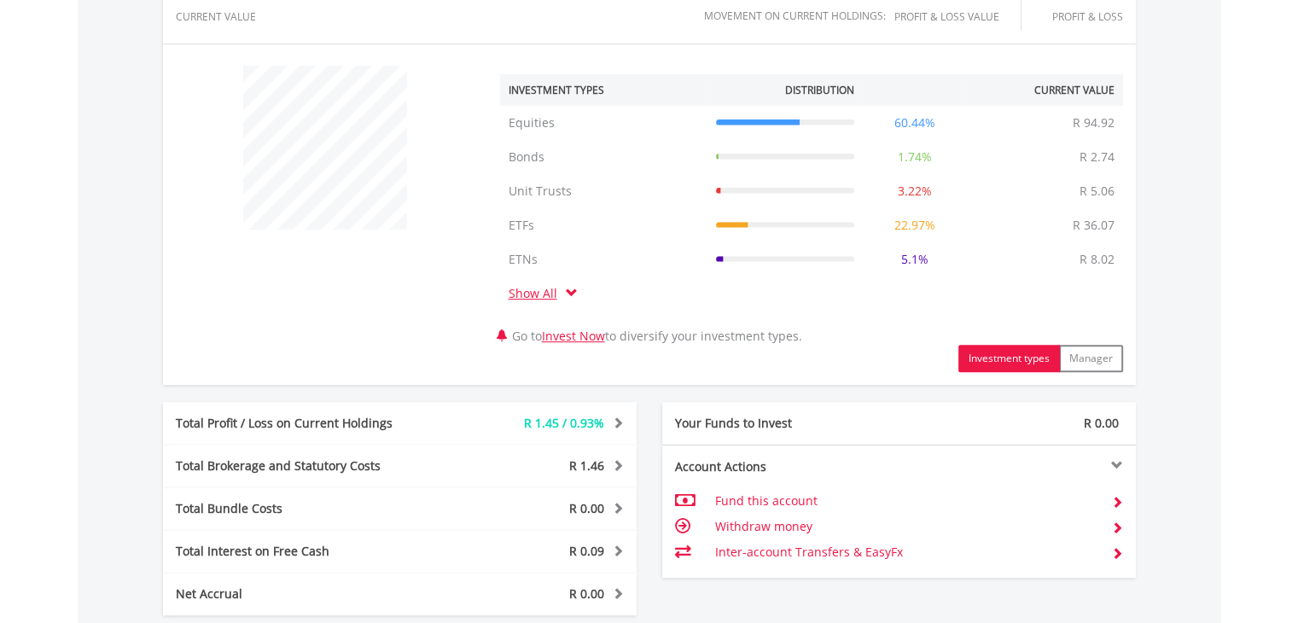
scroll to position [796, 0]
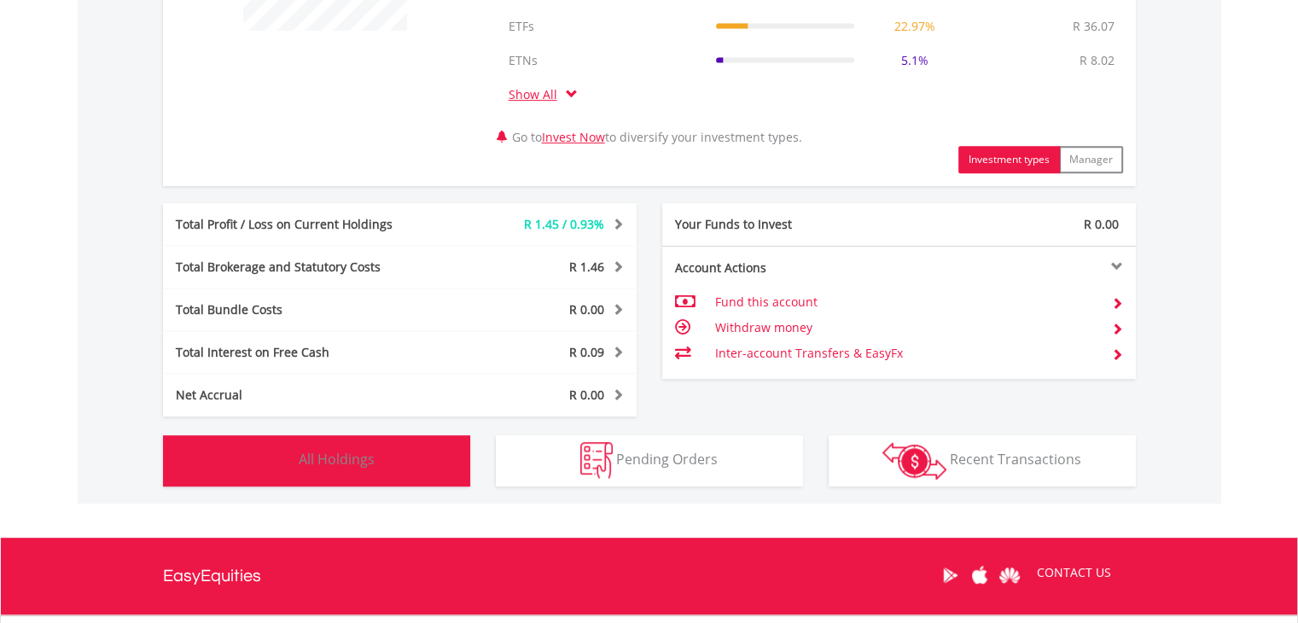
click at [416, 464] on button "Holdings All Holdings" at bounding box center [316, 460] width 307 height 51
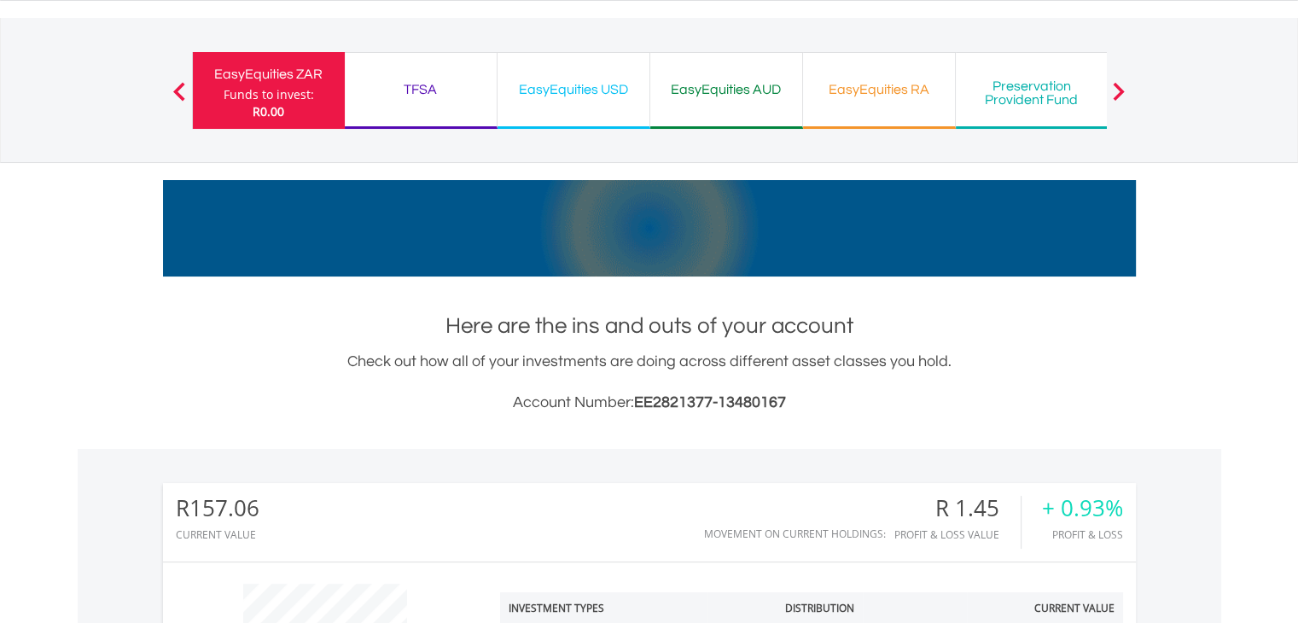
scroll to position [0, 0]
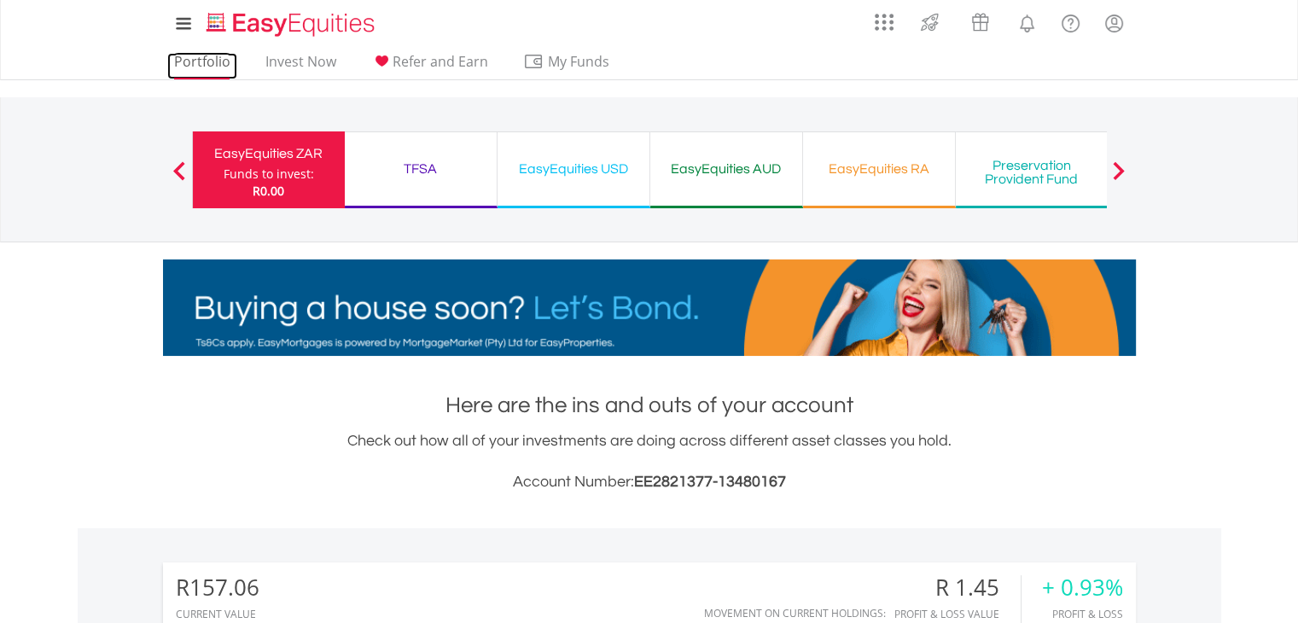
click at [201, 59] on link "Portfolio" at bounding box center [202, 66] width 70 height 26
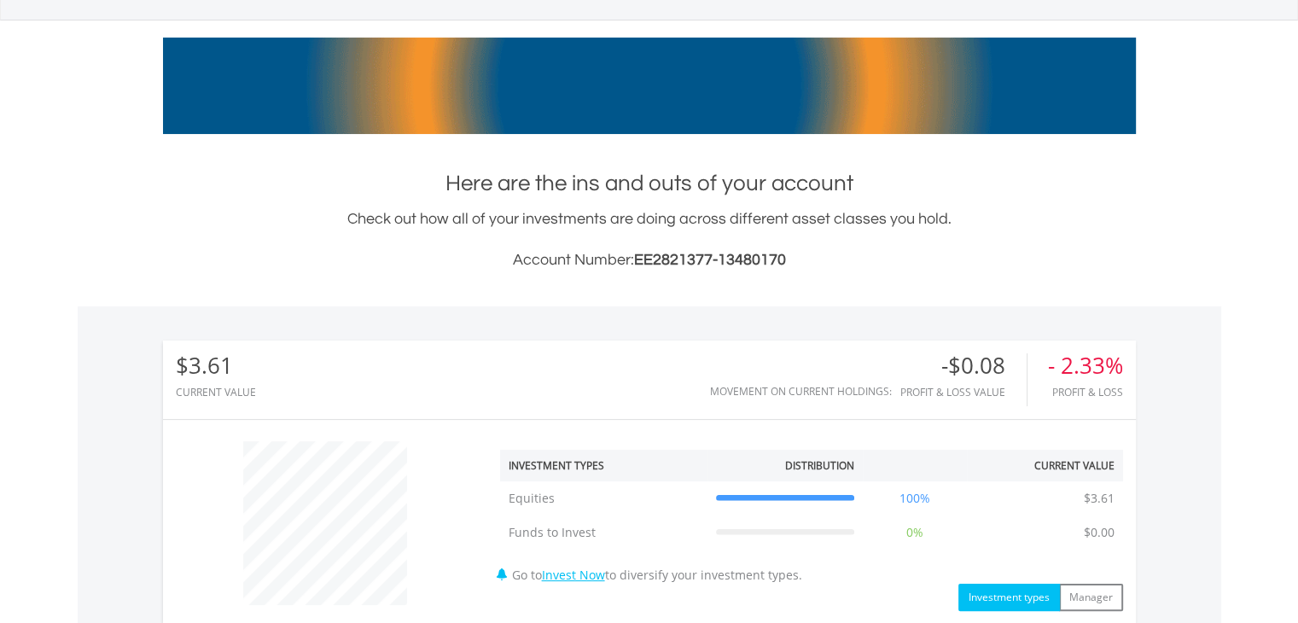
scroll to position [819, 0]
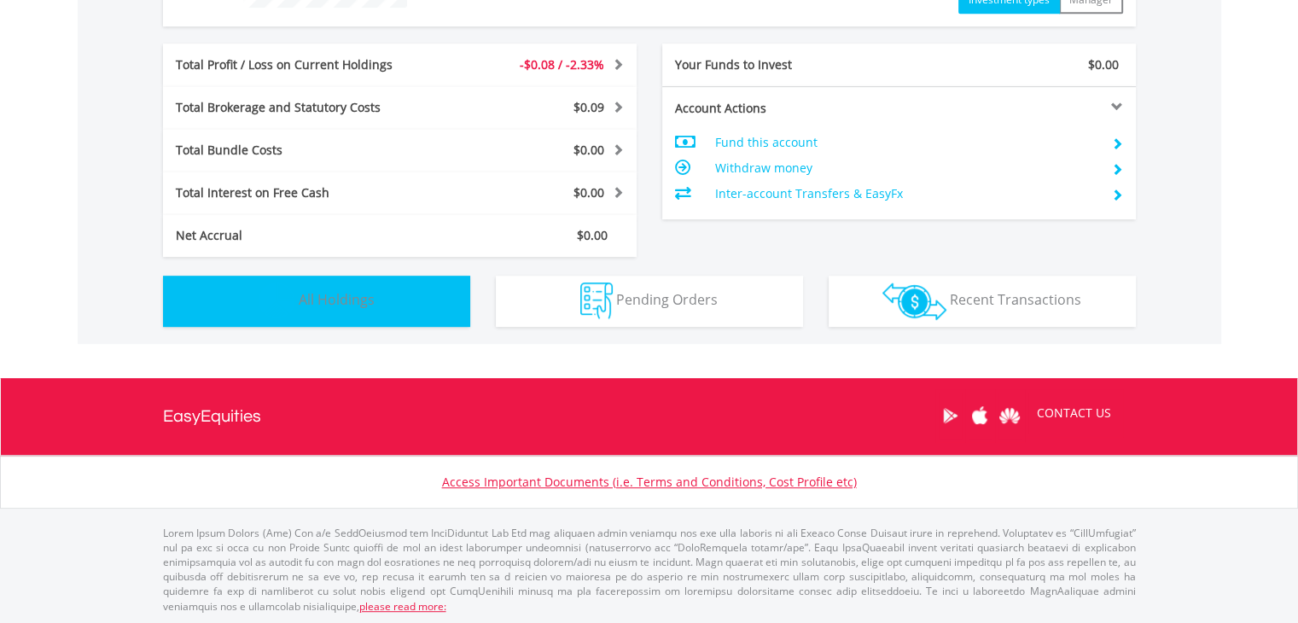
click at [346, 277] on button "Holdings All Holdings" at bounding box center [316, 301] width 307 height 51
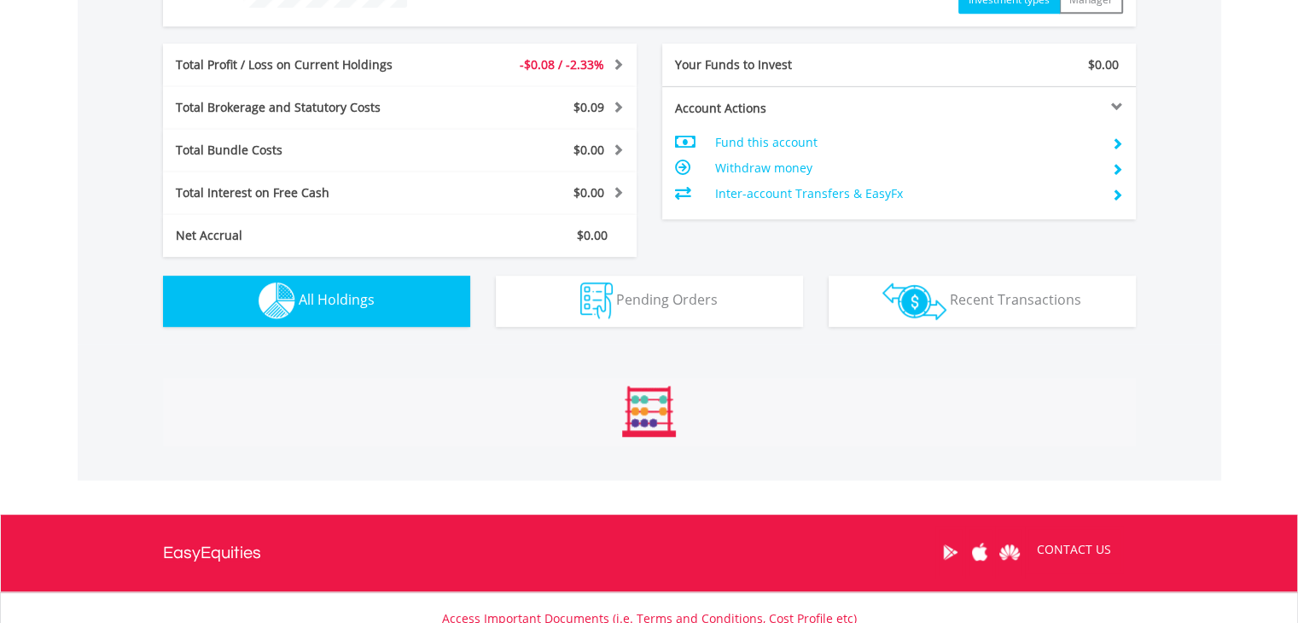
scroll to position [1195, 0]
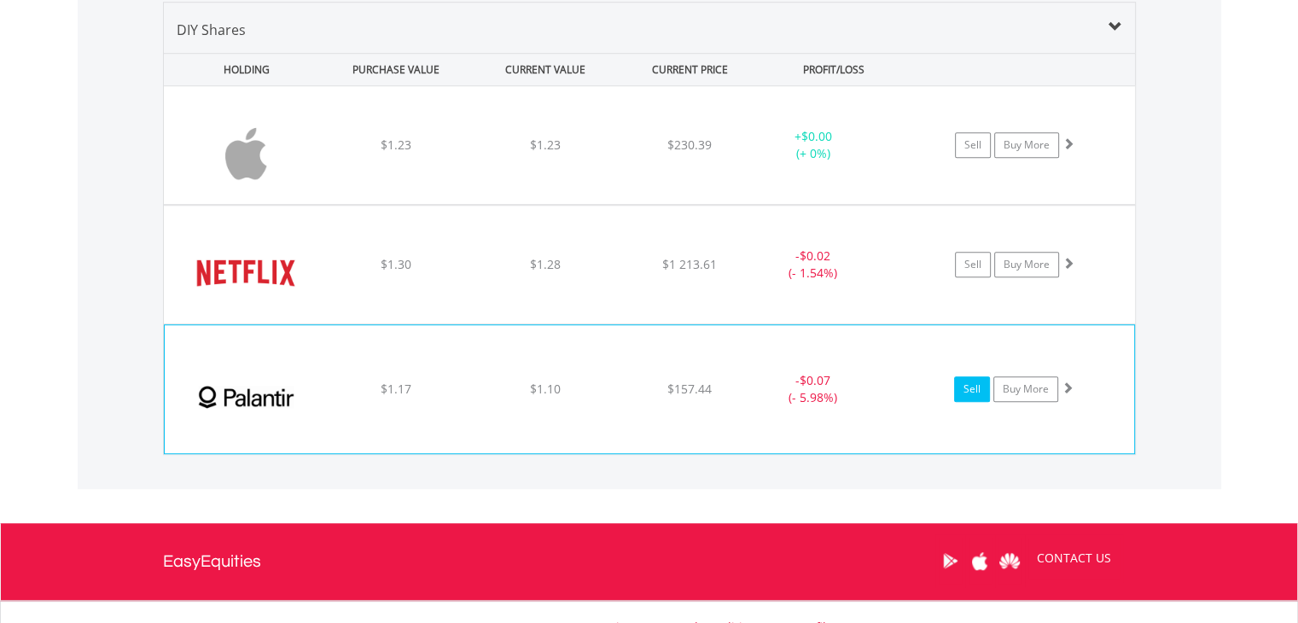
click at [973, 393] on link "Sell" at bounding box center [972, 389] width 36 height 26
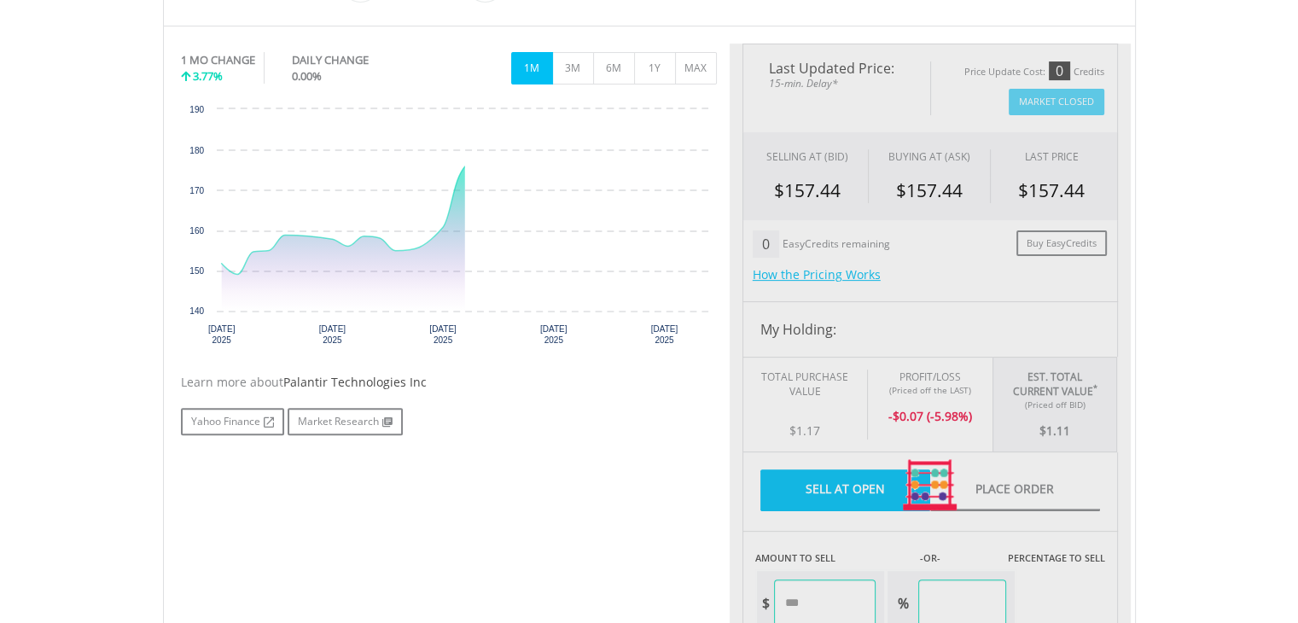
scroll to position [597, 0]
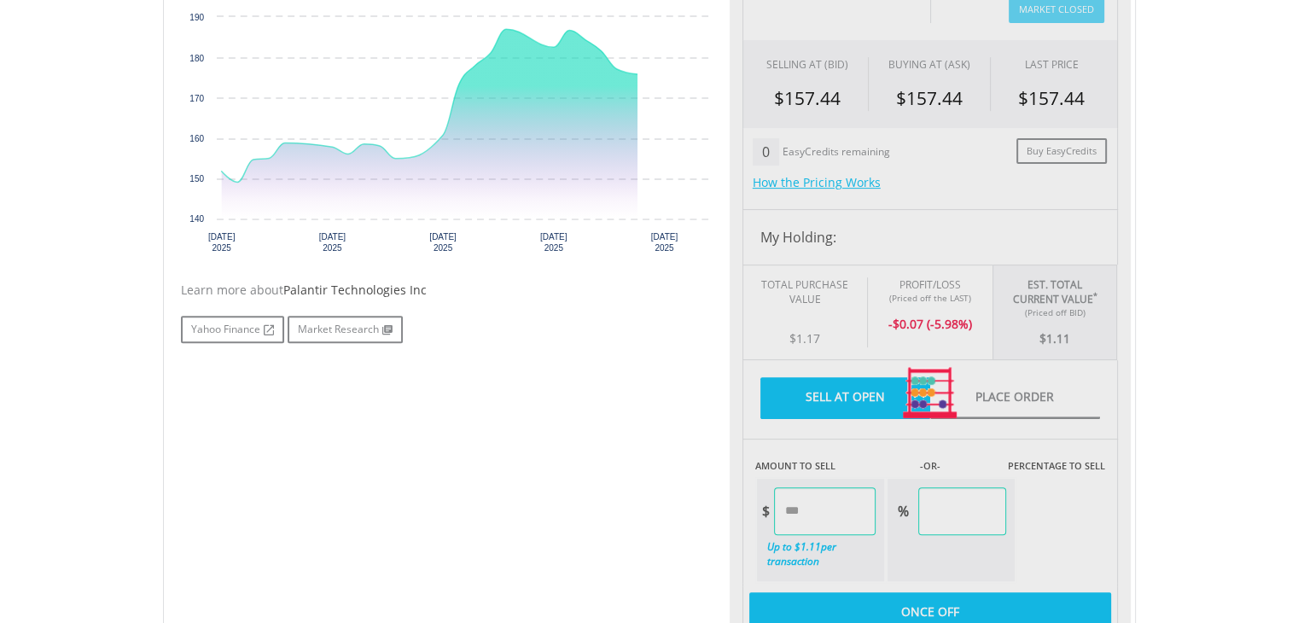
type input "****"
type input "******"
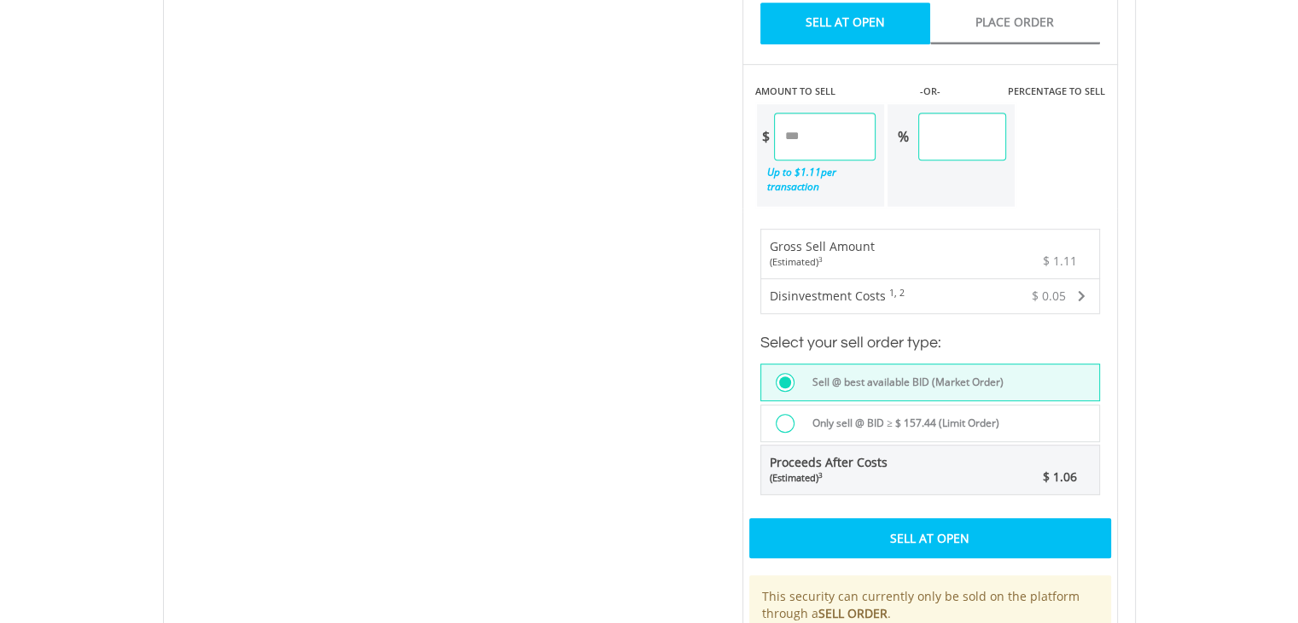
scroll to position [995, 0]
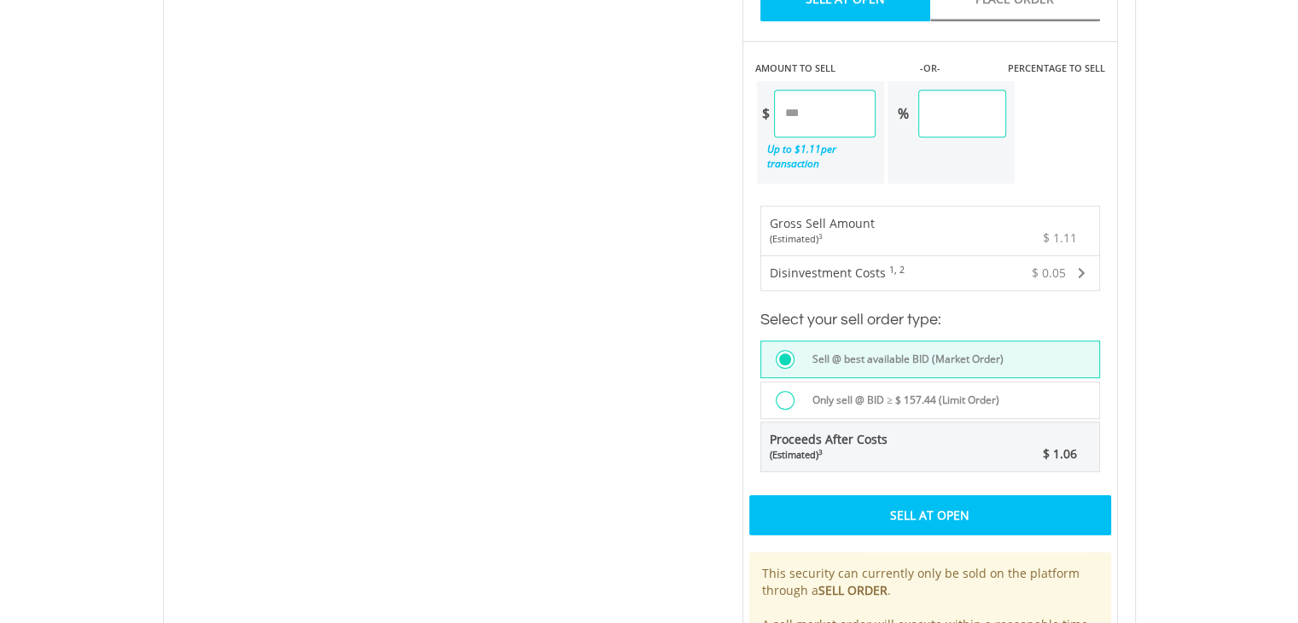
click at [1079, 267] on span at bounding box center [1082, 273] width 8 height 12
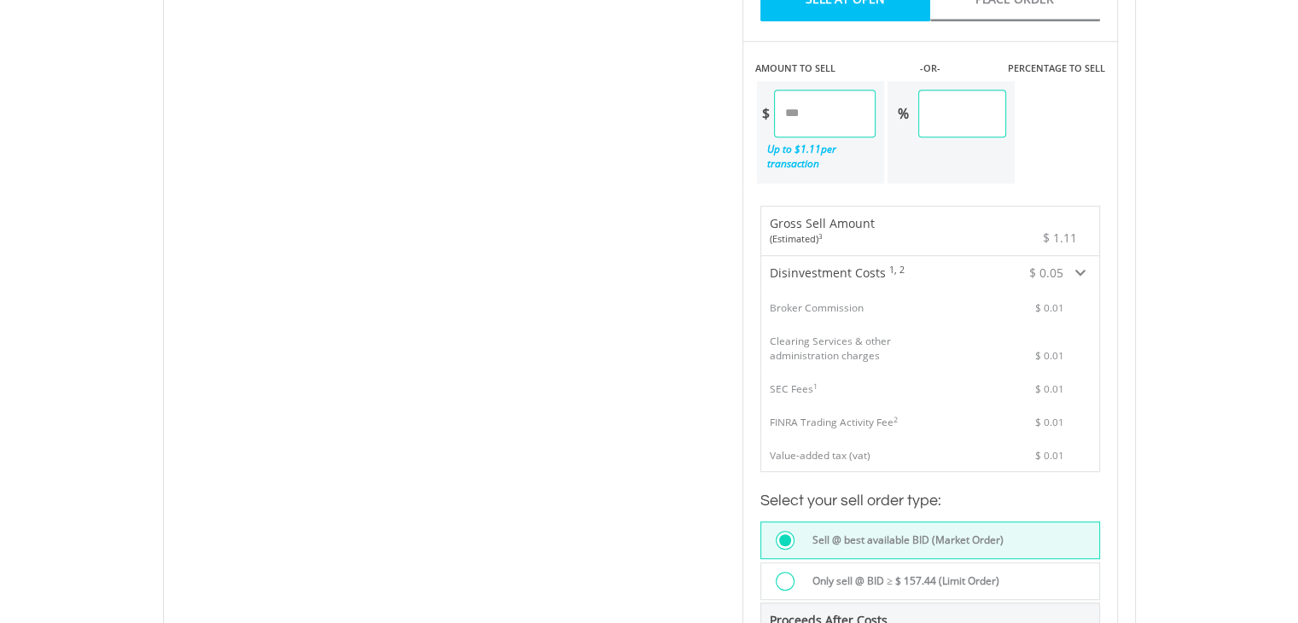
click at [1085, 256] on div "Disinvestment Costs 1, 2 $ 0.05" at bounding box center [930, 273] width 338 height 34
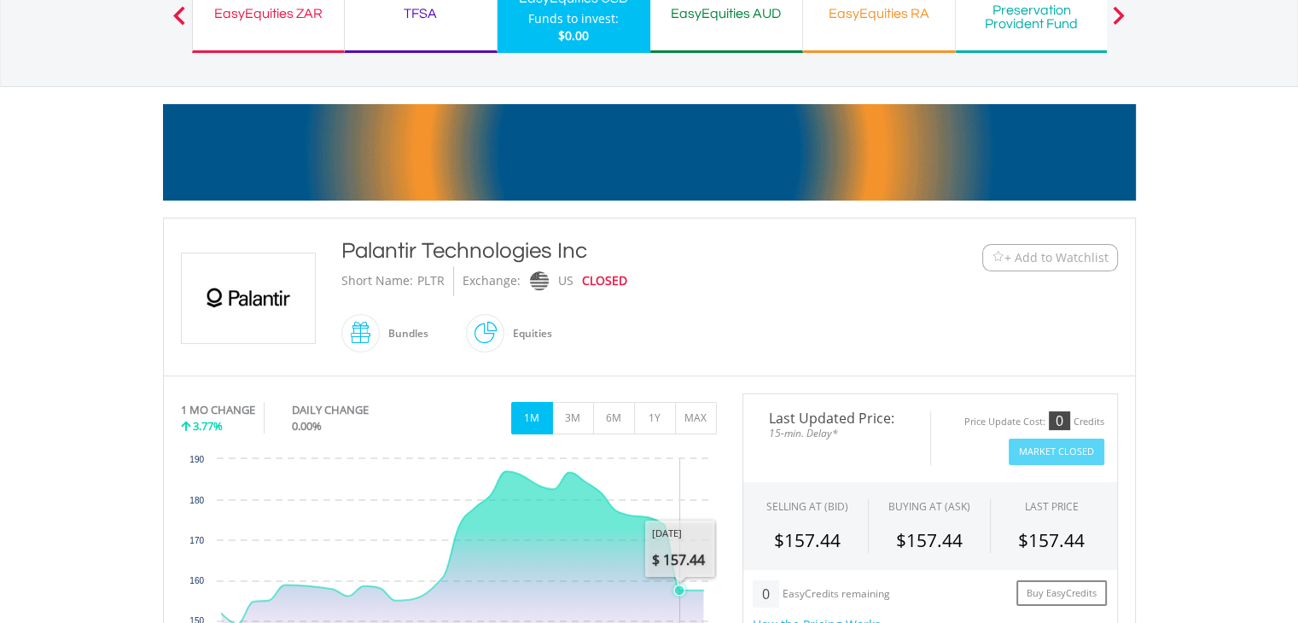
scroll to position [0, 0]
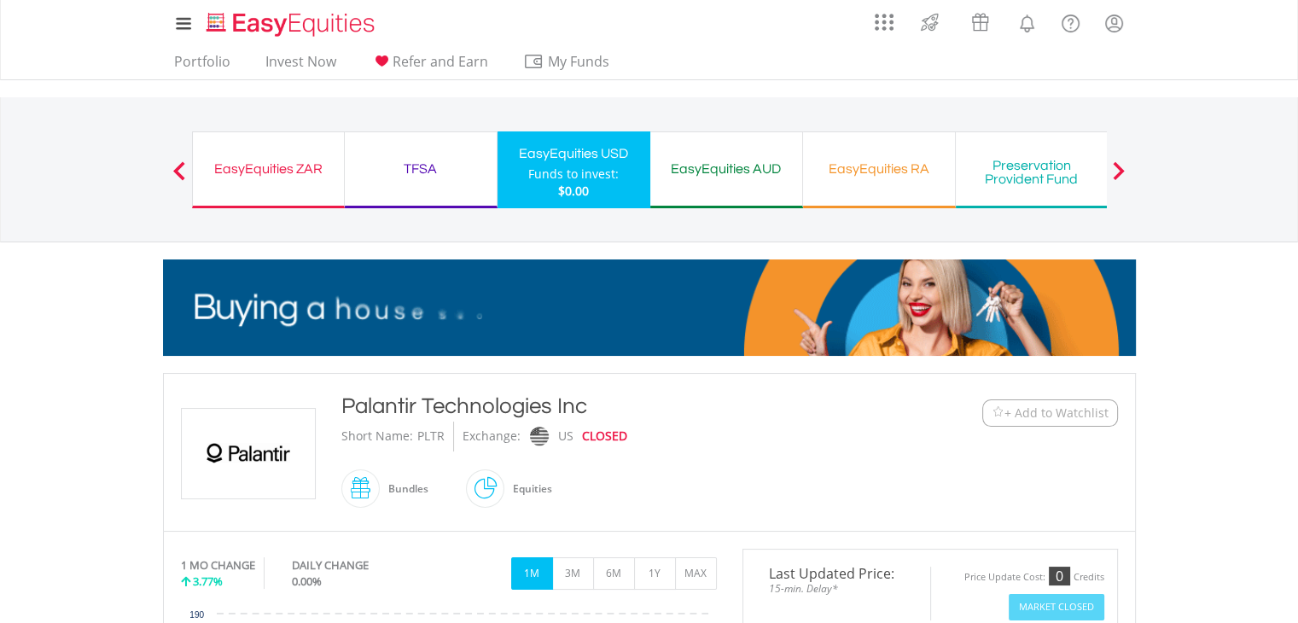
click at [445, 177] on div "TFSA" at bounding box center [420, 169] width 131 height 24
